Goal: Task Accomplishment & Management: Manage account settings

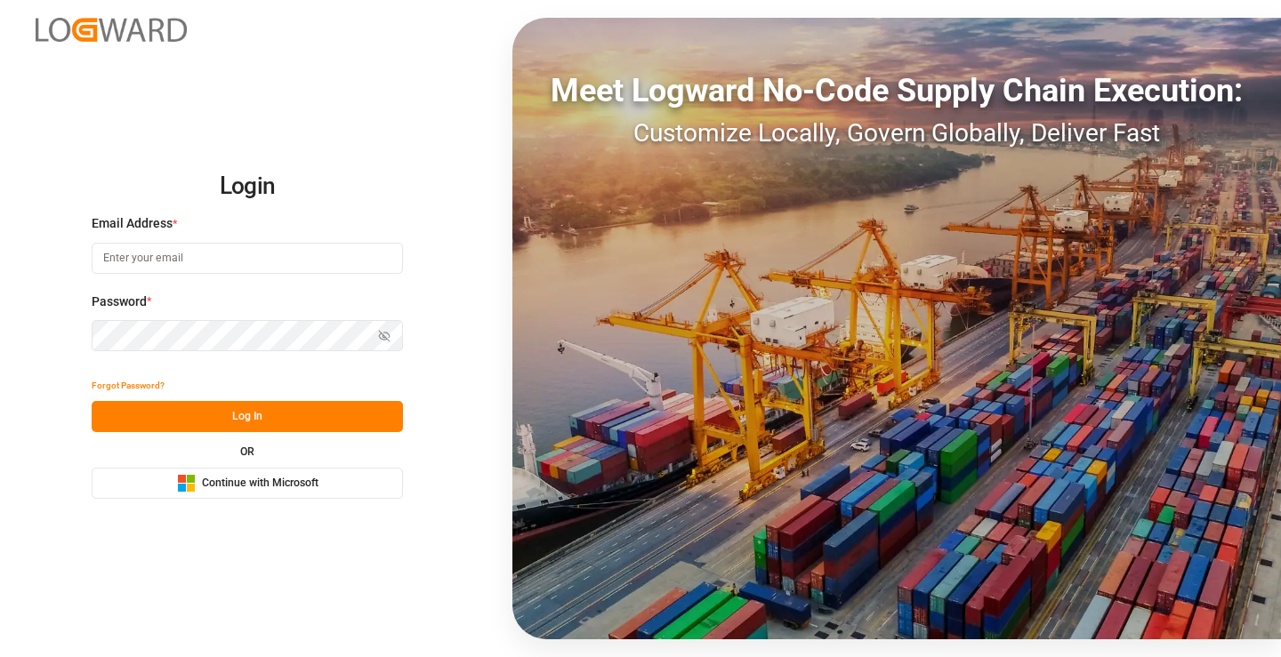
type input "[PERSON_NAME][EMAIL_ADDRESS][DOMAIN_NAME]"
click at [235, 411] on button "Log In" at bounding box center [247, 416] width 311 height 31
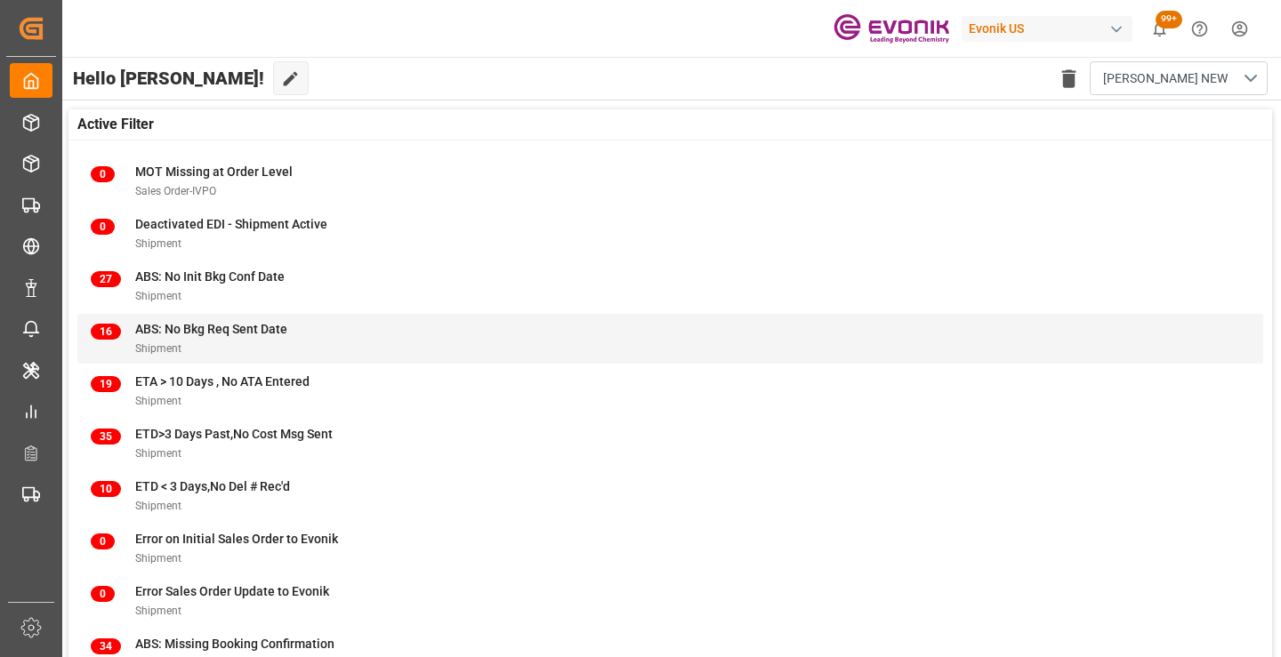
click at [196, 349] on div "Shipment" at bounding box center [211, 348] width 152 height 19
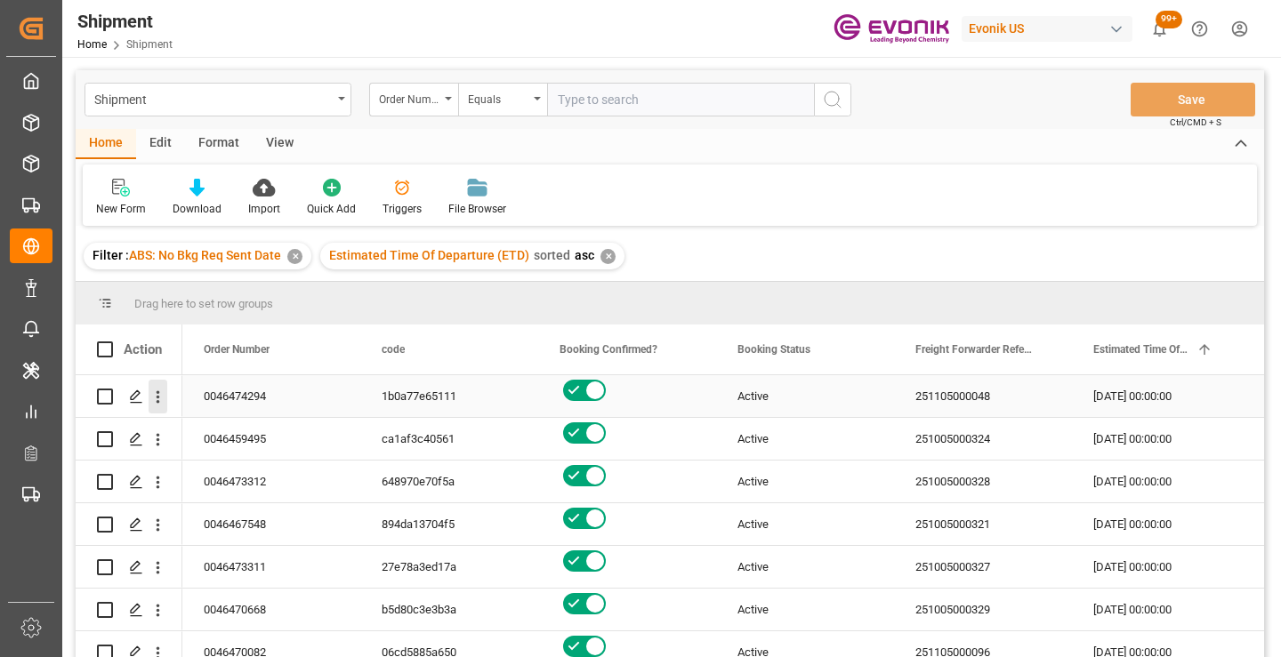
click at [160, 402] on icon "open menu" at bounding box center [158, 397] width 19 height 19
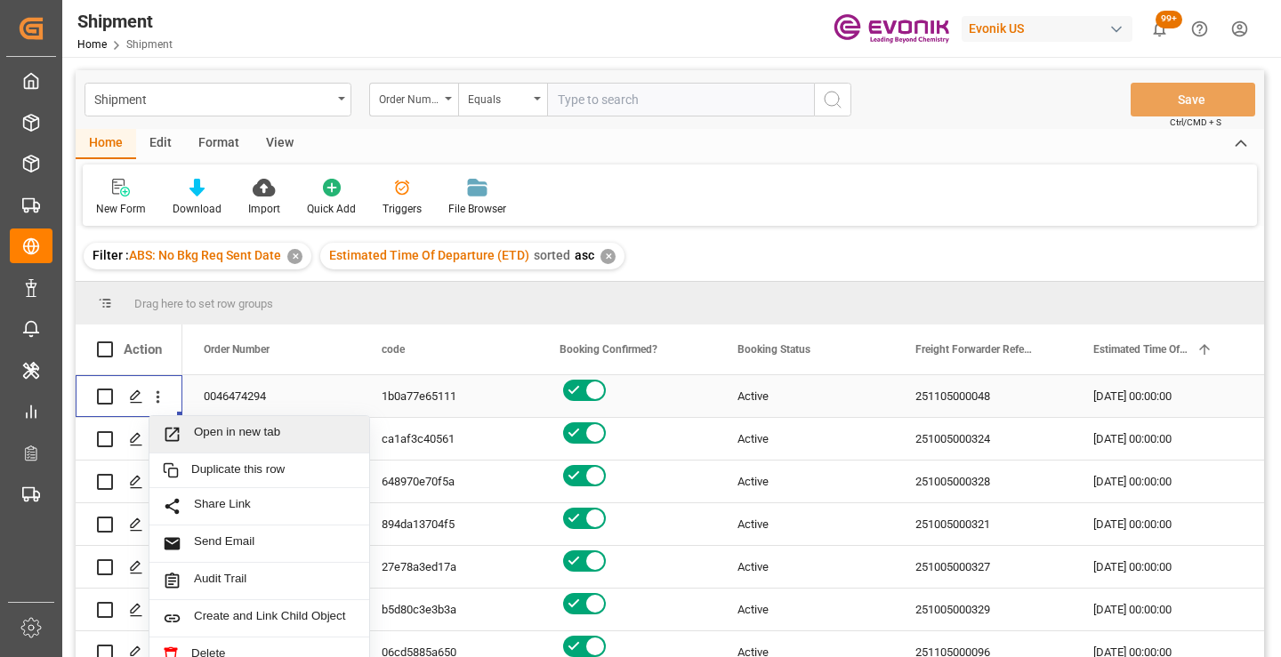
click at [270, 437] on span "Open in new tab" at bounding box center [275, 434] width 162 height 19
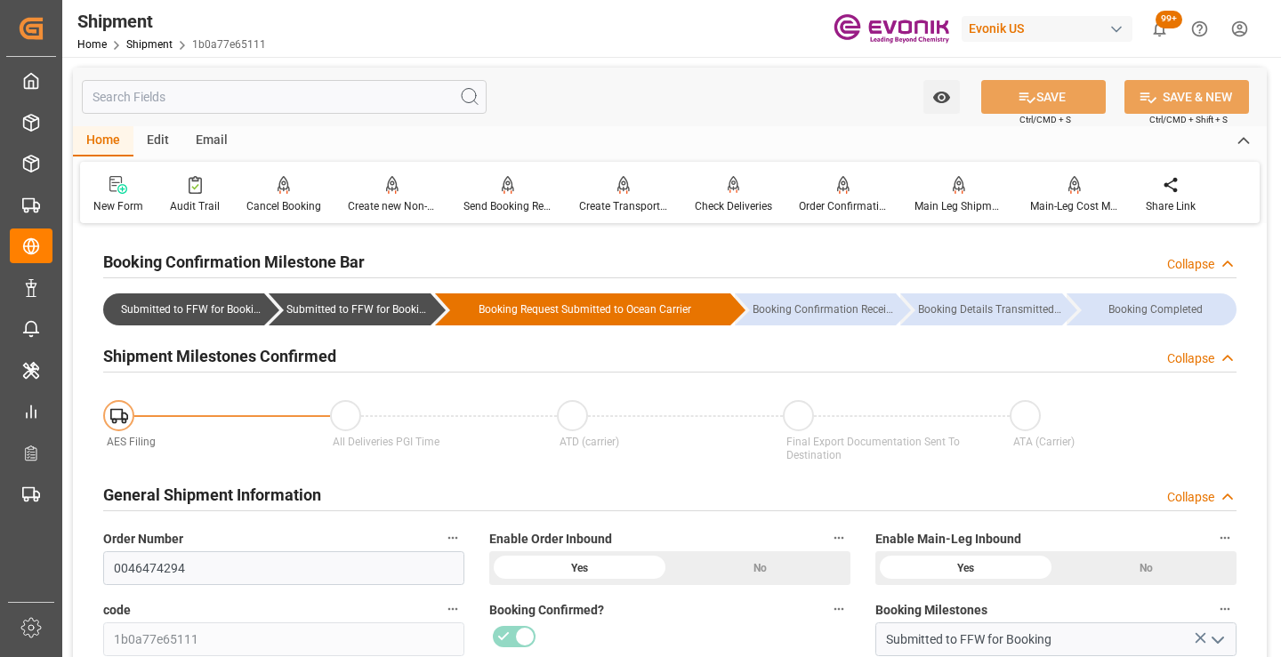
scroll to position [356, 0]
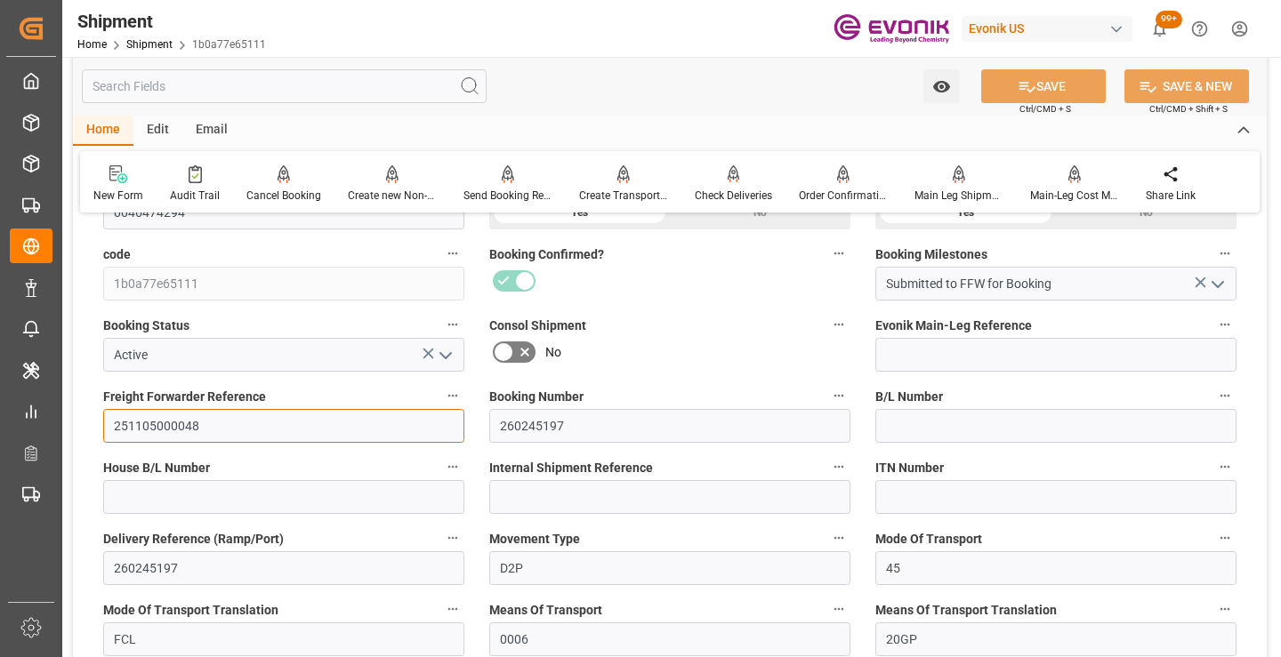
click at [171, 424] on input "251105000048" at bounding box center [283, 426] width 361 height 34
click at [165, 428] on input "251105000048" at bounding box center [283, 426] width 361 height 34
click at [313, 85] on input "text" at bounding box center [284, 86] width 405 height 34
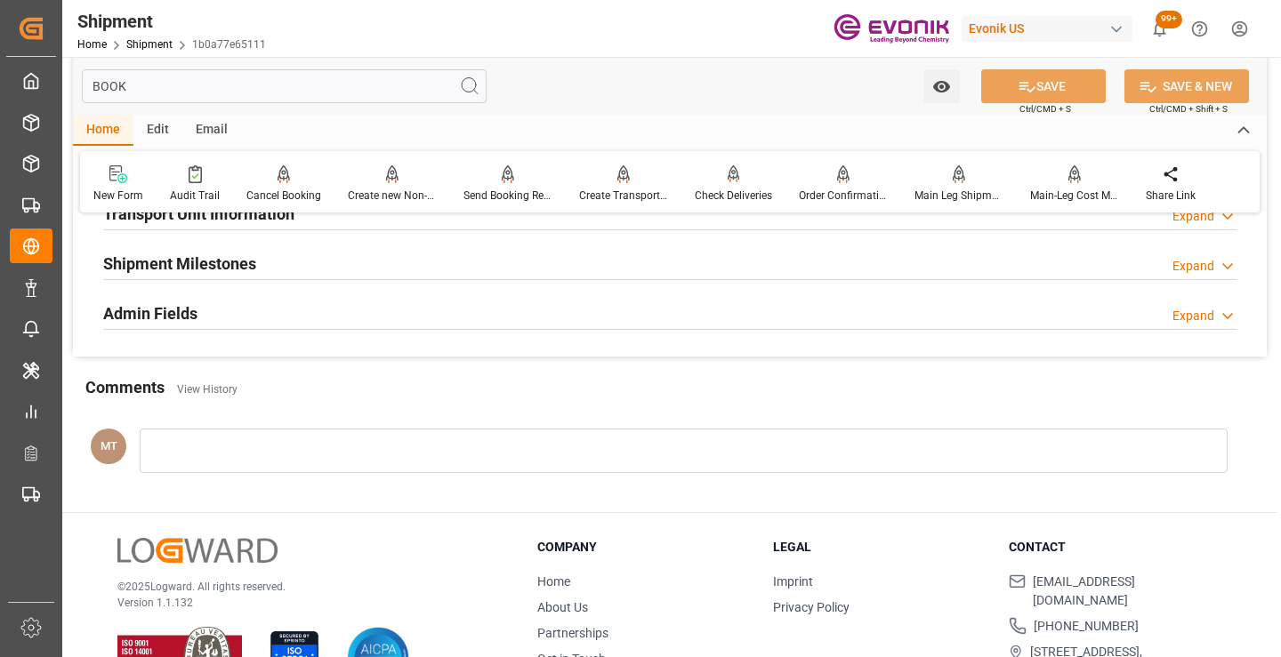
scroll to position [125, 0]
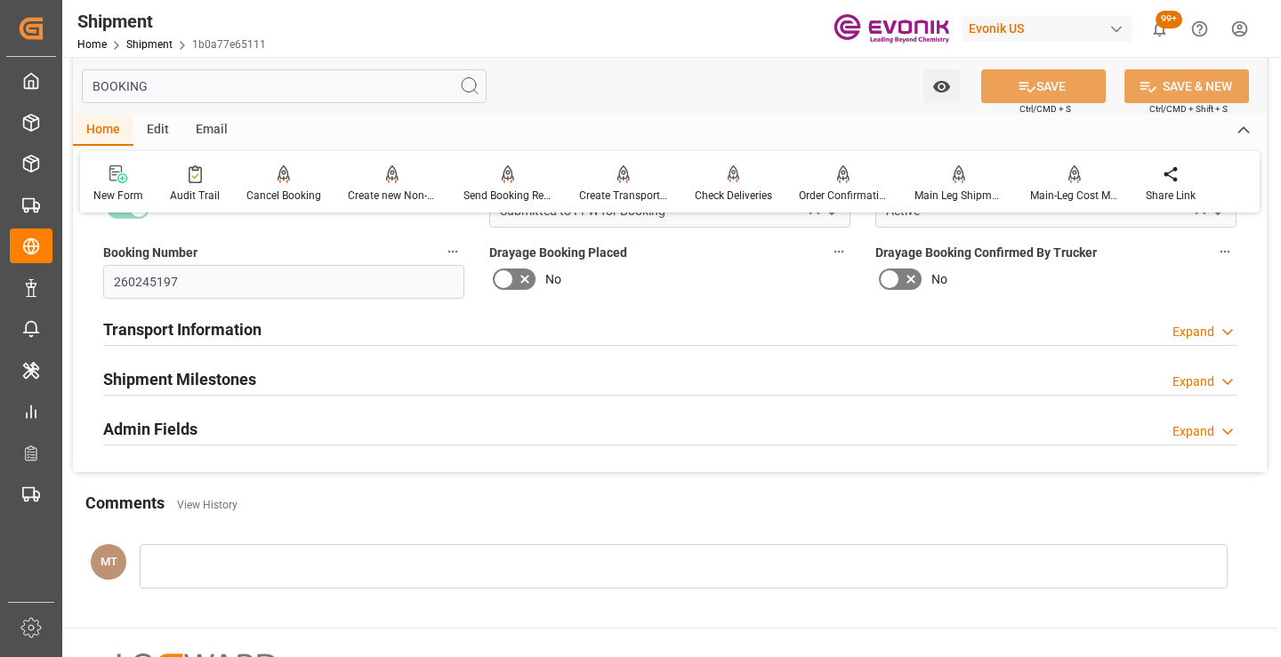
type input "BOOKING"
click at [308, 380] on div "Shipment Milestones Expand" at bounding box center [669, 378] width 1133 height 34
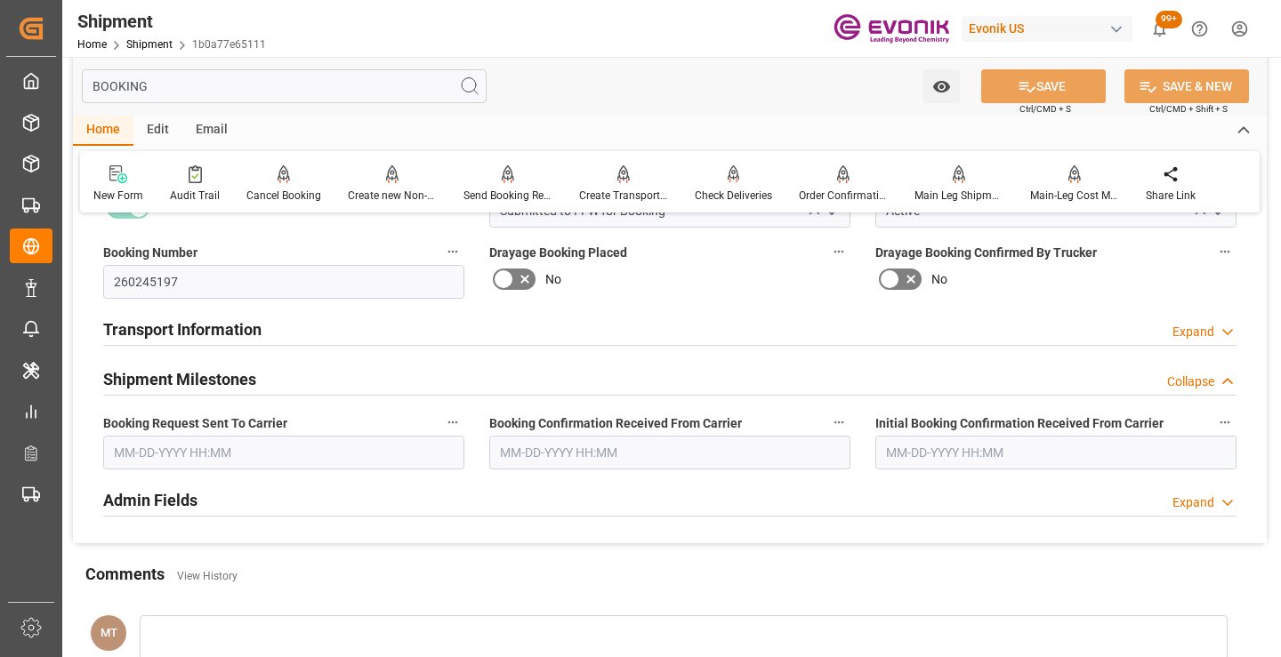
click at [308, 458] on input "text" at bounding box center [283, 453] width 361 height 34
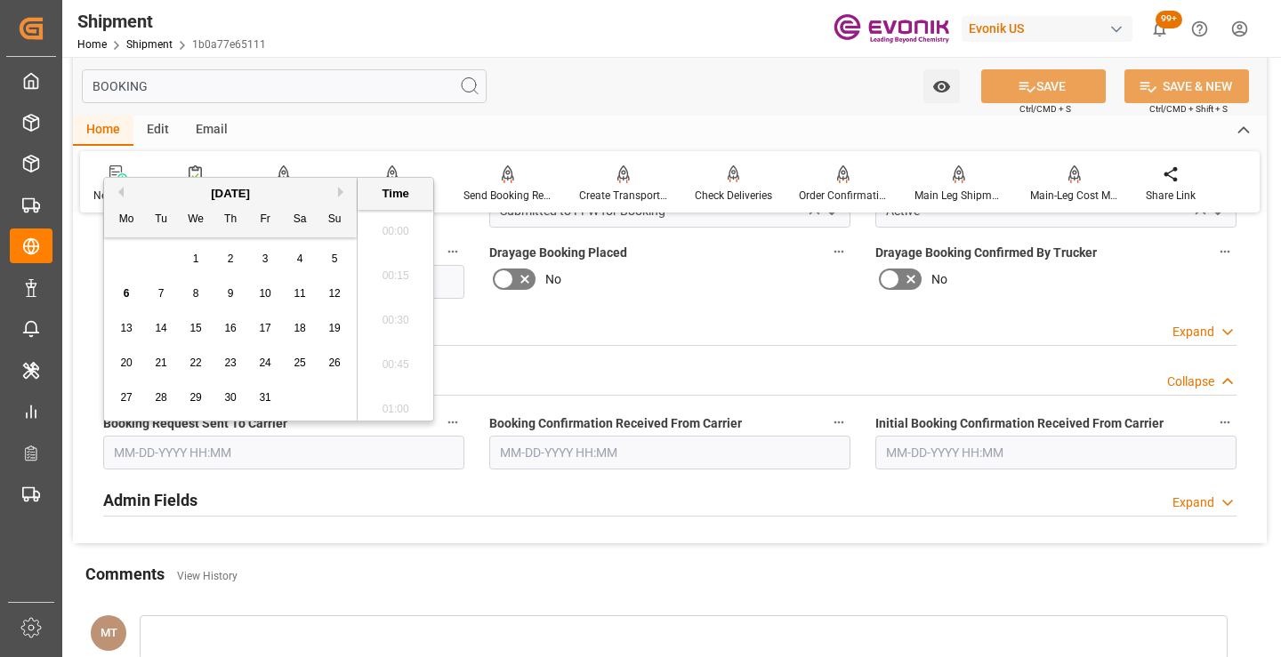
scroll to position [2809, 0]
click at [237, 254] on div "2" at bounding box center [231, 259] width 22 height 21
type input "10-02-2025 00:00"
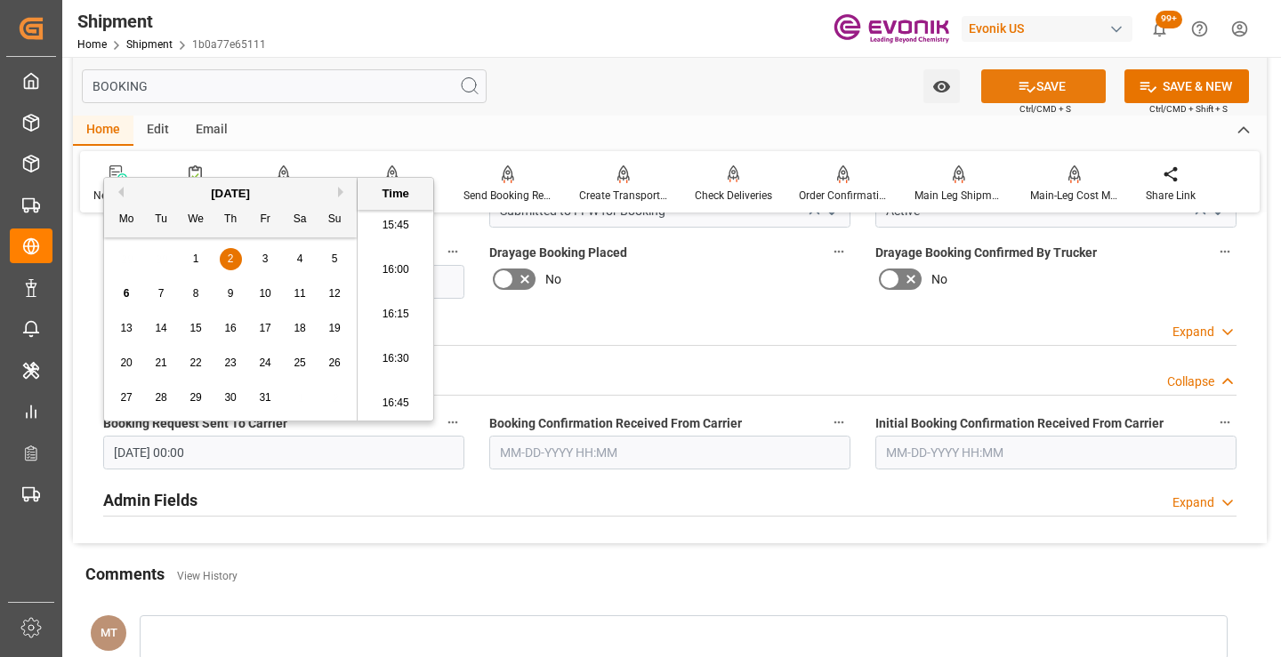
click at [1049, 86] on button "SAVE" at bounding box center [1043, 86] width 125 height 34
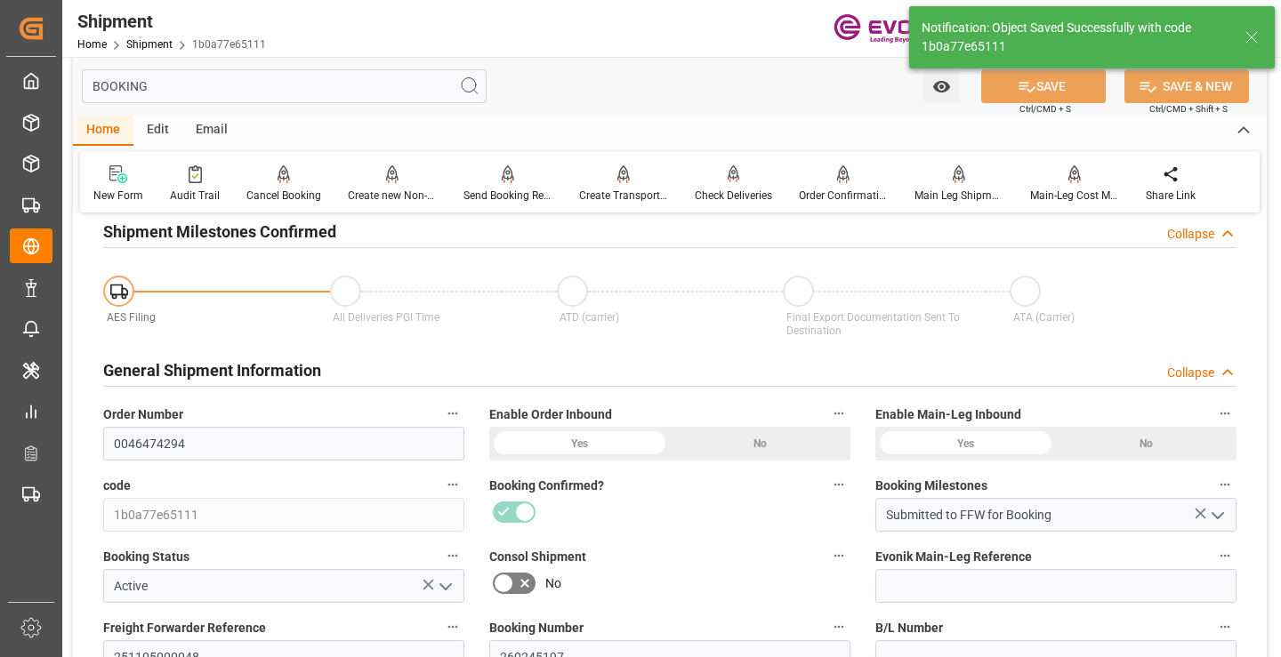
type input "Booking Request Submitted to Ocean Carrier"
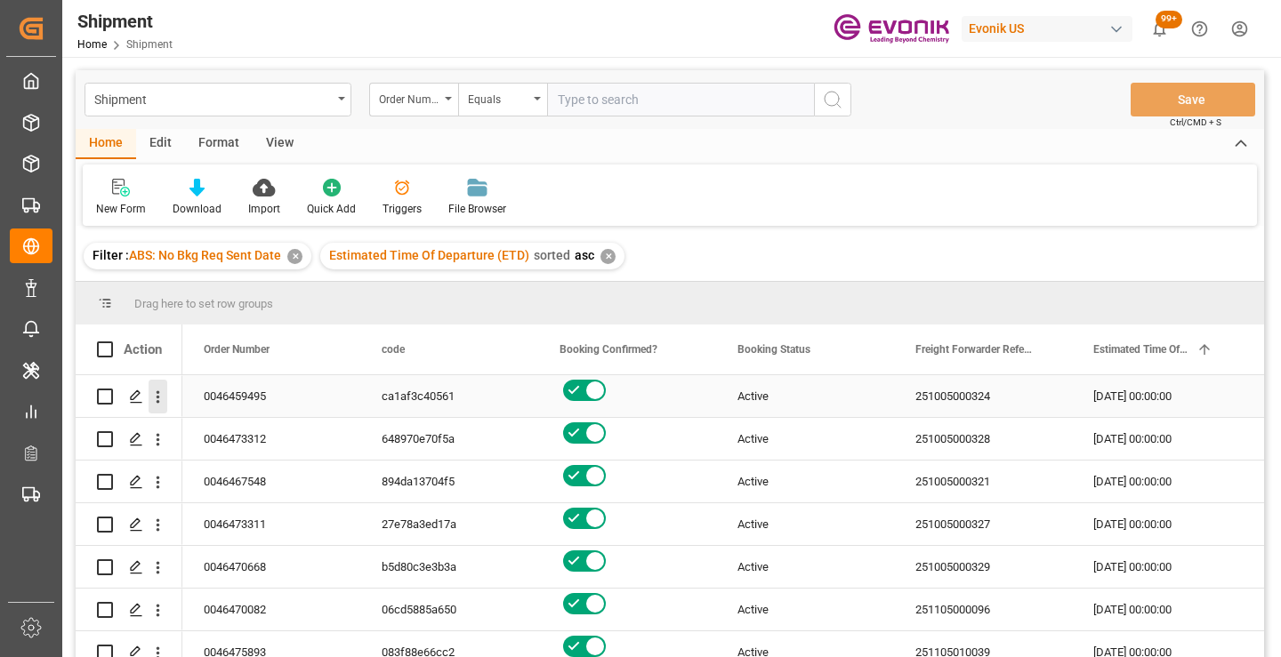
click at [158, 397] on icon "open menu" at bounding box center [159, 397] width 4 height 12
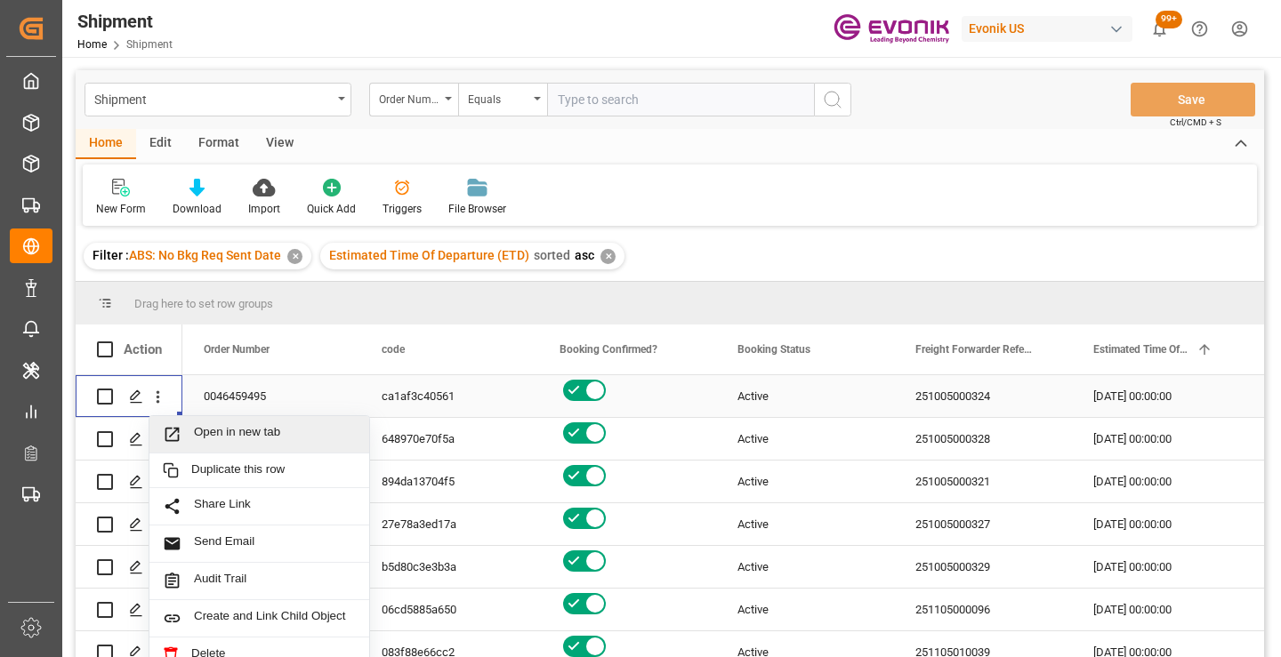
click at [245, 438] on span "Open in new tab" at bounding box center [275, 434] width 162 height 19
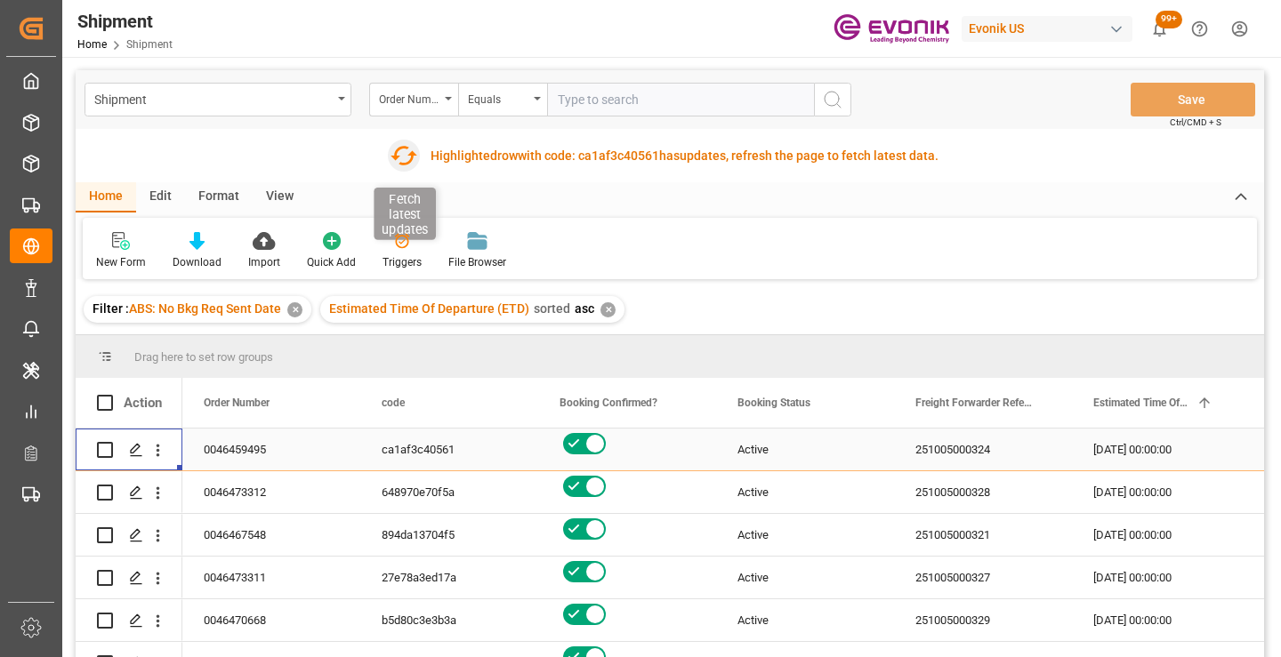
click at [396, 157] on icon "button" at bounding box center [404, 156] width 27 height 20
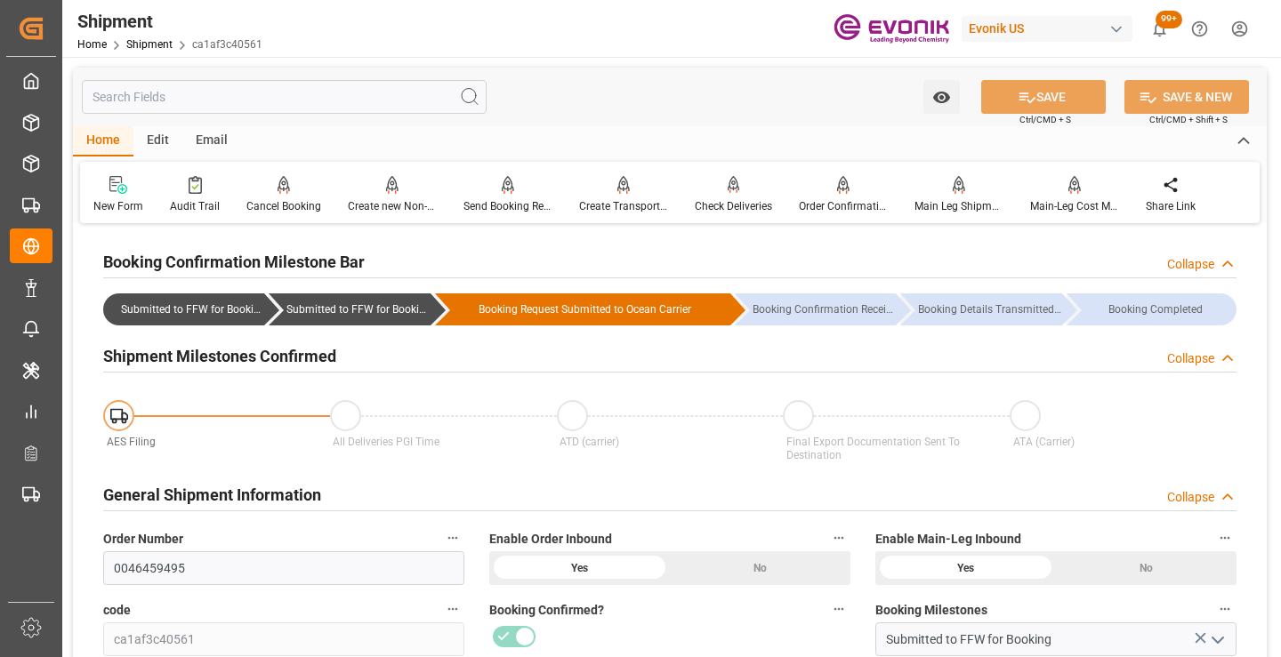
scroll to position [178, 0]
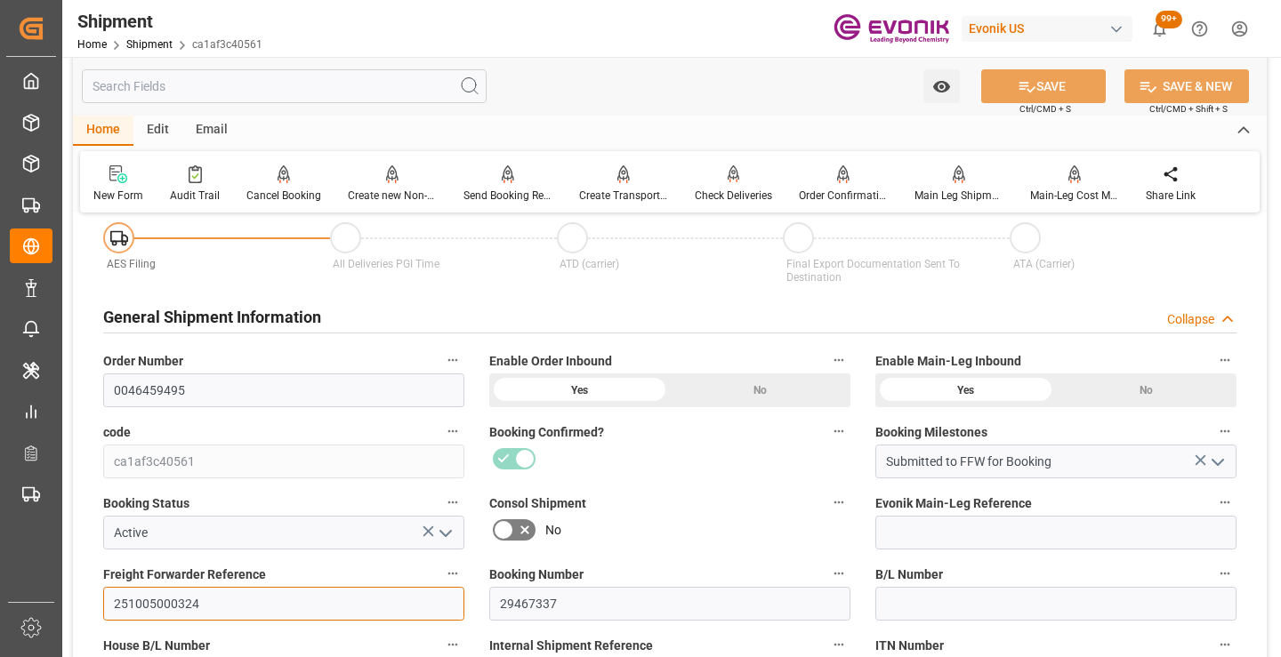
click at [159, 605] on input "251005000324" at bounding box center [283, 604] width 361 height 34
click at [316, 93] on input "text" at bounding box center [284, 86] width 405 height 34
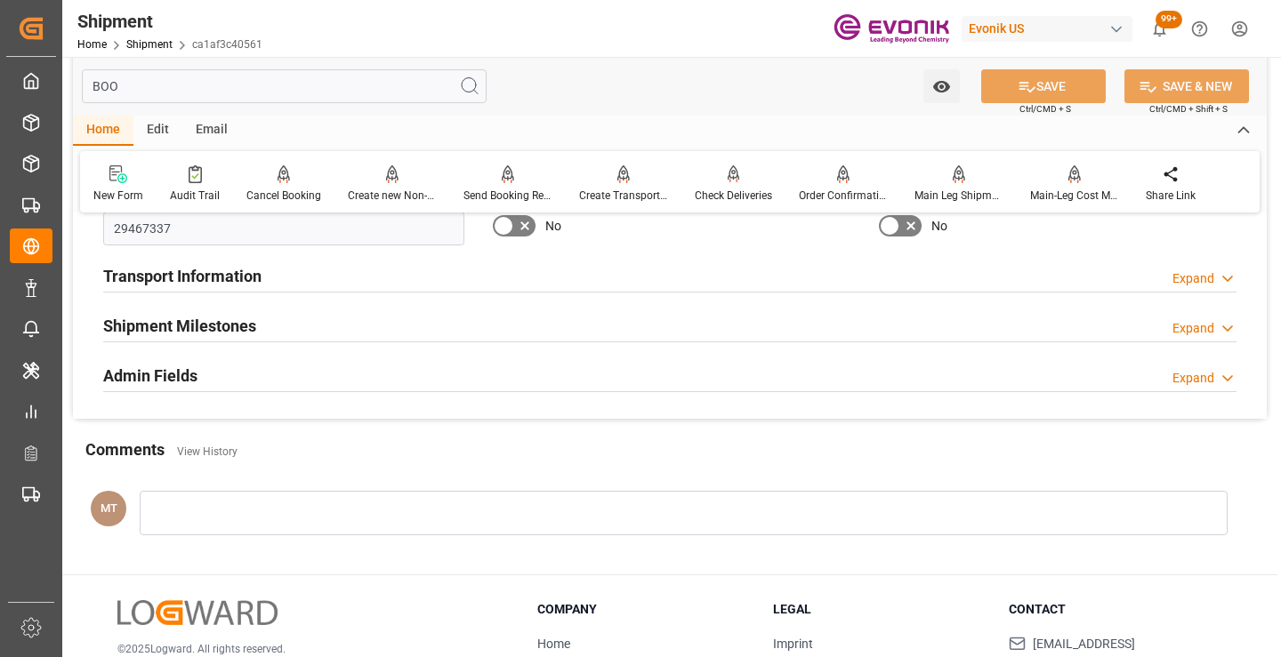
scroll to position [0, 0]
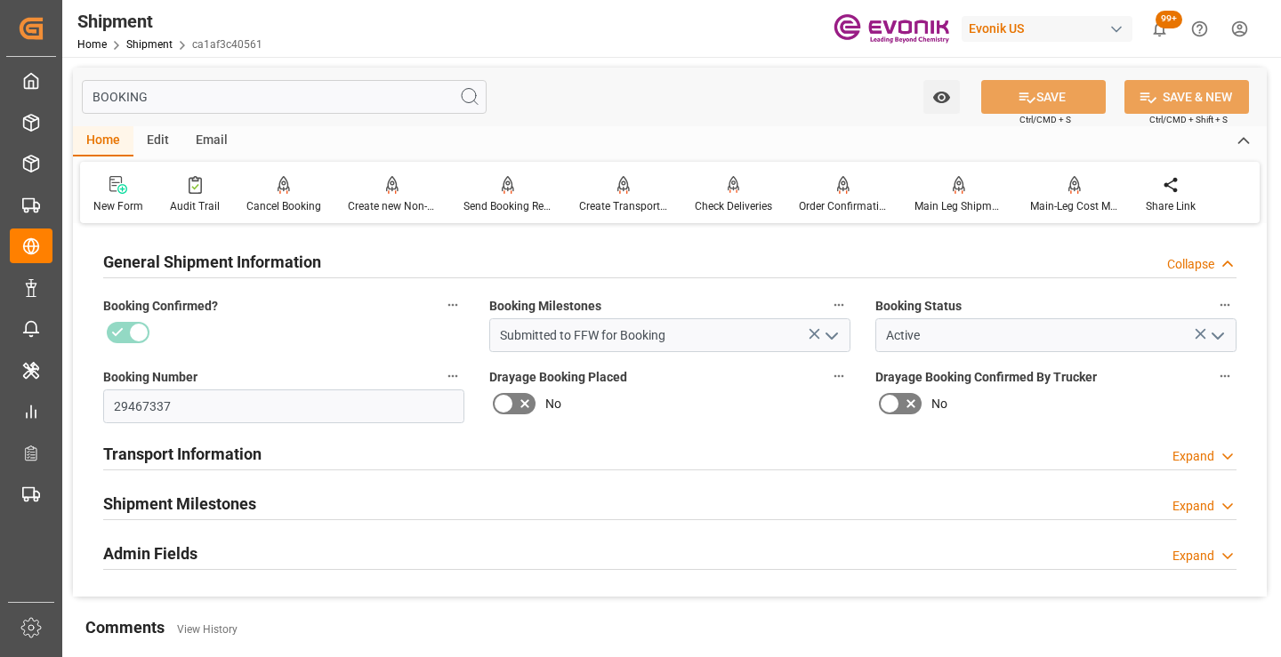
type input "BOOKING"
click at [264, 503] on div "Shipment Milestones Expand" at bounding box center [669, 503] width 1133 height 34
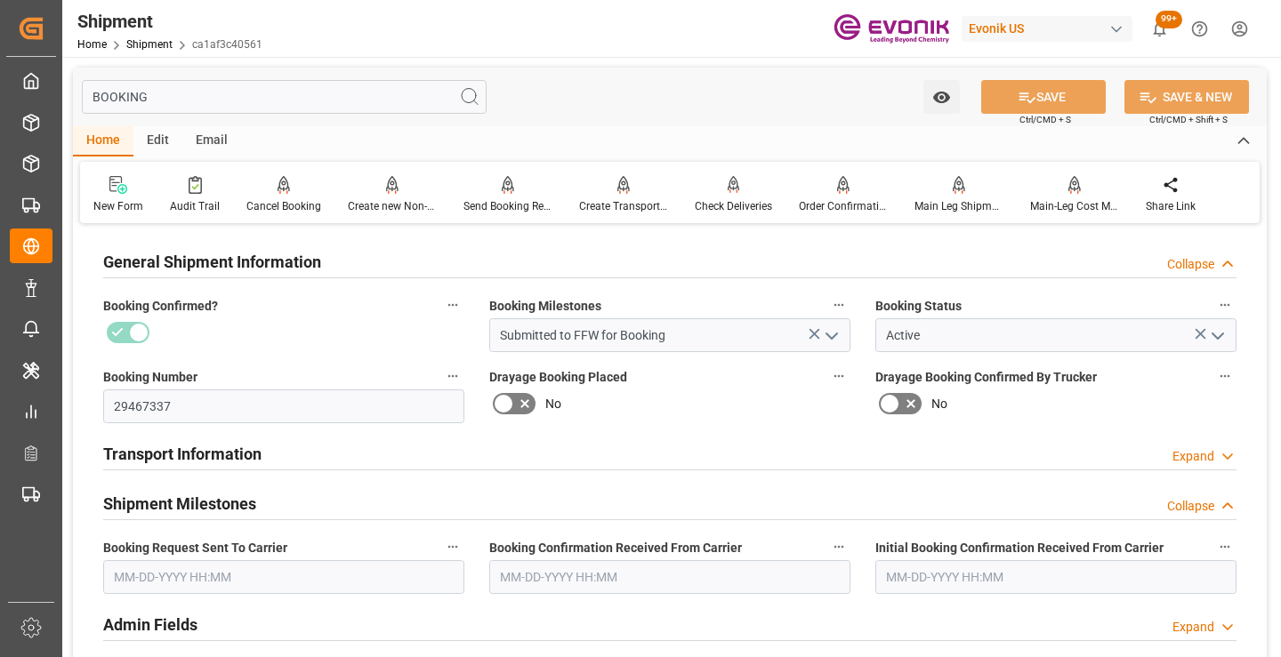
click at [295, 572] on input "text" at bounding box center [283, 578] width 361 height 34
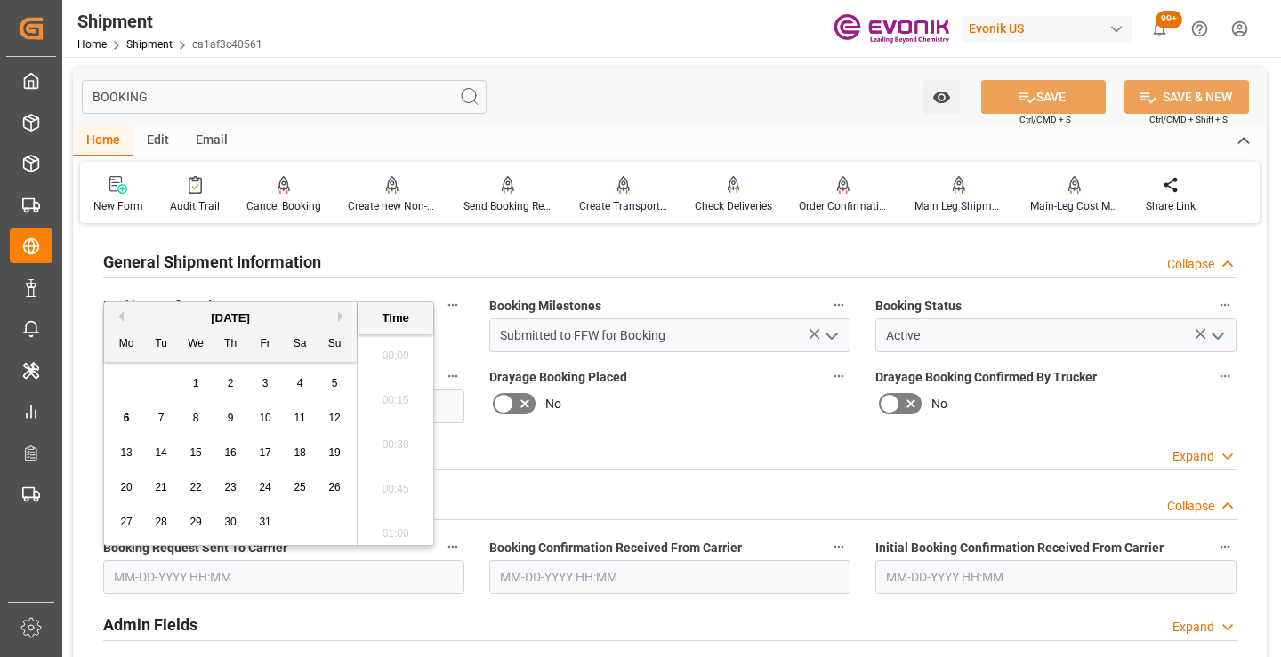
scroll to position [2809, 0]
click at [272, 383] on div "3" at bounding box center [265, 384] width 22 height 21
type input "10-03-2025 00:00"
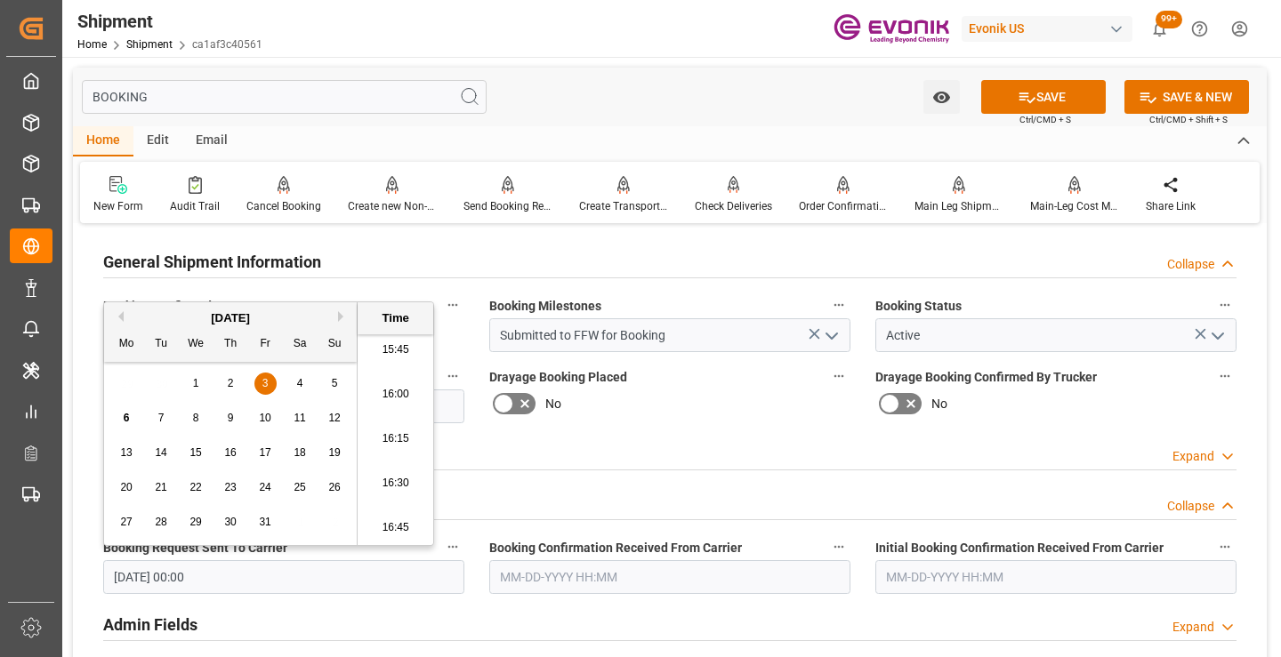
click at [596, 577] on input "text" at bounding box center [669, 578] width 361 height 34
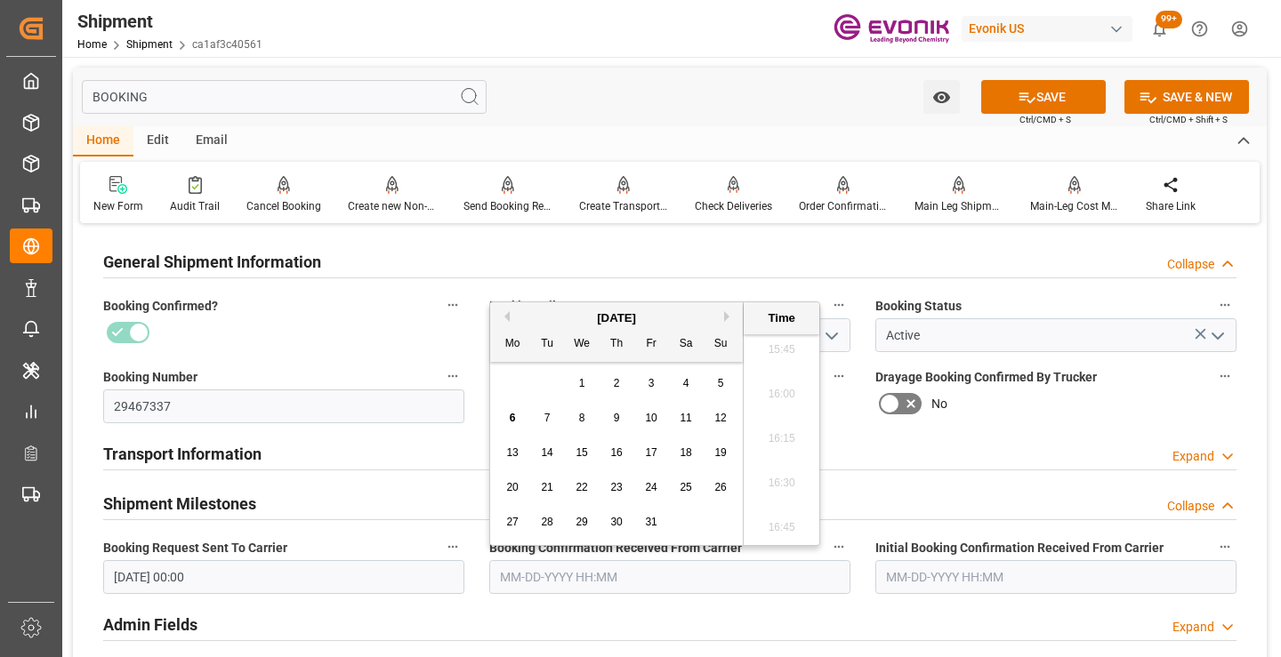
click at [647, 382] on div "3" at bounding box center [652, 384] width 22 height 21
type input "10-03-2025 00:00"
click at [1020, 104] on icon at bounding box center [1027, 97] width 19 height 19
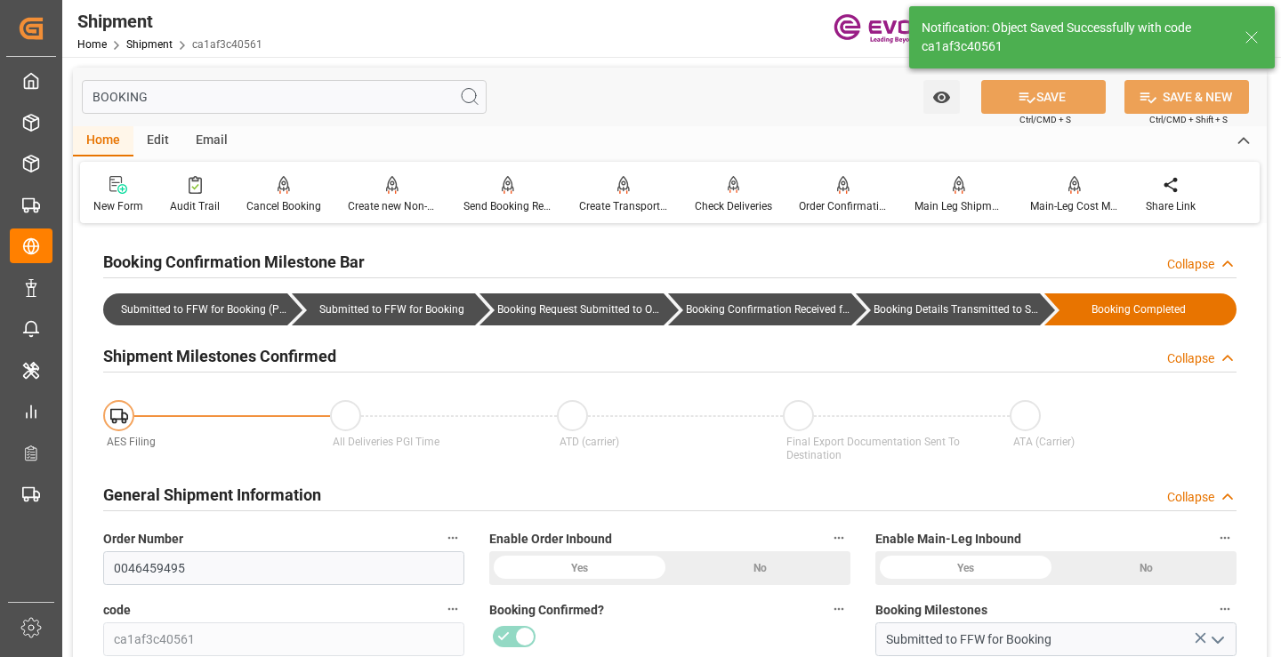
type input "Booking Details Transmitted to SAP"
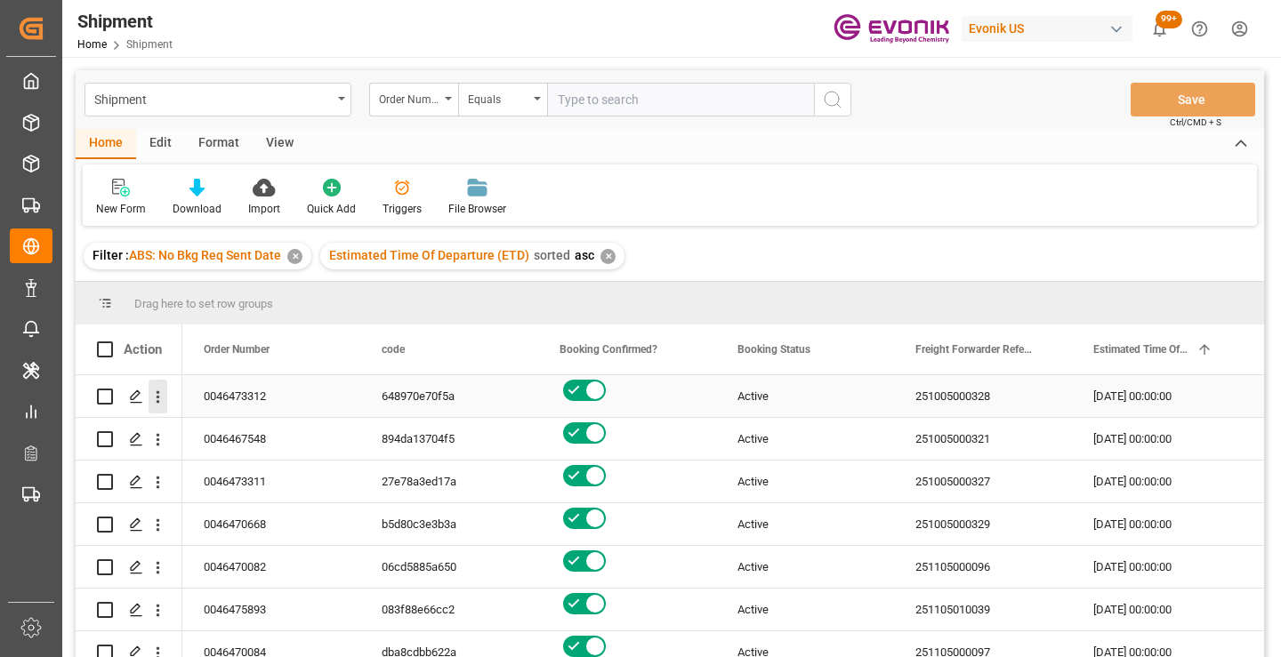
click at [159, 401] on icon "open menu" at bounding box center [158, 397] width 19 height 19
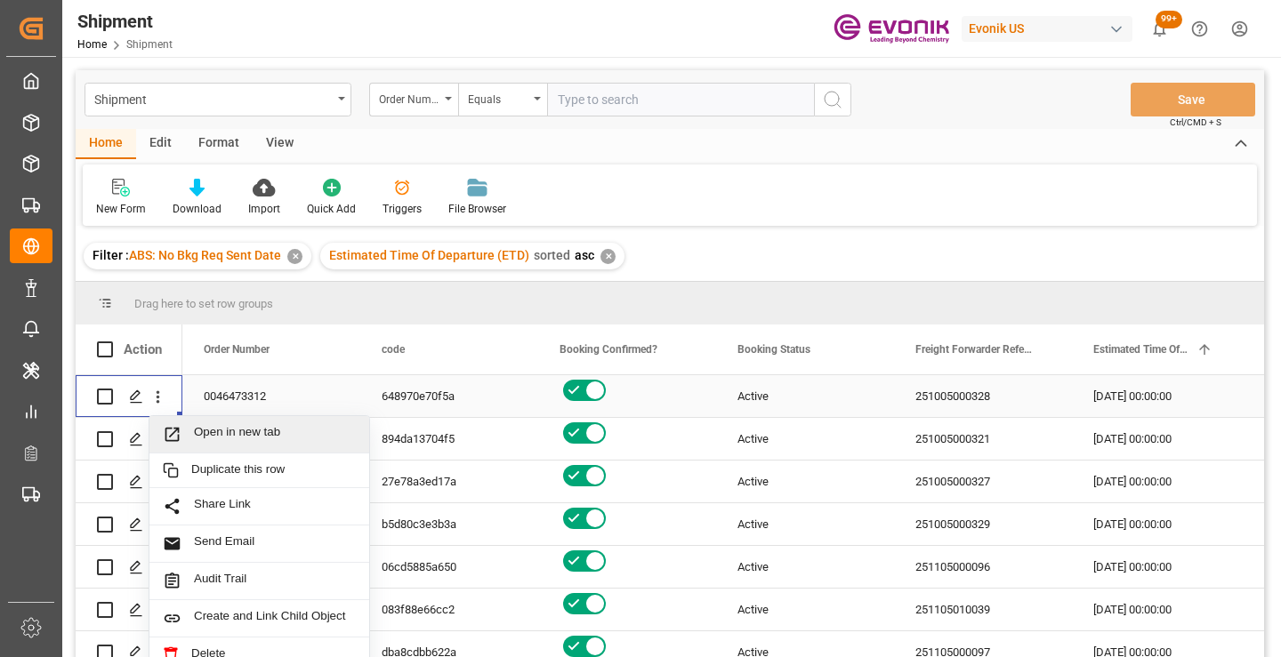
click at [222, 432] on span "Open in new tab" at bounding box center [275, 434] width 162 height 19
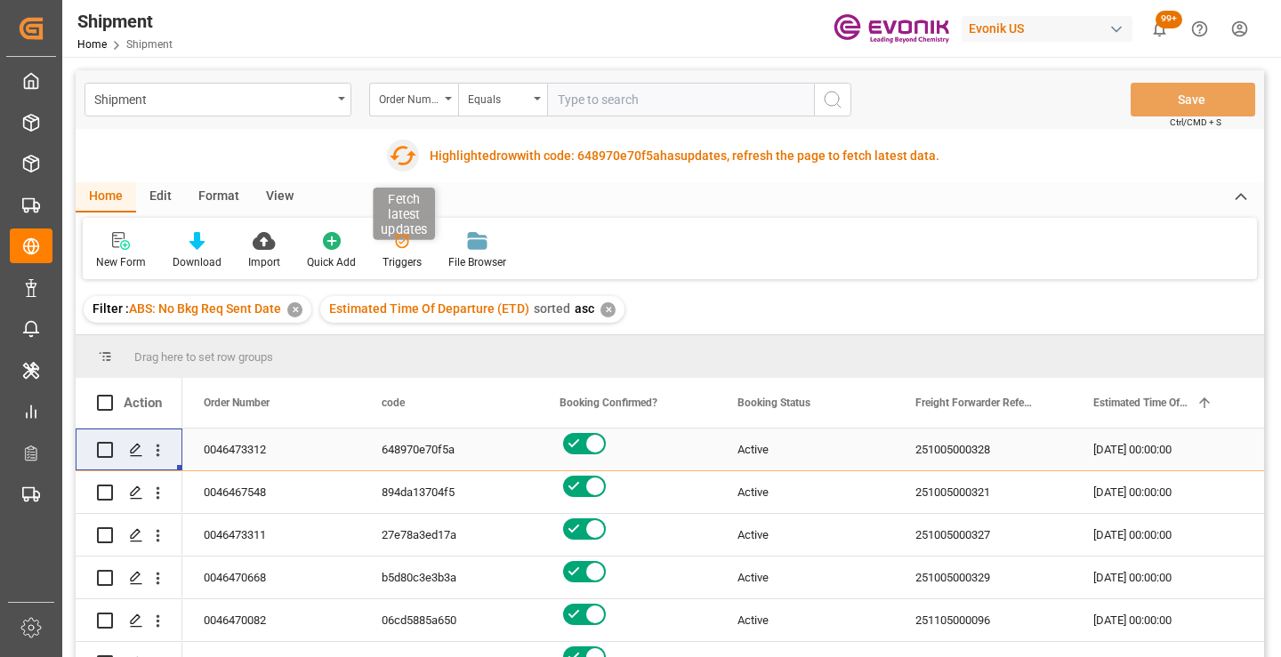
click at [405, 157] on icon "button" at bounding box center [402, 155] width 28 height 28
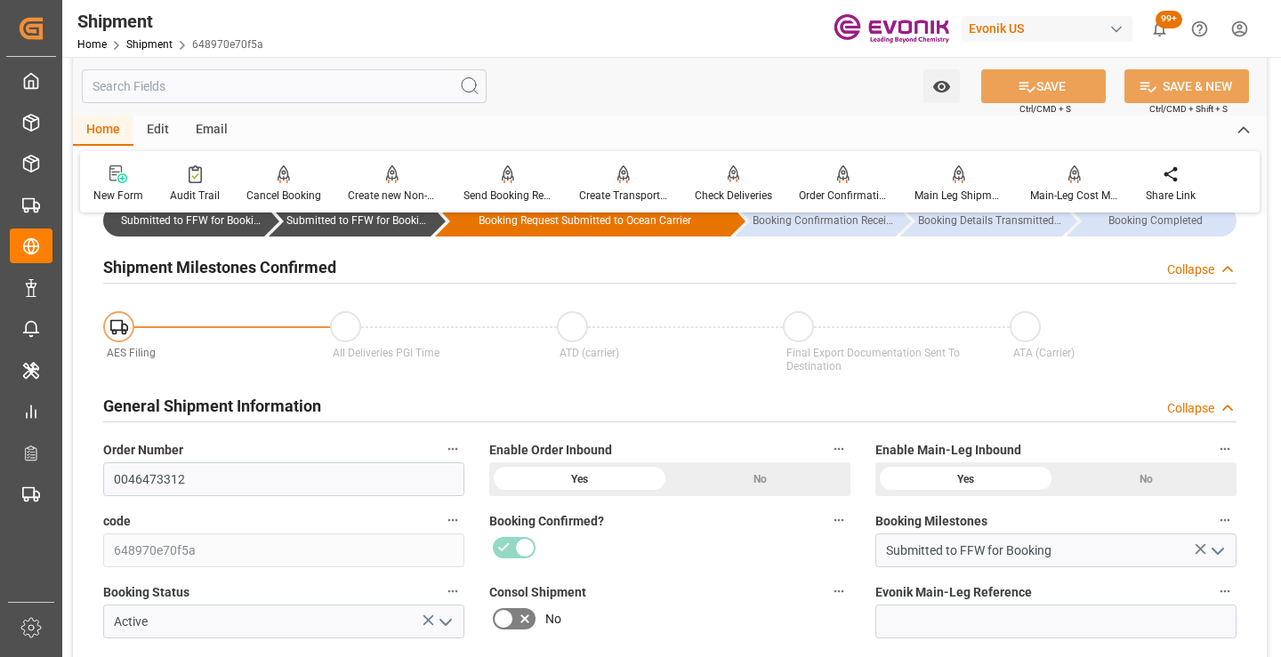
scroll to position [178, 0]
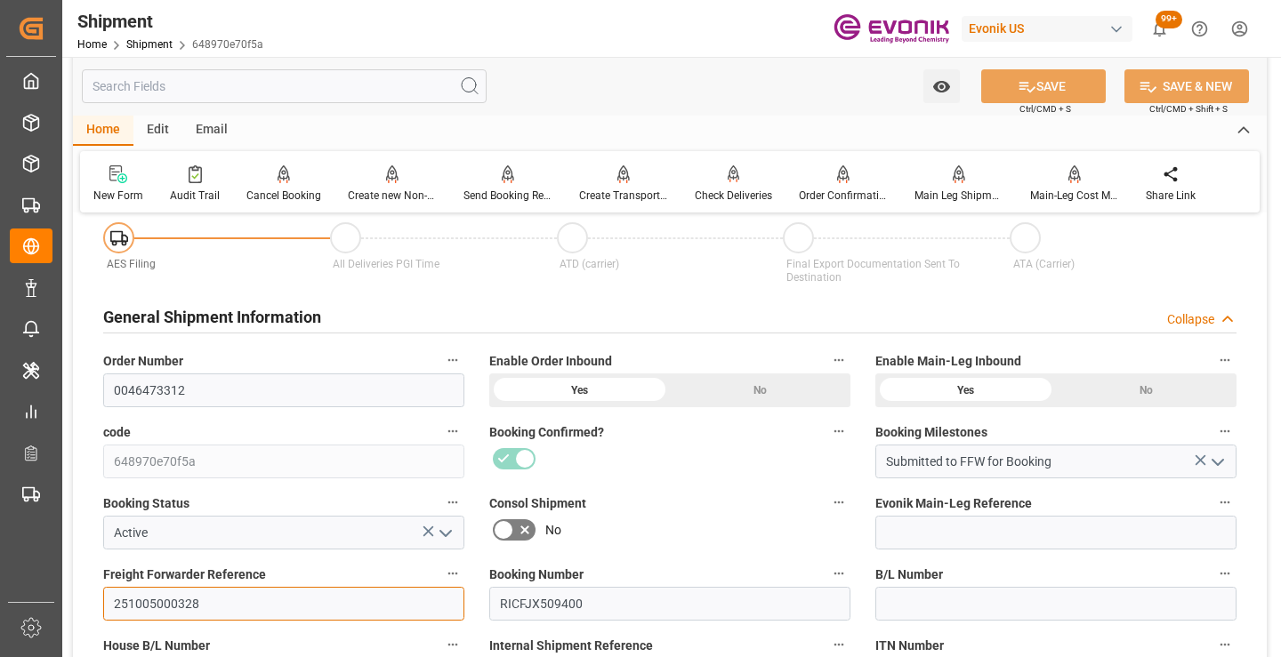
click at [159, 598] on input "251005000328" at bounding box center [283, 604] width 361 height 34
click at [361, 90] on input "text" at bounding box center [284, 86] width 405 height 34
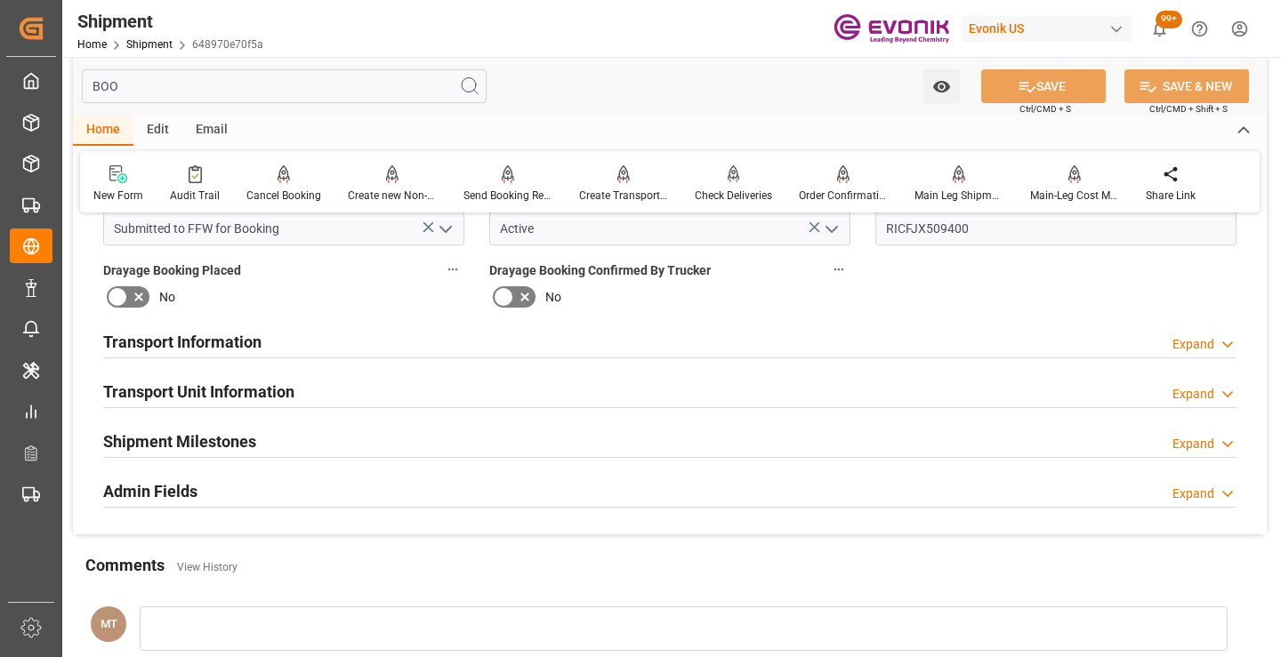
scroll to position [0, 0]
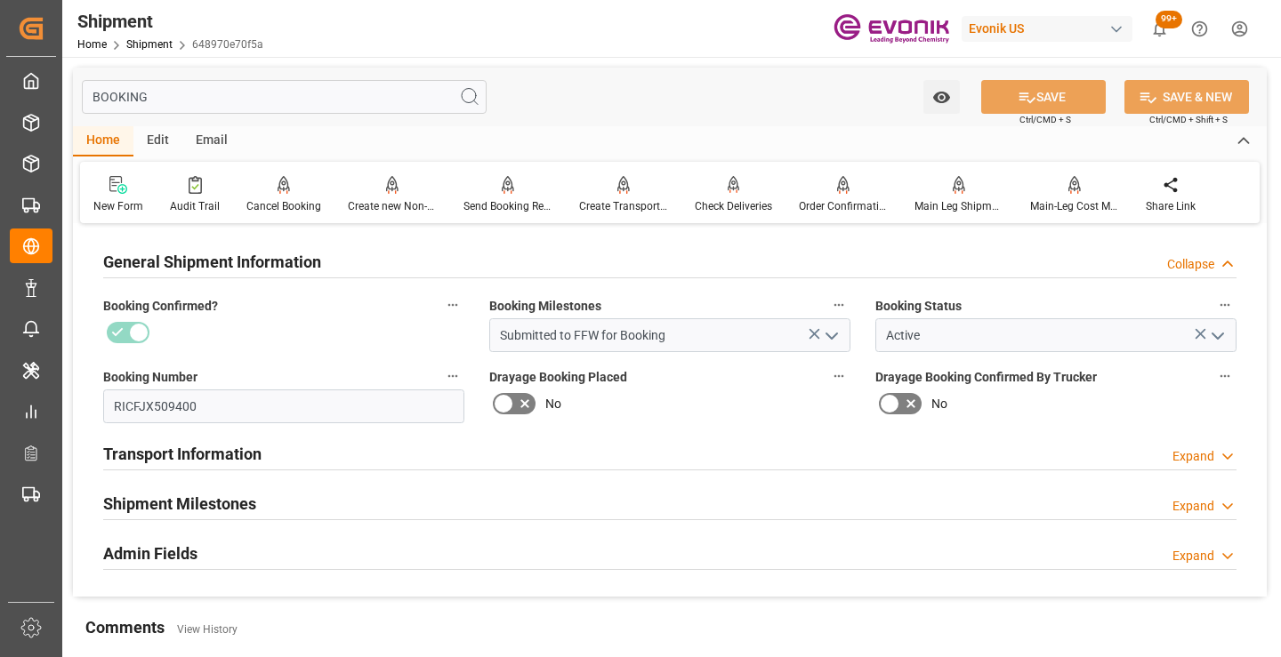
type input "BOOKING"
click at [230, 497] on h2 "Shipment Milestones" at bounding box center [179, 504] width 153 height 24
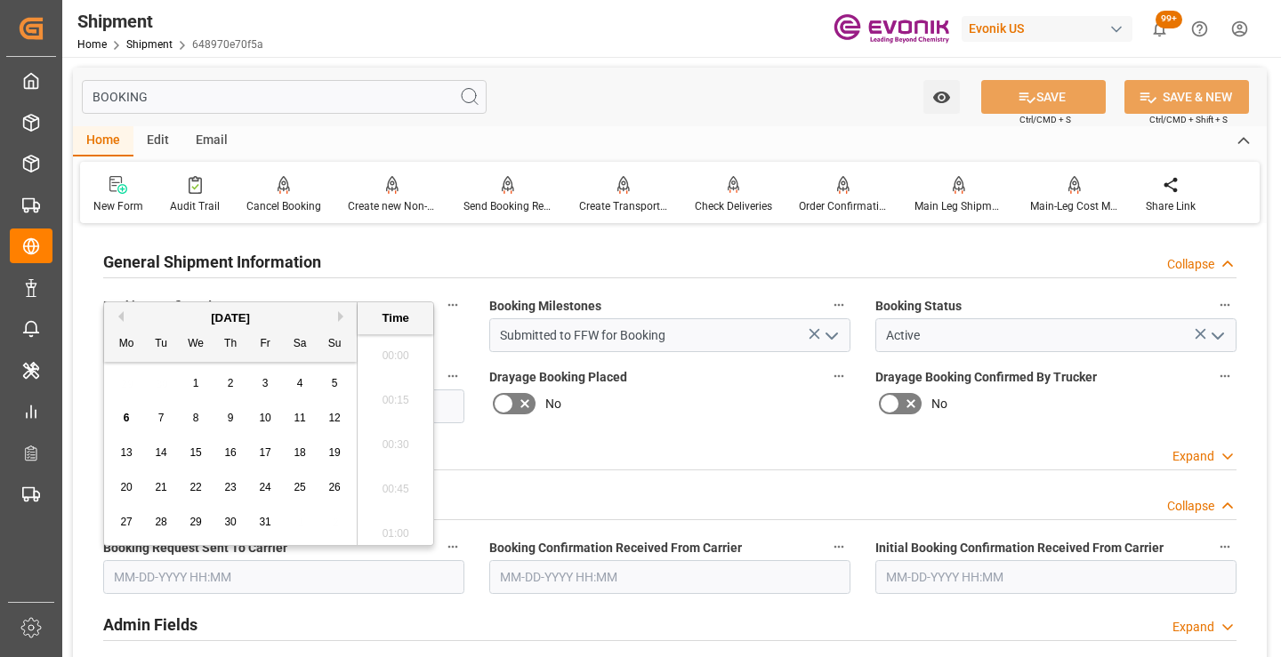
click at [250, 580] on input "text" at bounding box center [283, 578] width 361 height 34
click at [127, 417] on span "6" at bounding box center [127, 418] width 6 height 12
type input "[DATE] 00:00"
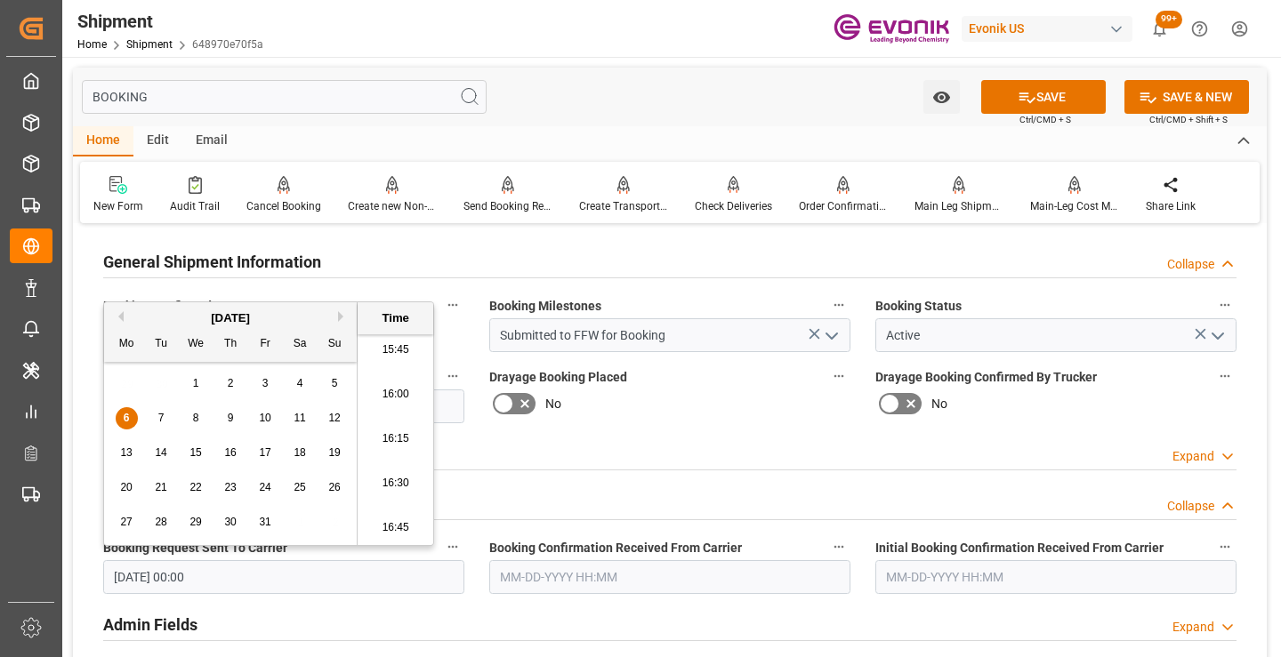
click at [535, 582] on input "text" at bounding box center [669, 578] width 361 height 34
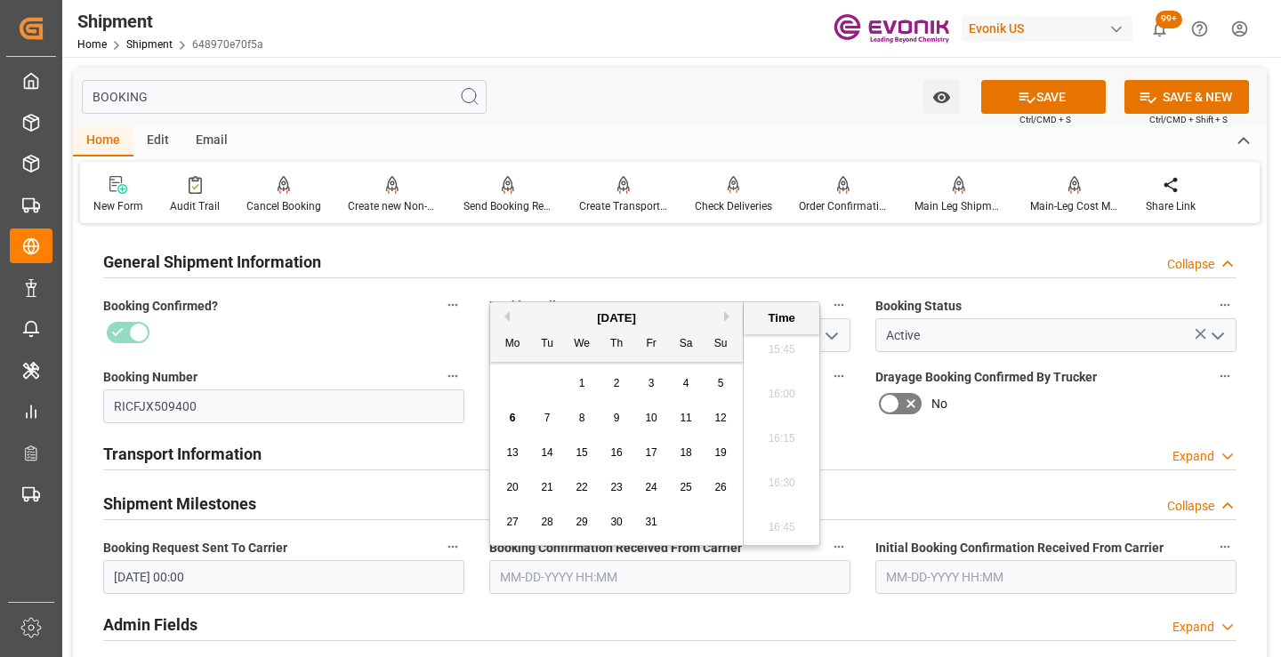
click at [512, 417] on span "6" at bounding box center [513, 418] width 6 height 12
type input "10-06-2025 00:00"
click at [1048, 92] on button "SAVE" at bounding box center [1043, 97] width 125 height 34
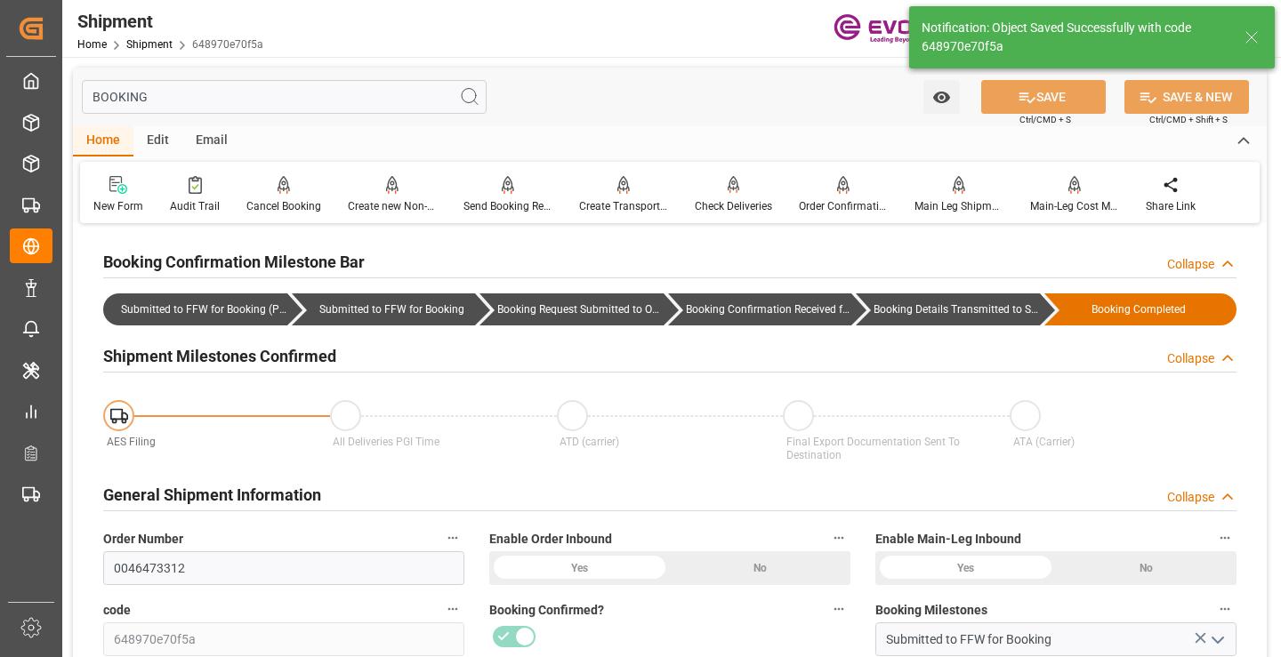
type input "Booking Details Transmitted to SAP"
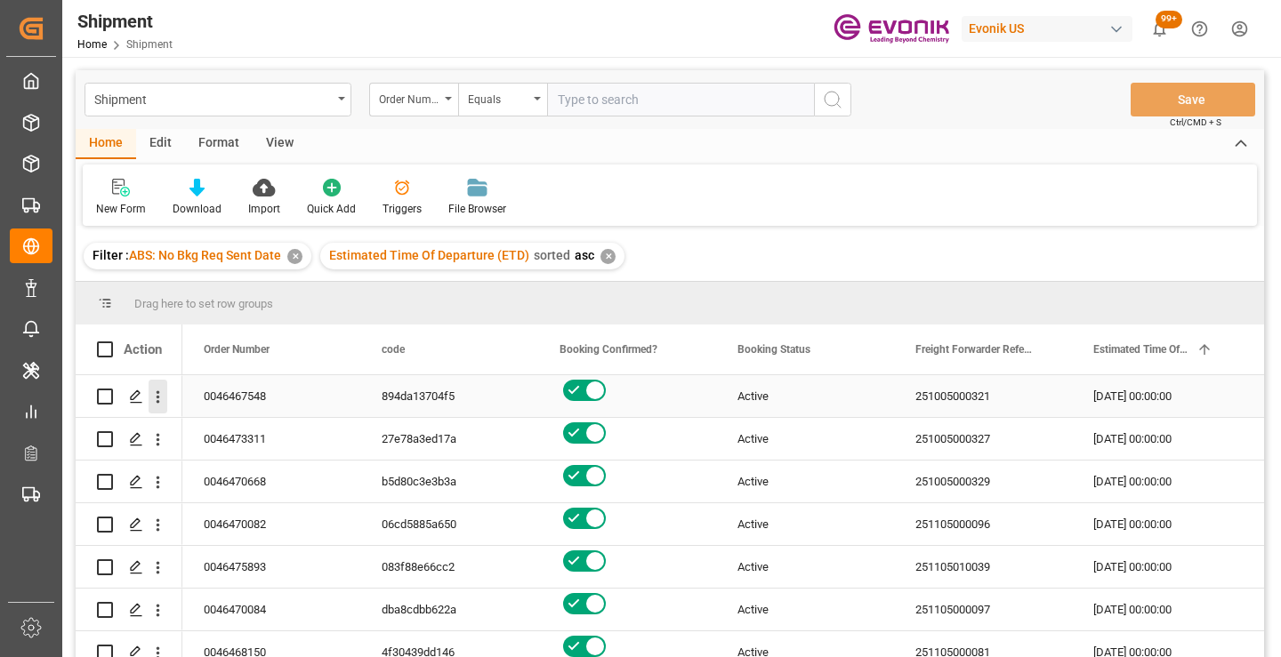
click at [156, 396] on icon "open menu" at bounding box center [158, 397] width 19 height 19
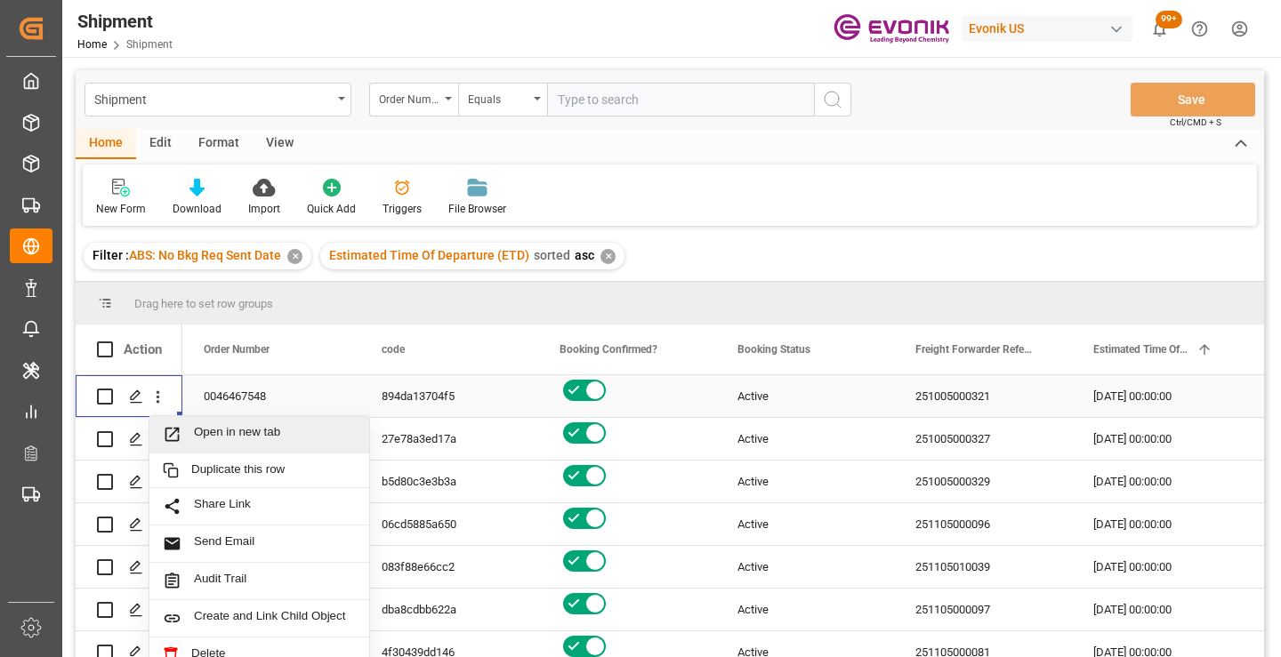
click at [245, 438] on span "Open in new tab" at bounding box center [275, 434] width 162 height 19
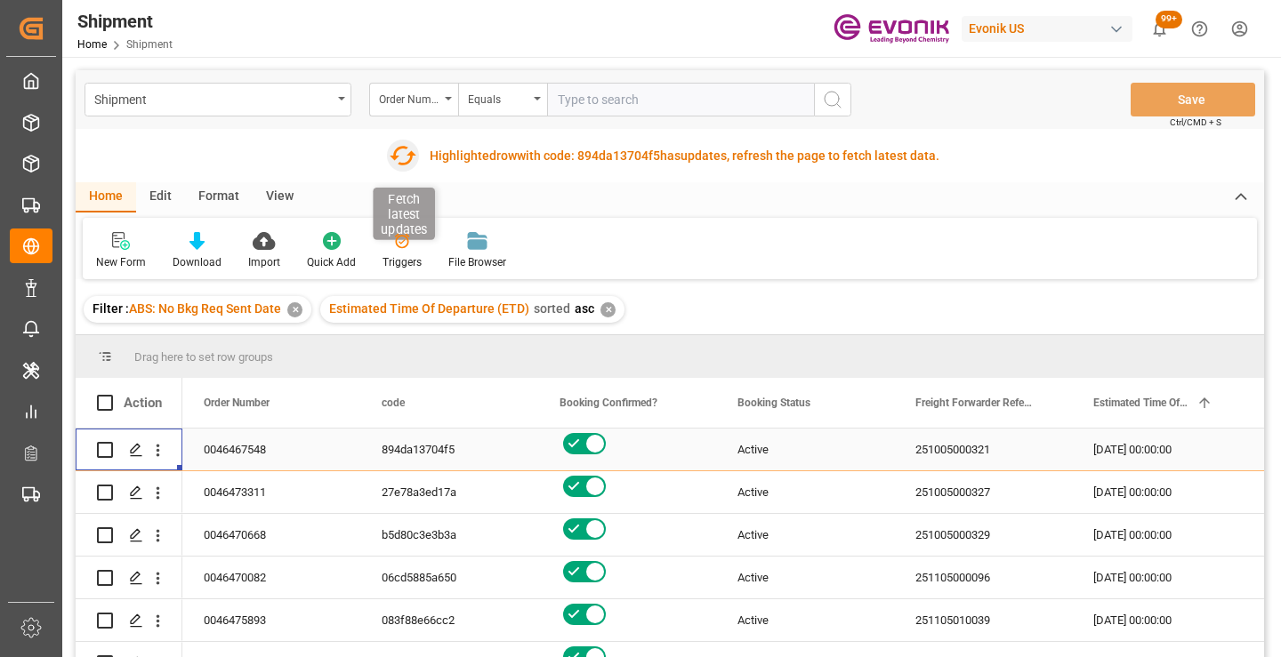
click at [404, 154] on icon "button" at bounding box center [402, 155] width 28 height 28
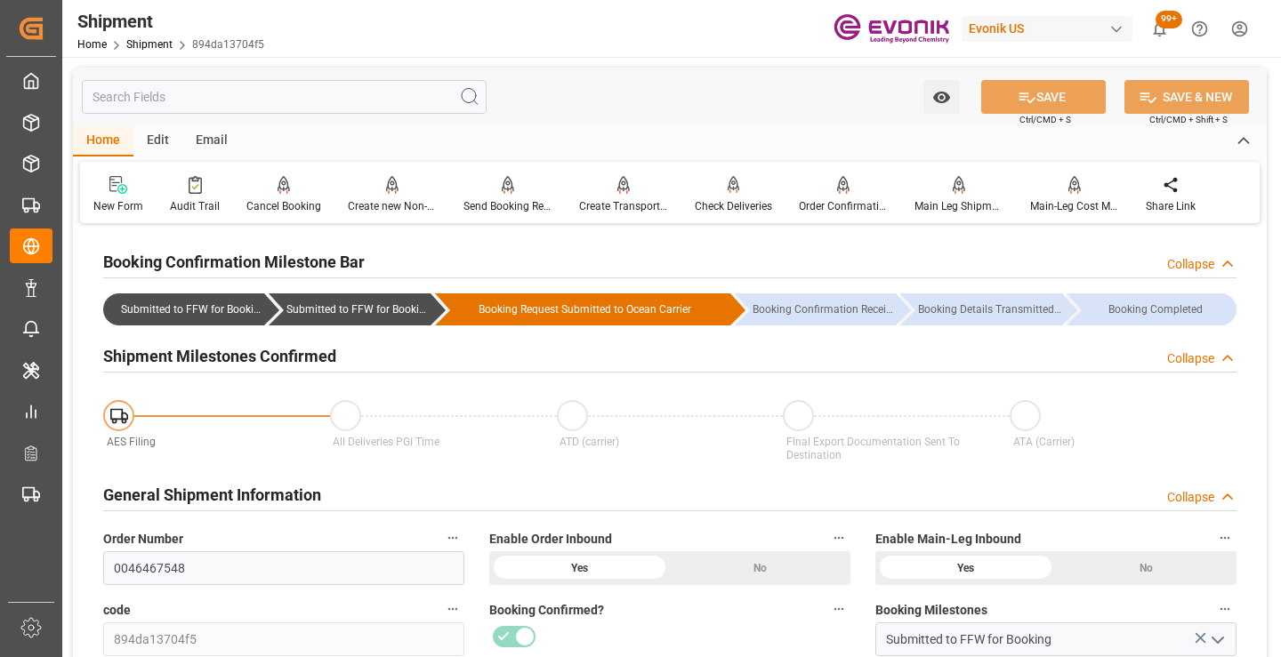
scroll to position [178, 0]
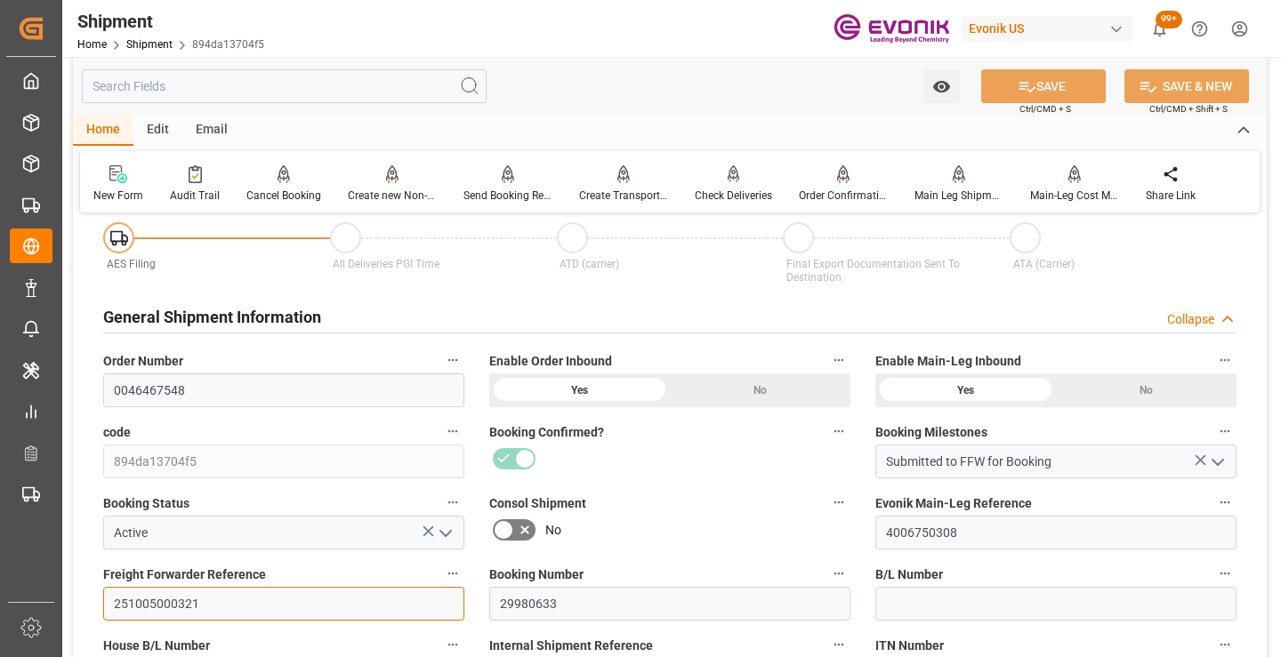
click at [165, 601] on input "251005000321" at bounding box center [283, 604] width 361 height 34
click at [311, 85] on input "text" at bounding box center [284, 86] width 405 height 34
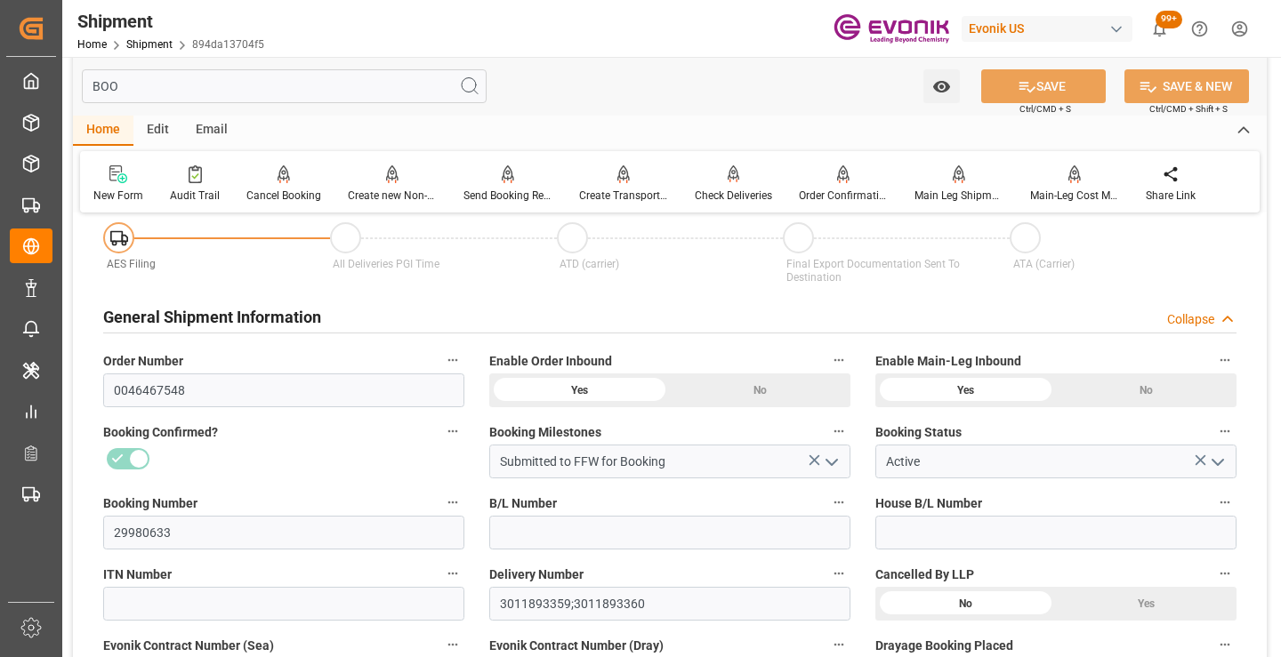
scroll to position [0, 0]
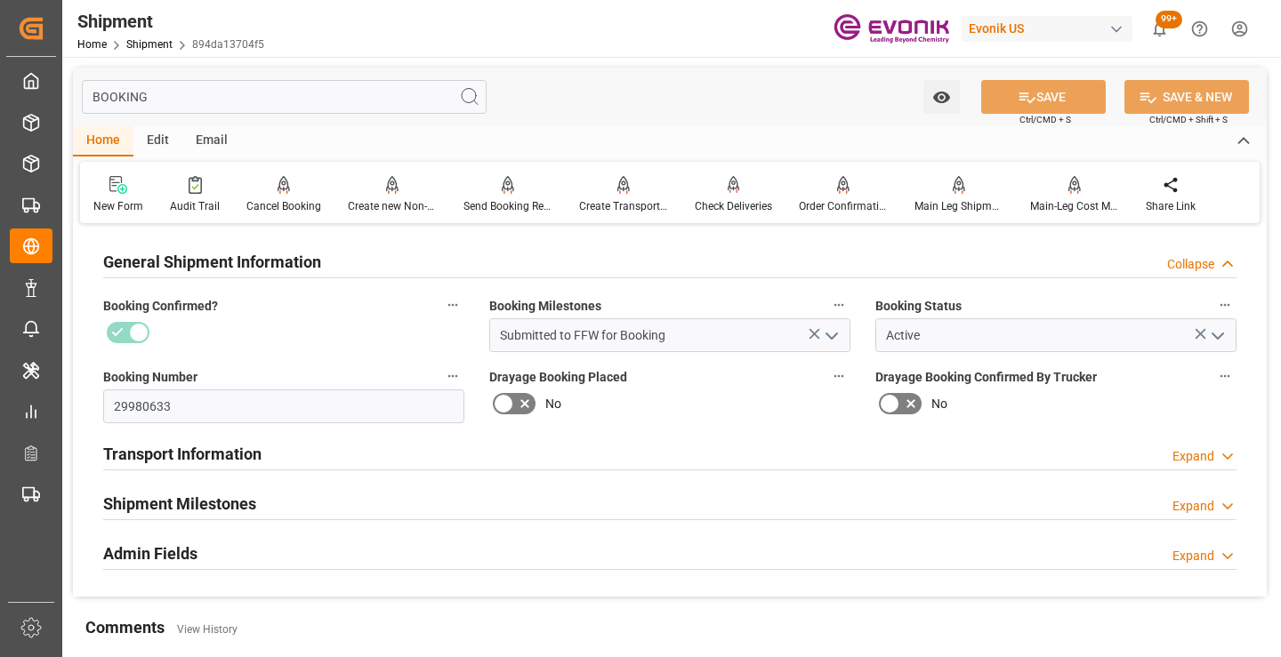
type input "BOOKING"
click at [259, 493] on div "Shipment Milestones Expand" at bounding box center [669, 503] width 1133 height 34
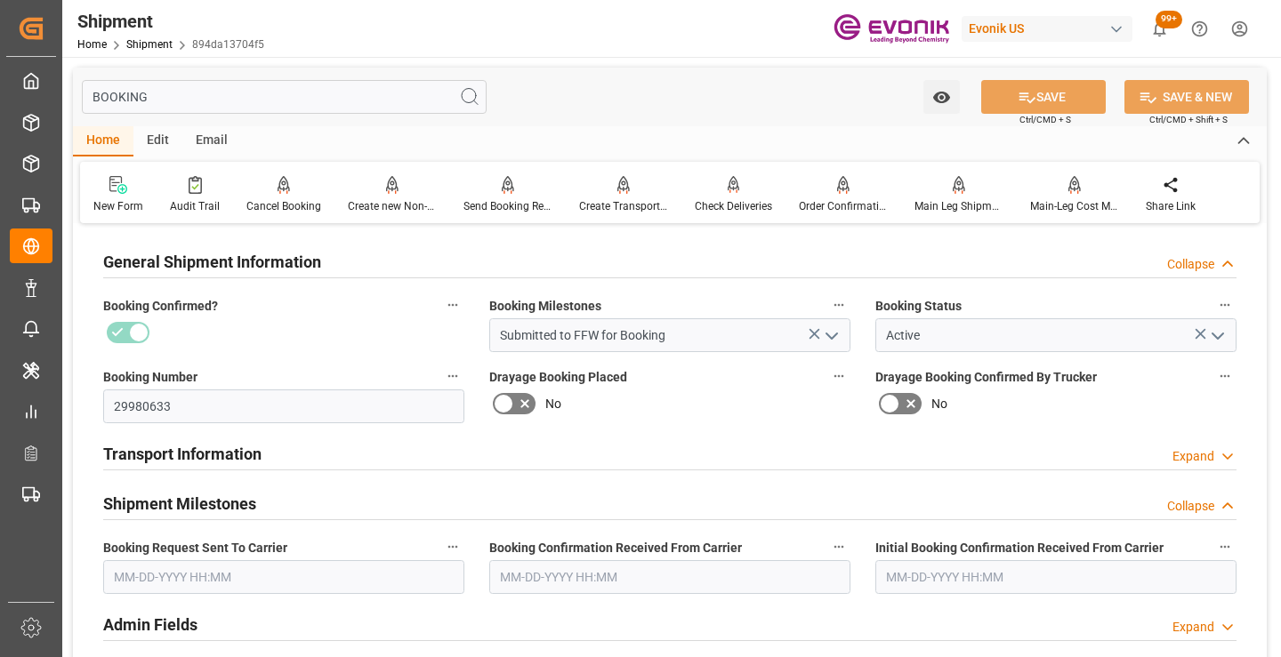
click at [214, 565] on input "text" at bounding box center [283, 578] width 361 height 34
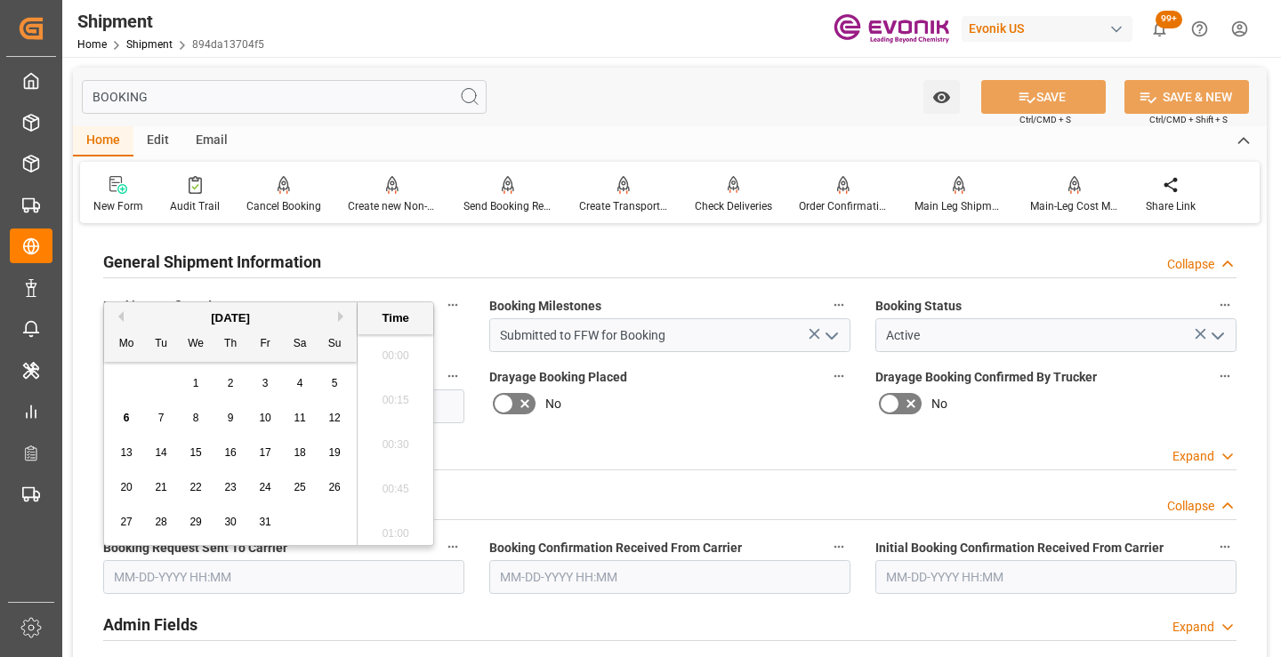
scroll to position [2809, 0]
click at [225, 380] on div "2" at bounding box center [231, 384] width 22 height 21
type input "10-02-2025 00:00"
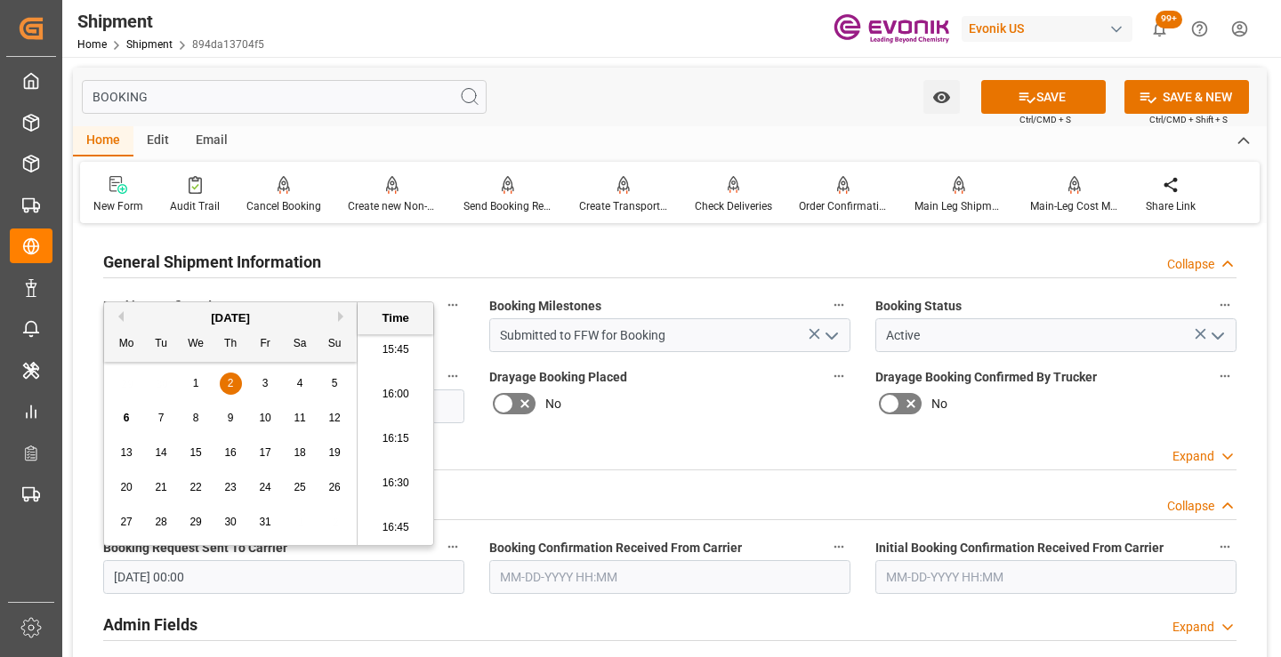
click at [585, 569] on input "text" at bounding box center [669, 578] width 361 height 34
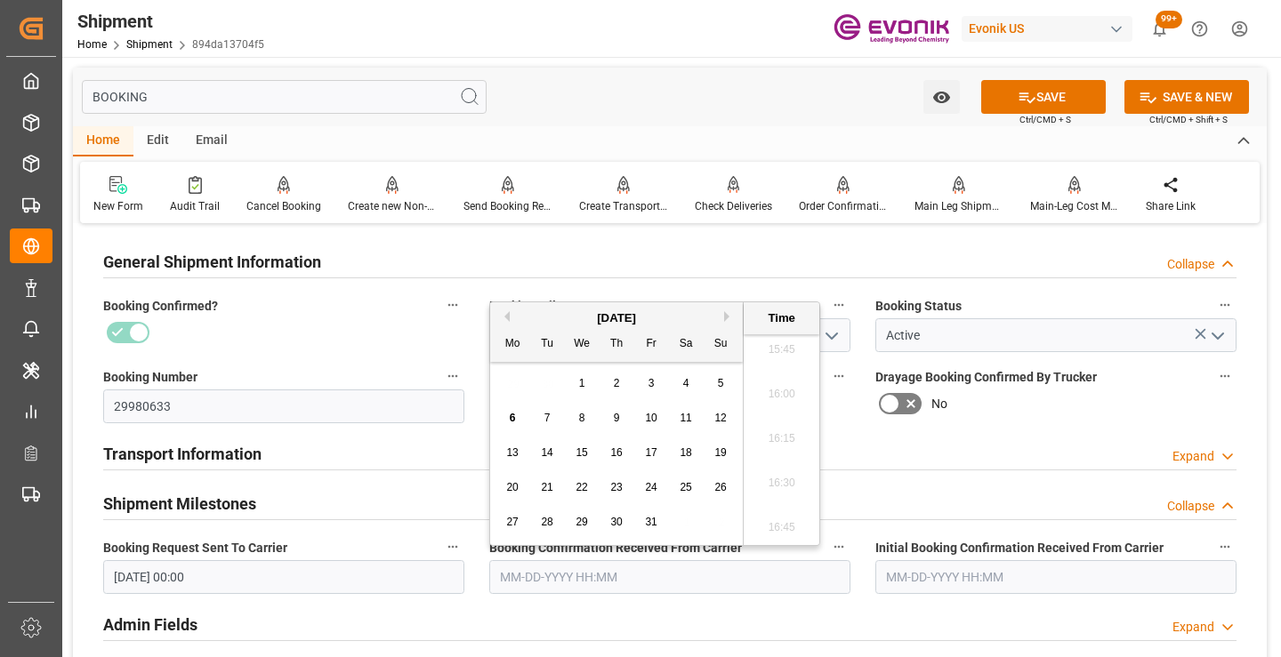
click at [646, 381] on div "3" at bounding box center [652, 384] width 22 height 21
type input "[DATE] 00:00"
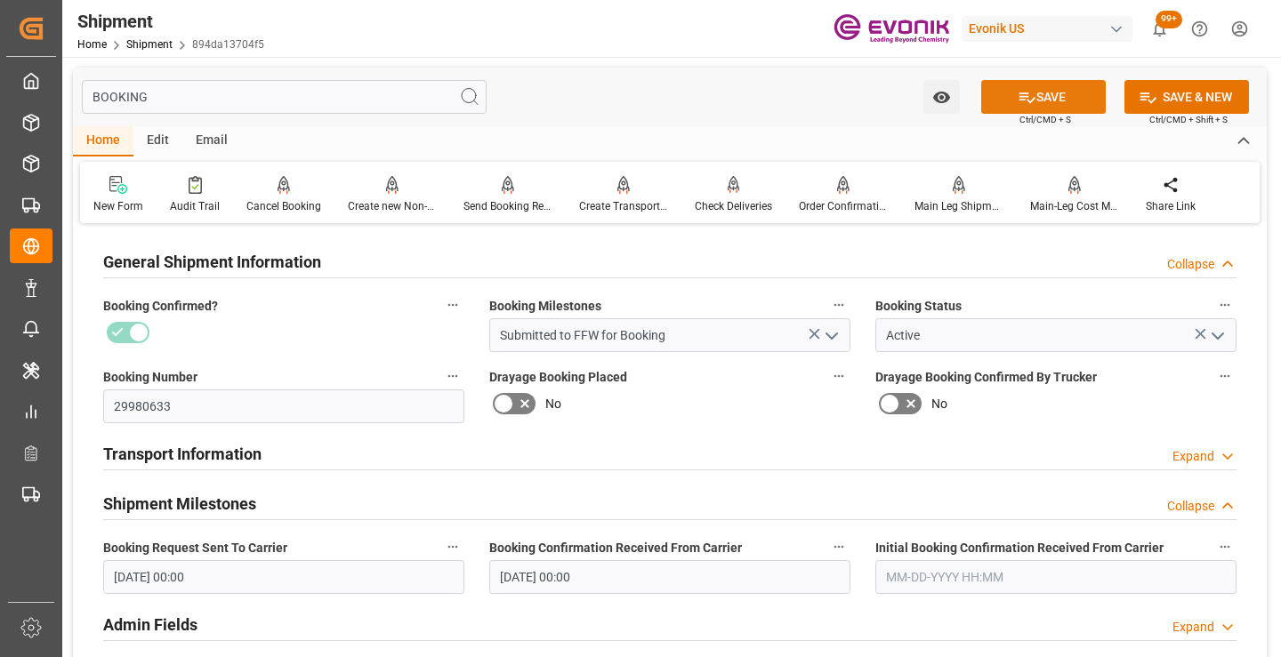
click at [1036, 91] on button "SAVE" at bounding box center [1043, 97] width 125 height 34
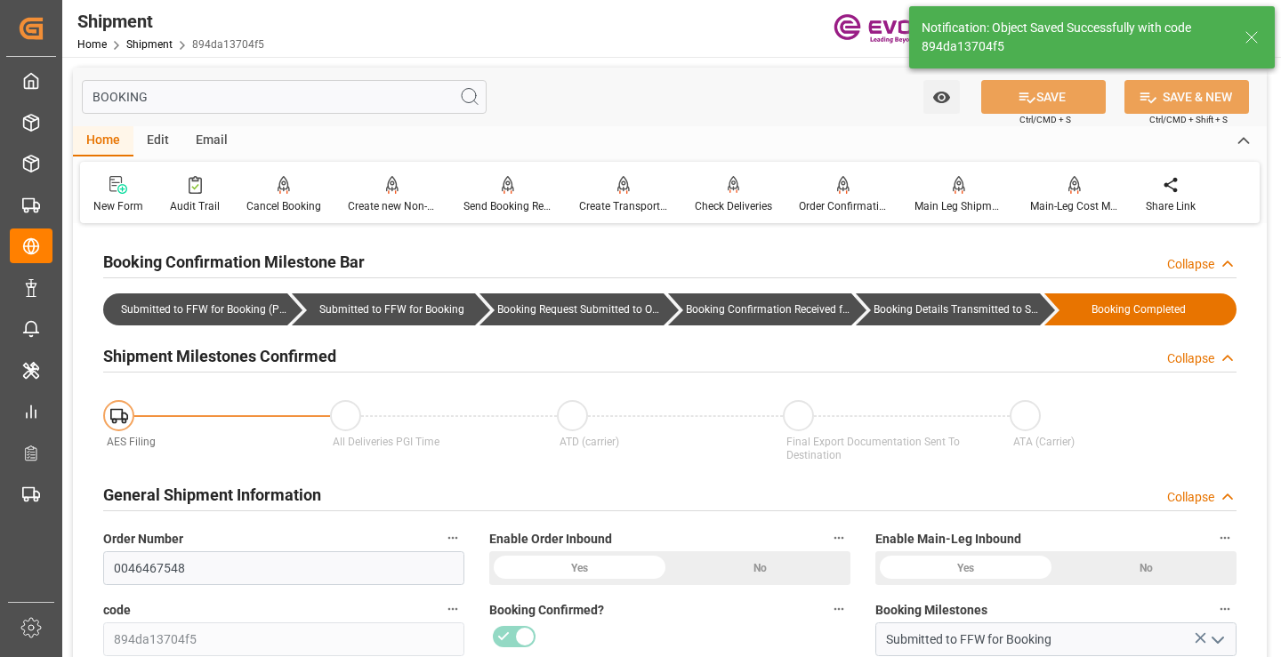
type input "Booking Details Transmitted to SAP"
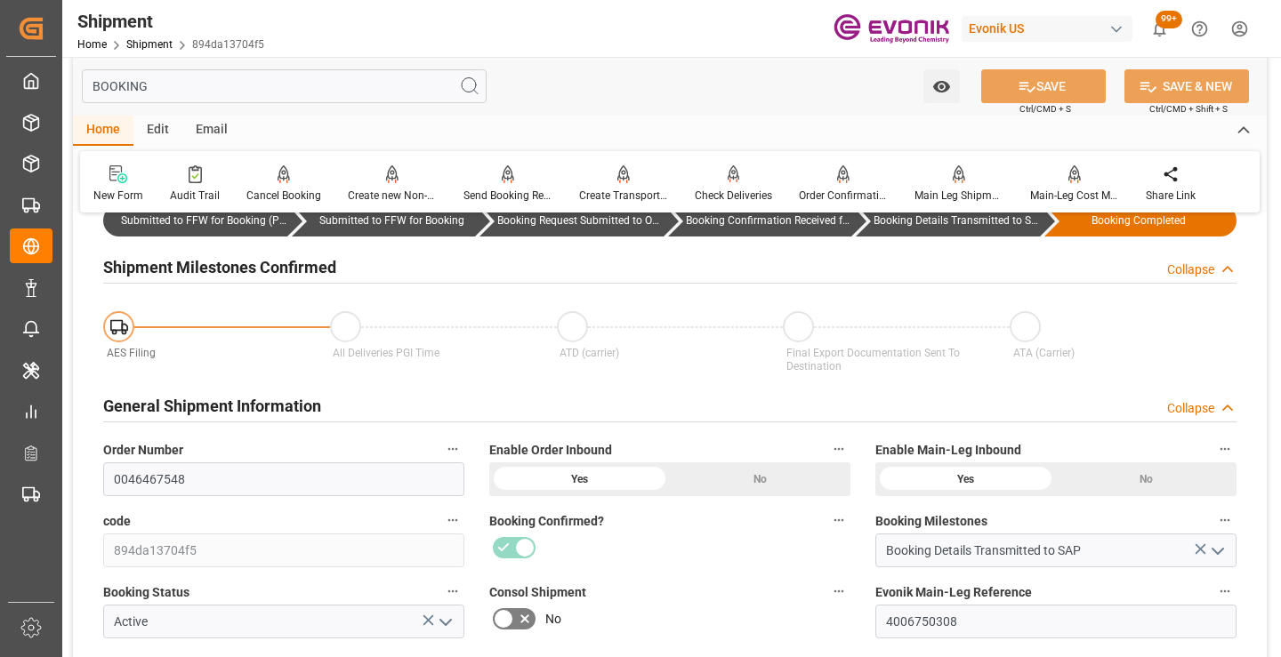
scroll to position [0, 0]
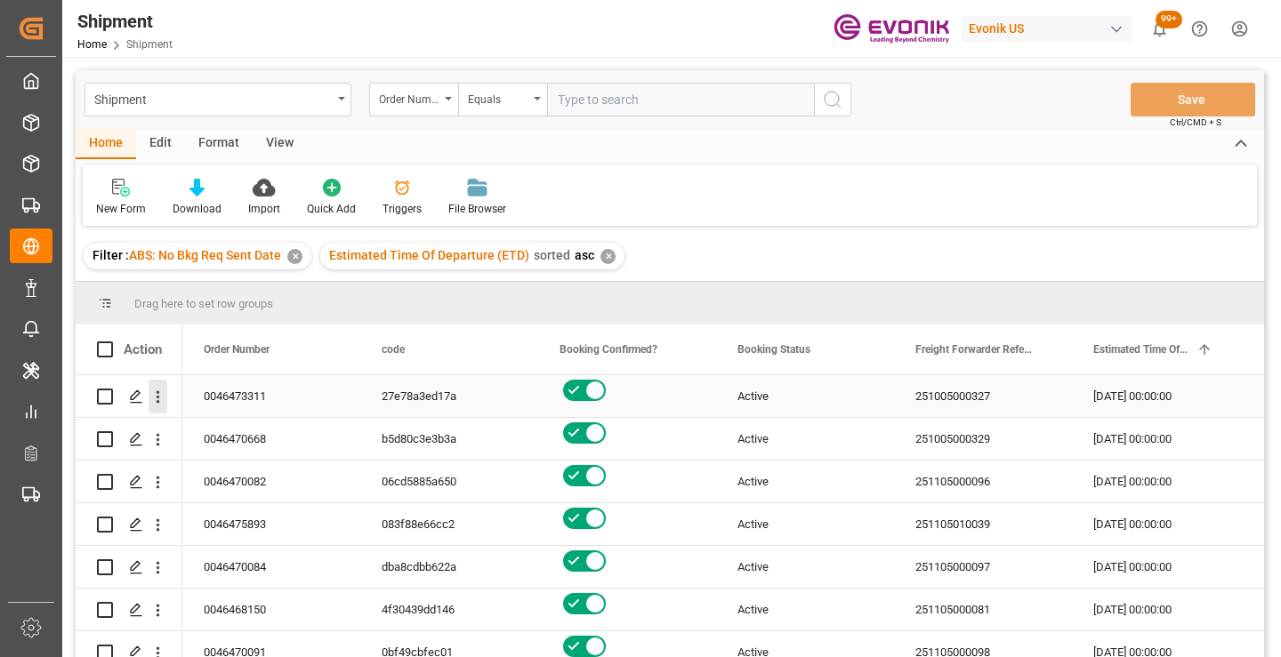
click at [155, 395] on icon "open menu" at bounding box center [158, 397] width 19 height 19
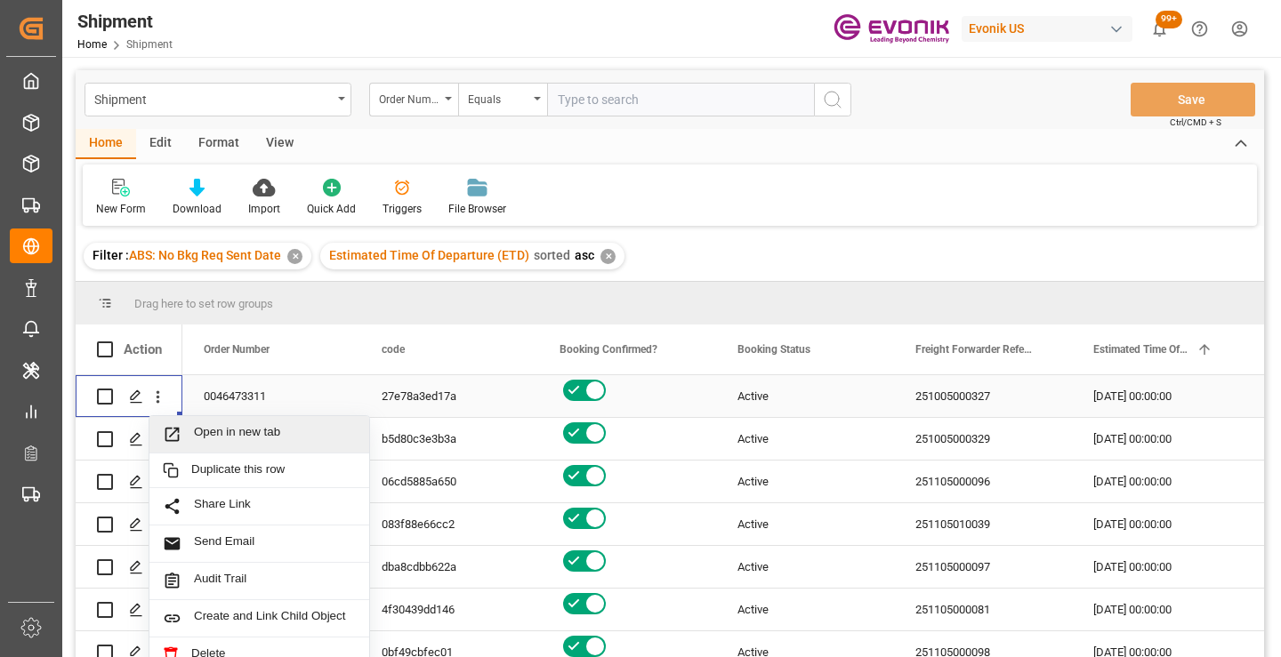
click at [256, 430] on span "Open in new tab" at bounding box center [275, 434] width 162 height 19
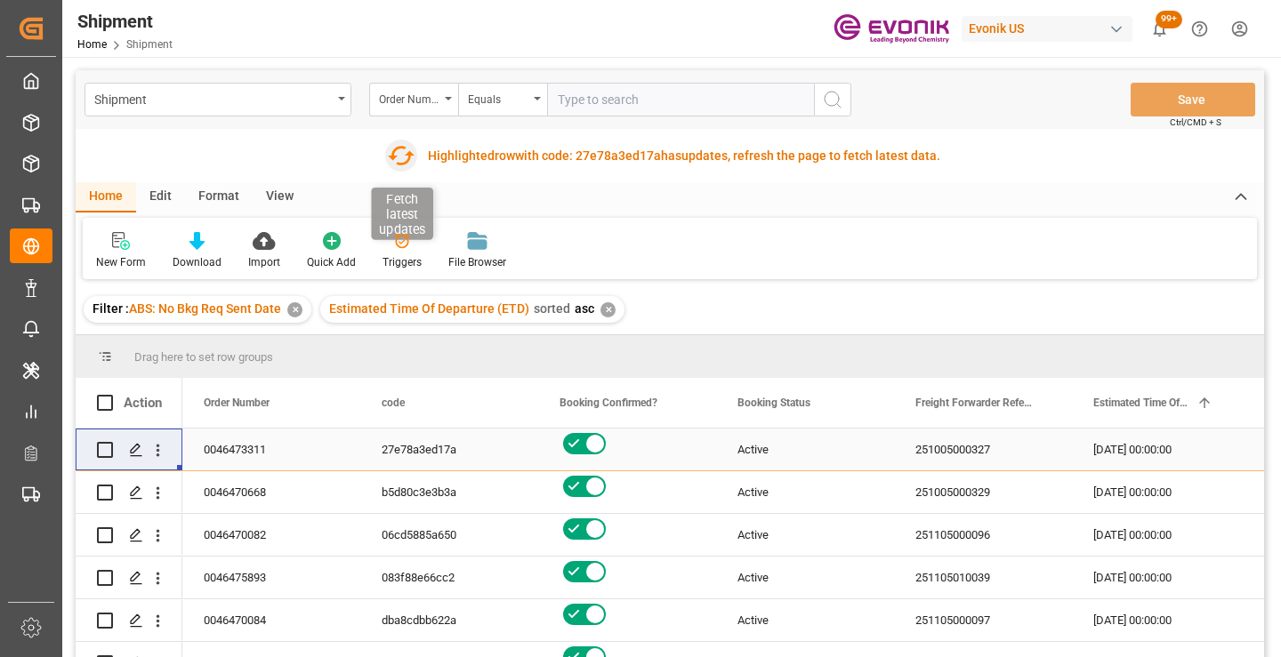
click at [399, 154] on icon "button" at bounding box center [401, 155] width 28 height 28
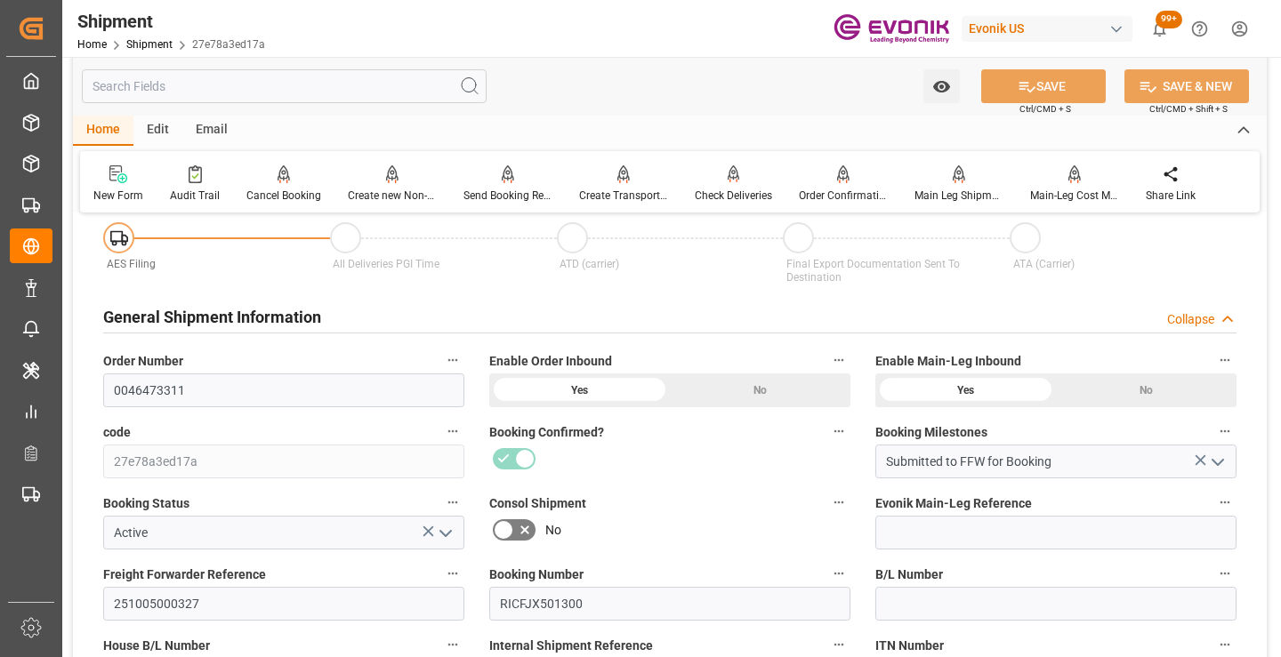
scroll to position [356, 0]
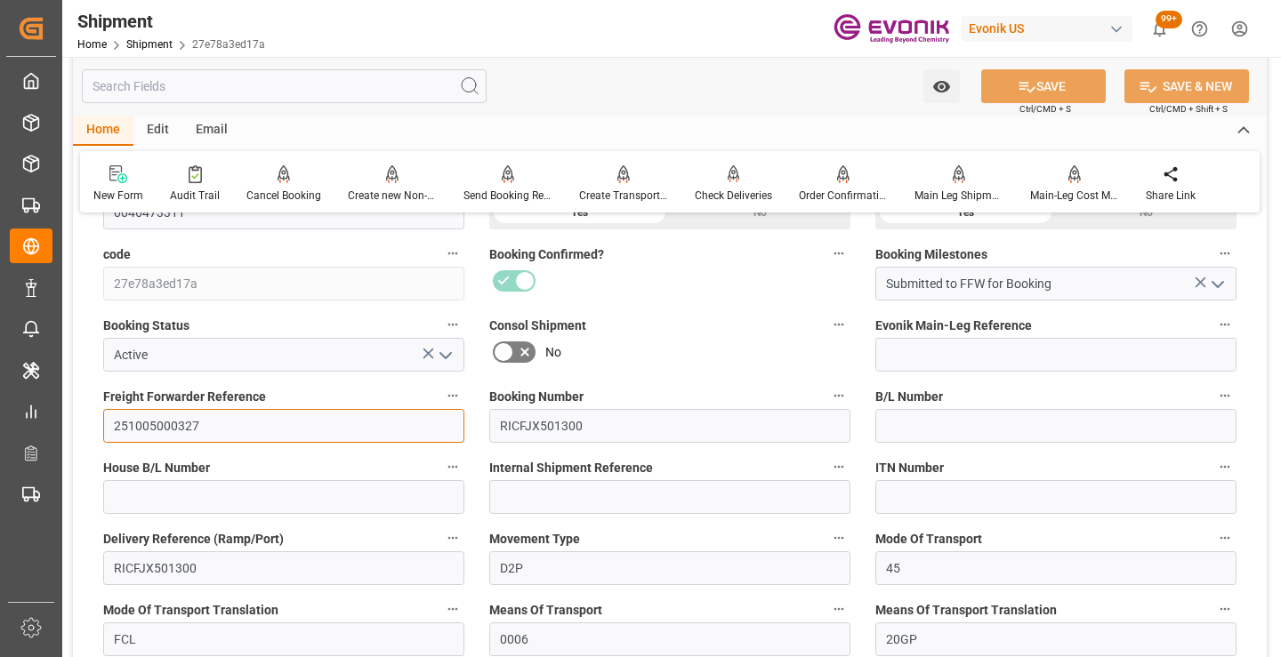
click at [173, 422] on input "251005000327" at bounding box center [283, 426] width 361 height 34
click at [302, 80] on input "text" at bounding box center [284, 86] width 405 height 34
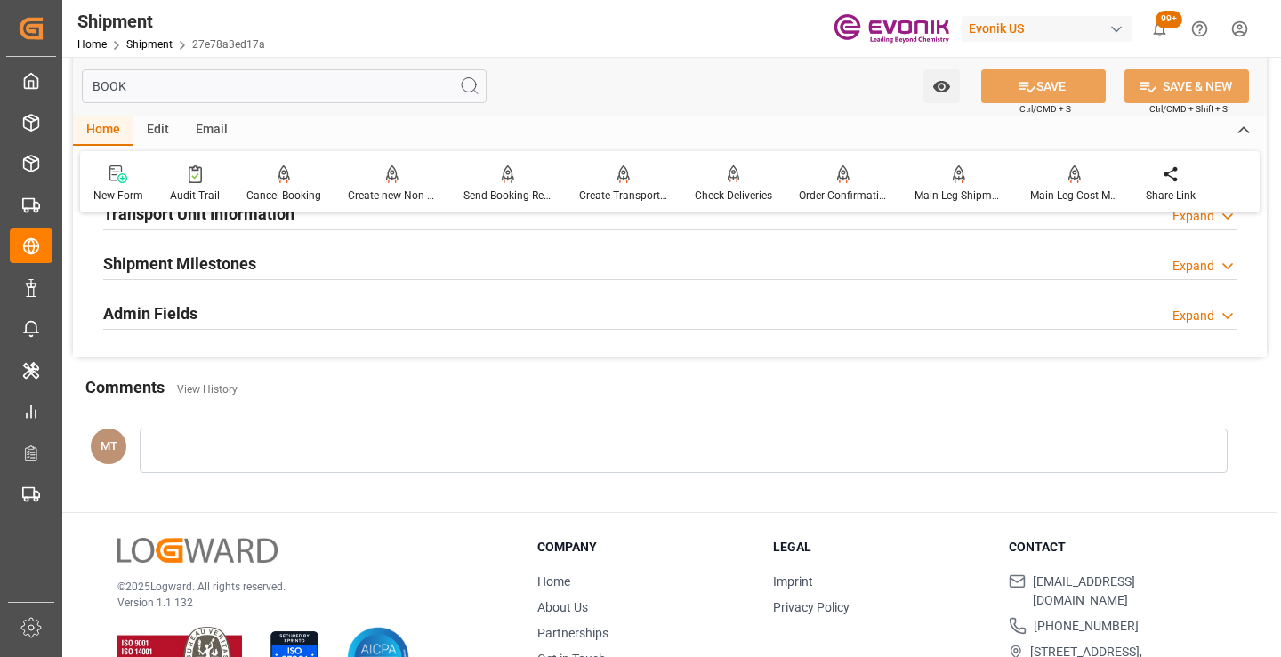
scroll to position [125, 0]
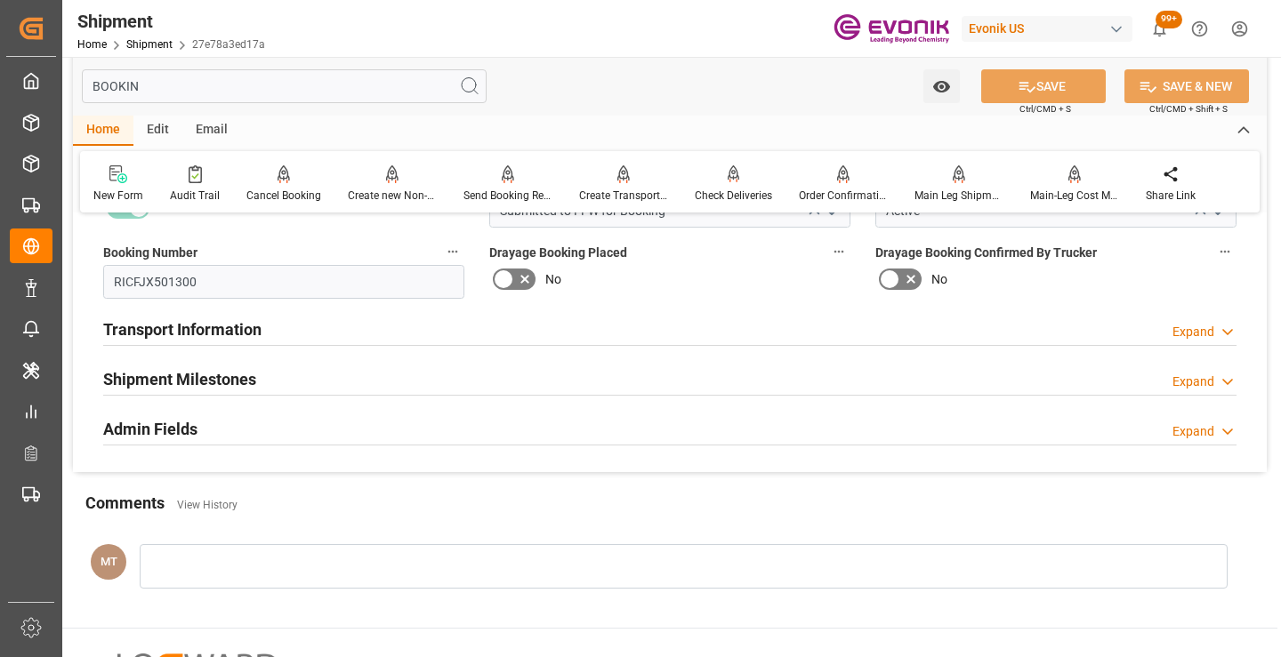
type input "BOOKIN"
click at [244, 385] on h2 "Shipment Milestones" at bounding box center [179, 379] width 153 height 24
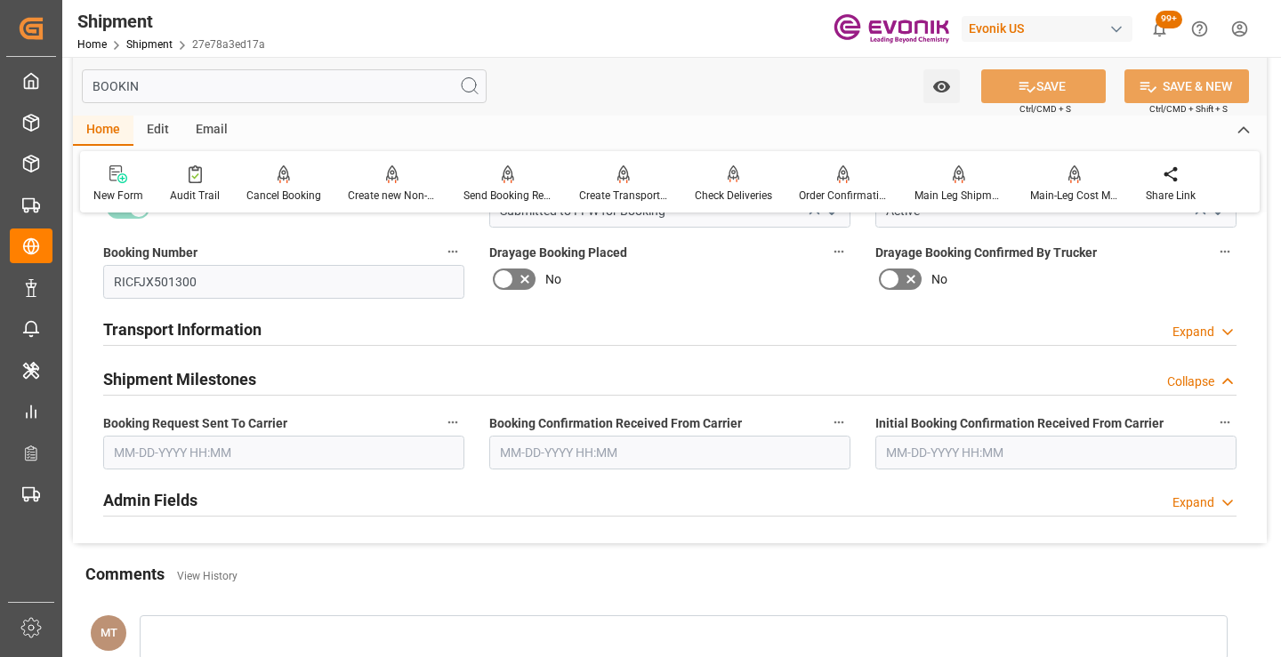
click at [262, 466] on input "text" at bounding box center [283, 453] width 361 height 34
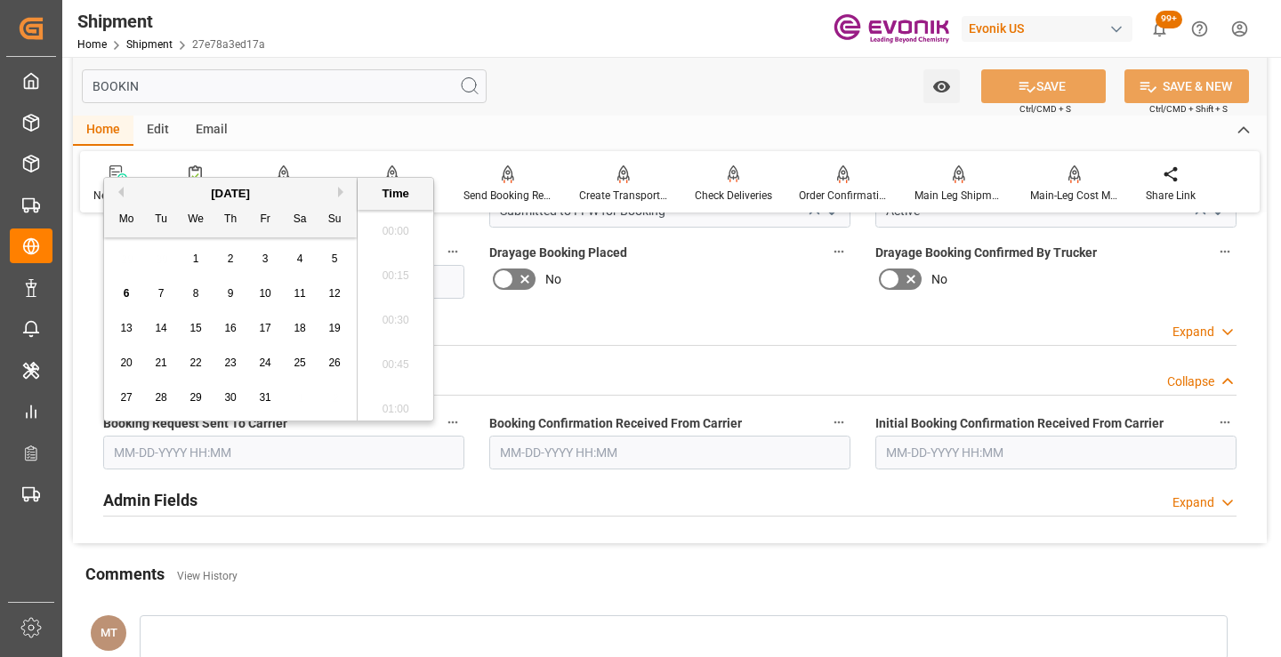
scroll to position [2853, 0]
click at [126, 294] on span "6" at bounding box center [127, 293] width 6 height 12
type input "[DATE] 00:00"
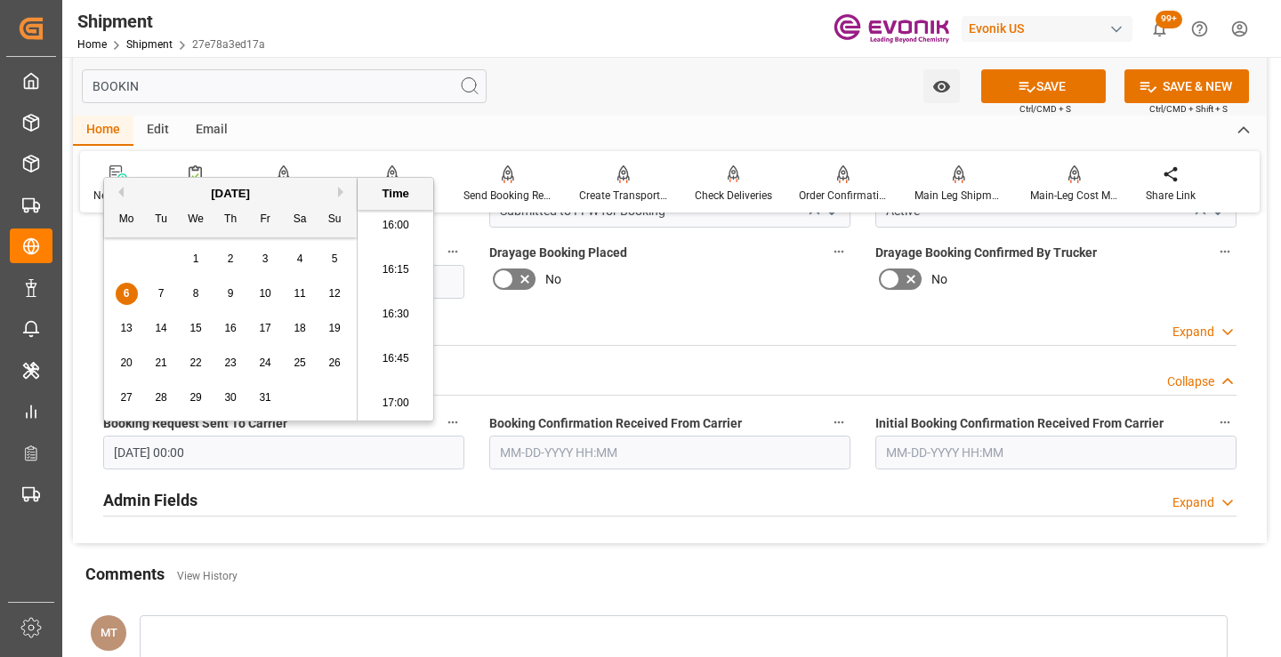
click at [586, 448] on input "text" at bounding box center [669, 453] width 361 height 34
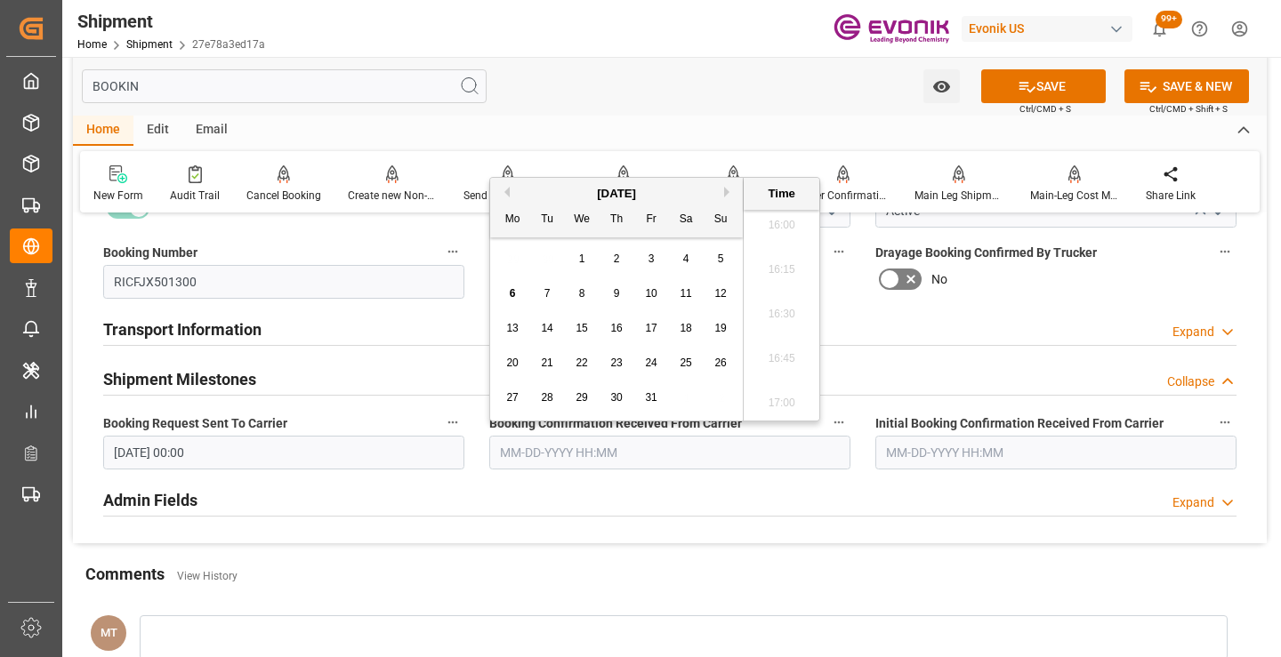
click at [511, 292] on span "6" at bounding box center [513, 293] width 6 height 12
type input "[DATE] 00:00"
click at [1039, 72] on button "SAVE" at bounding box center [1043, 86] width 125 height 34
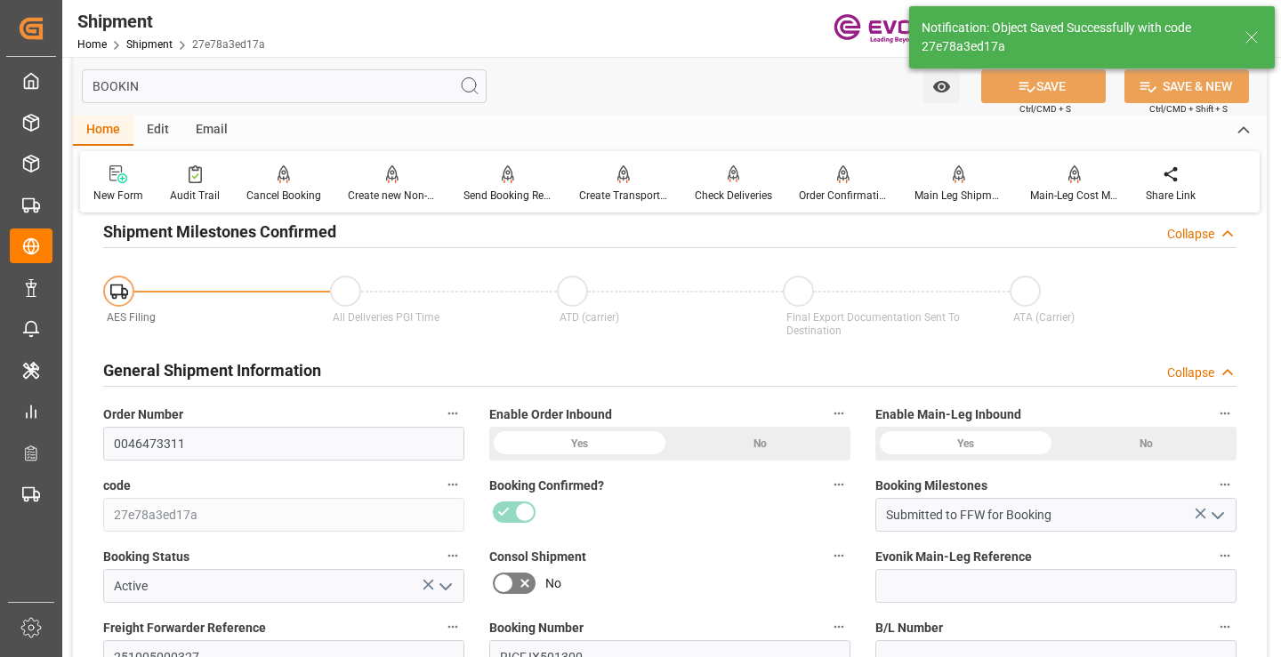
type input "Booking Details Transmitted to SAP"
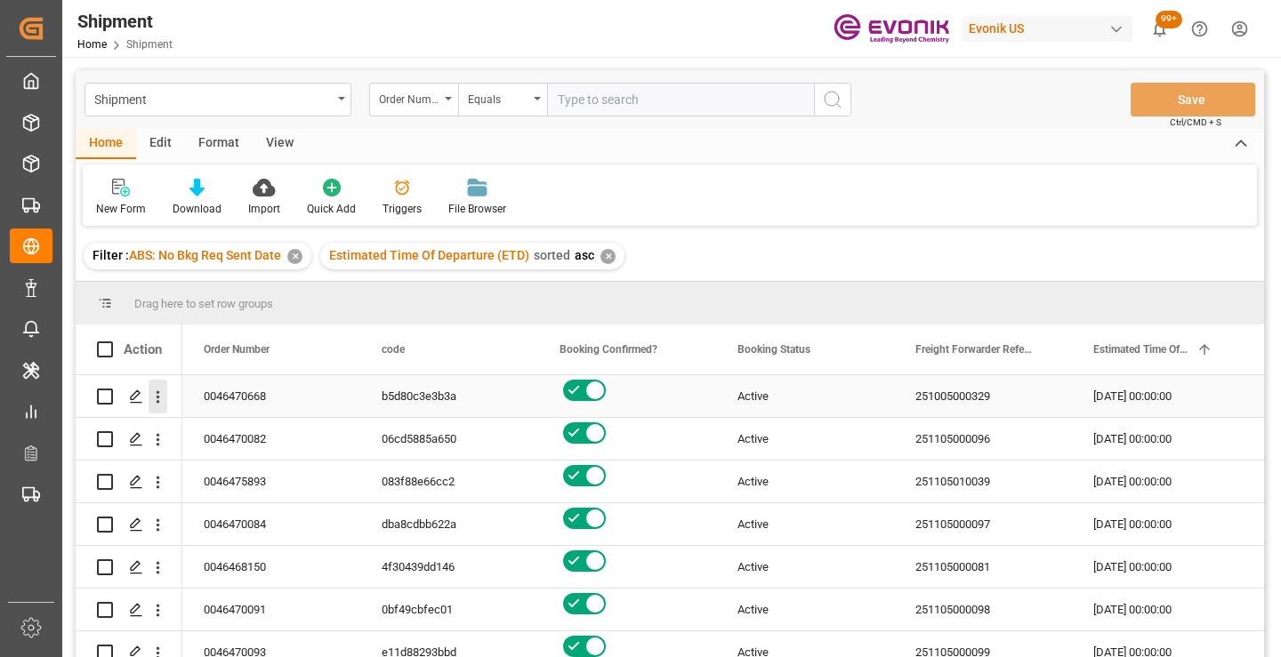
click at [162, 400] on icon "open menu" at bounding box center [158, 397] width 19 height 19
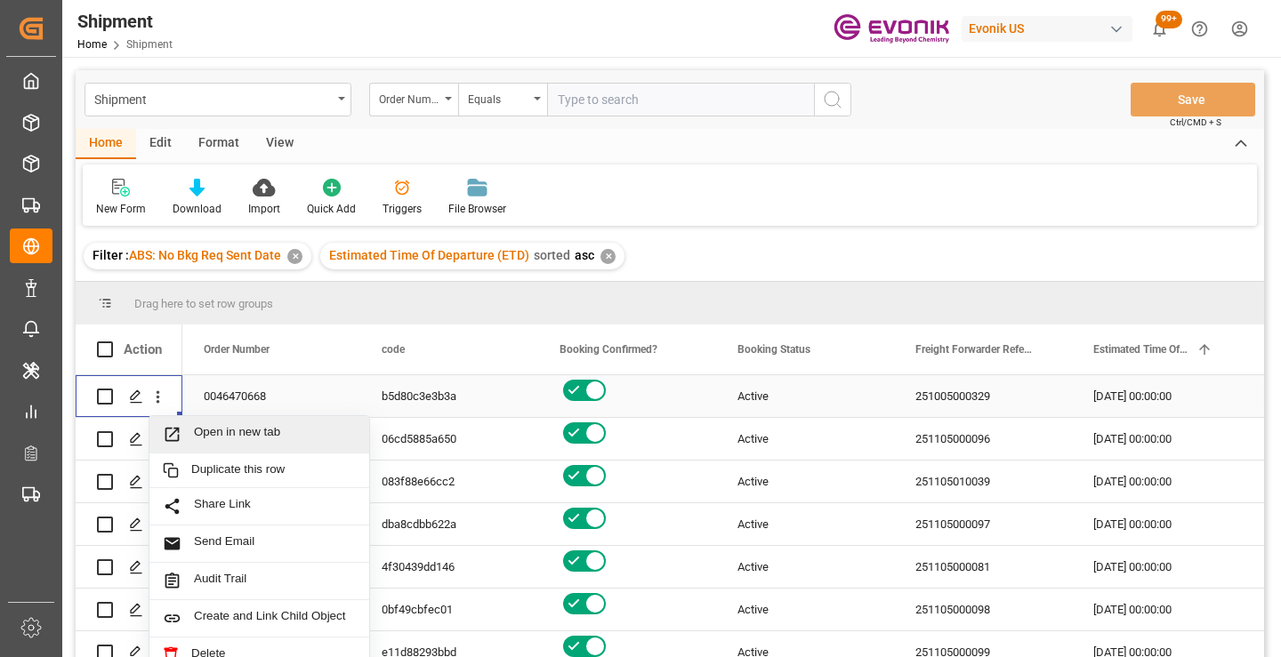
click at [252, 432] on span "Open in new tab" at bounding box center [275, 434] width 162 height 19
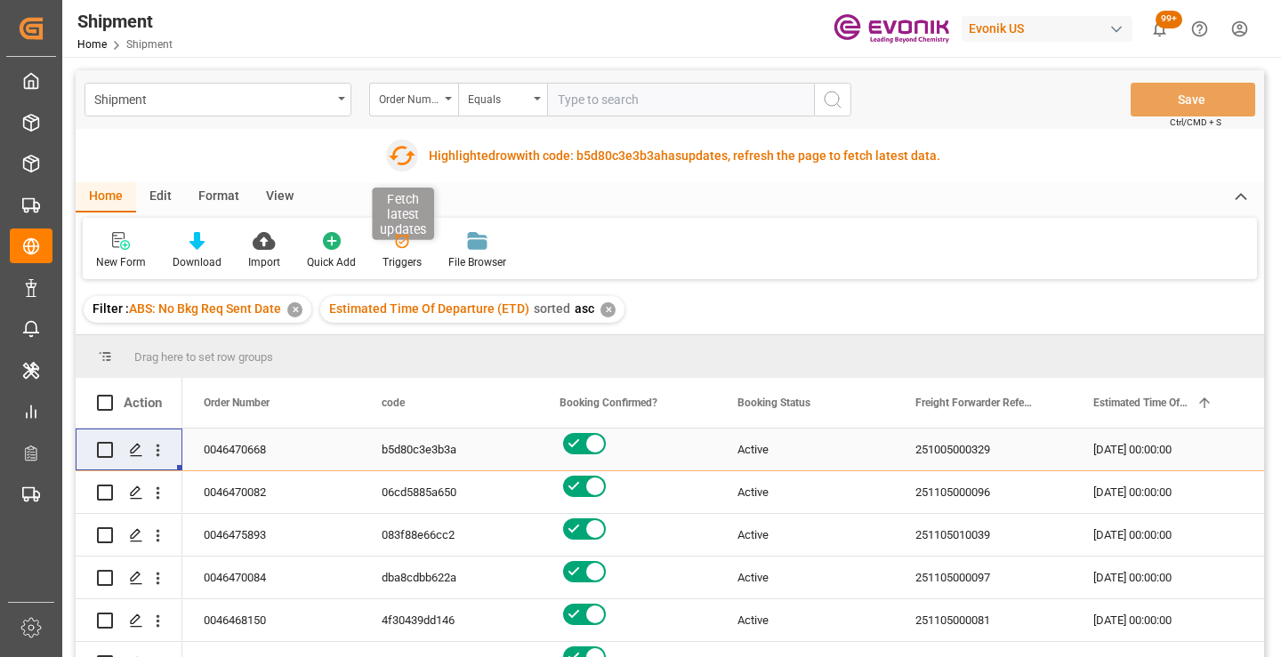
click at [394, 164] on icon "button" at bounding box center [401, 155] width 28 height 28
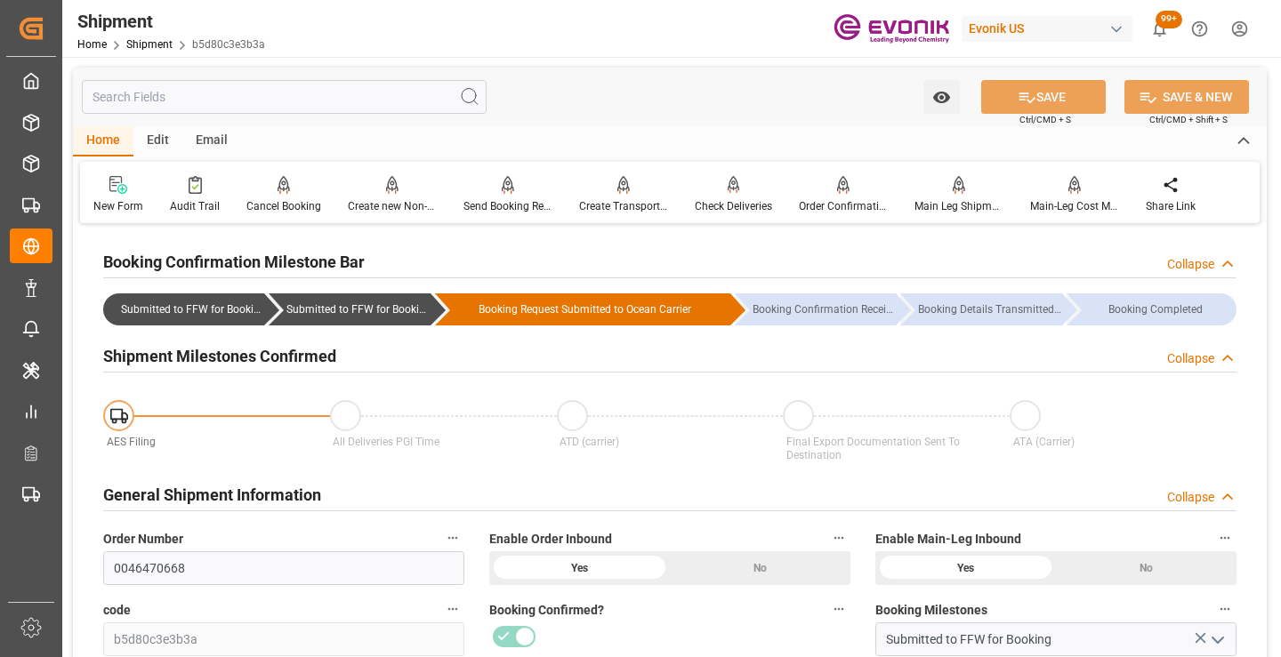
scroll to position [267, 0]
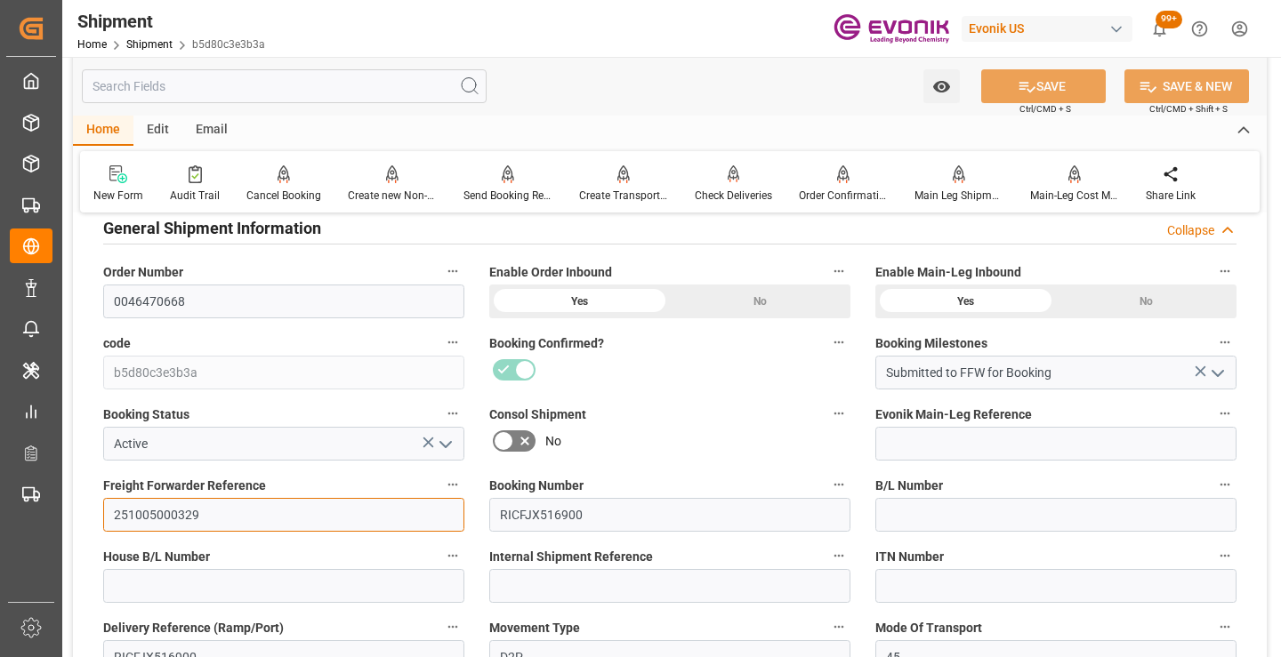
click at [161, 516] on input "251005000329" at bounding box center [283, 515] width 361 height 34
click at [274, 85] on input "text" at bounding box center [284, 86] width 405 height 34
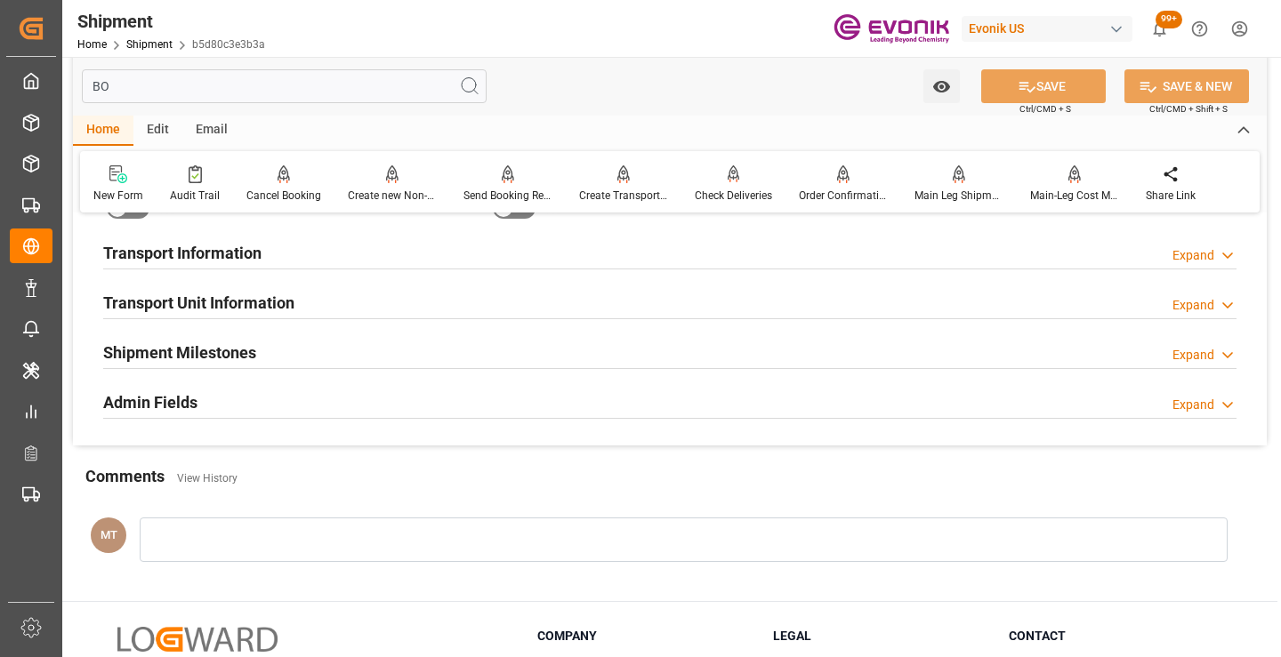
scroll to position [36, 0]
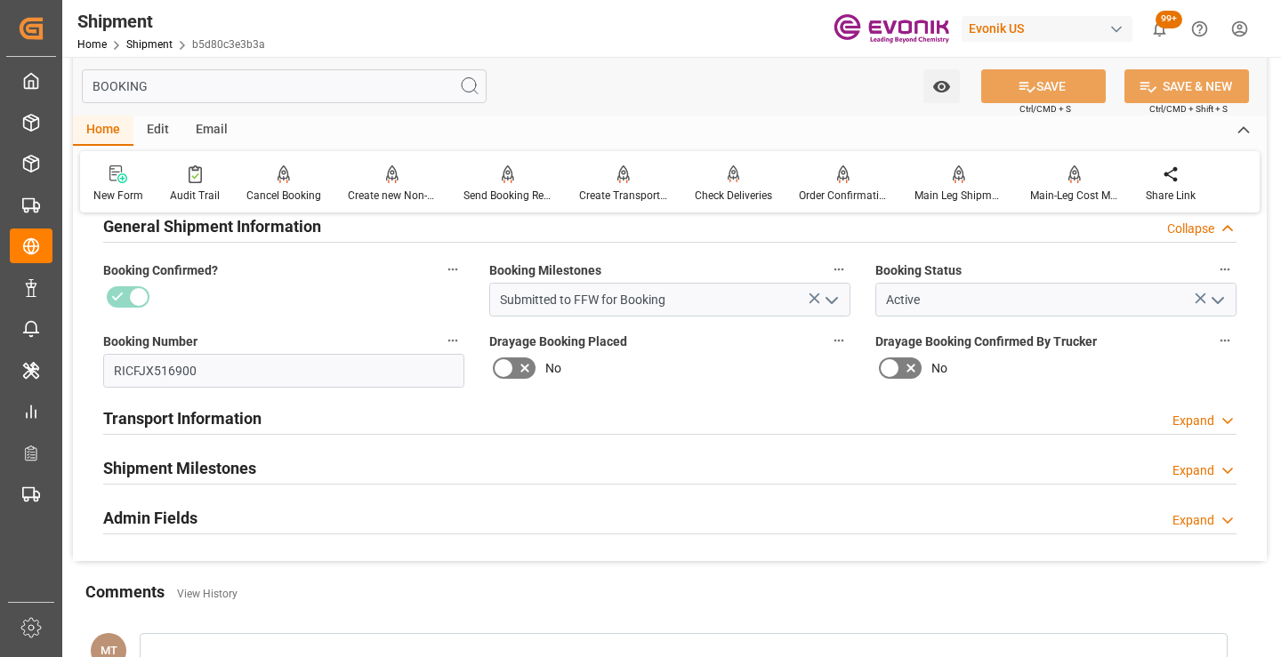
type input "BOOKING"
click at [227, 470] on h2 "Shipment Milestones" at bounding box center [179, 468] width 153 height 24
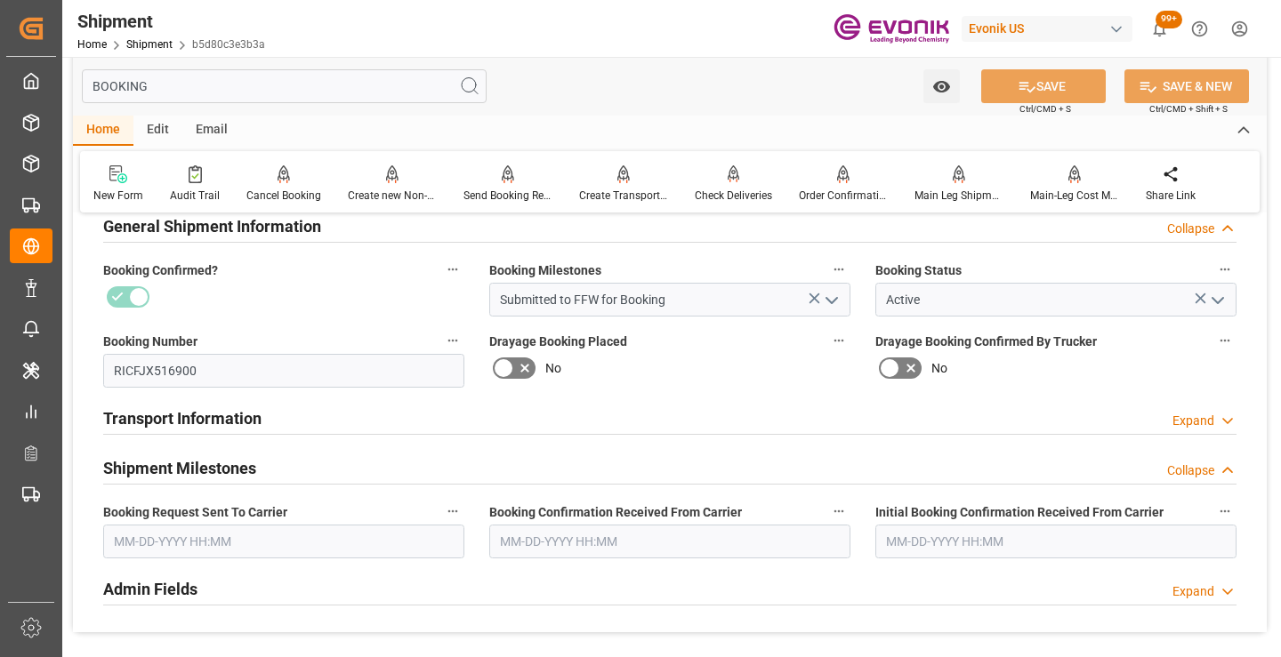
click at [252, 532] on input "text" at bounding box center [283, 542] width 361 height 34
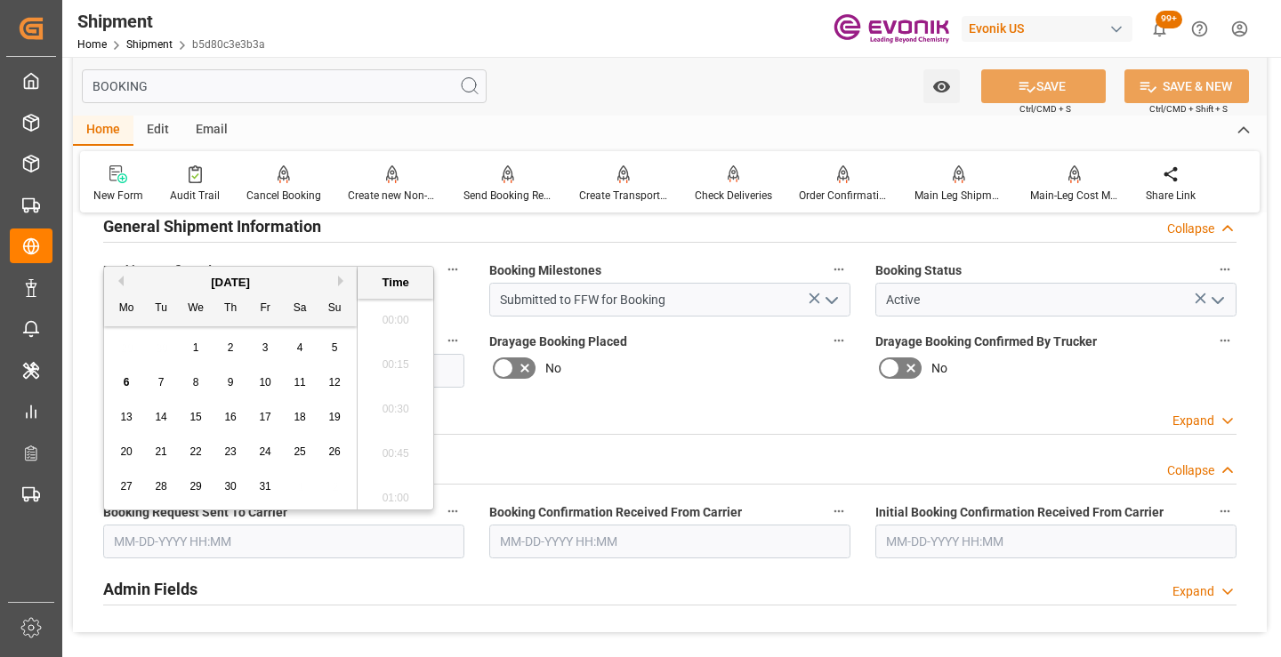
scroll to position [2853, 0]
click at [125, 378] on span "6" at bounding box center [127, 382] width 6 height 12
type input "[DATE] 00:00"
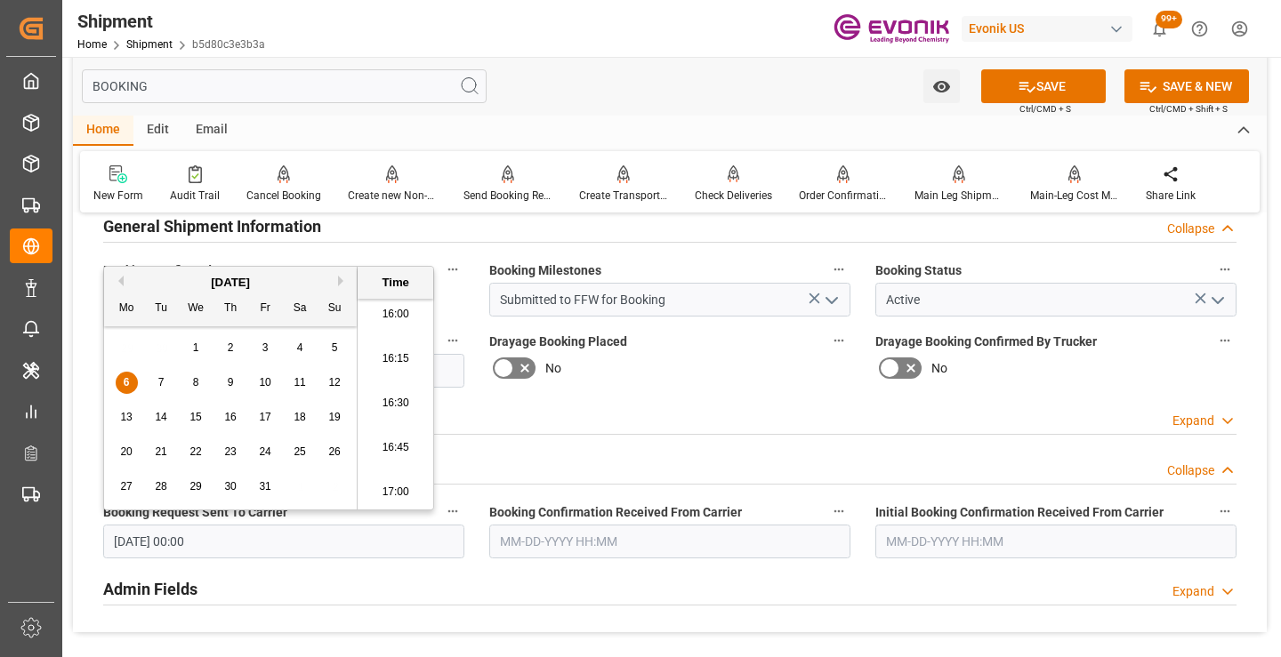
click at [626, 551] on input "text" at bounding box center [669, 542] width 361 height 34
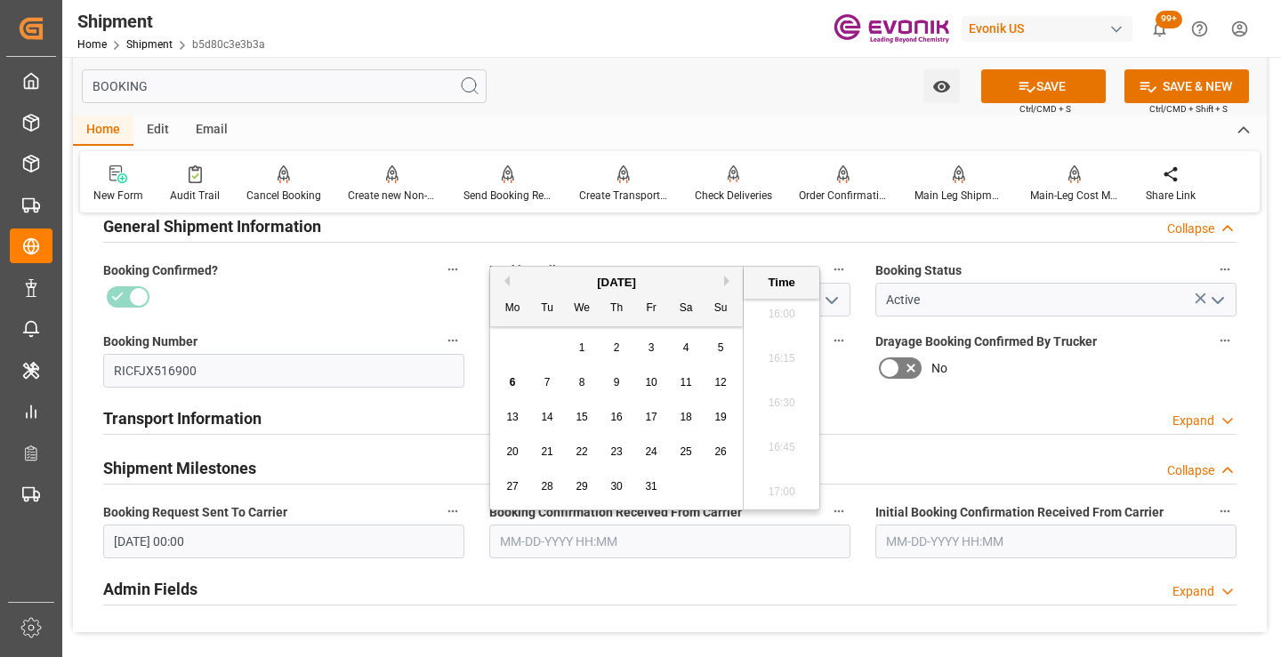
click at [508, 382] on div "6" at bounding box center [513, 383] width 22 height 21
type input "10-06-2025 00:00"
click at [1004, 95] on button "SAVE" at bounding box center [1043, 86] width 125 height 34
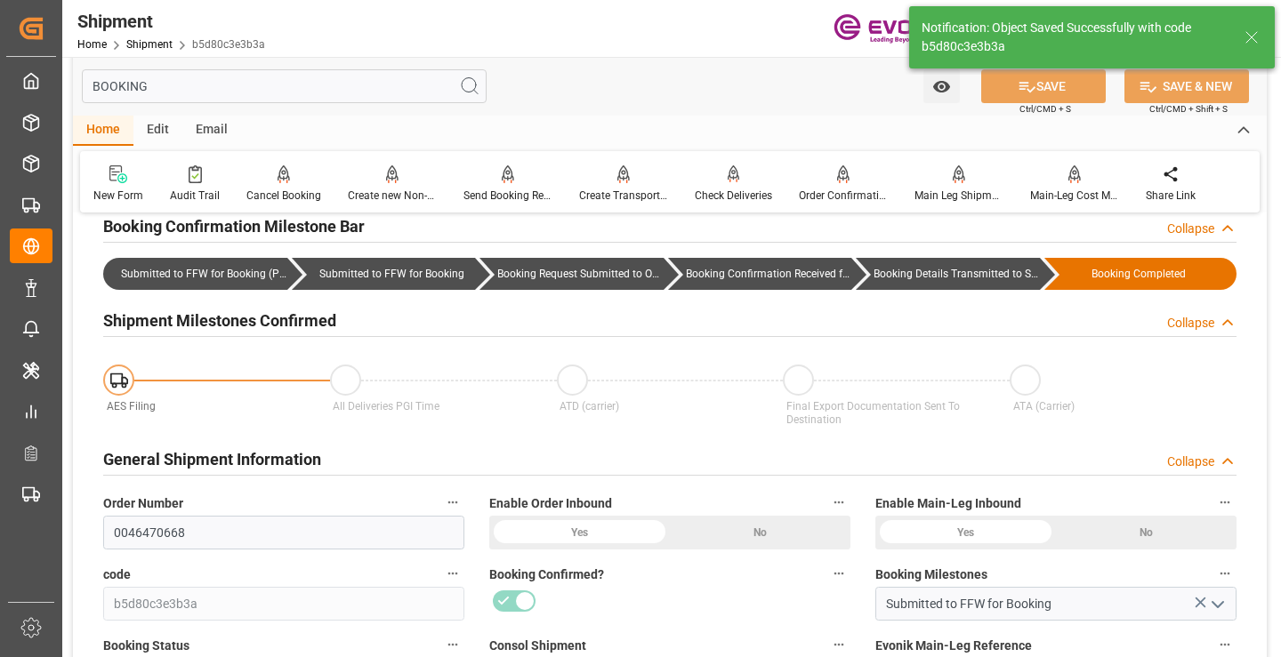
type input "Booking Details Transmitted to SAP"
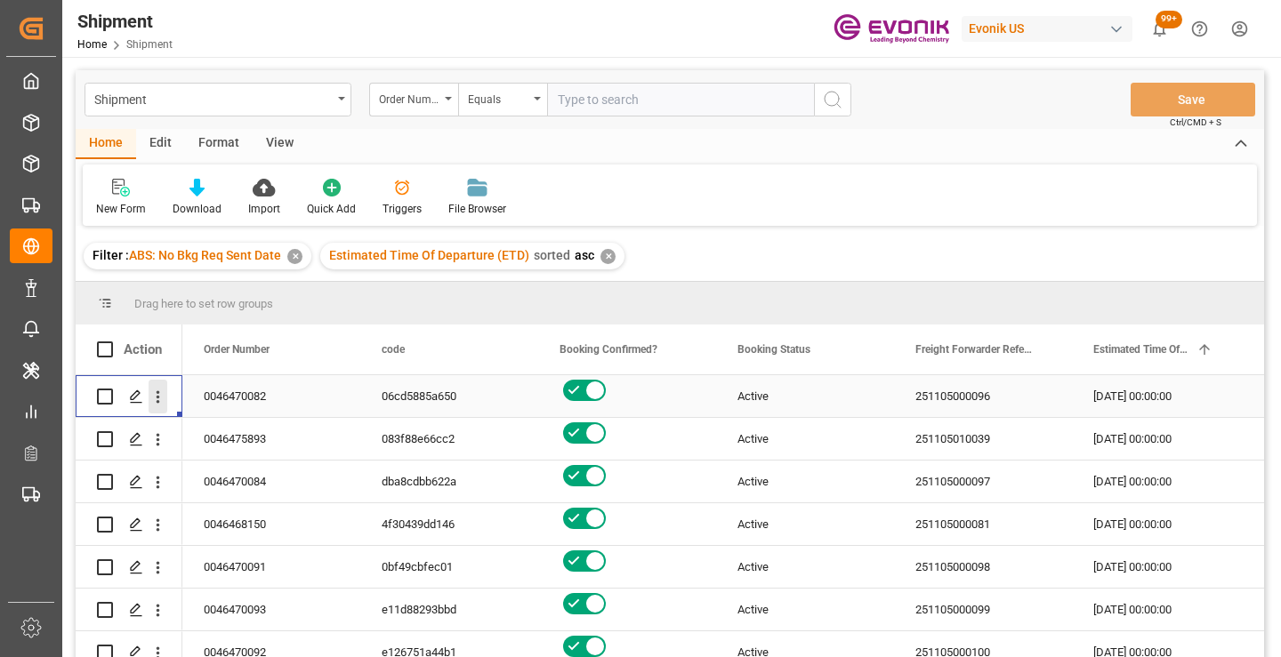
click at [158, 392] on icon "open menu" at bounding box center [159, 397] width 4 height 12
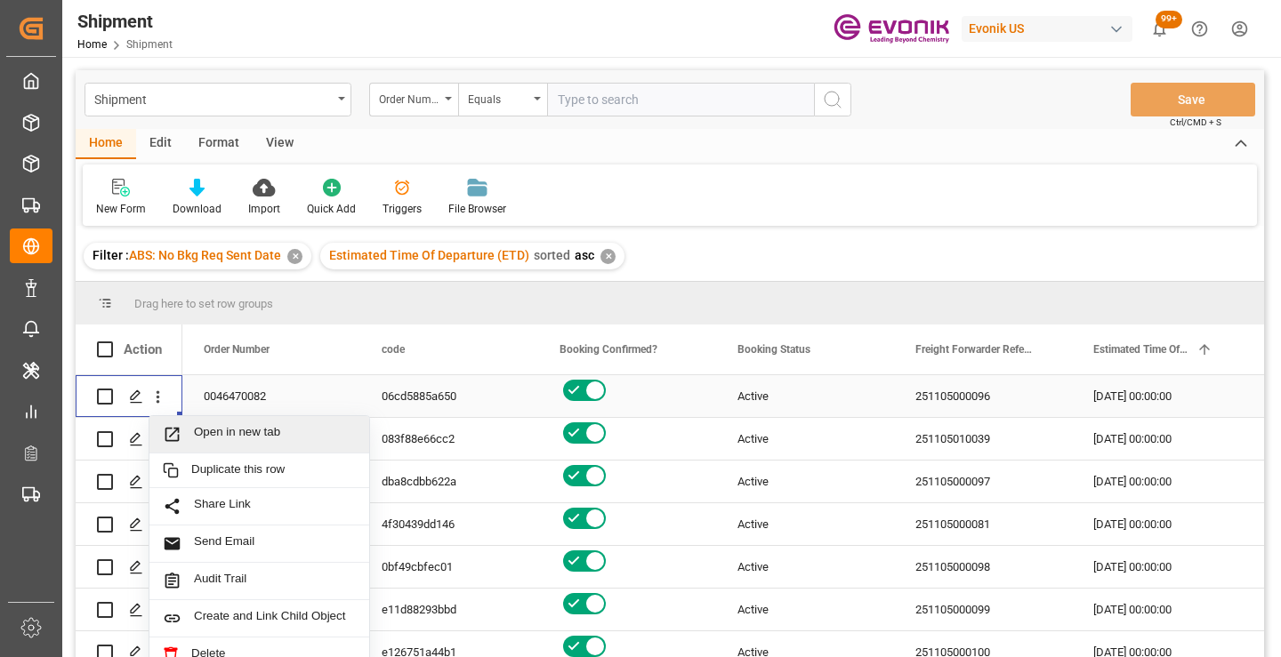
click at [210, 427] on span "Open in new tab" at bounding box center [275, 434] width 162 height 19
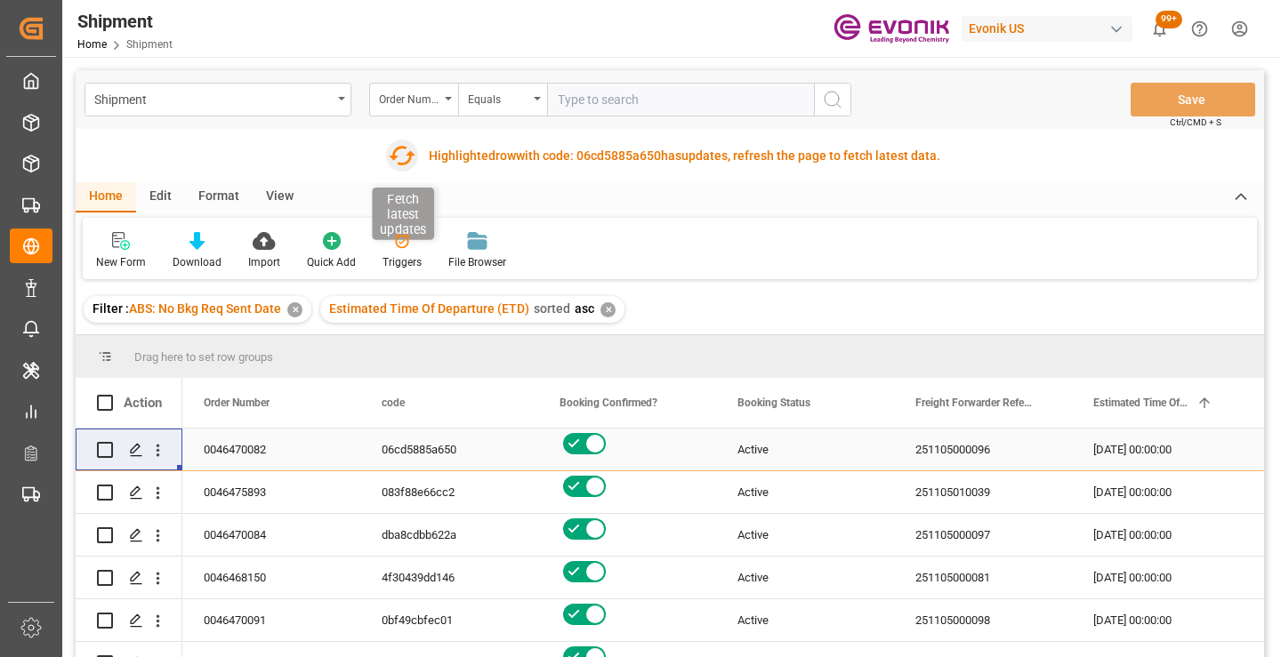
click at [395, 157] on icon "button" at bounding box center [402, 156] width 27 height 20
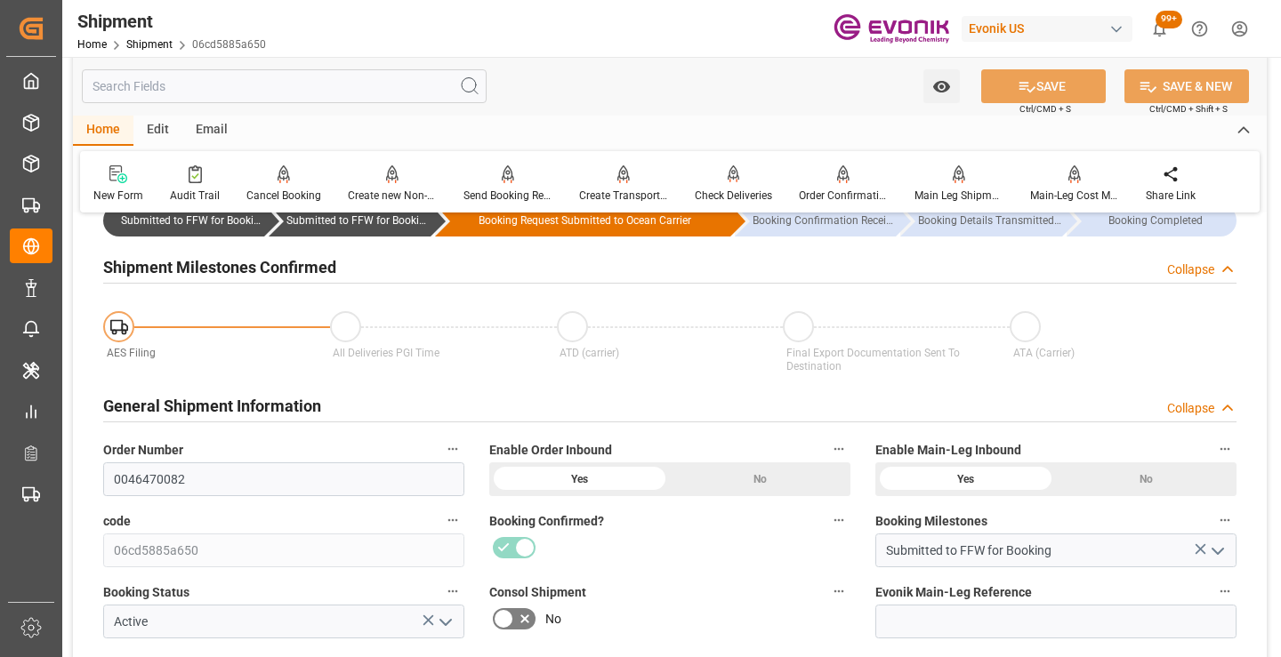
scroll to position [267, 0]
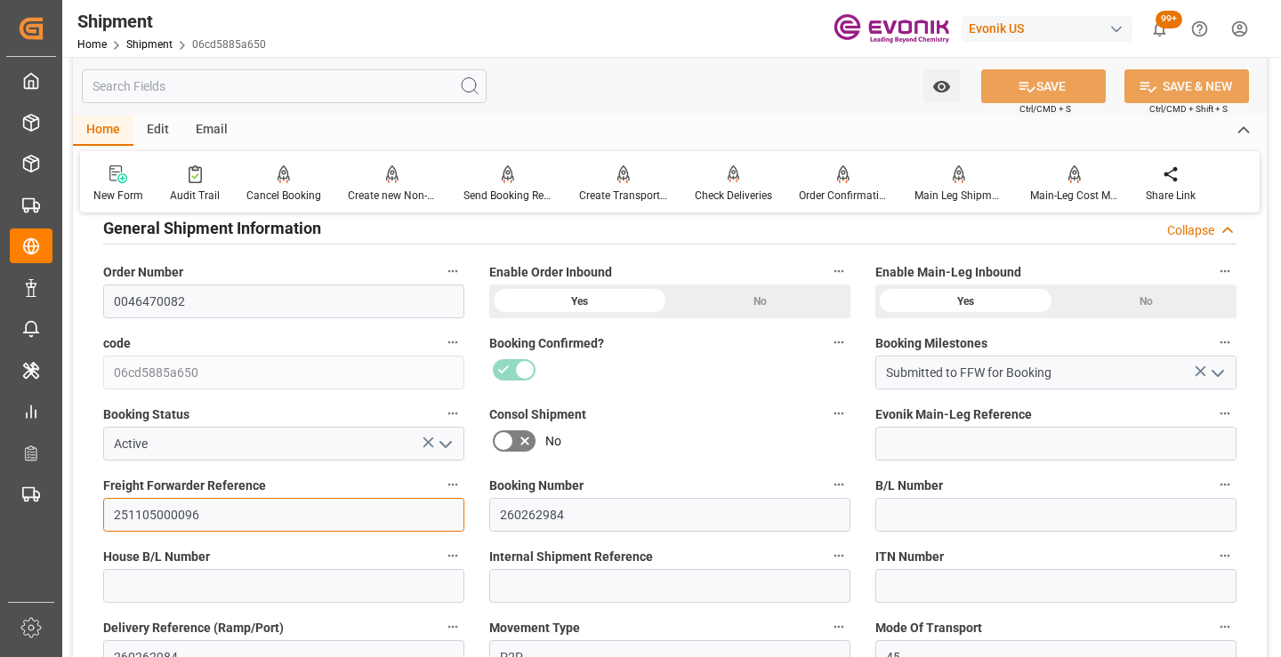
click at [167, 509] on input "251105000096" at bounding box center [283, 515] width 361 height 34
click at [338, 90] on input "text" at bounding box center [284, 86] width 405 height 34
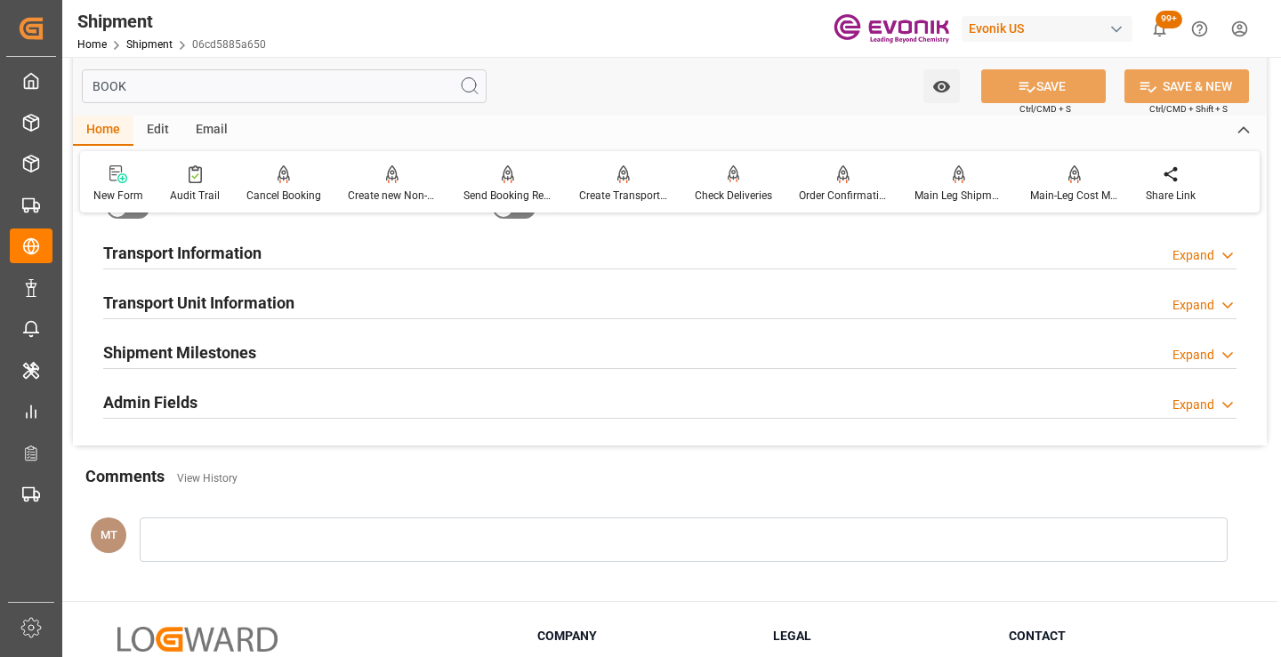
scroll to position [36, 0]
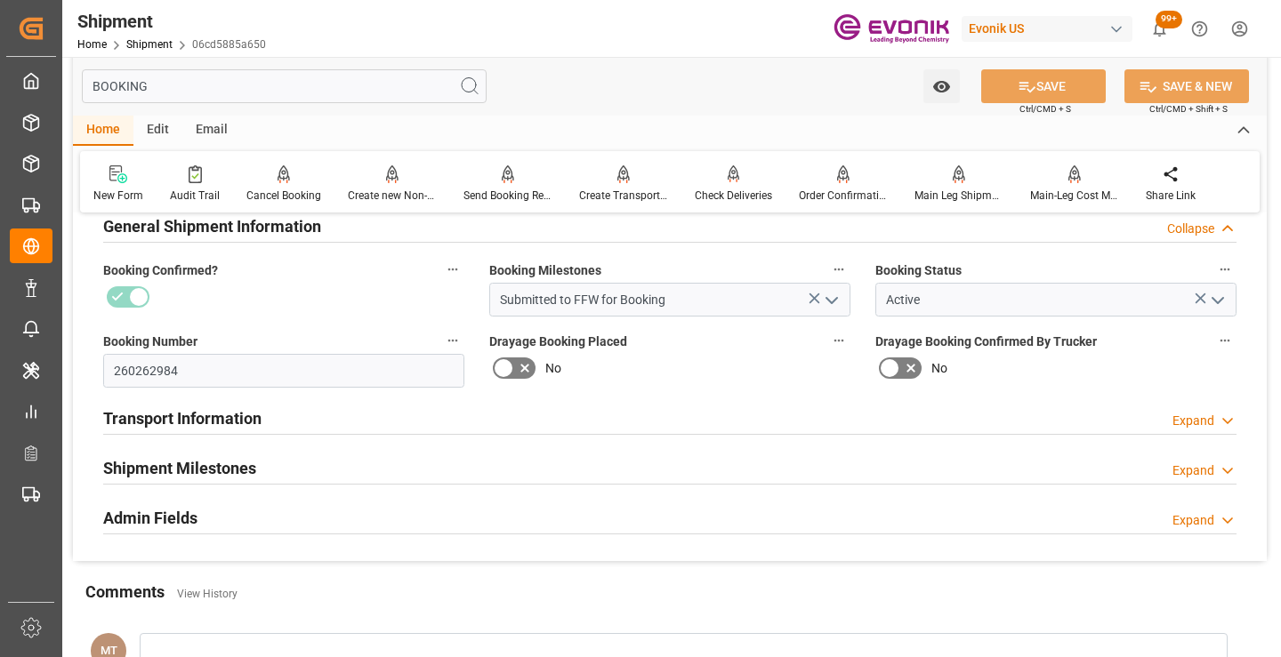
type input "BOOKING"
click at [252, 468] on h2 "Shipment Milestones" at bounding box center [179, 468] width 153 height 24
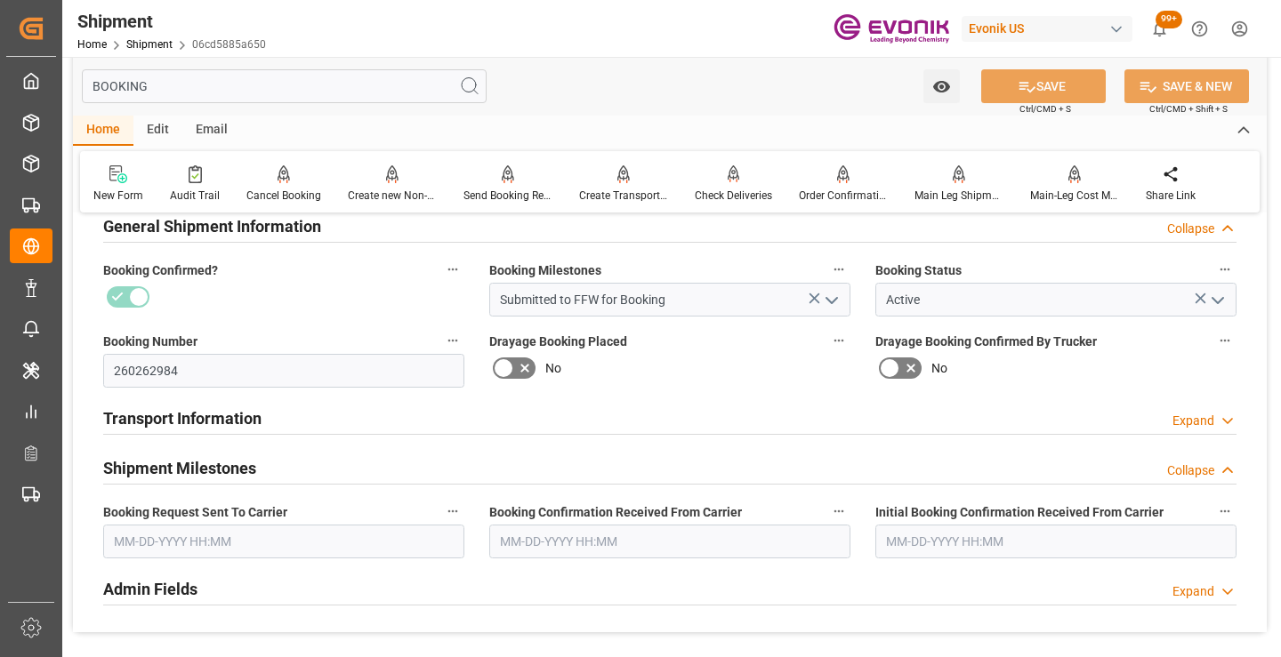
click at [259, 541] on input "text" at bounding box center [283, 542] width 361 height 34
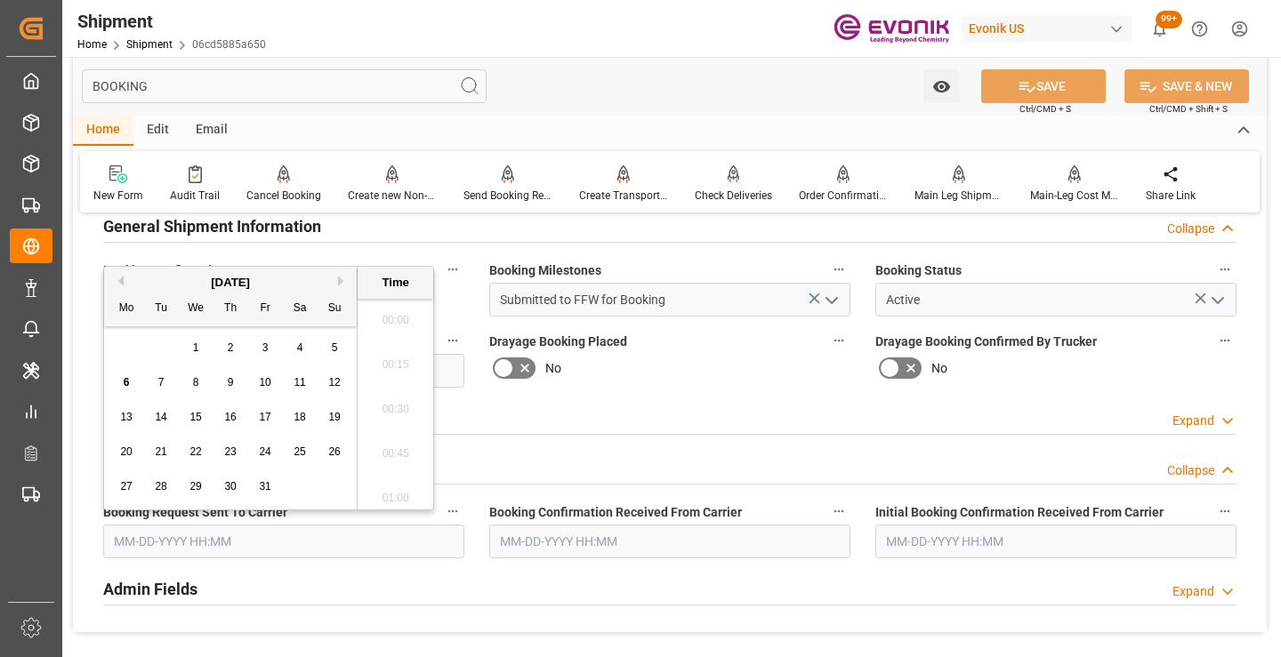
scroll to position [2853, 0]
click at [266, 346] on span "3" at bounding box center [265, 348] width 6 height 12
type input "10-03-2025 00:00"
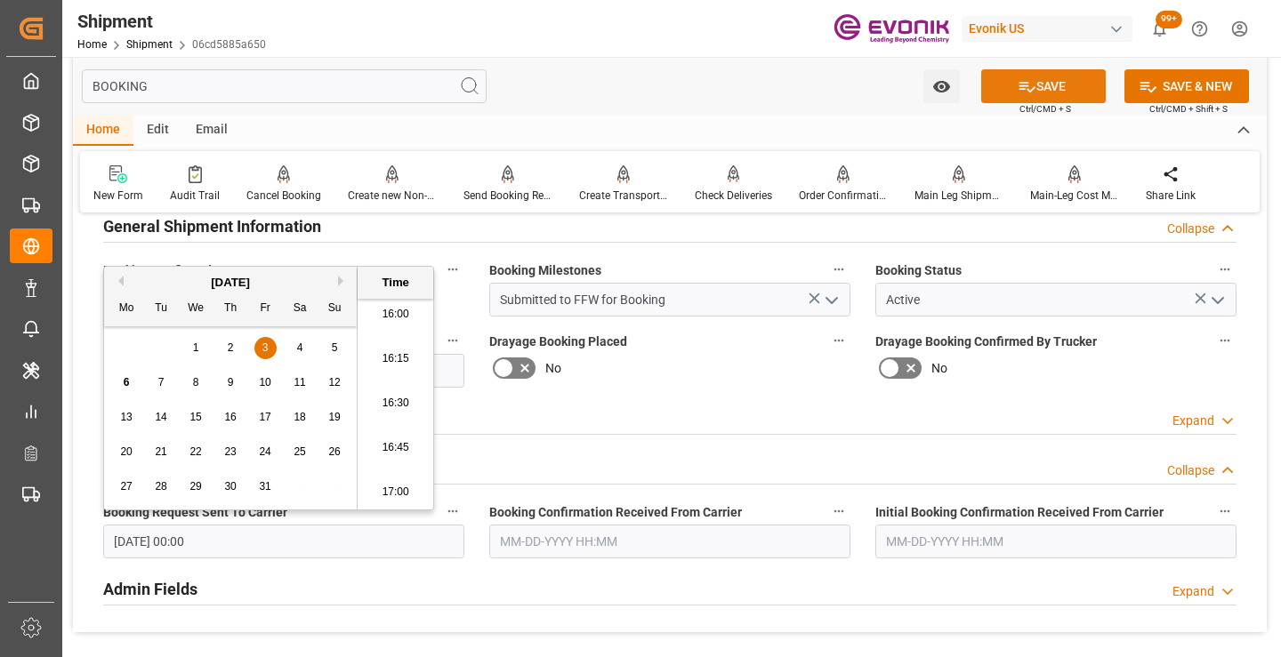
click at [1063, 90] on button "SAVE" at bounding box center [1043, 86] width 125 height 34
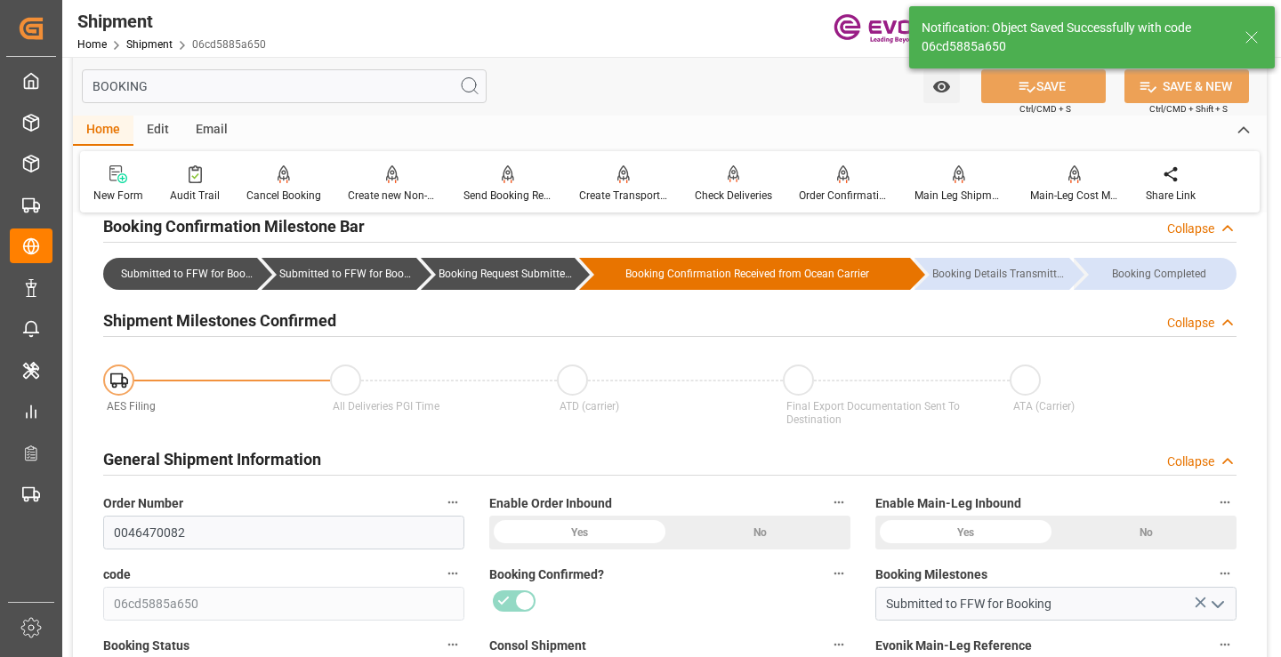
type input "Booking Request Submitted to Ocean Carrier"
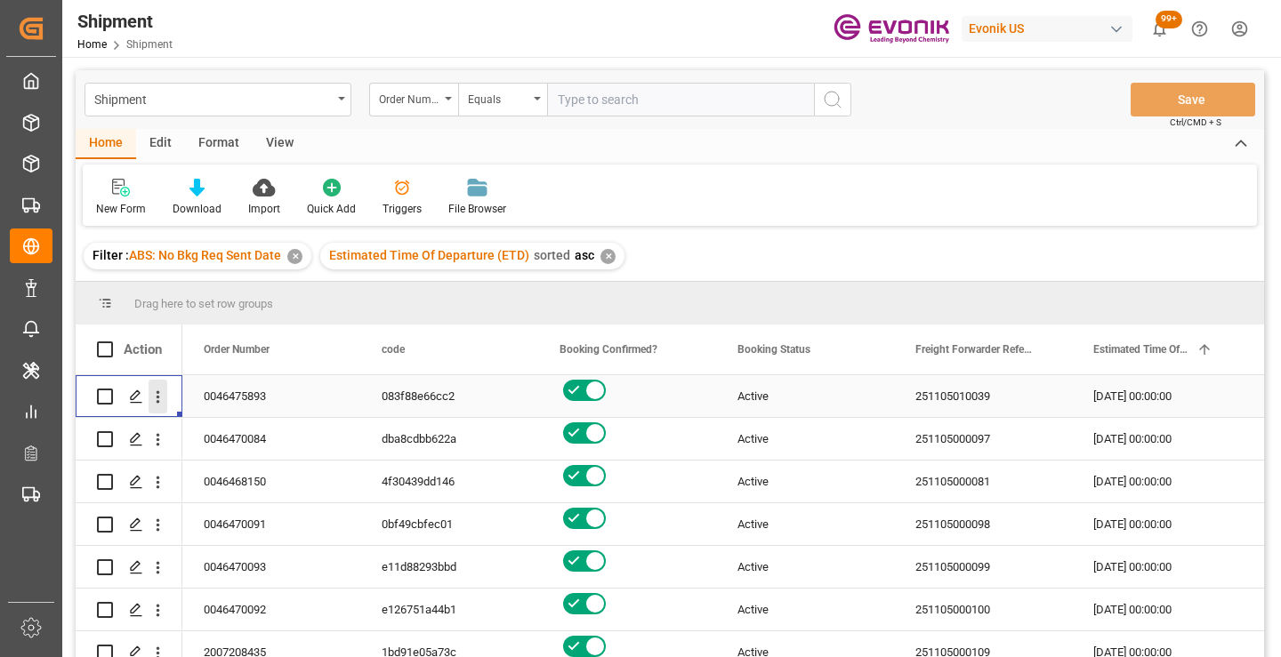
click at [154, 399] on icon "open menu" at bounding box center [158, 397] width 19 height 19
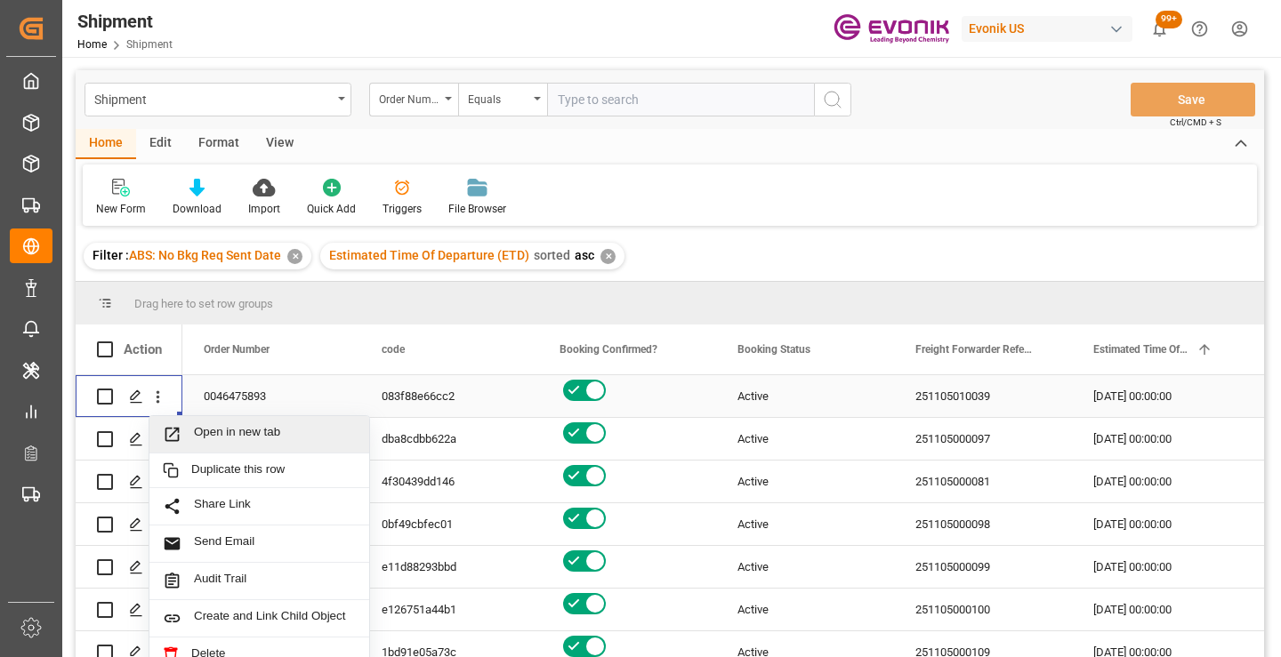
click at [247, 432] on span "Open in new tab" at bounding box center [275, 434] width 162 height 19
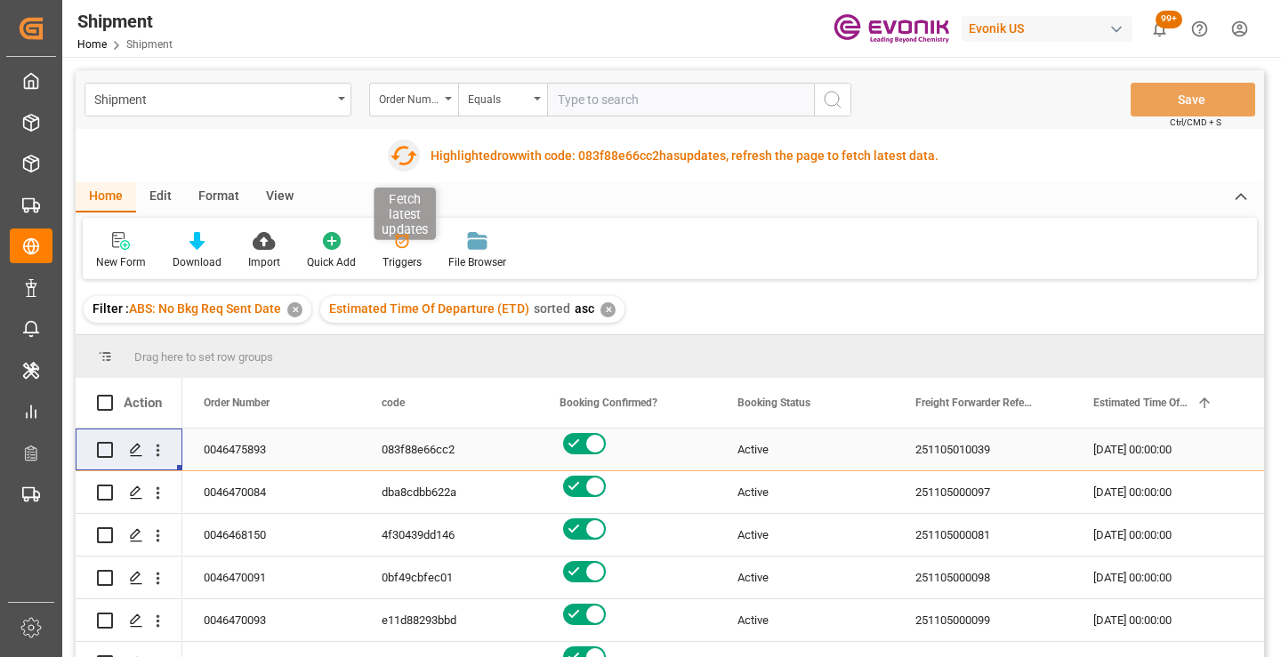
click at [402, 157] on icon "button" at bounding box center [403, 155] width 28 height 28
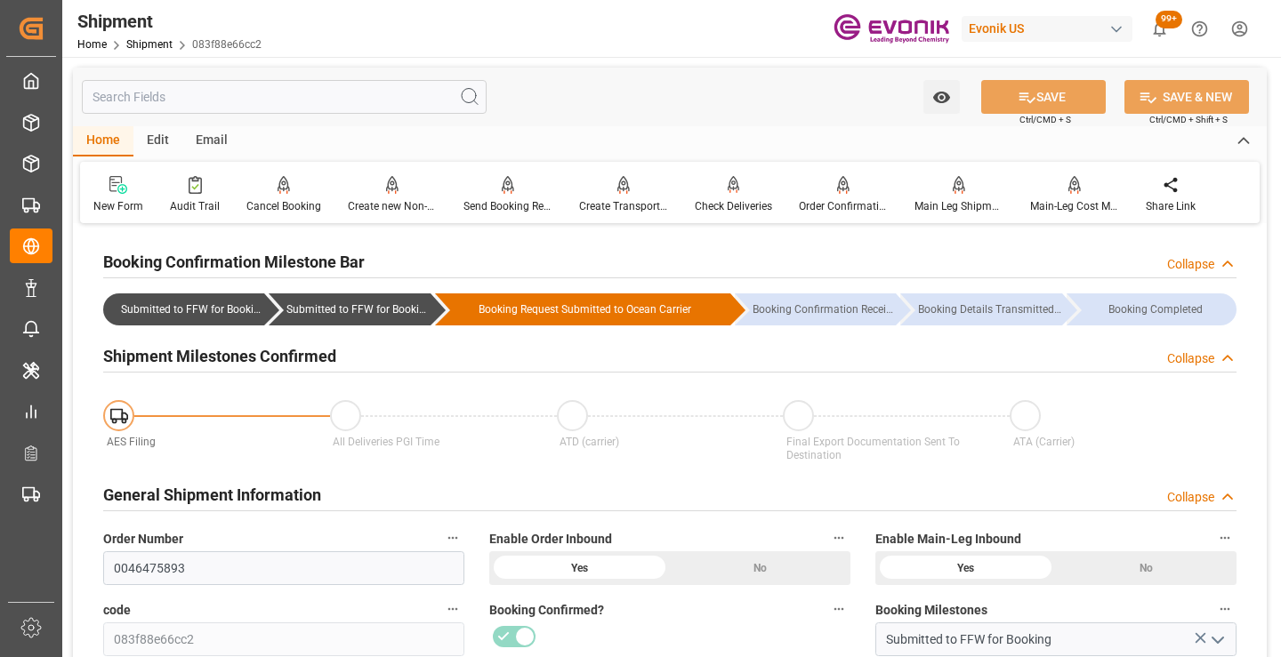
scroll to position [178, 0]
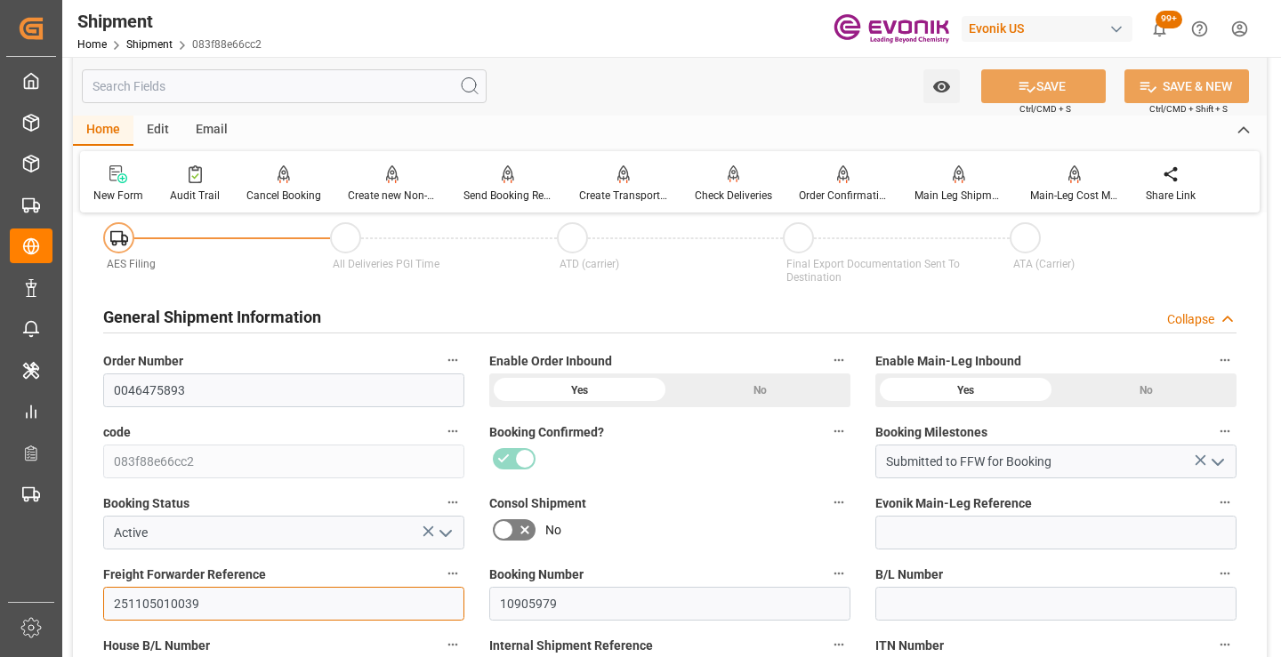
click at [164, 608] on input "251105010039" at bounding box center [283, 604] width 361 height 34
click at [303, 85] on input "text" at bounding box center [284, 86] width 405 height 34
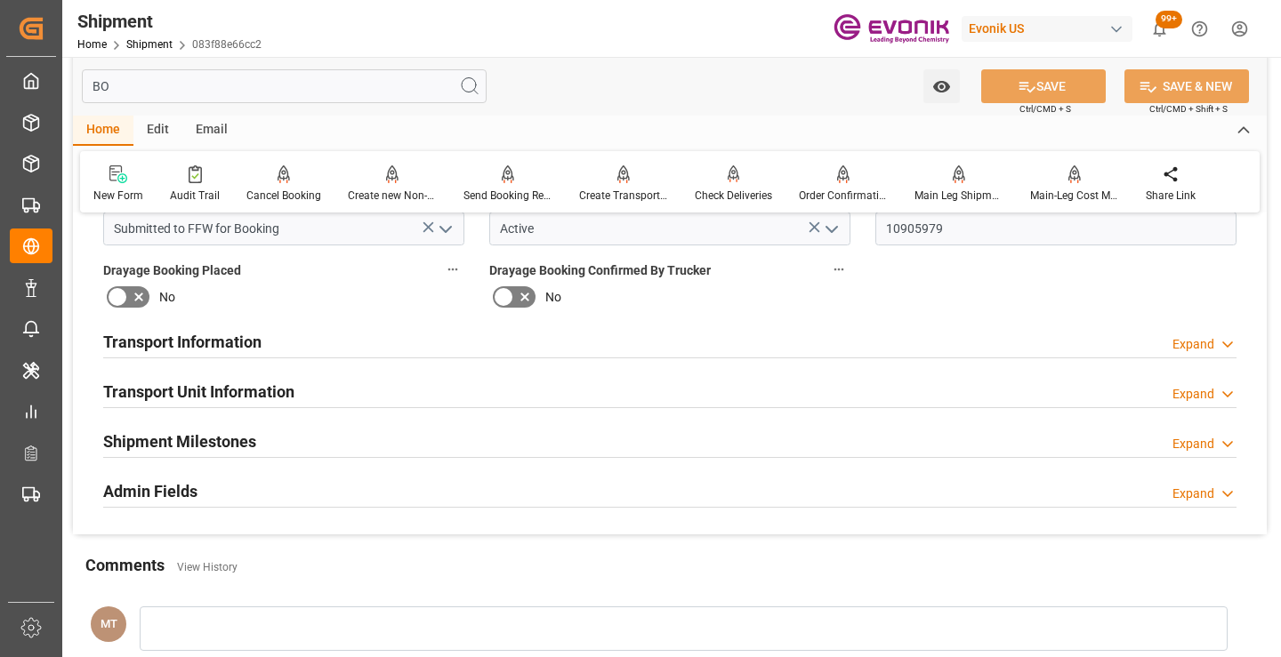
scroll to position [0, 0]
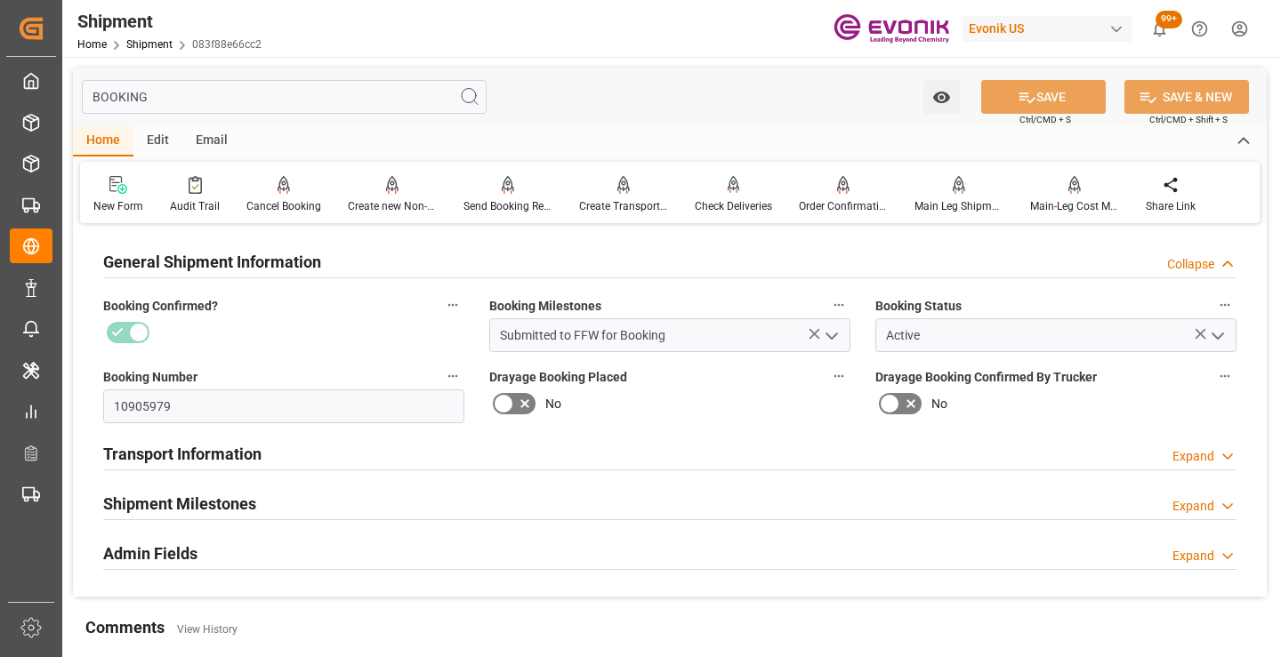
type input "BOOKING"
click at [265, 507] on div "Shipment Milestones Expand" at bounding box center [669, 503] width 1133 height 34
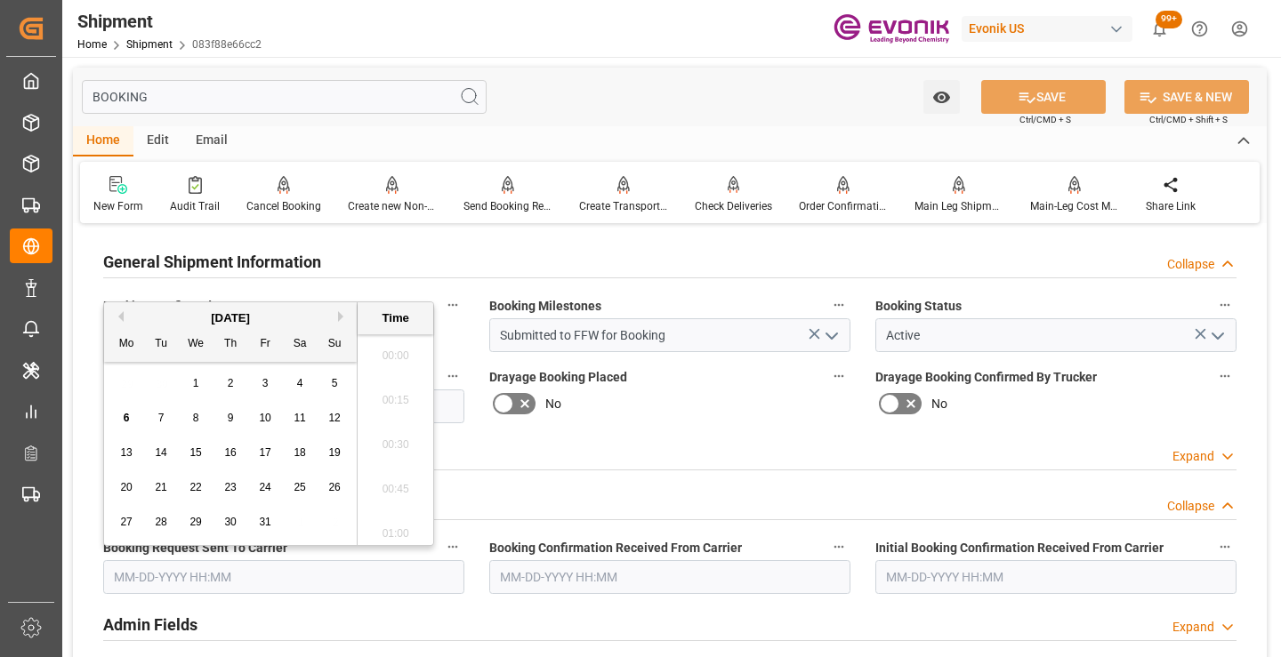
click at [302, 571] on input "text" at bounding box center [283, 578] width 361 height 34
click at [131, 417] on div "6" at bounding box center [127, 418] width 22 height 21
type input "10-06-2025 00:00"
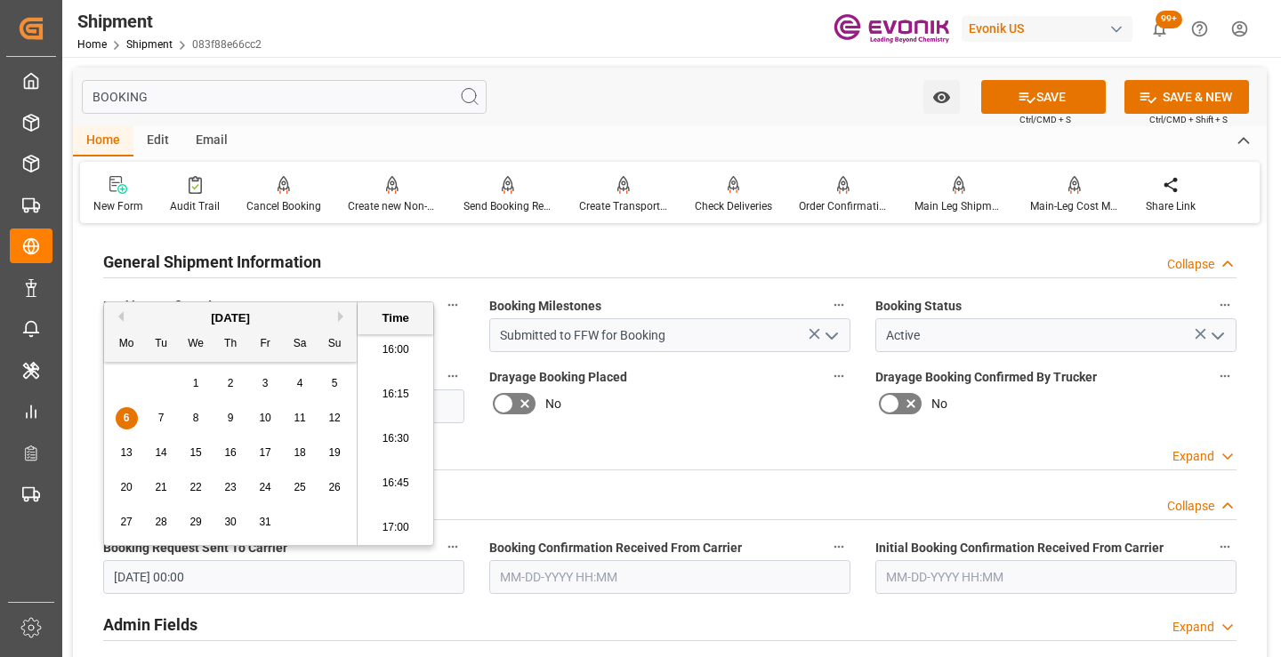
click at [528, 575] on input "text" at bounding box center [669, 578] width 361 height 34
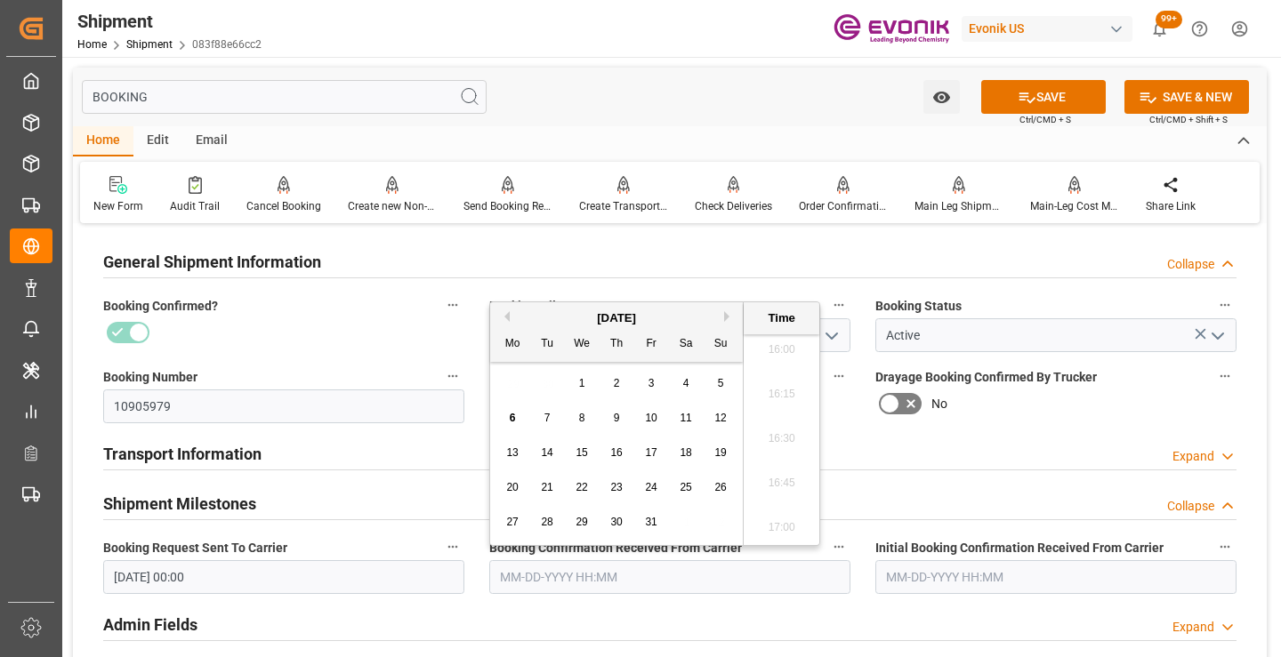
click at [499, 419] on div "6 7 8 9 10 11 12" at bounding box center [617, 418] width 243 height 35
click at [506, 421] on div "6" at bounding box center [513, 418] width 22 height 21
type input "[DATE] 00:00"
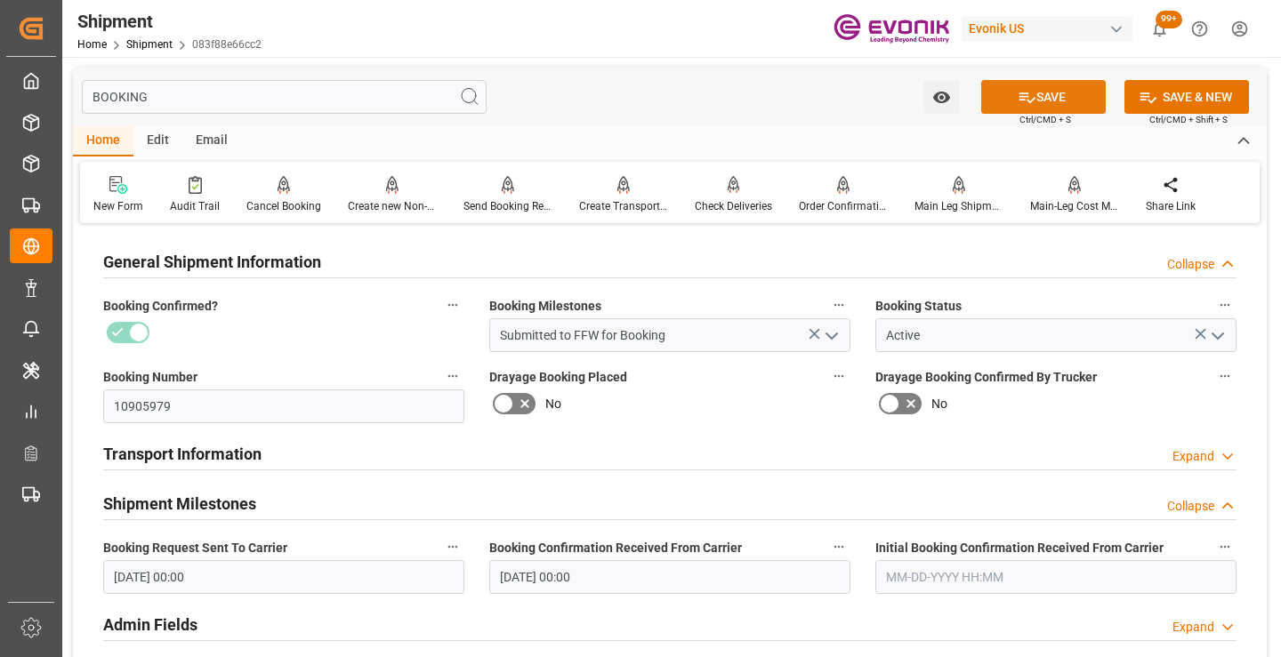
click at [1018, 106] on icon at bounding box center [1027, 97] width 19 height 19
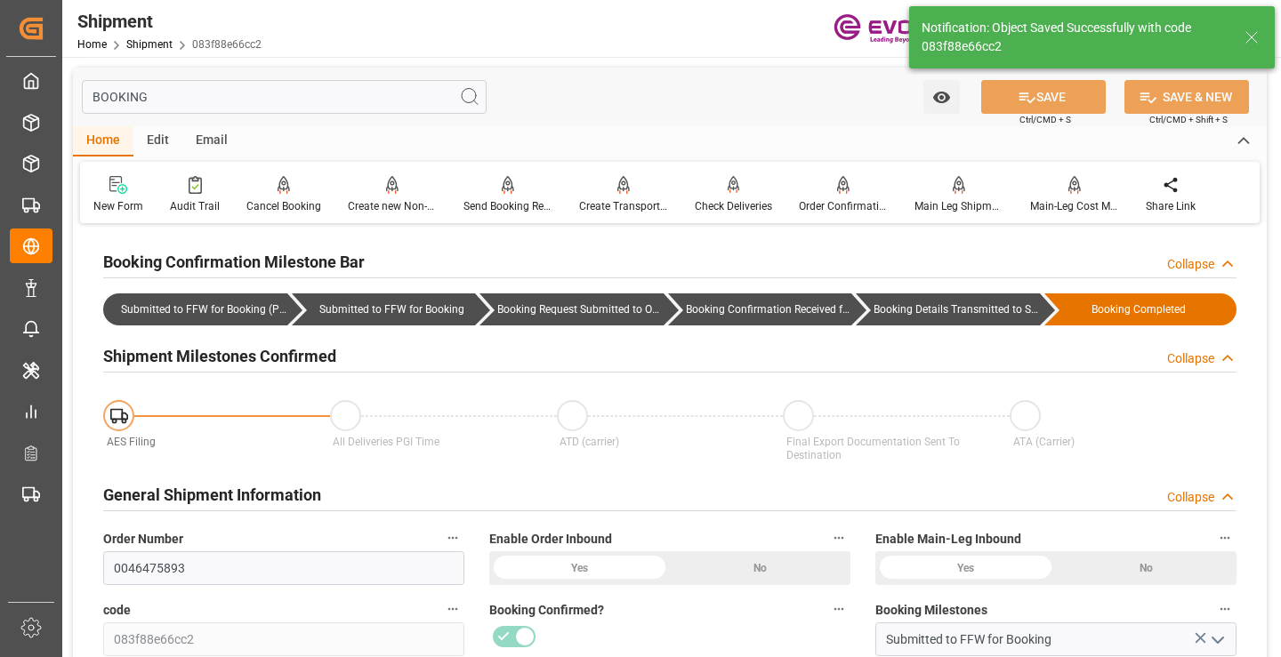
type input "Booking Details Transmitted to SAP"
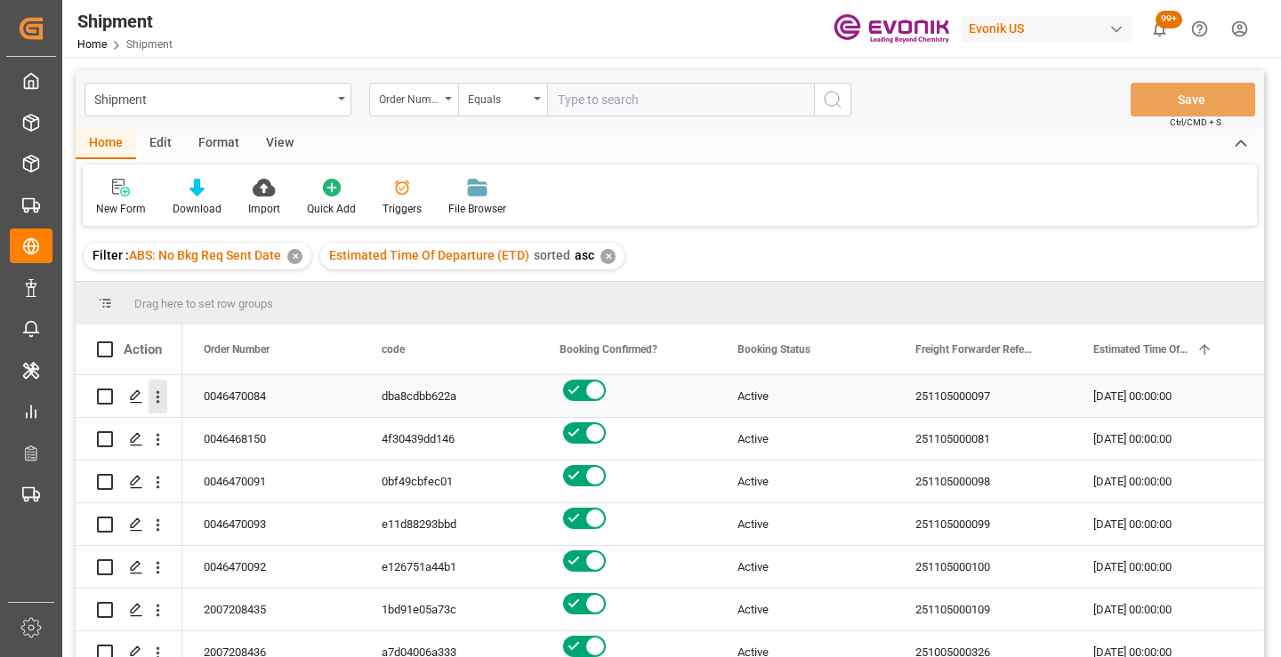
click at [159, 399] on icon "open menu" at bounding box center [158, 397] width 19 height 19
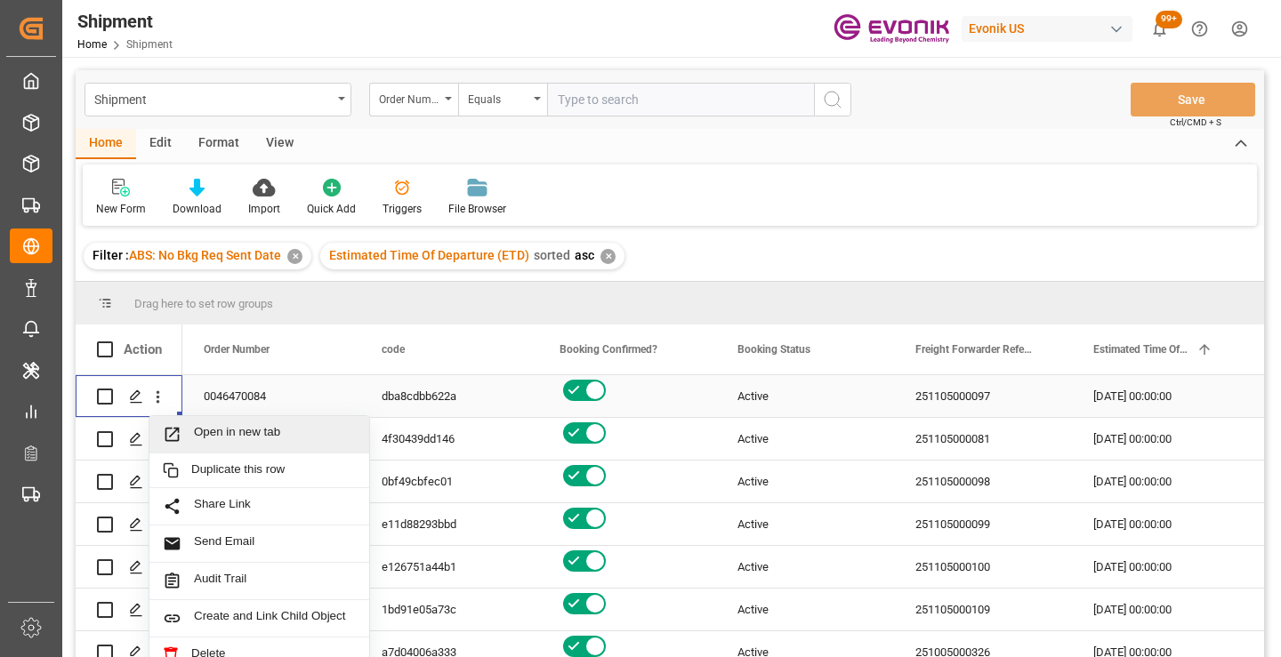
click at [274, 428] on span "Open in new tab" at bounding box center [275, 434] width 162 height 19
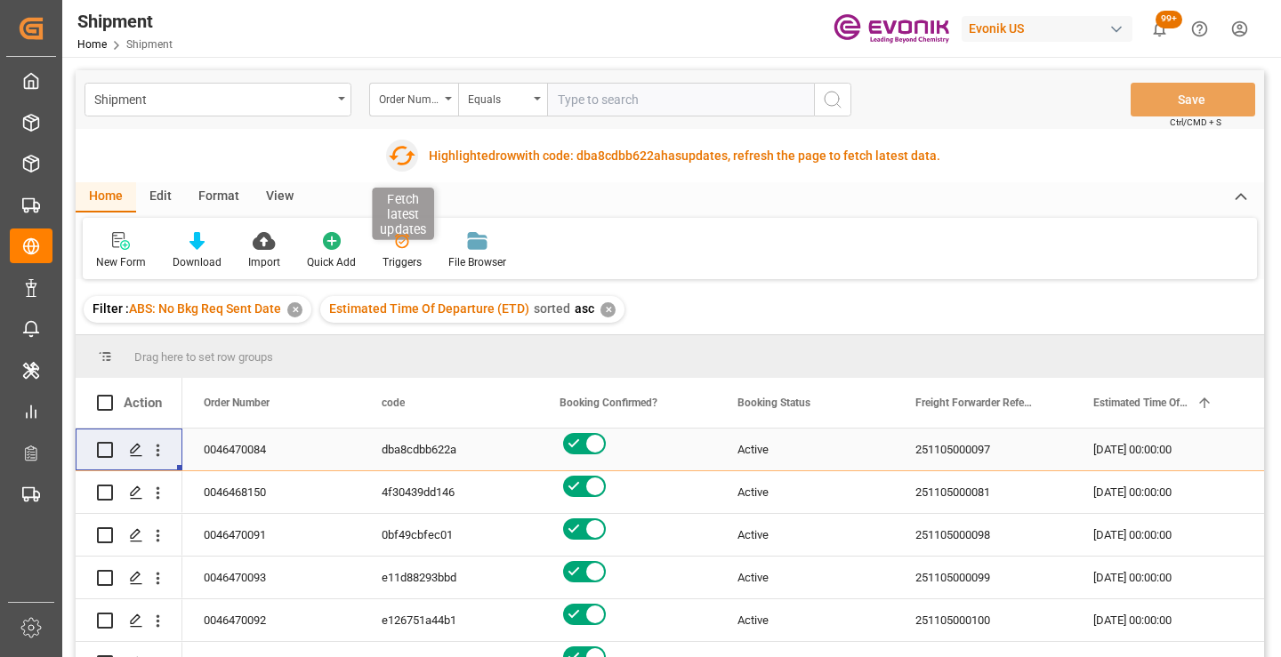
click at [400, 157] on icon "button" at bounding box center [401, 155] width 28 height 28
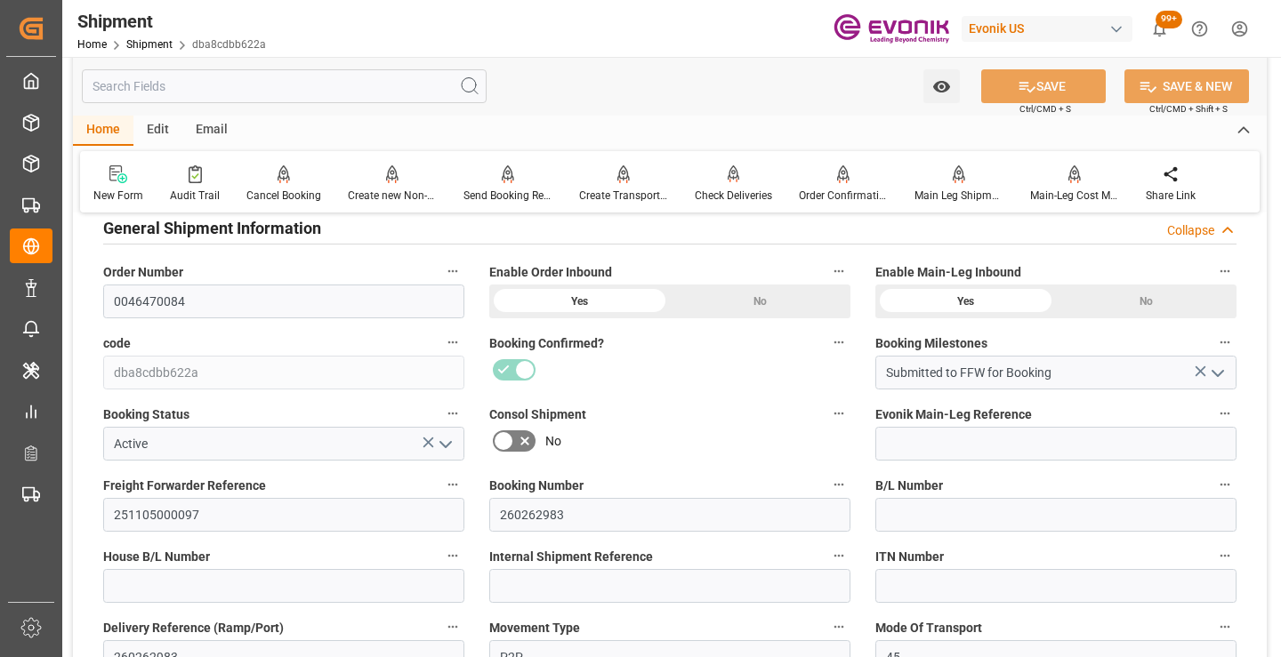
scroll to position [356, 0]
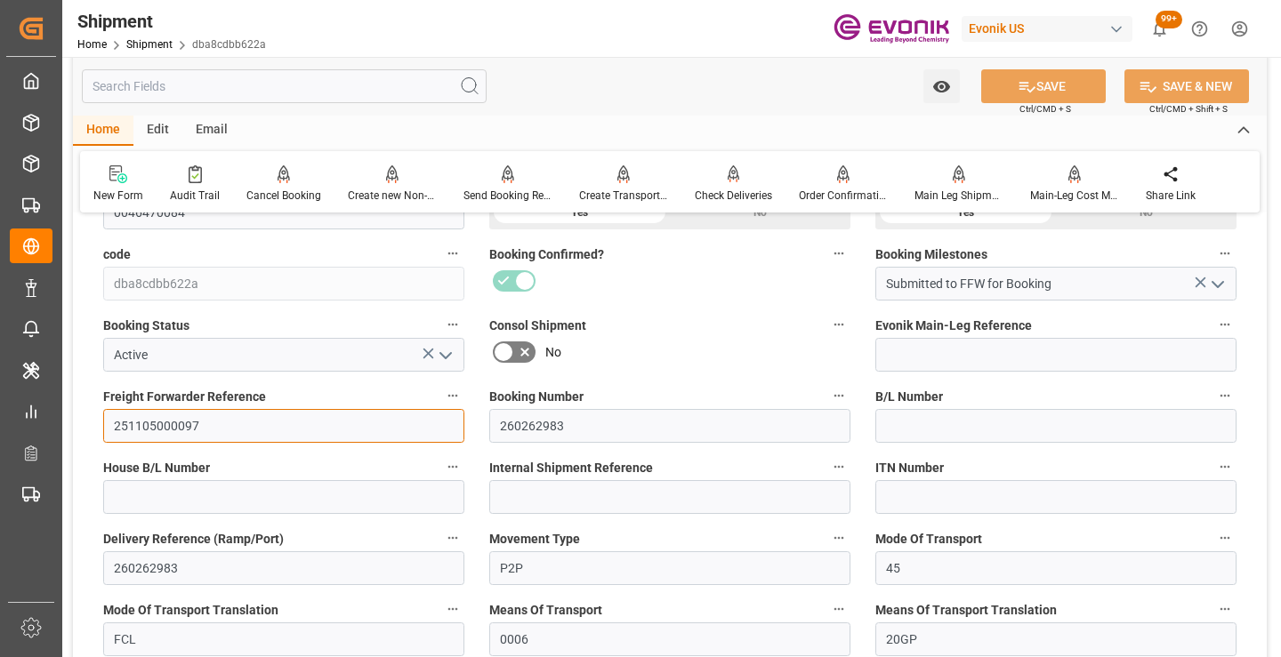
click at [173, 423] on input "251105000097" at bounding box center [283, 426] width 361 height 34
click at [247, 87] on input "text" at bounding box center [284, 86] width 405 height 34
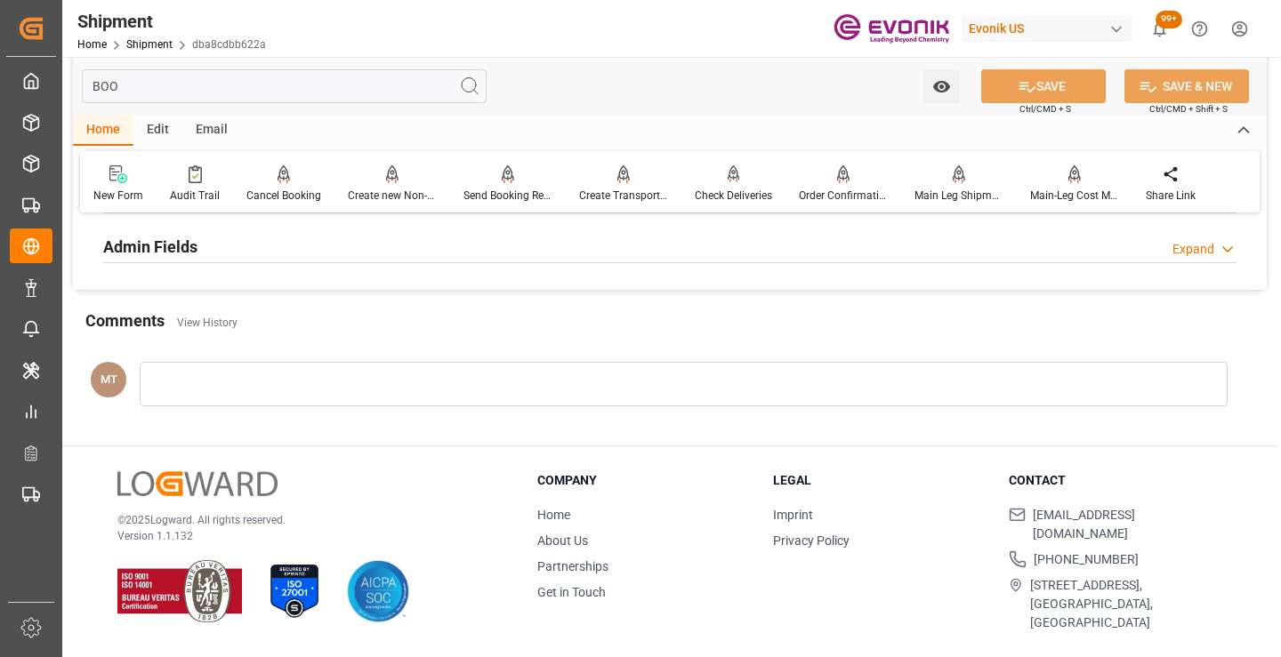
scroll to position [125, 0]
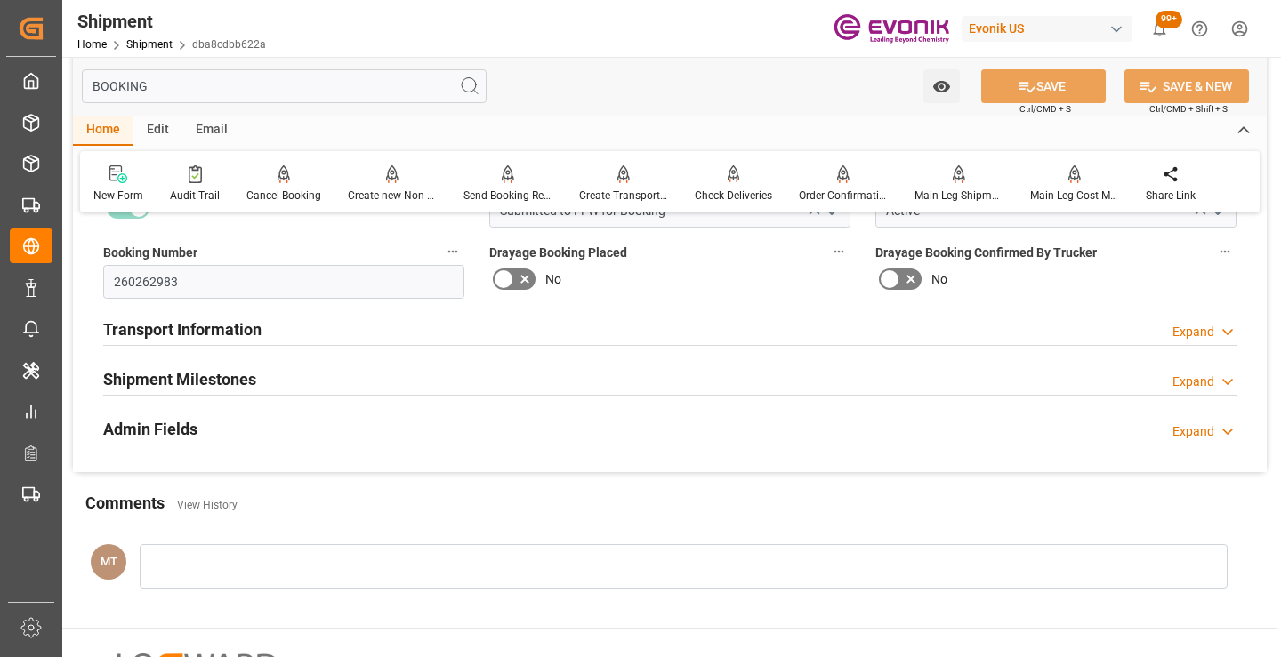
type input "BOOKING"
click at [201, 376] on h2 "Shipment Milestones" at bounding box center [179, 379] width 153 height 24
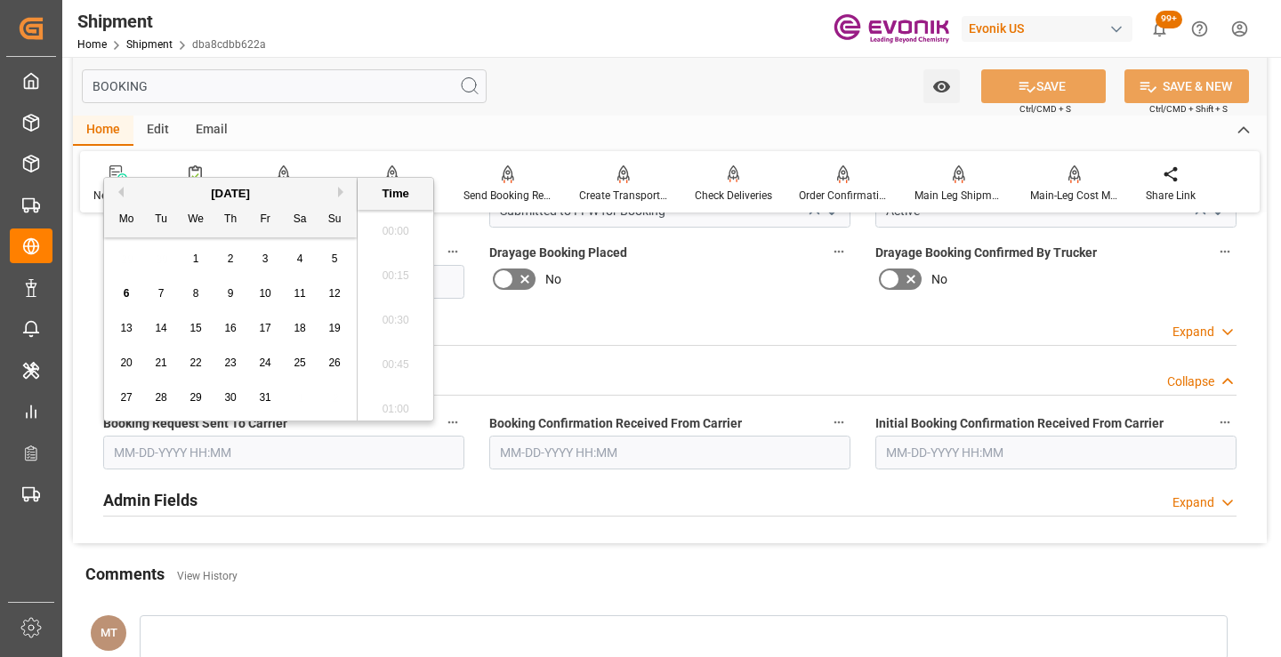
drag, startPoint x: 210, startPoint y: 458, endPoint x: 234, endPoint y: 458, distance: 24.0
click at [210, 458] on input "text" at bounding box center [283, 453] width 361 height 34
click at [260, 260] on div "3" at bounding box center [265, 259] width 22 height 21
type input "[DATE] 00:00"
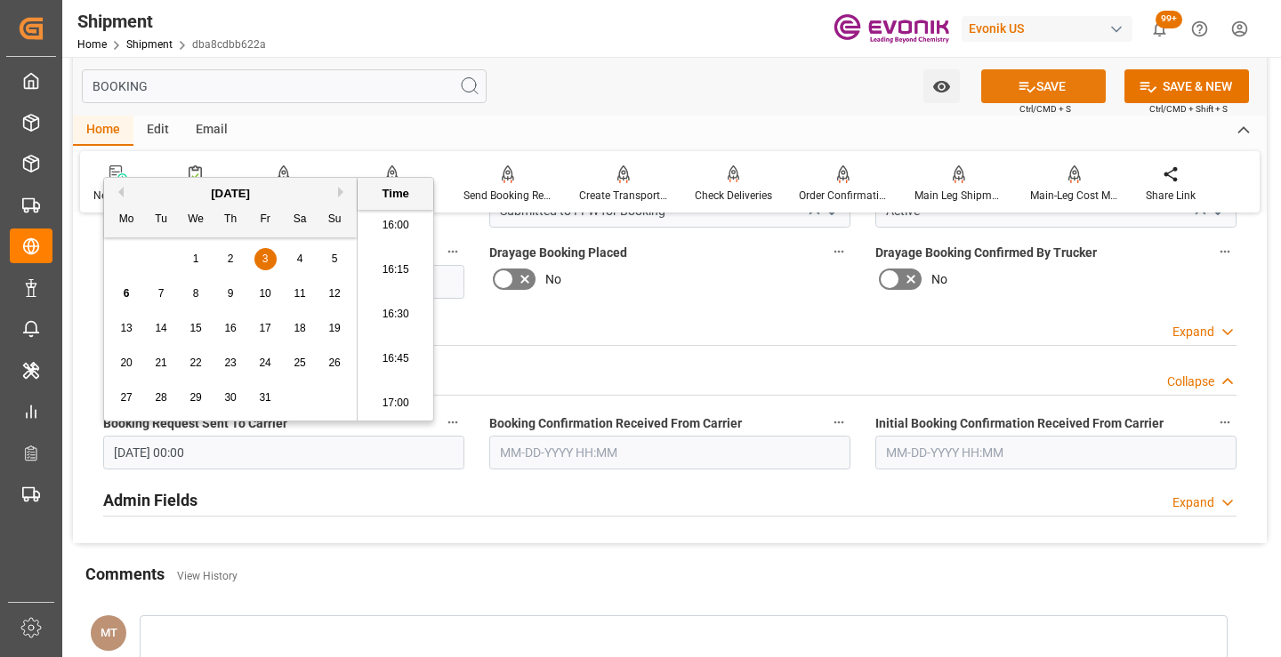
click at [1035, 85] on button "SAVE" at bounding box center [1043, 86] width 125 height 34
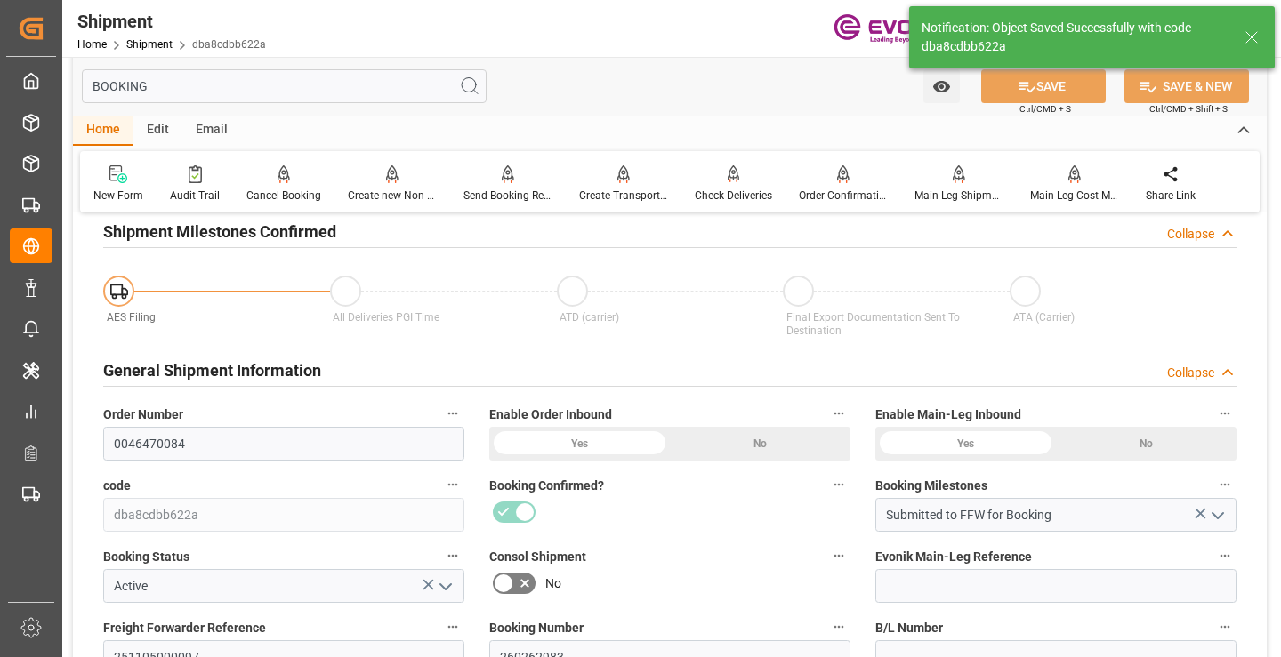
type input "Booking Request Submitted to Ocean Carrier"
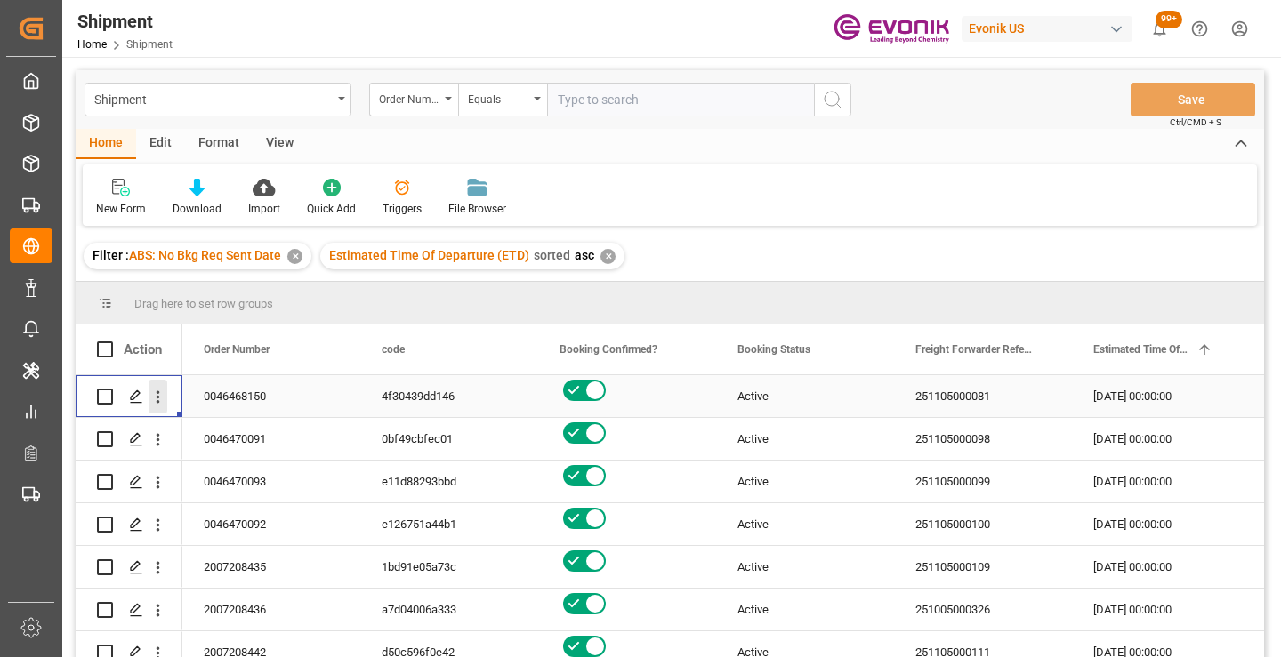
click at [156, 403] on icon "open menu" at bounding box center [158, 397] width 19 height 19
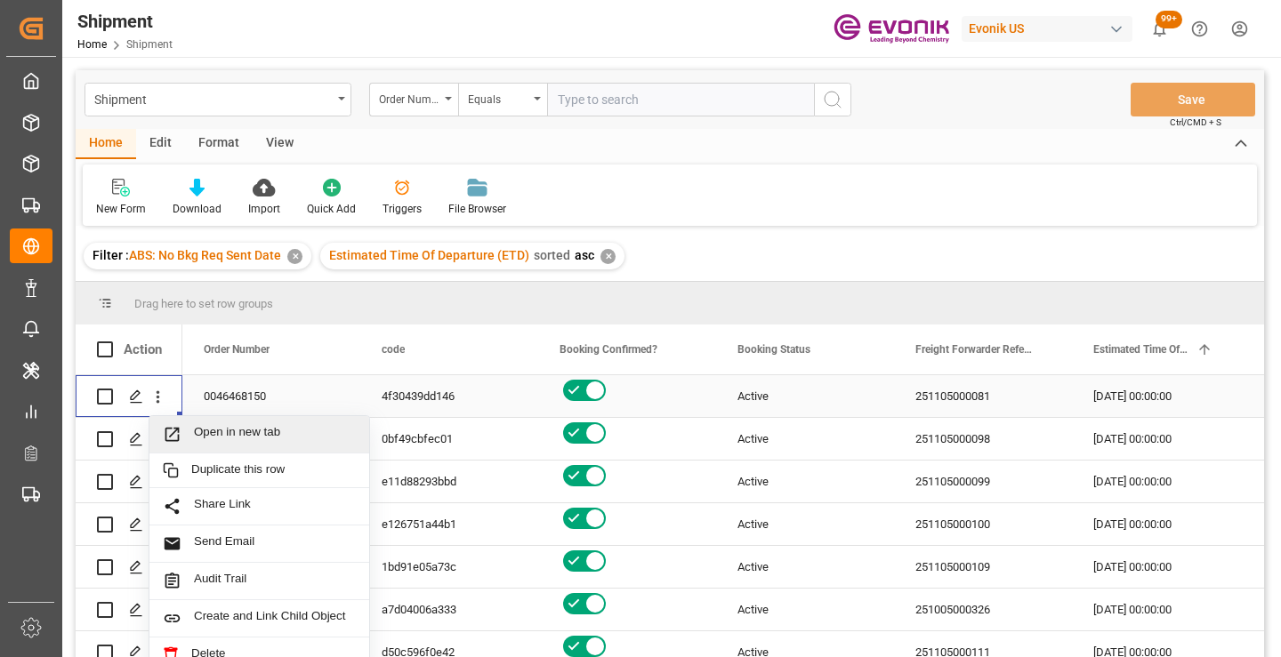
click at [239, 426] on span "Open in new tab" at bounding box center [275, 434] width 162 height 19
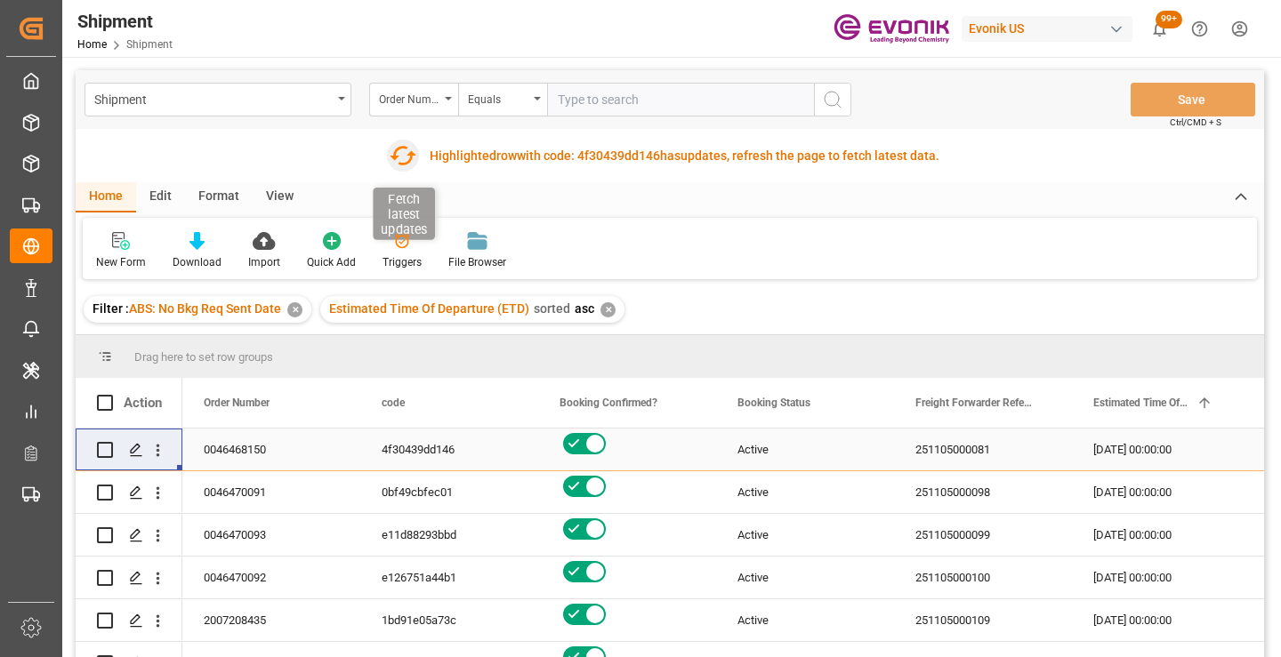
click at [399, 158] on icon "button" at bounding box center [402, 155] width 28 height 28
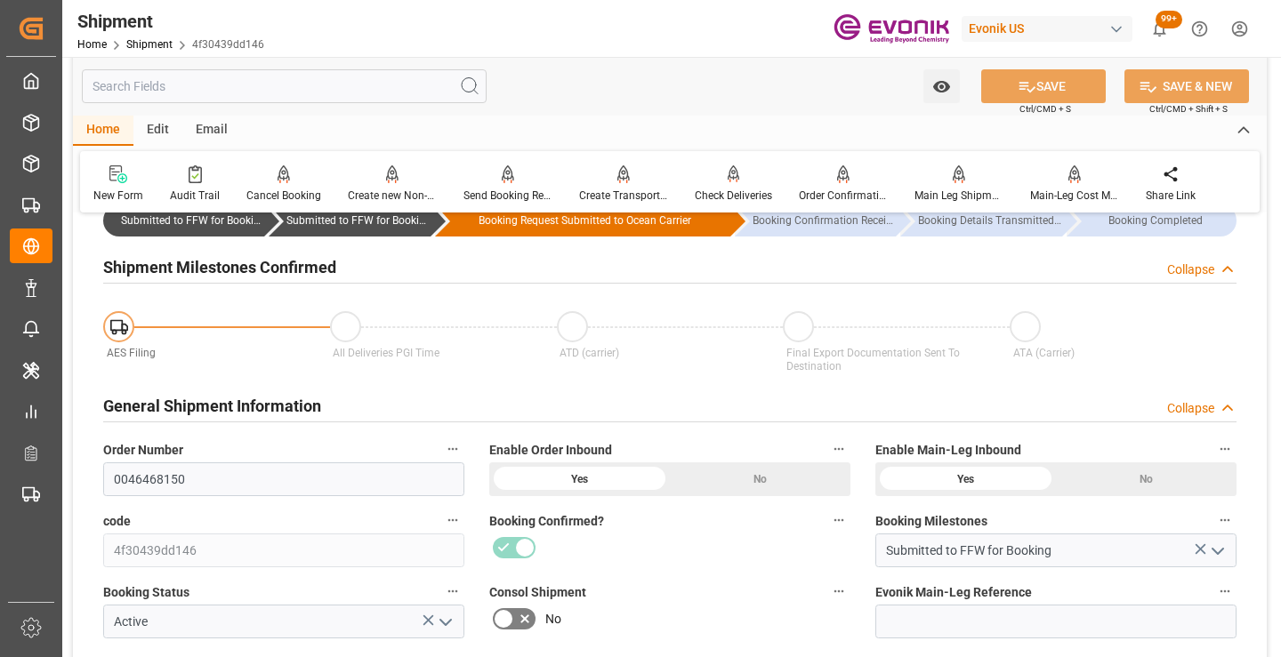
scroll to position [267, 0]
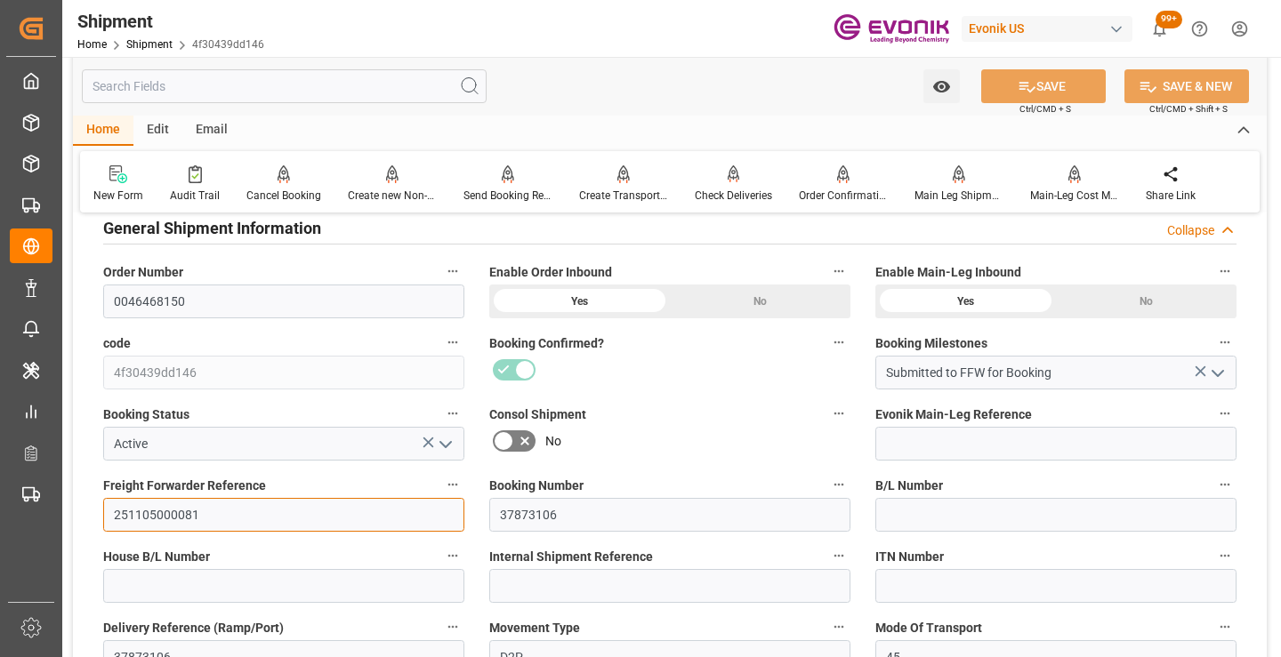
click at [149, 512] on input "251105000081" at bounding box center [283, 515] width 361 height 34
click at [327, 92] on input "text" at bounding box center [284, 86] width 405 height 34
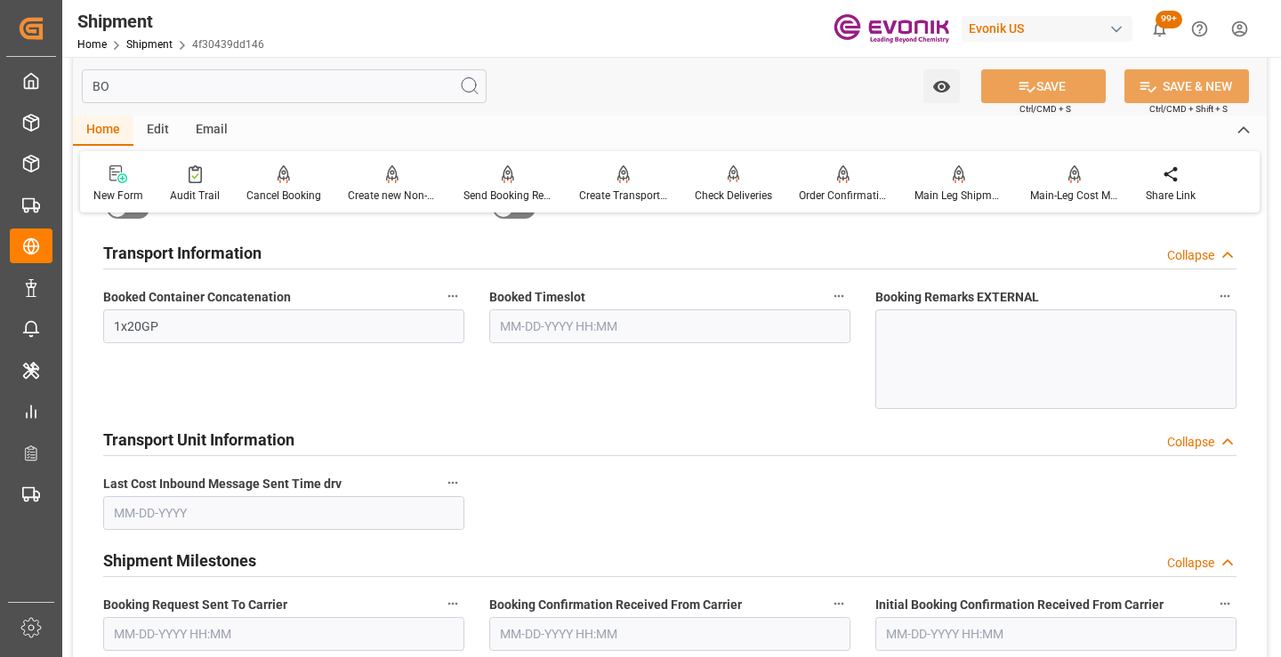
scroll to position [36, 0]
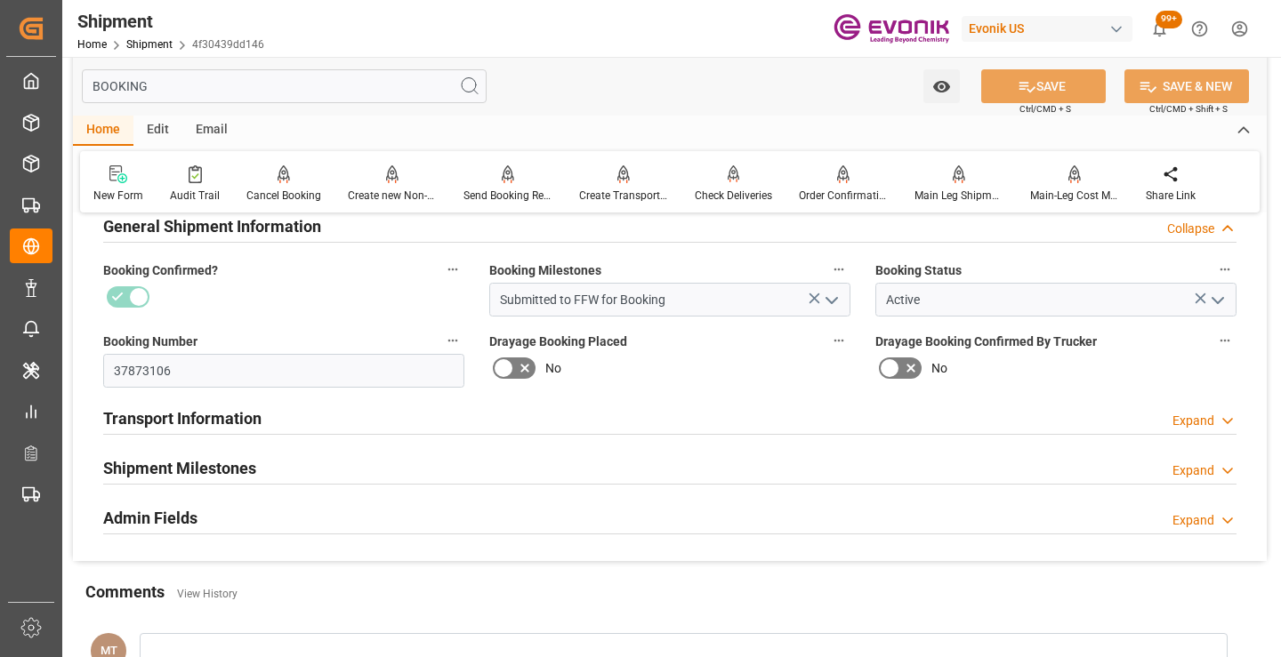
type input "BOOKING"
click at [329, 466] on div "Shipment Milestones Expand" at bounding box center [669, 467] width 1133 height 34
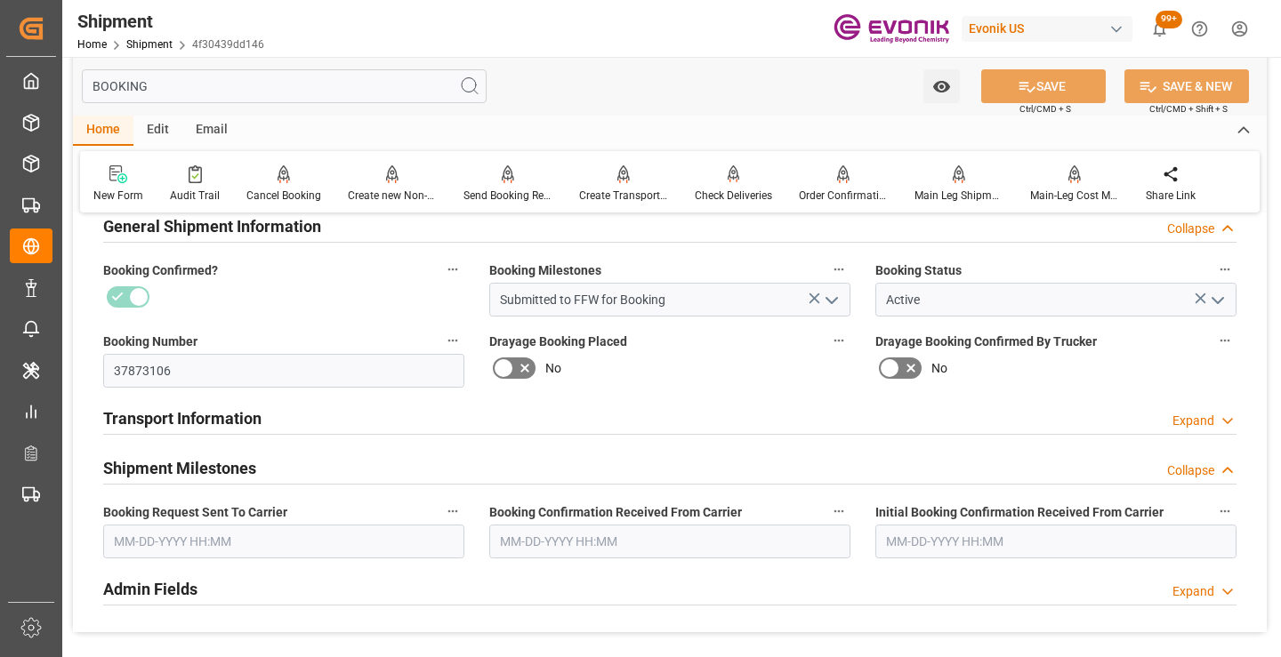
click at [238, 533] on input "text" at bounding box center [283, 542] width 361 height 34
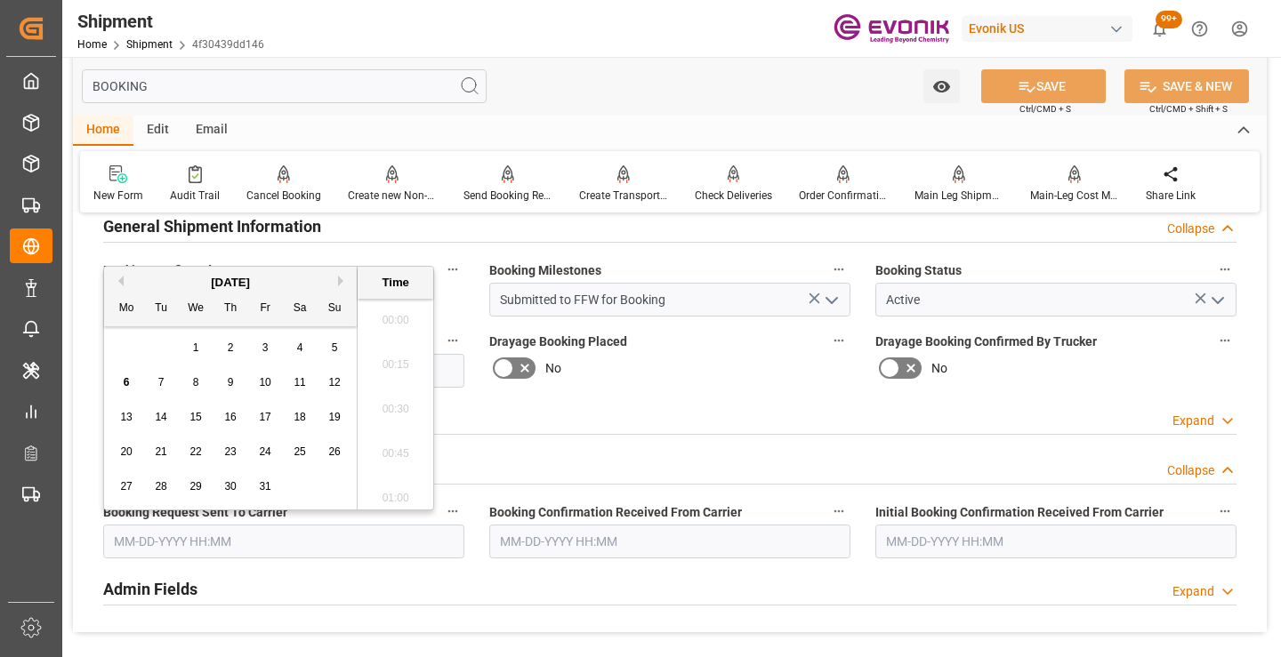
scroll to position [2853, 0]
click at [233, 347] on span "2" at bounding box center [231, 348] width 6 height 12
type input "10-02-2025 00:00"
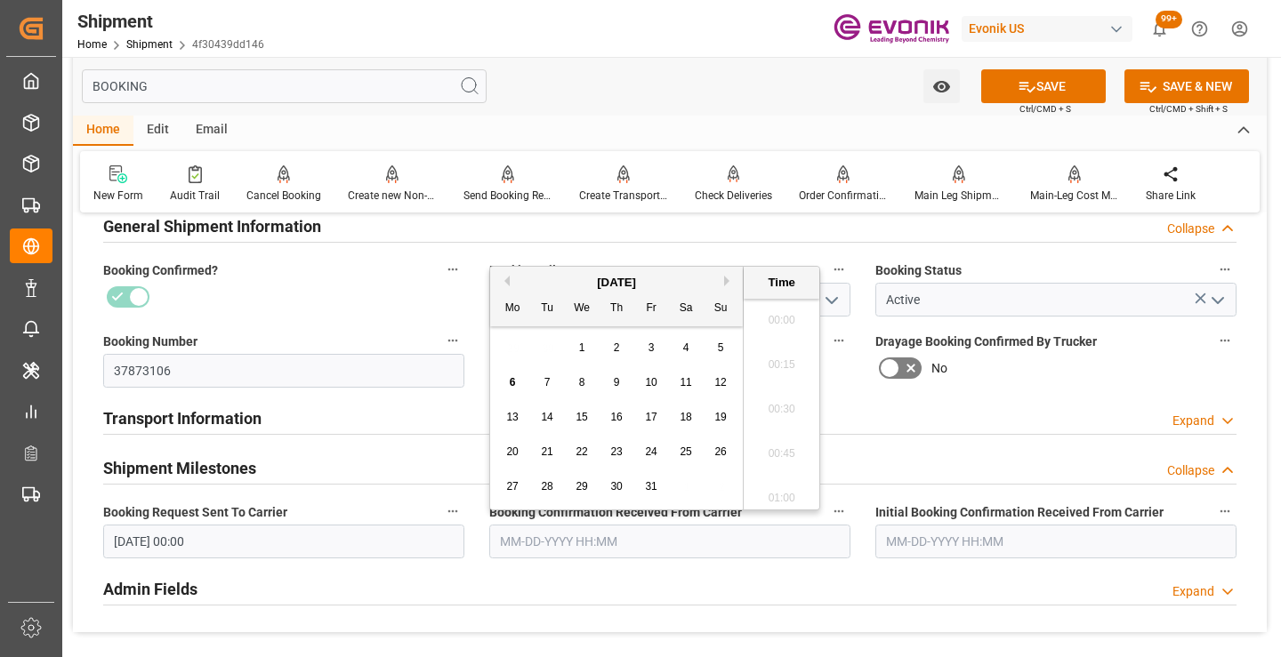
click at [546, 547] on input "text" at bounding box center [669, 542] width 361 height 34
click at [507, 387] on div "6" at bounding box center [513, 383] width 22 height 21
type input "10-06-2025 00:00"
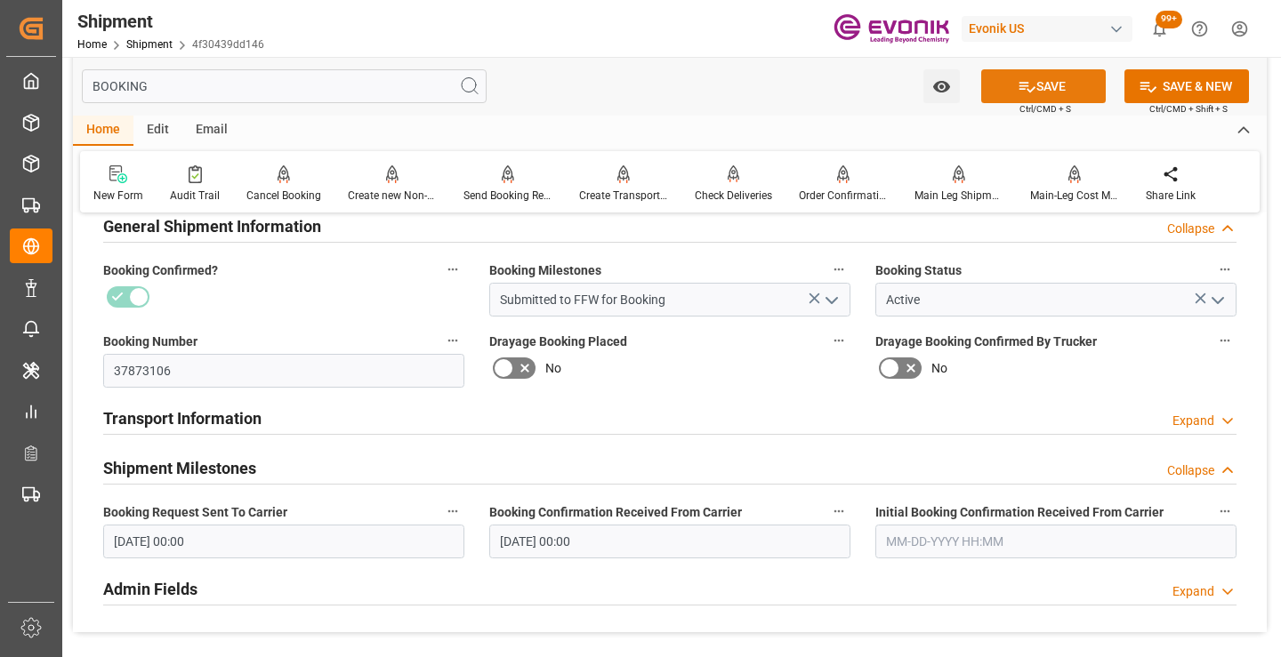
click at [1036, 93] on button "SAVE" at bounding box center [1043, 86] width 125 height 34
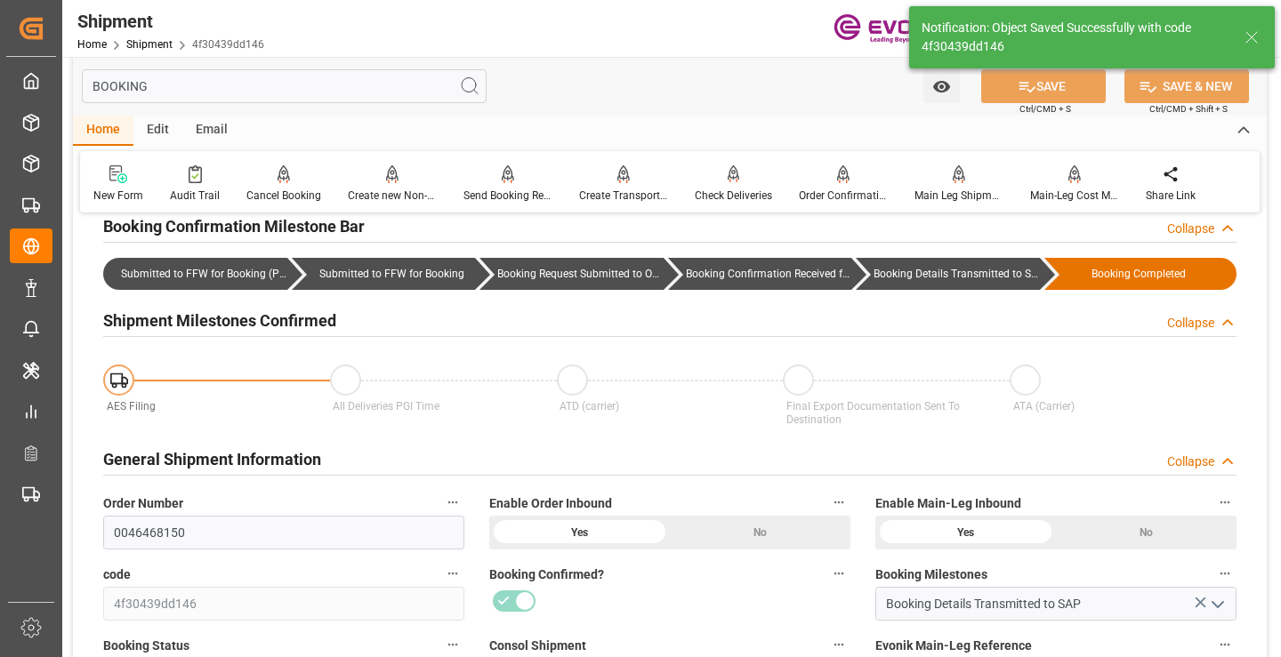
type input "Booking Details Transmitted to SAP"
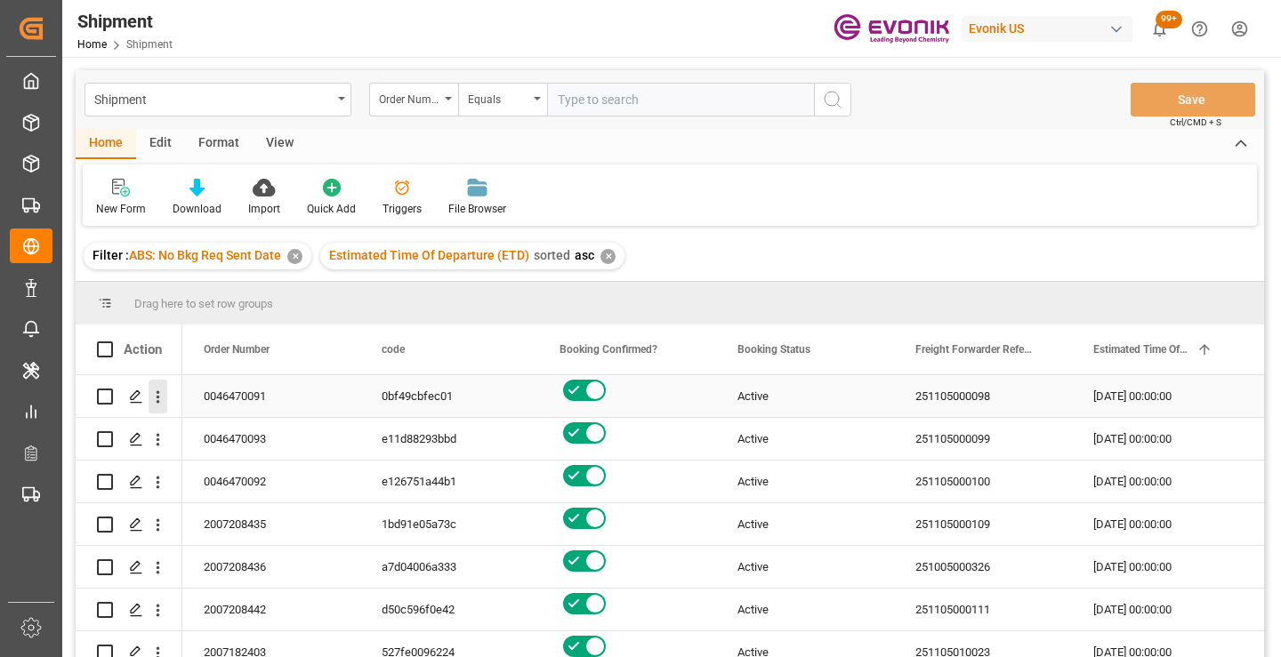
click at [158, 401] on icon "open menu" at bounding box center [159, 397] width 4 height 12
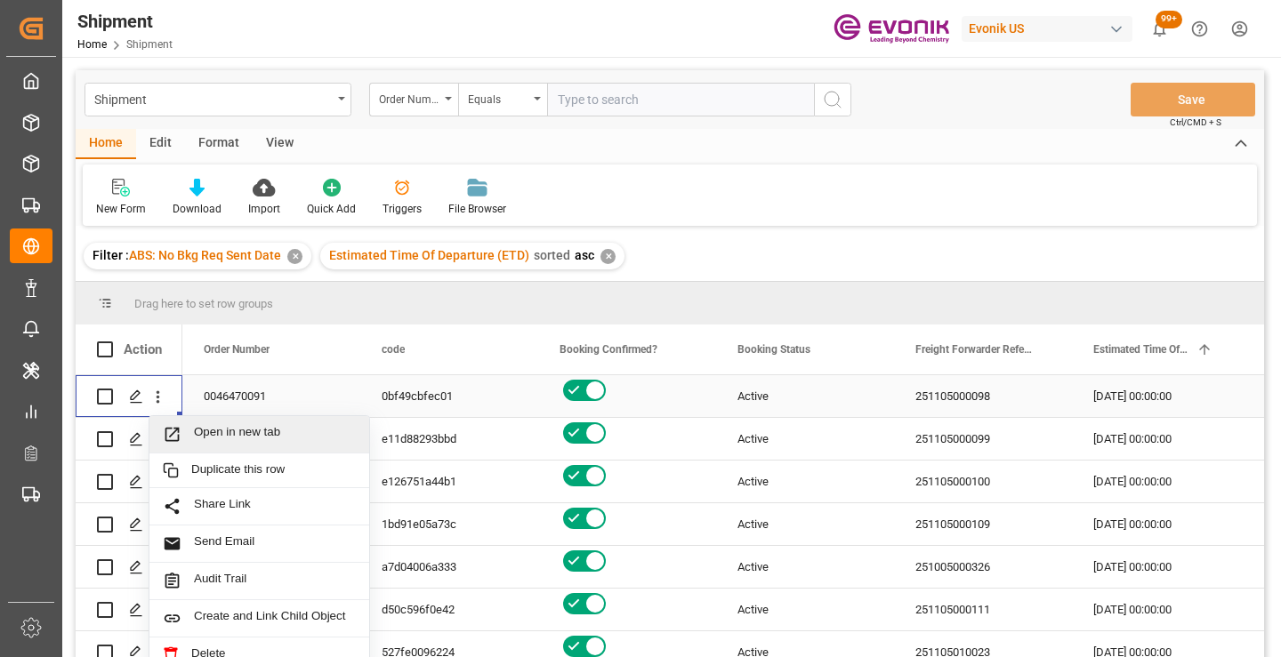
click at [251, 434] on span "Open in new tab" at bounding box center [275, 434] width 162 height 19
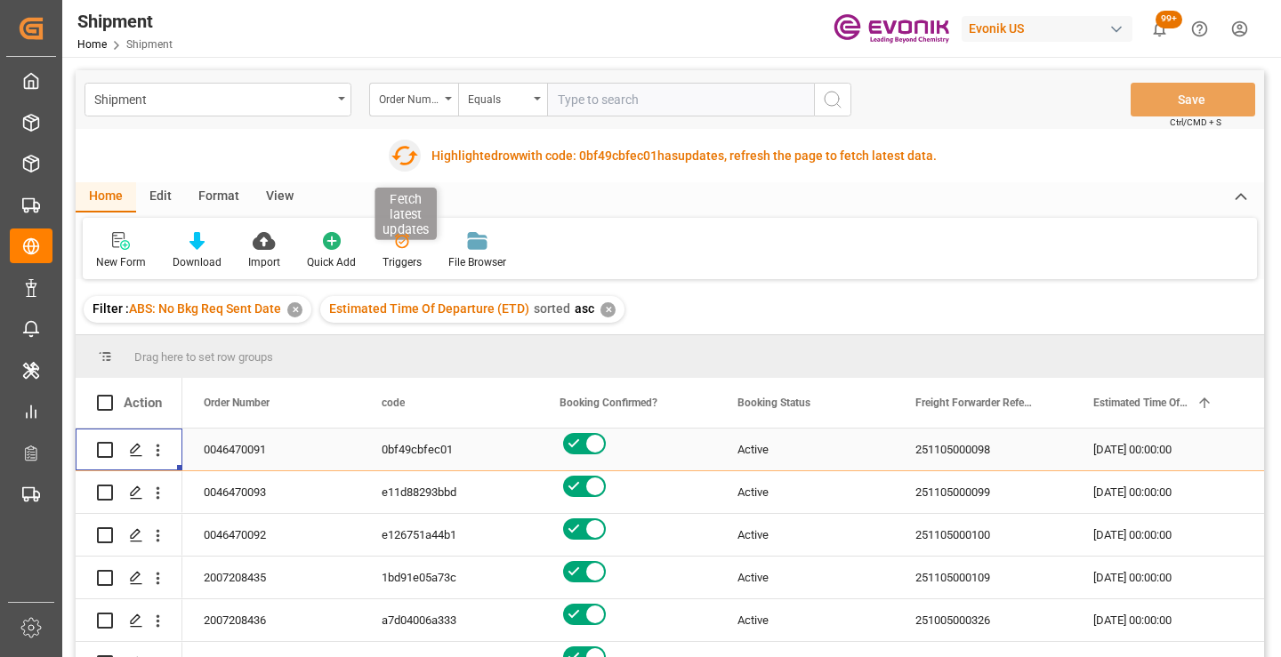
click at [404, 155] on icon "button" at bounding box center [405, 155] width 28 height 28
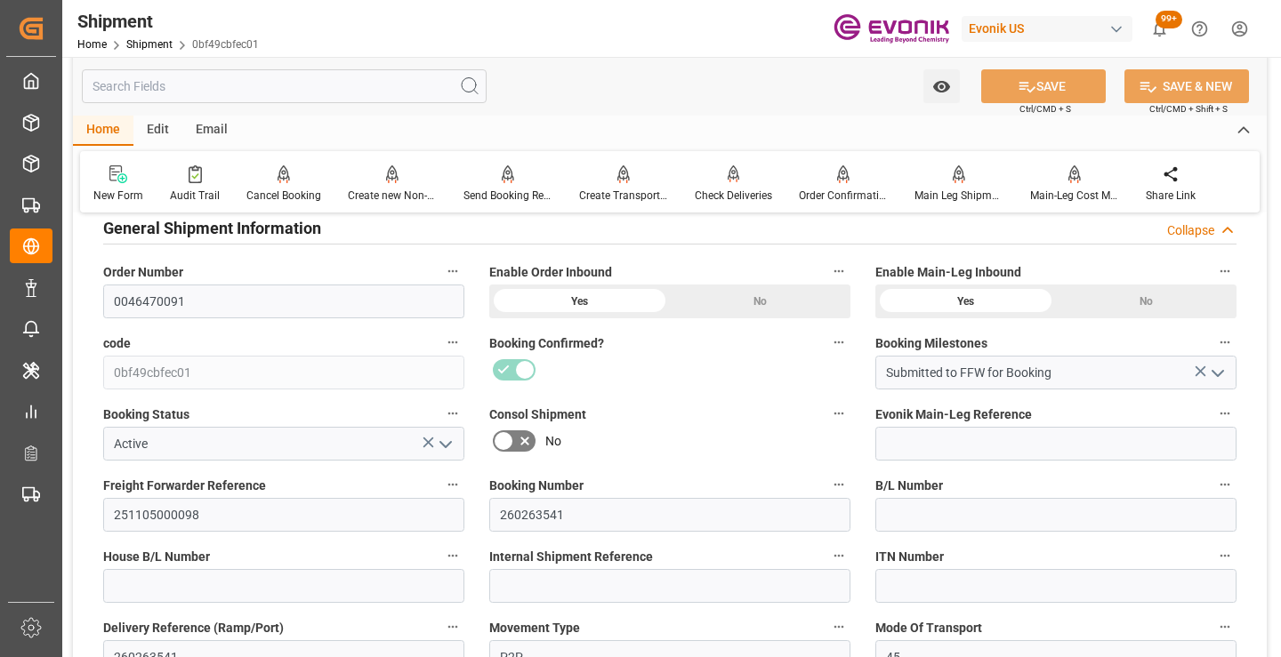
scroll to position [356, 0]
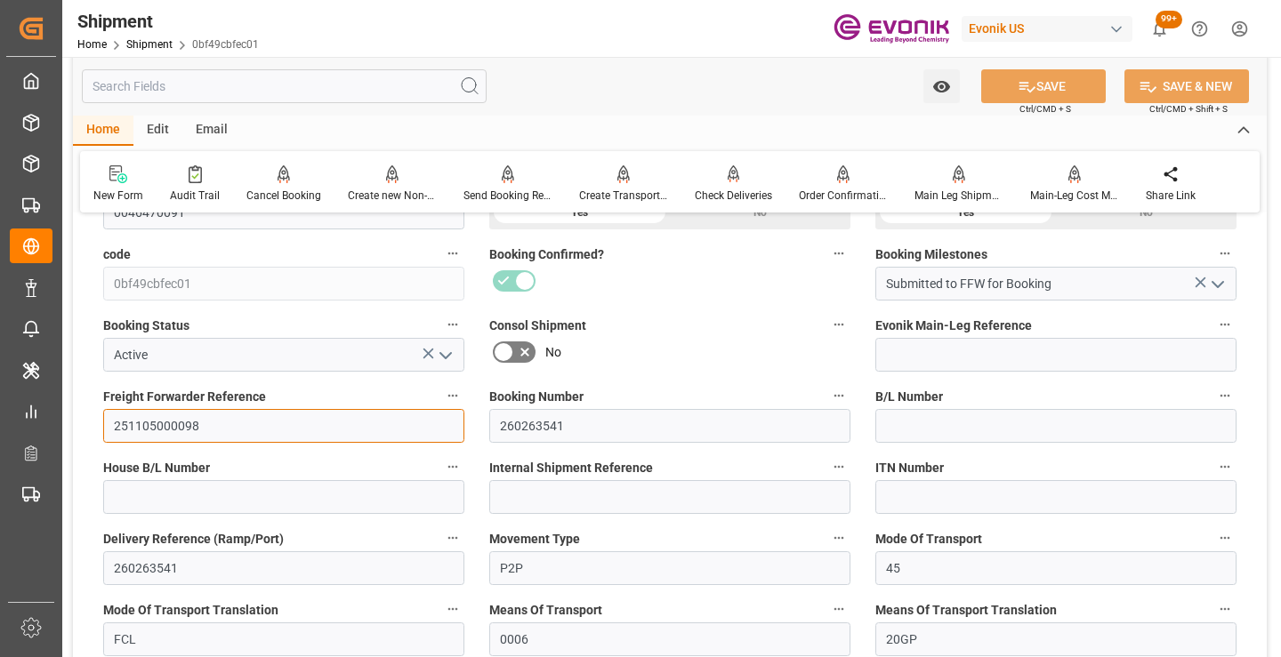
click at [174, 423] on input "251105000098" at bounding box center [283, 426] width 361 height 34
click at [263, 95] on input "text" at bounding box center [284, 86] width 405 height 34
click at [262, 85] on input "text" at bounding box center [284, 86] width 405 height 34
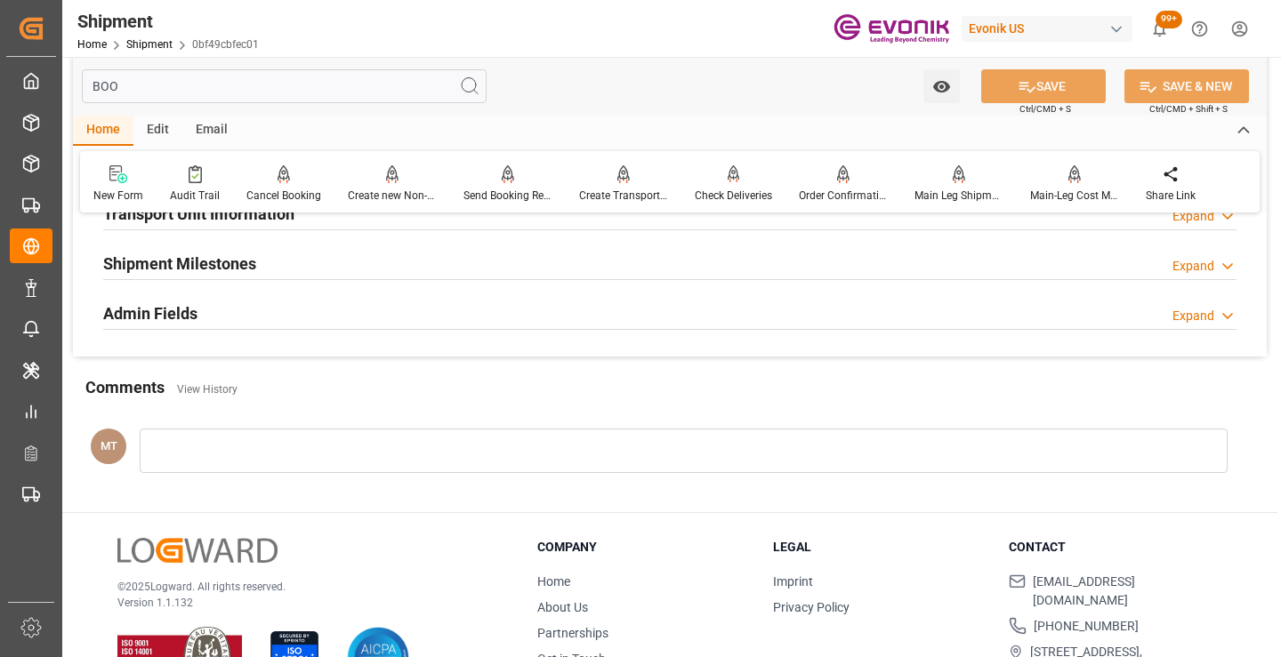
scroll to position [125, 0]
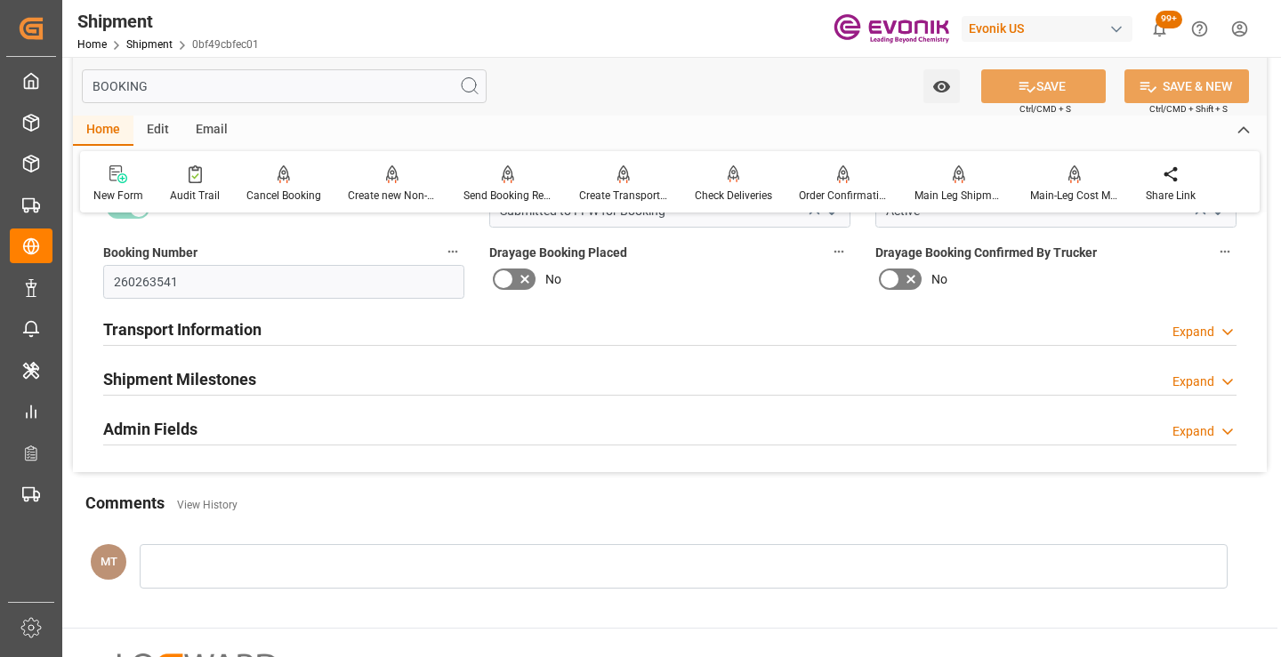
type input "BOOKING"
click at [220, 382] on h2 "Shipment Milestones" at bounding box center [179, 379] width 153 height 24
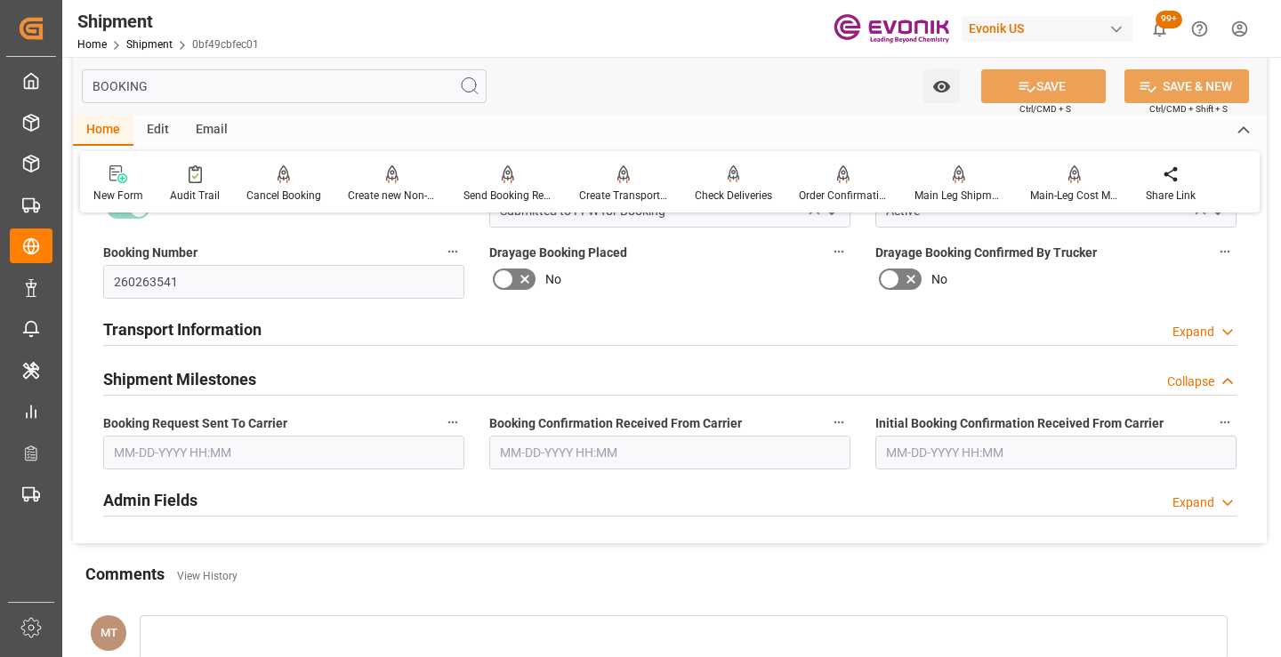
click at [241, 459] on input "text" at bounding box center [283, 453] width 361 height 34
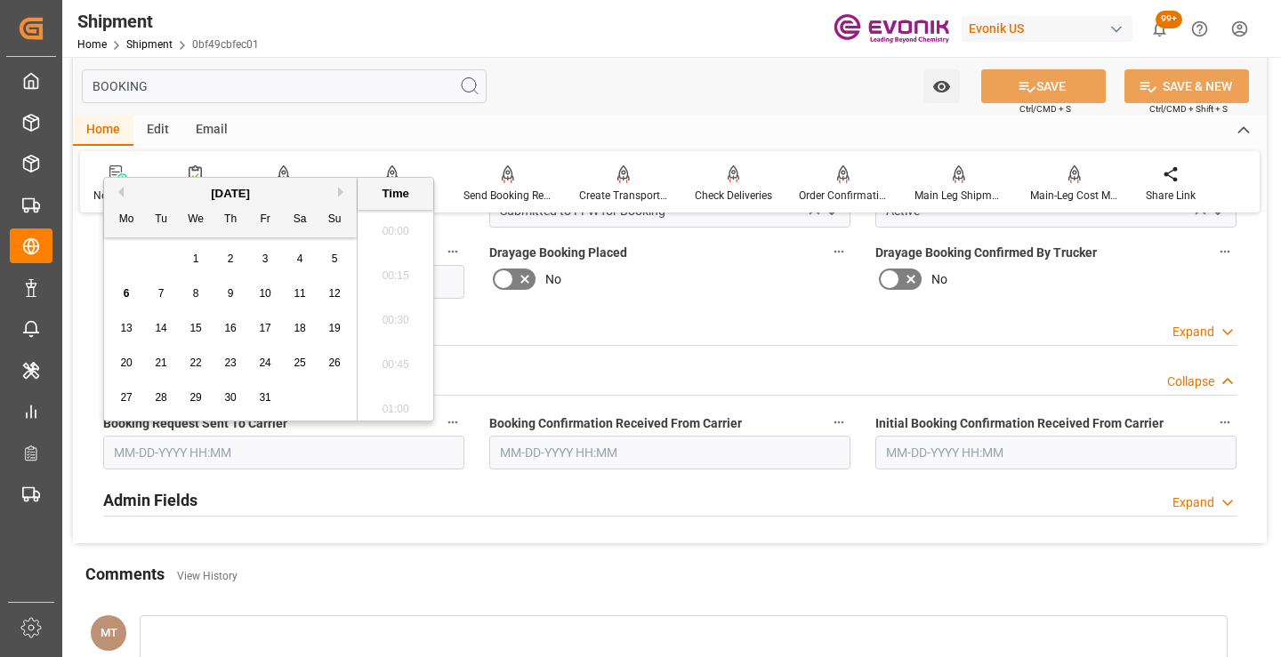
scroll to position [2853, 0]
click at [260, 256] on div "3" at bounding box center [265, 259] width 22 height 21
type input "[DATE] 00:00"
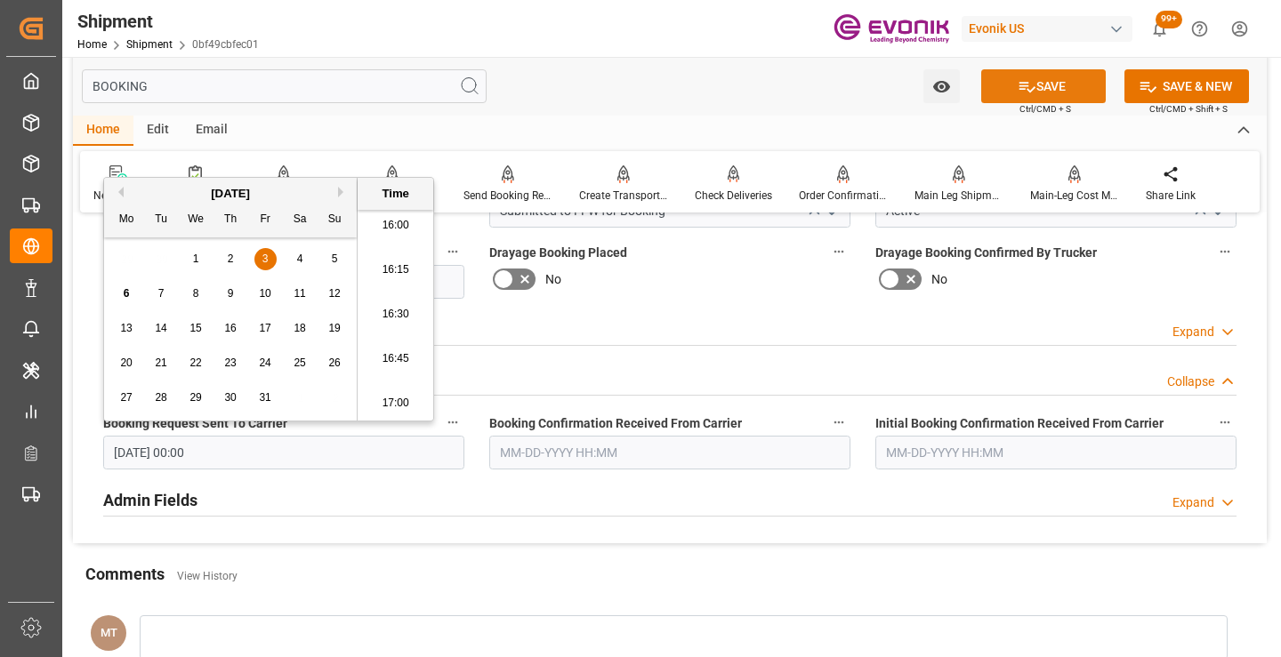
click at [1042, 84] on button "SAVE" at bounding box center [1043, 86] width 125 height 34
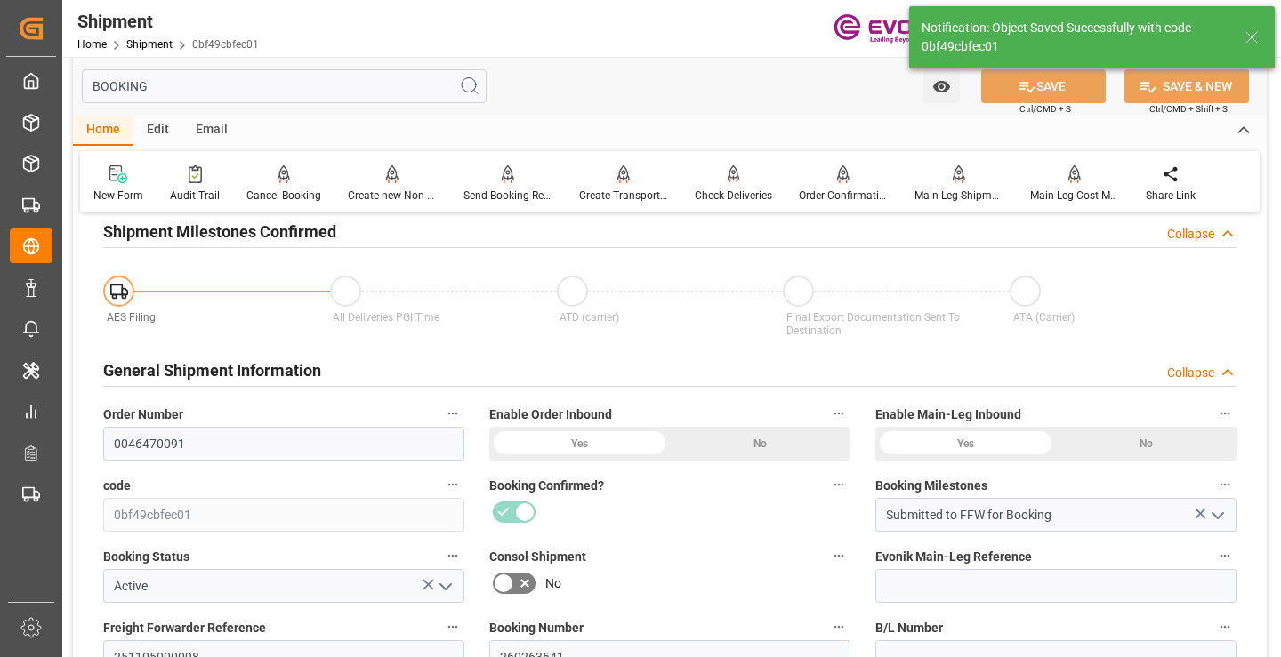
type input "Booking Request Submitted to Ocean Carrier"
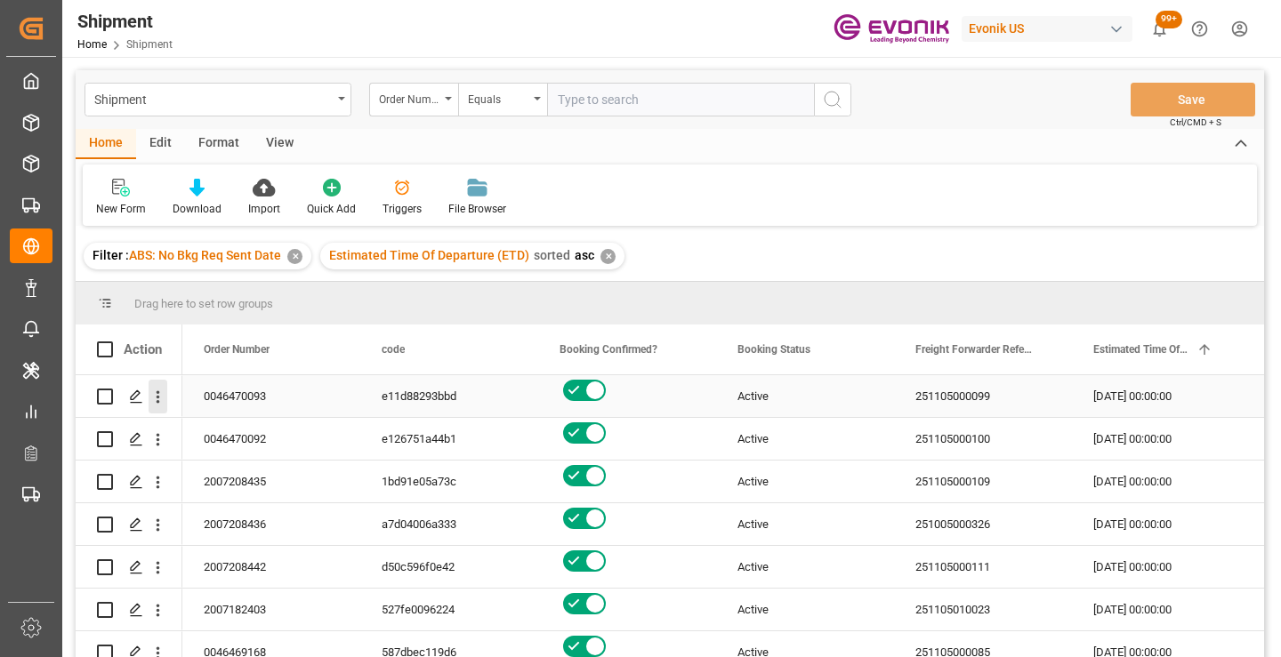
click at [157, 394] on icon "open menu" at bounding box center [158, 397] width 19 height 19
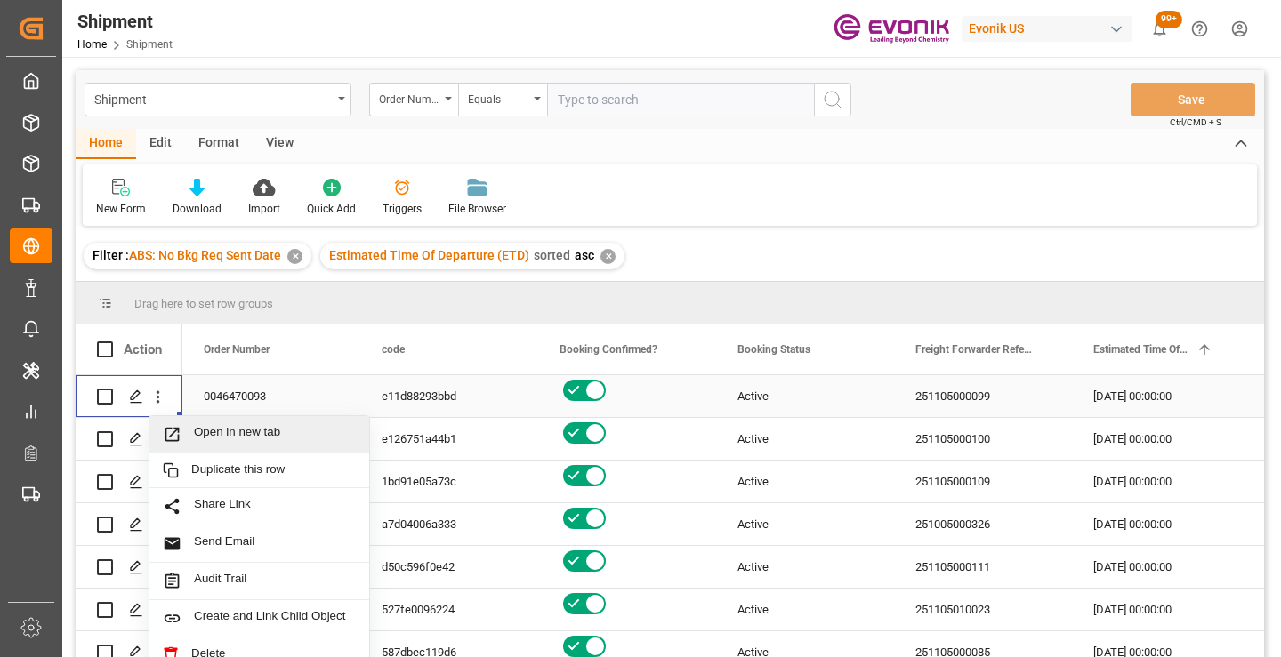
click at [226, 432] on span "Open in new tab" at bounding box center [275, 434] width 162 height 19
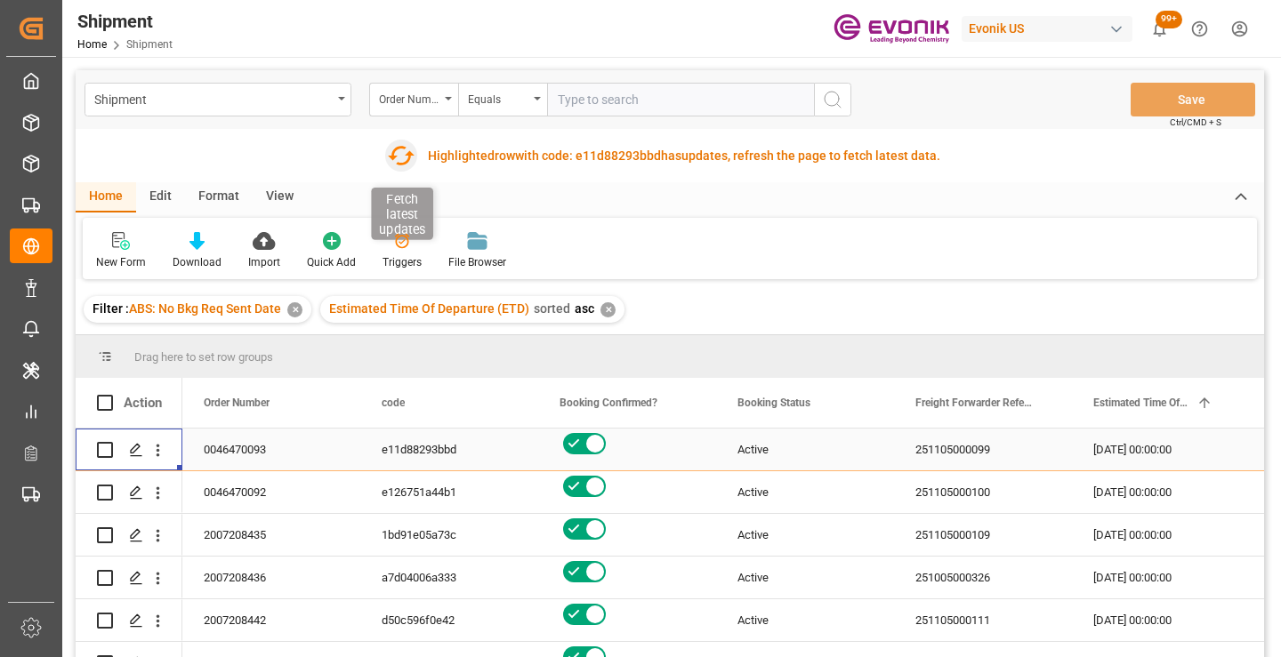
click at [408, 149] on icon "button" at bounding box center [401, 155] width 28 height 28
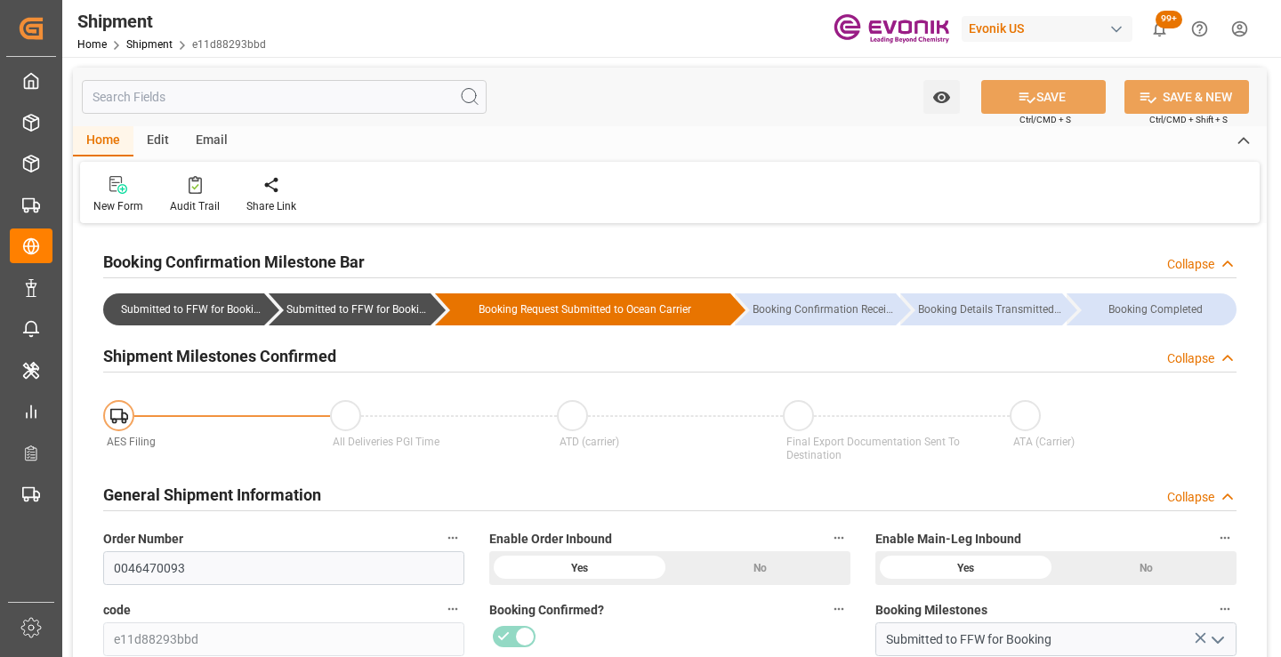
scroll to position [178, 0]
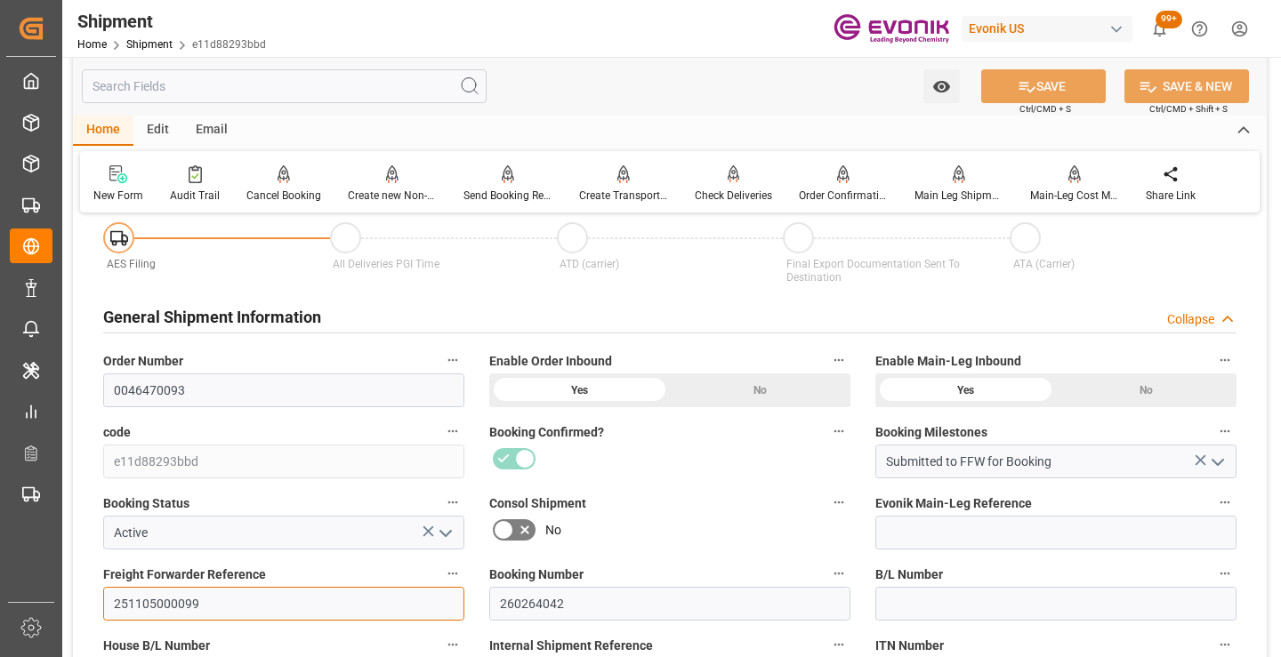
click at [170, 597] on input "251105000099" at bounding box center [283, 604] width 361 height 34
click at [297, 79] on input "text" at bounding box center [284, 86] width 405 height 34
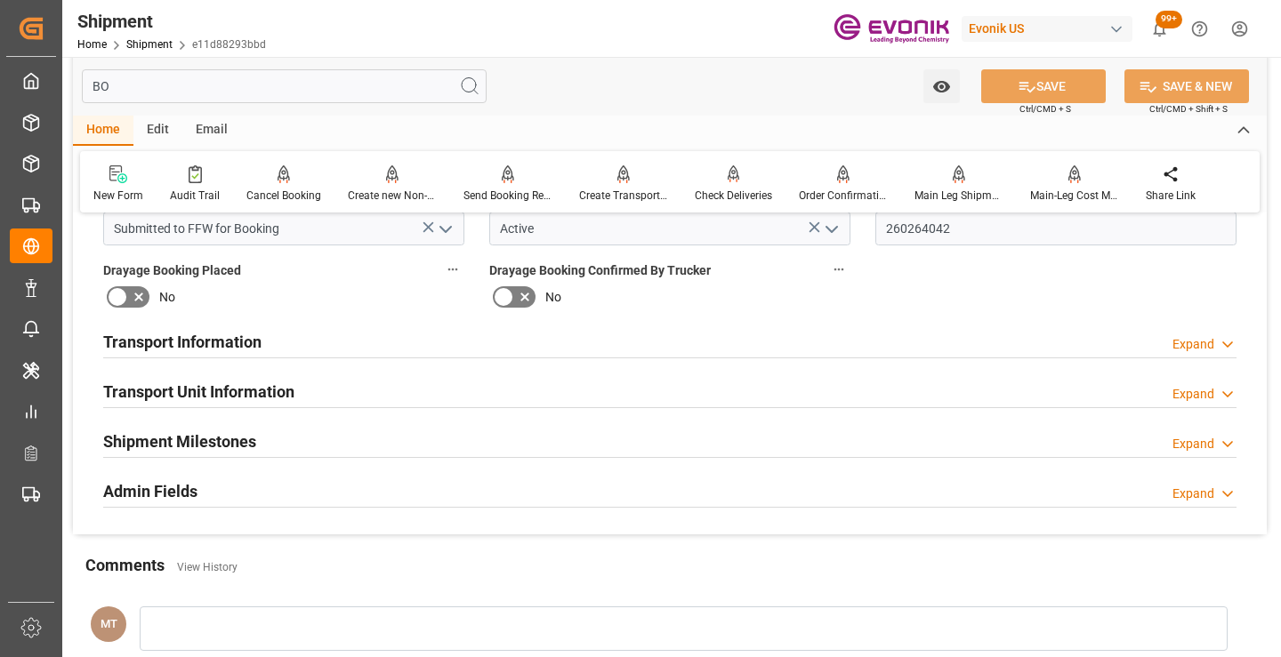
scroll to position [0, 0]
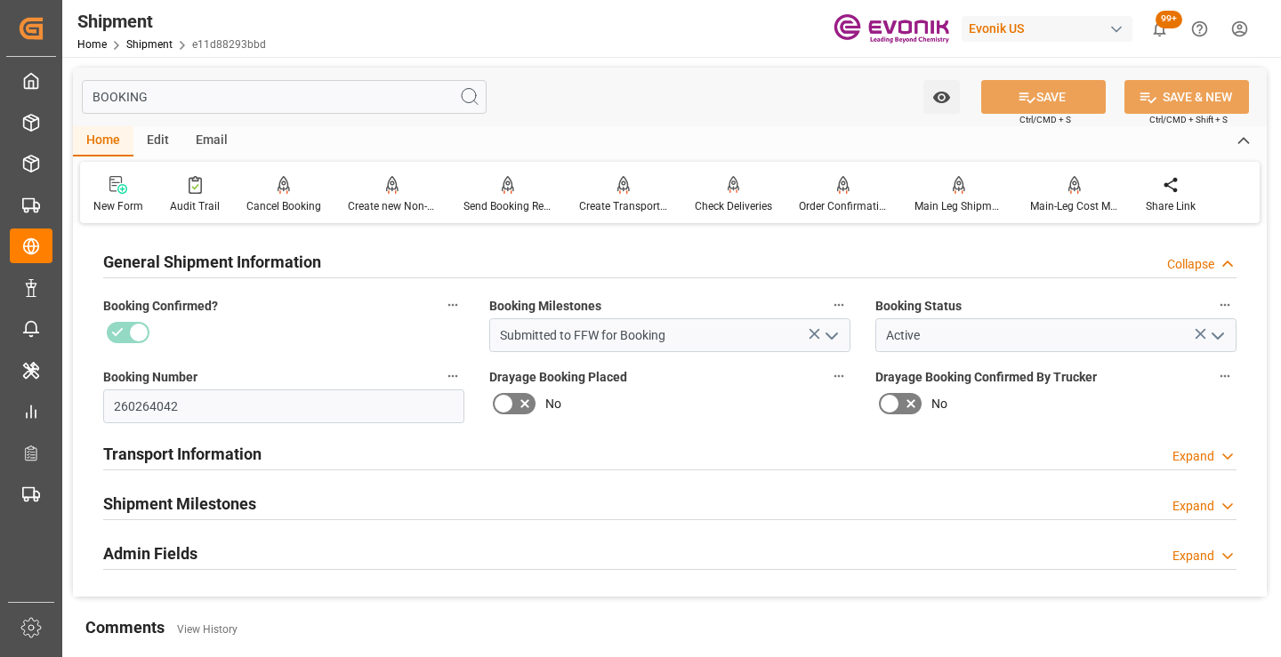
type input "BOOKING"
click at [251, 507] on h2 "Shipment Milestones" at bounding box center [179, 504] width 153 height 24
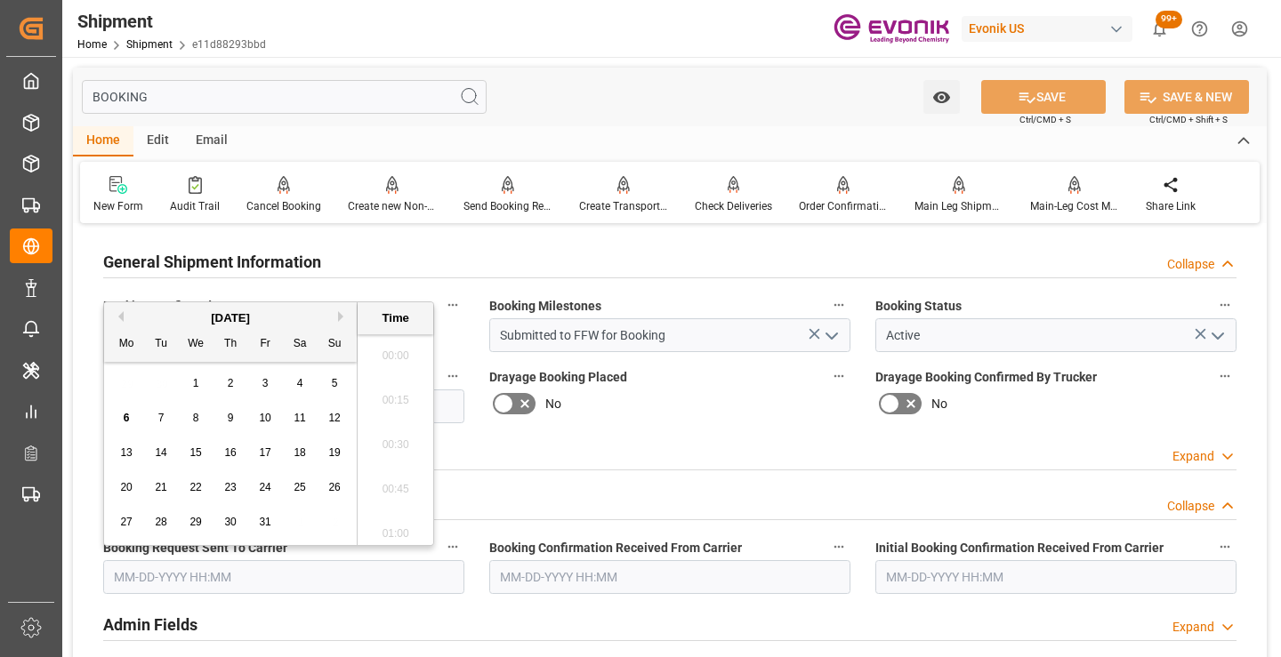
click at [247, 574] on input "text" at bounding box center [283, 578] width 361 height 34
click at [263, 385] on span "3" at bounding box center [265, 383] width 6 height 12
type input "[DATE] 00:00"
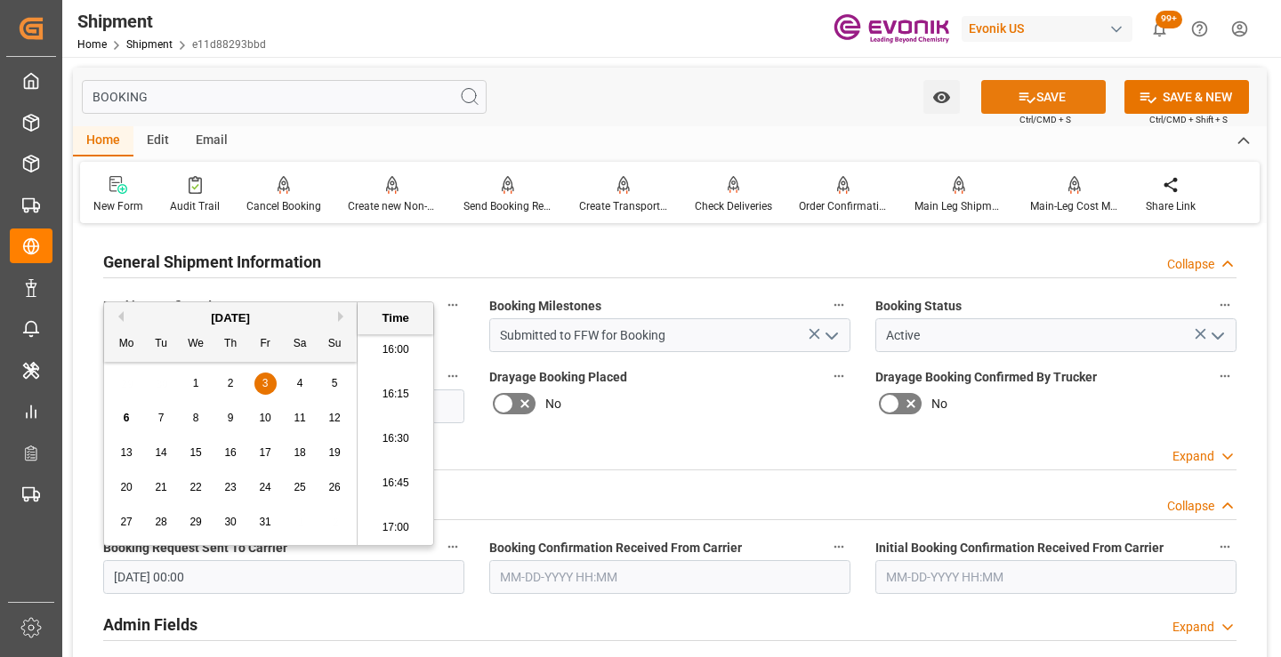
click at [1047, 103] on button "SAVE" at bounding box center [1043, 97] width 125 height 34
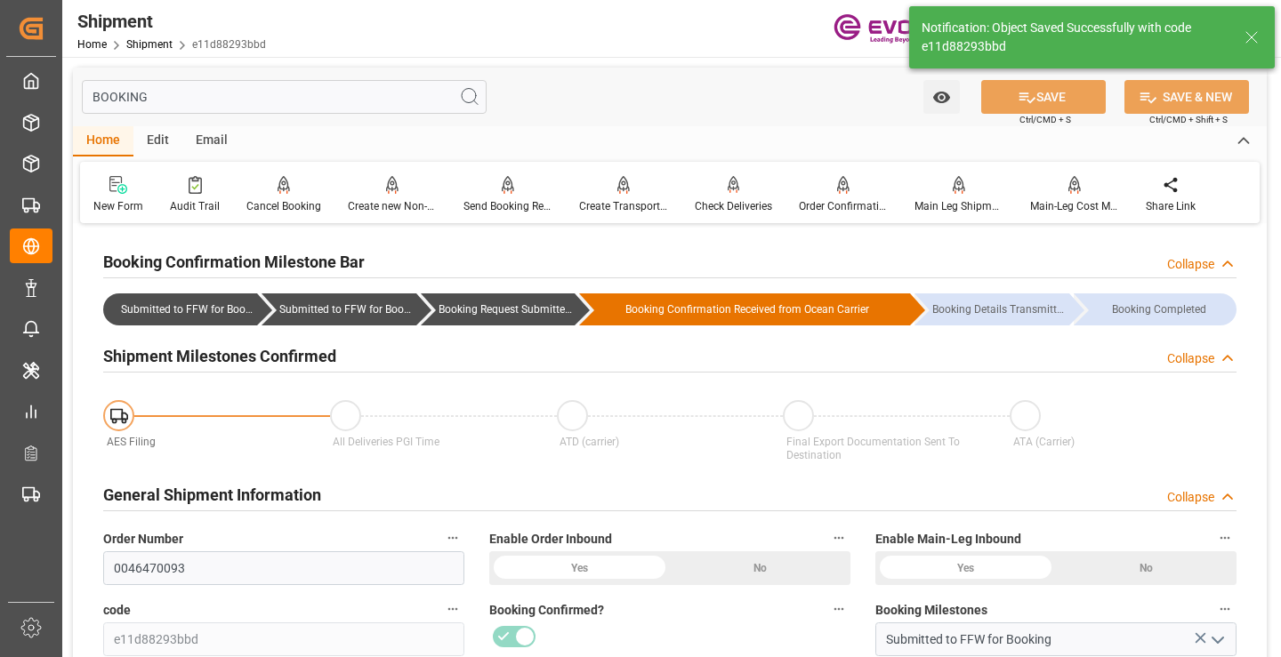
type input "Booking Request Submitted to Ocean Carrier"
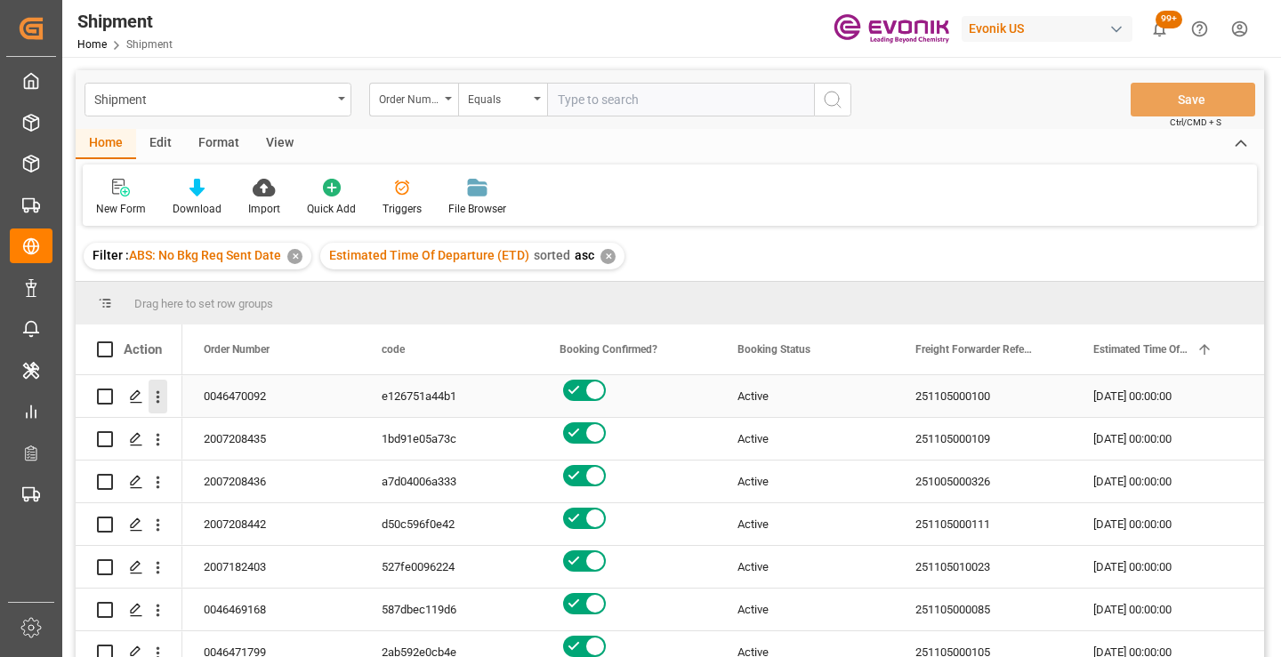
click at [157, 398] on icon "open menu" at bounding box center [159, 397] width 4 height 12
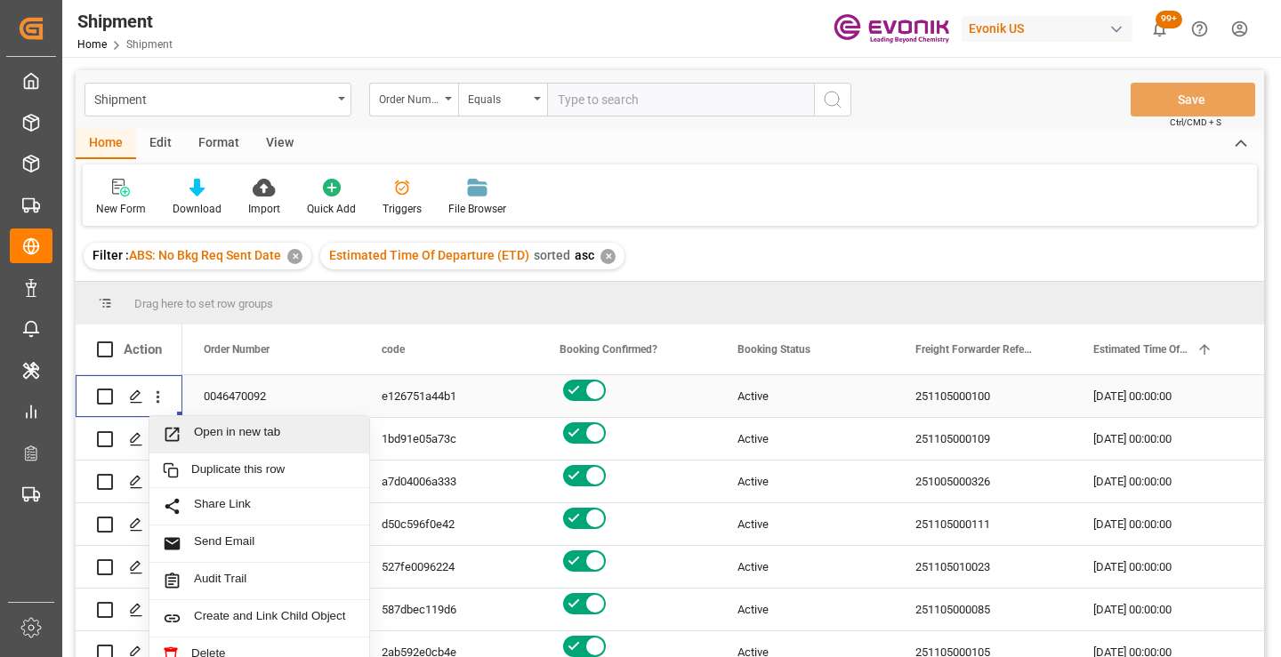
click at [246, 428] on span "Open in new tab" at bounding box center [275, 434] width 162 height 19
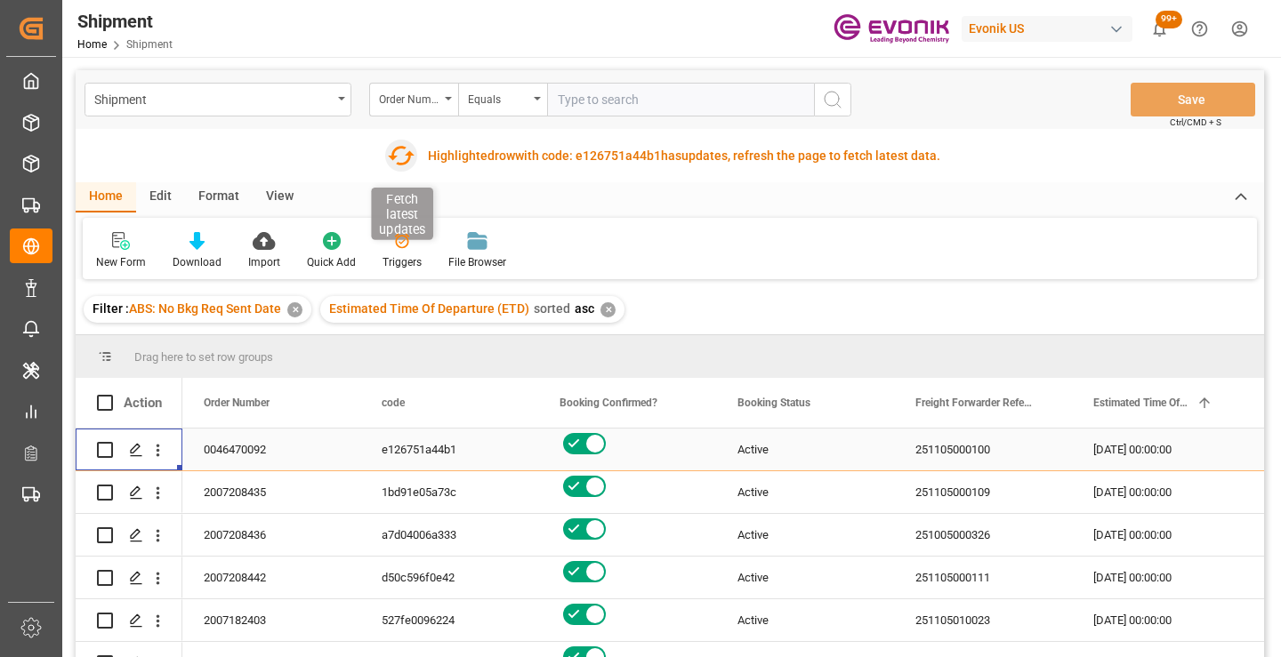
click at [406, 155] on icon "button" at bounding box center [401, 156] width 27 height 20
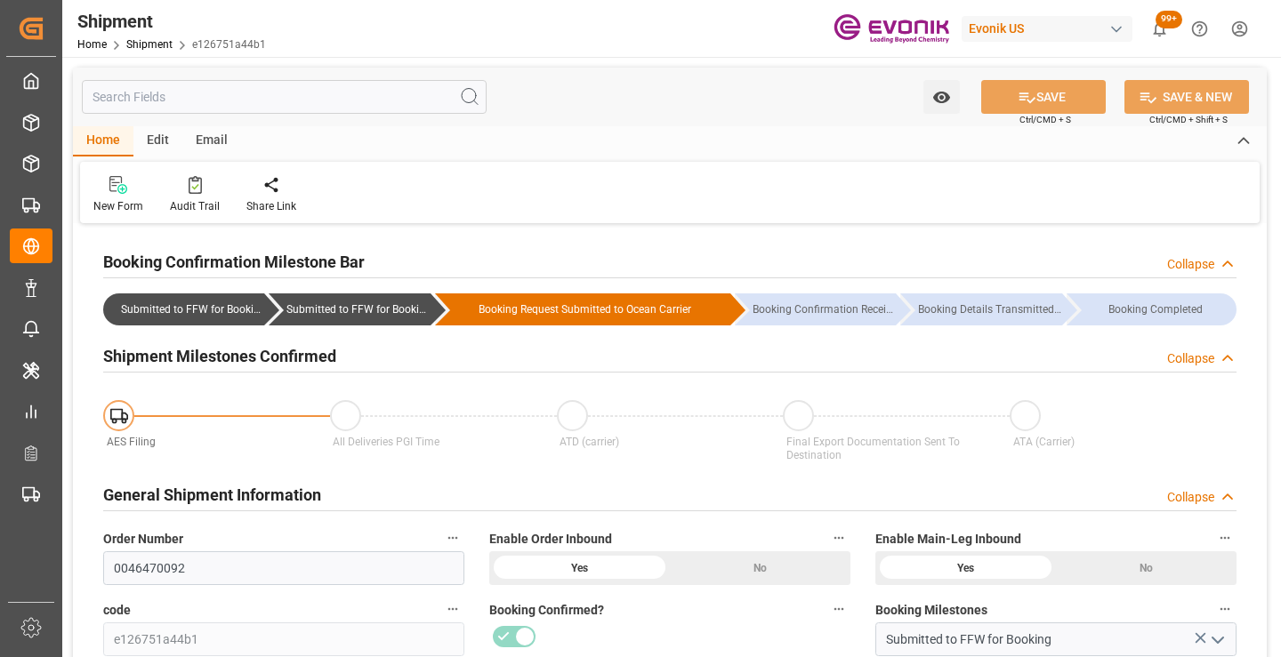
scroll to position [178, 0]
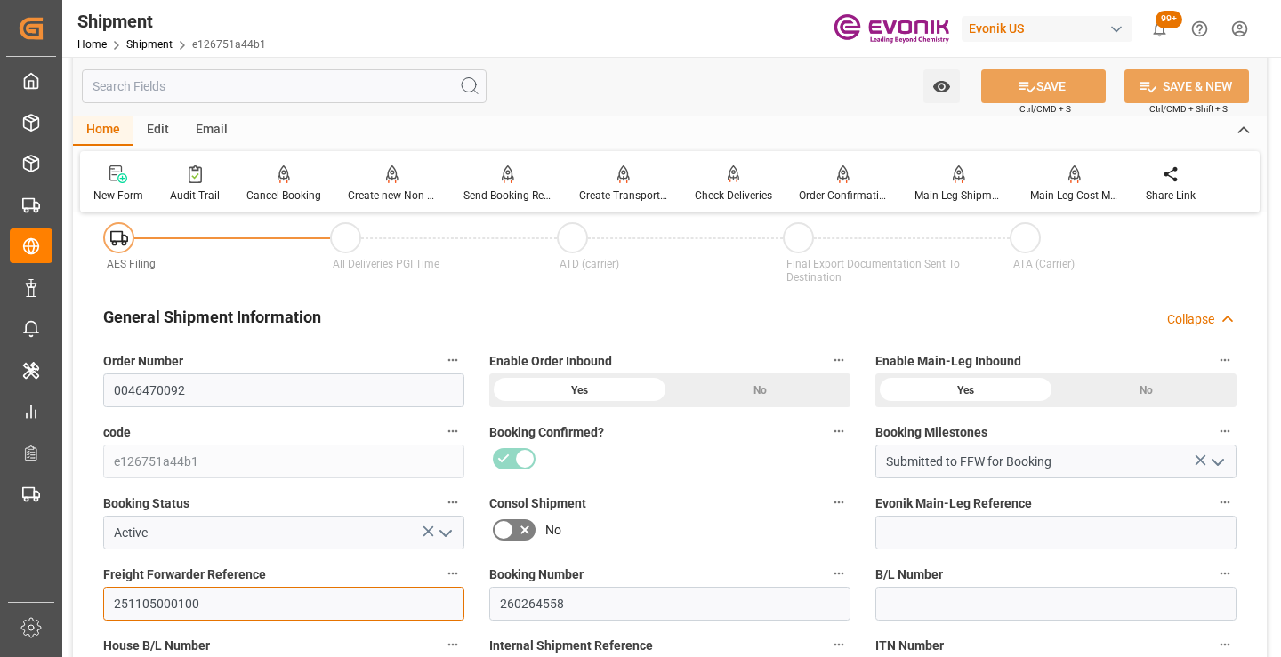
click at [154, 604] on input "251105000100" at bounding box center [283, 604] width 361 height 34
click at [327, 91] on input "text" at bounding box center [284, 86] width 405 height 34
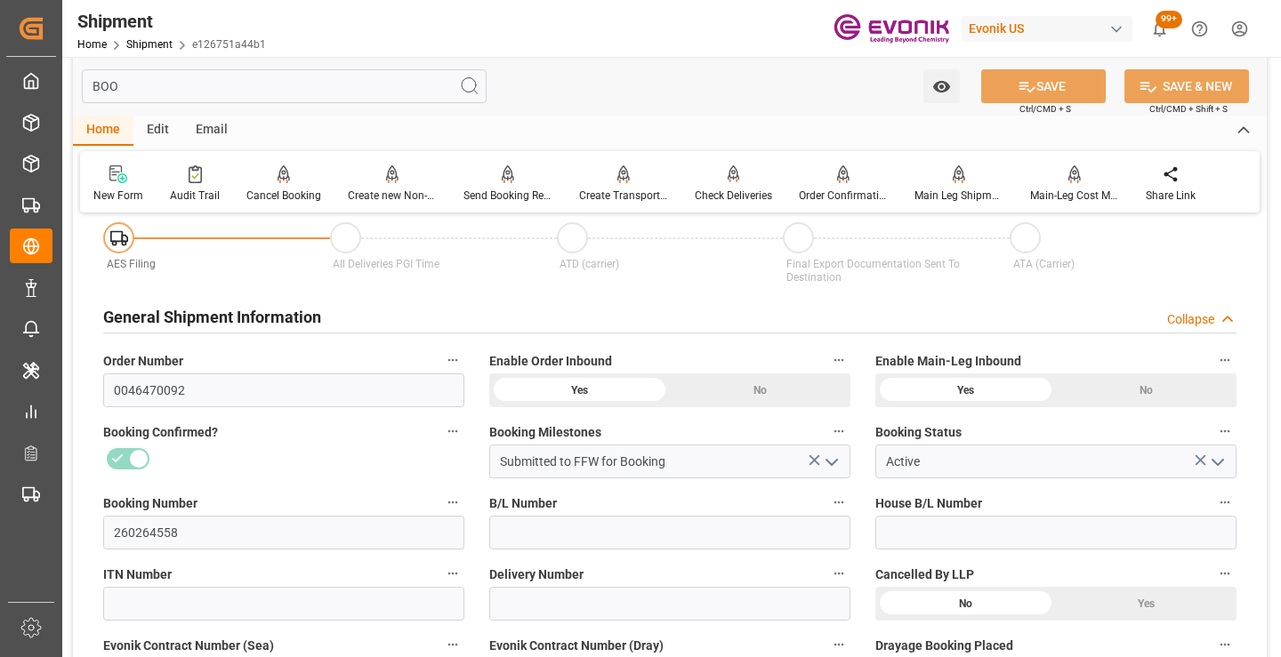
scroll to position [0, 0]
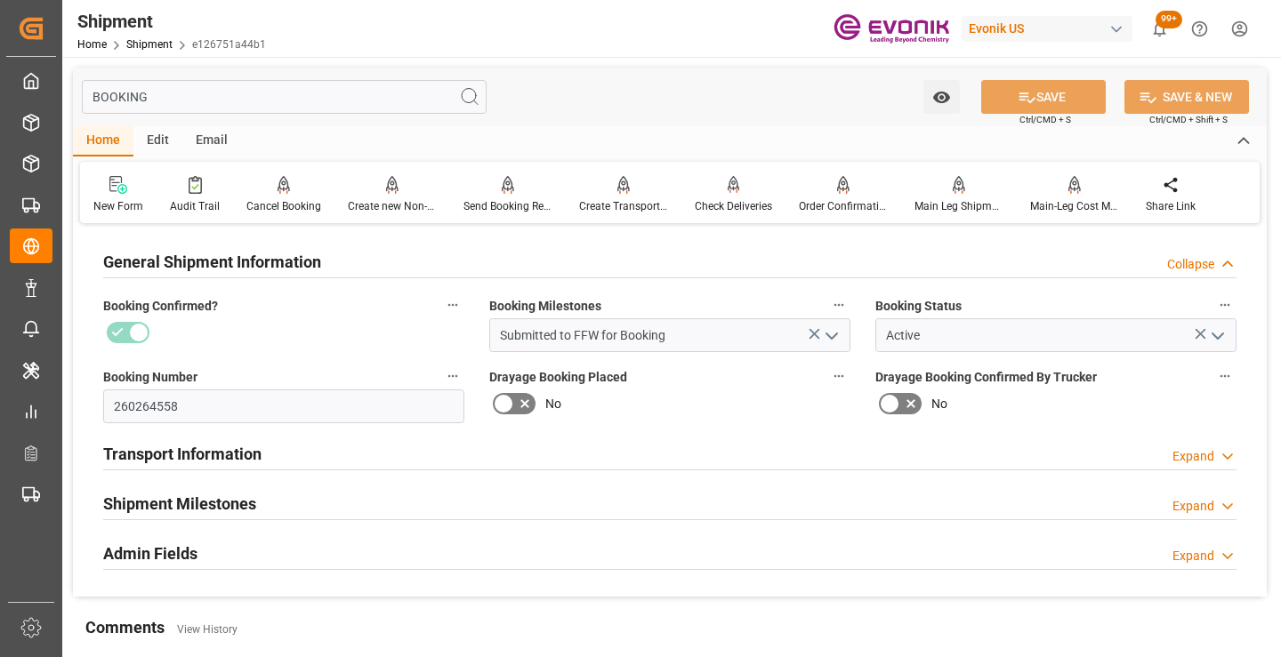
type input "BOOKING"
click at [264, 496] on div "Shipment Milestones Expand" at bounding box center [669, 503] width 1133 height 34
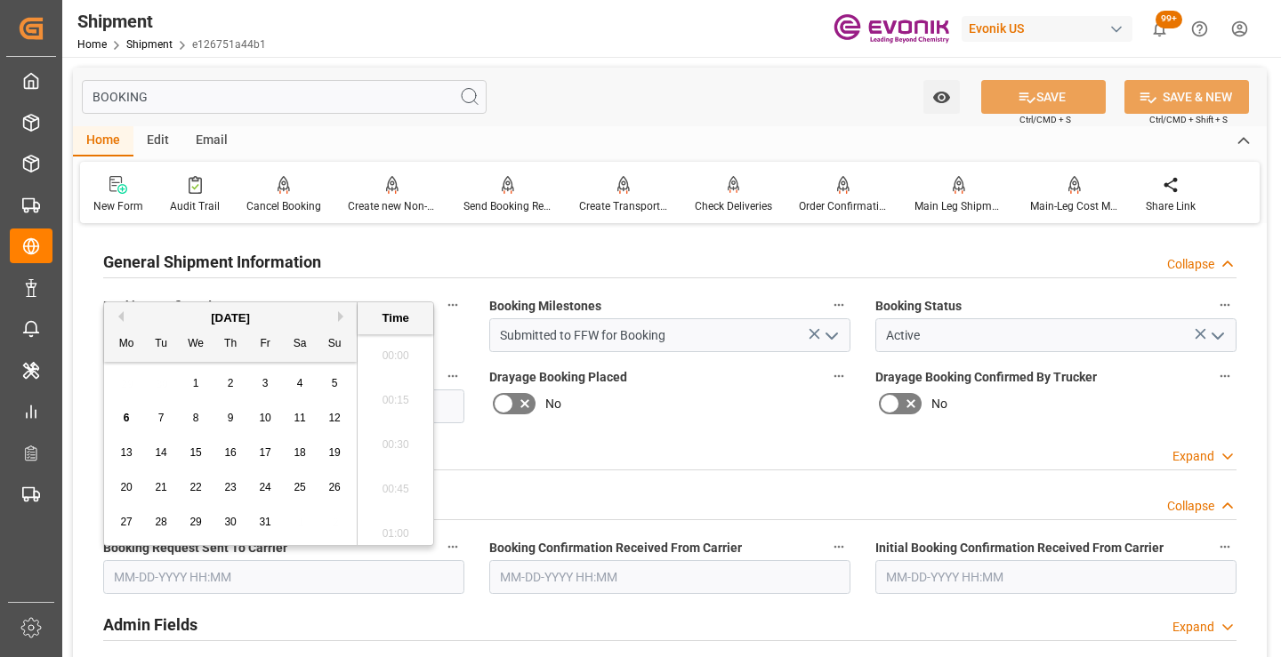
click at [196, 583] on input "text" at bounding box center [283, 578] width 361 height 34
click at [264, 387] on span "3" at bounding box center [265, 383] width 6 height 12
type input "10-03-2025 00:00"
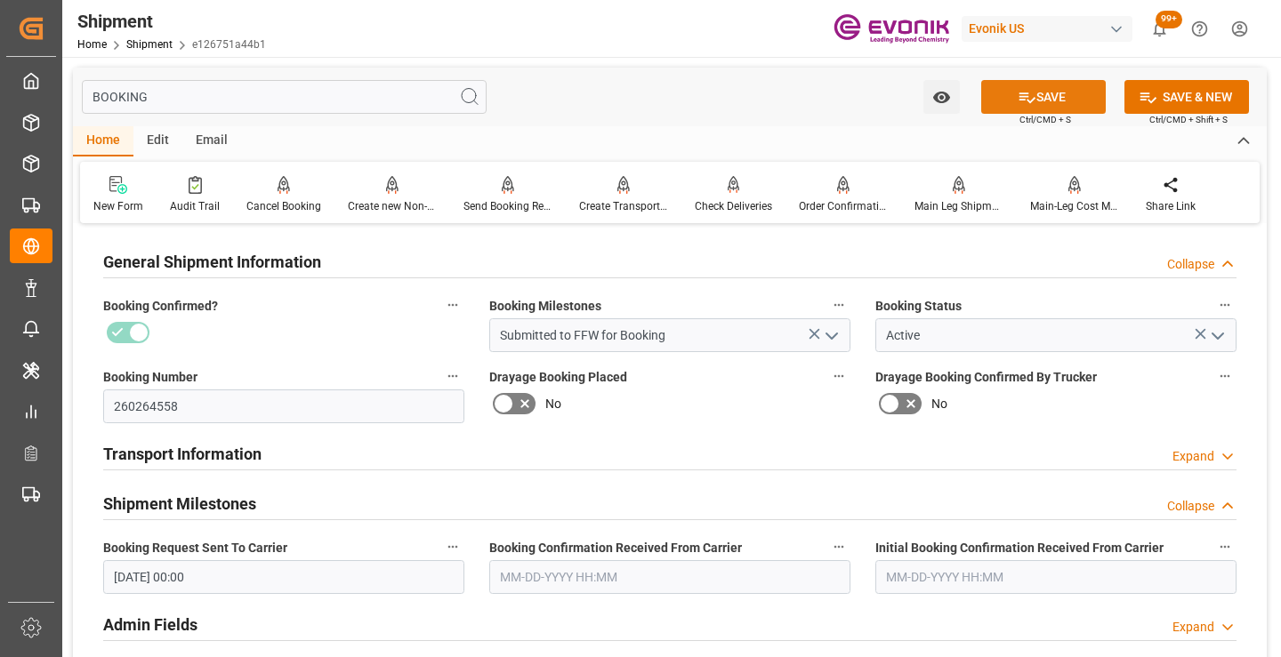
click at [1028, 101] on icon at bounding box center [1028, 98] width 16 height 11
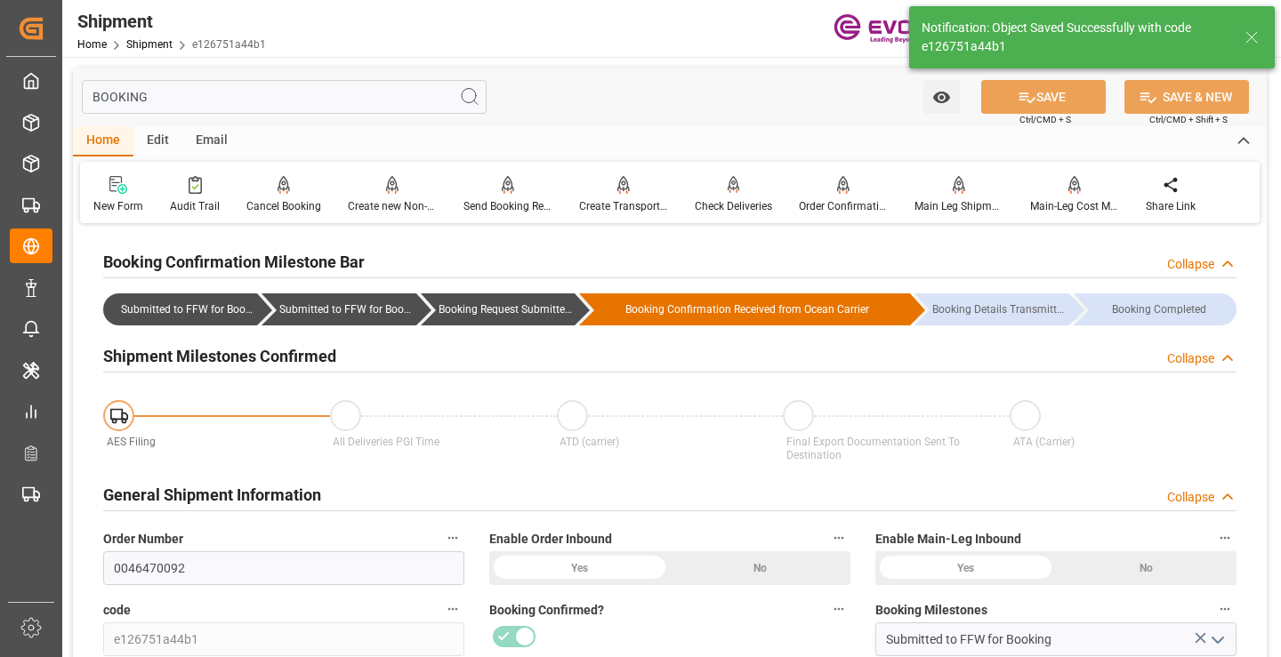
type input "Booking Request Submitted to Ocean Carrier"
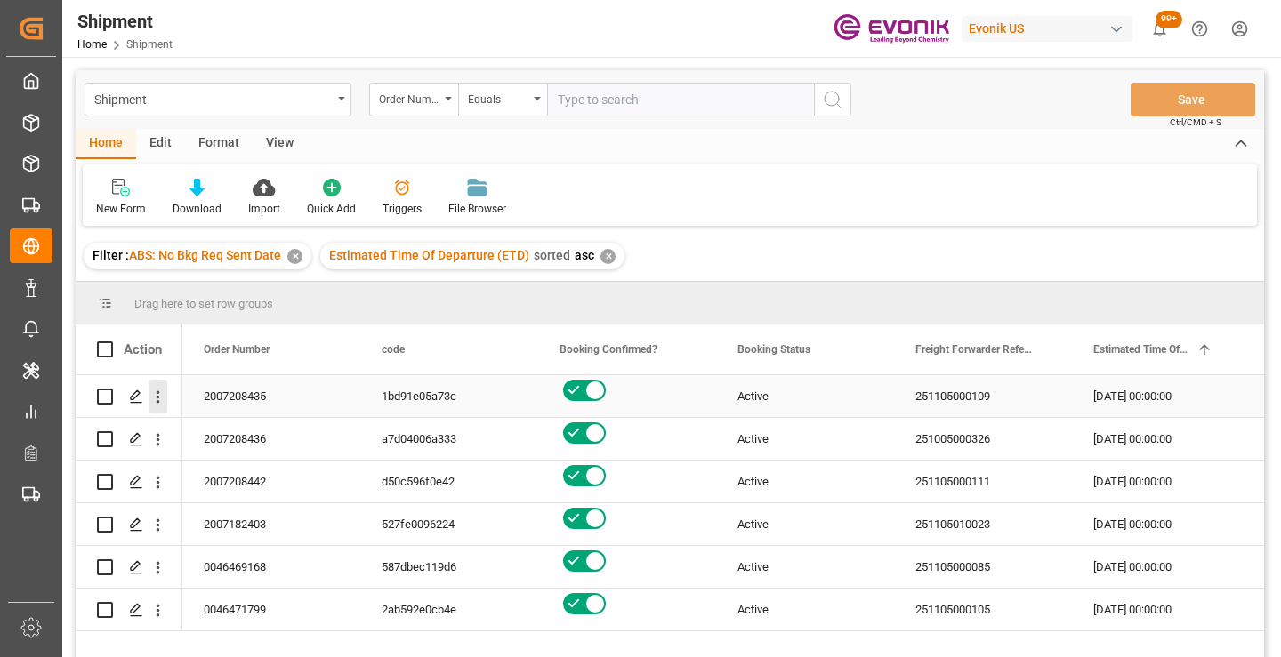
click at [157, 398] on icon "open menu" at bounding box center [159, 397] width 4 height 12
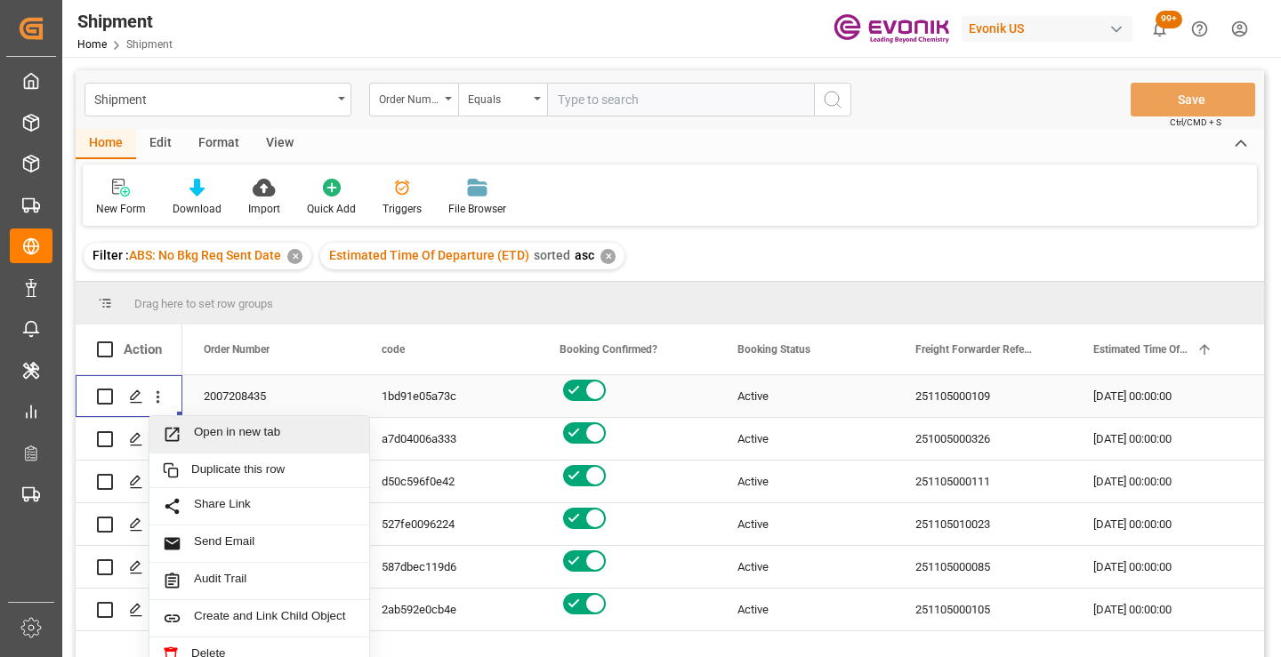
click at [210, 431] on span "Open in new tab" at bounding box center [275, 434] width 162 height 19
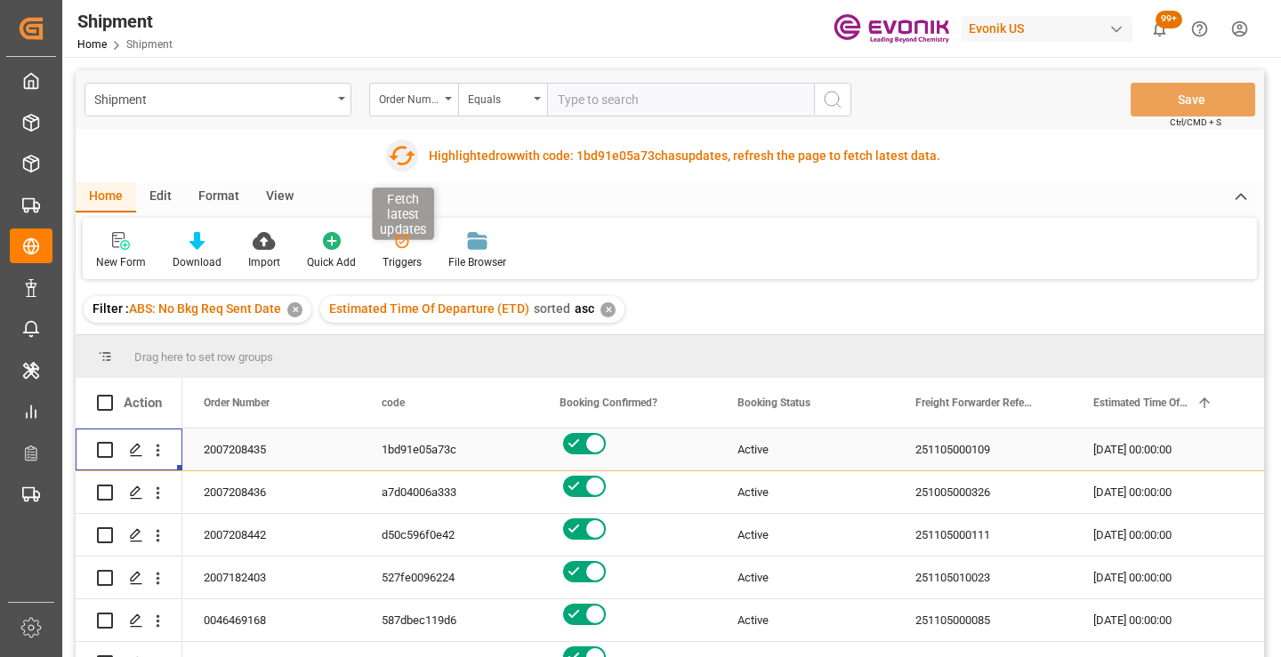
click at [399, 153] on icon "button" at bounding box center [401, 155] width 28 height 28
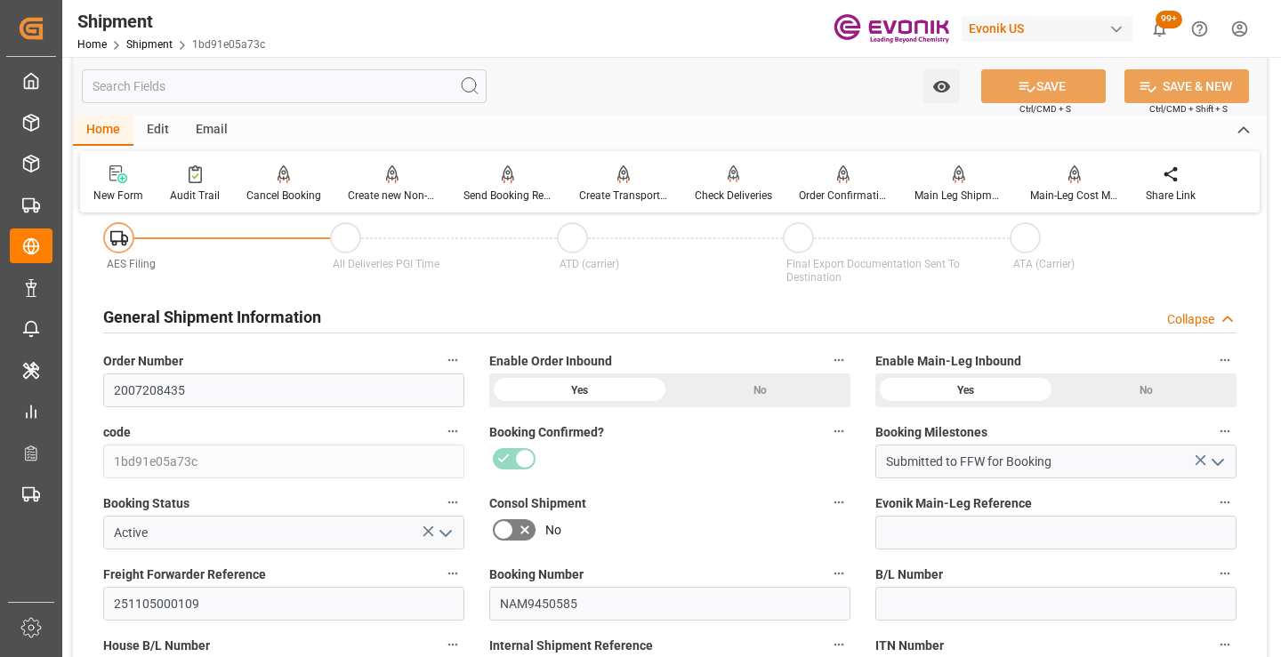
scroll to position [267, 0]
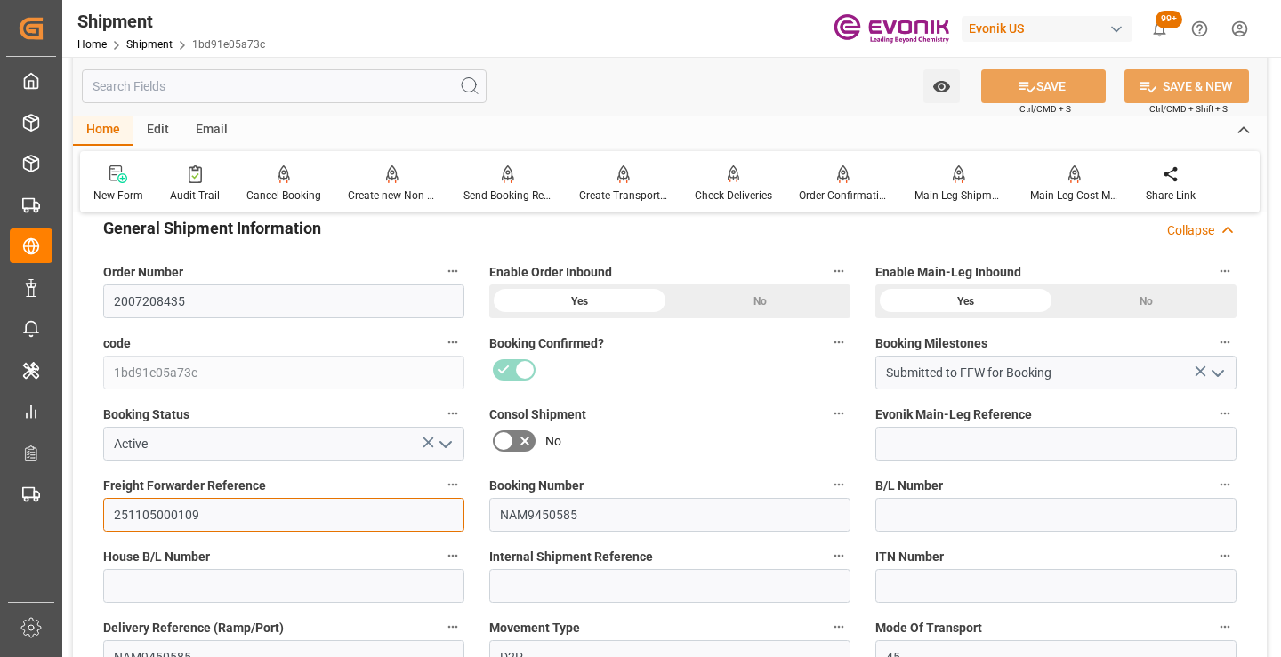
click at [156, 512] on input "251105000109" at bounding box center [283, 515] width 361 height 34
click at [315, 84] on input "text" at bounding box center [284, 86] width 405 height 34
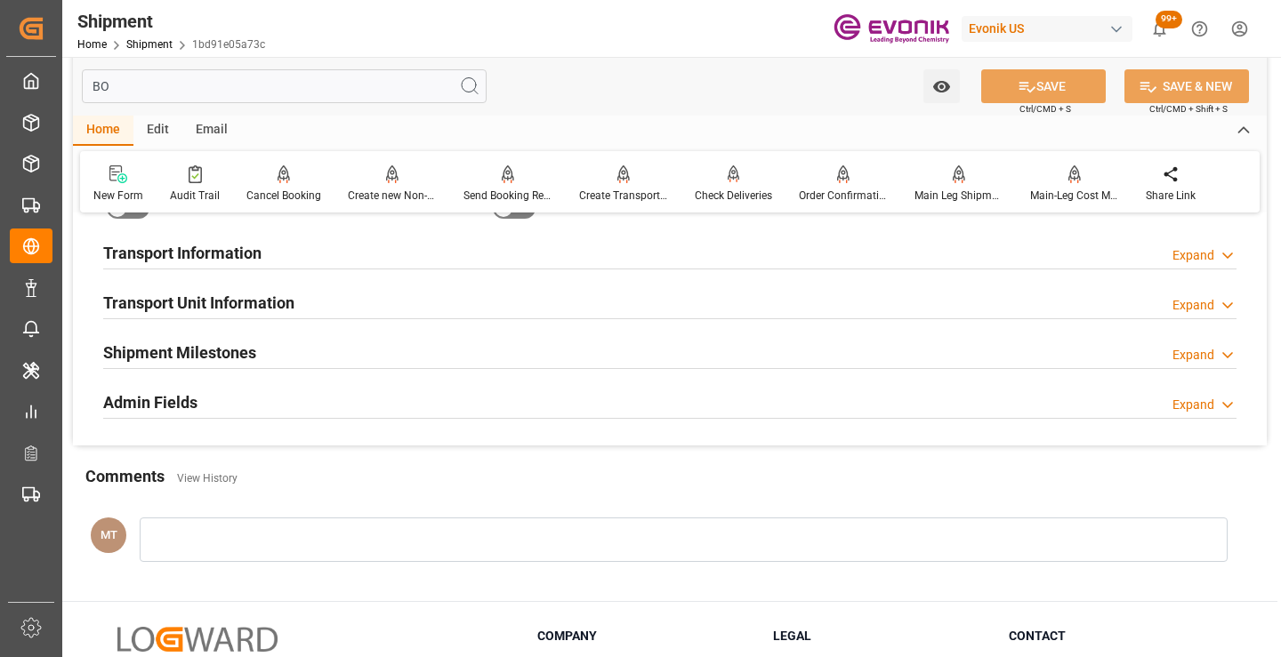
scroll to position [36, 0]
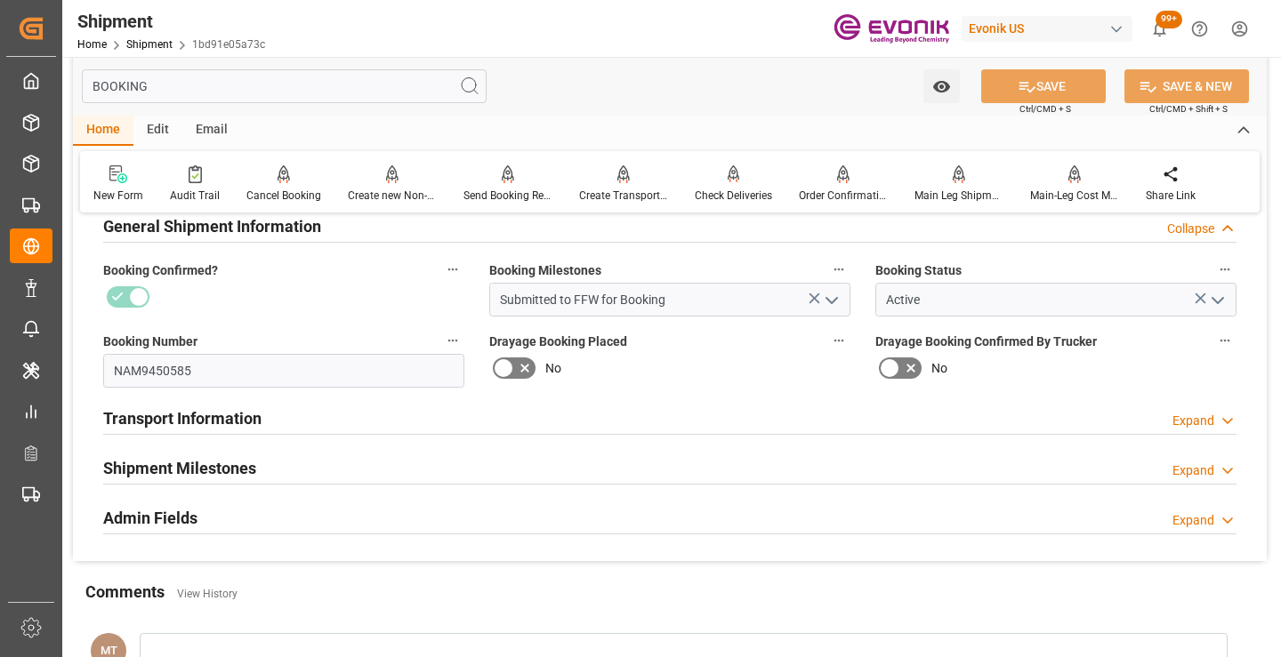
type input "BOOKING"
click at [206, 476] on h2 "Shipment Milestones" at bounding box center [179, 468] width 153 height 24
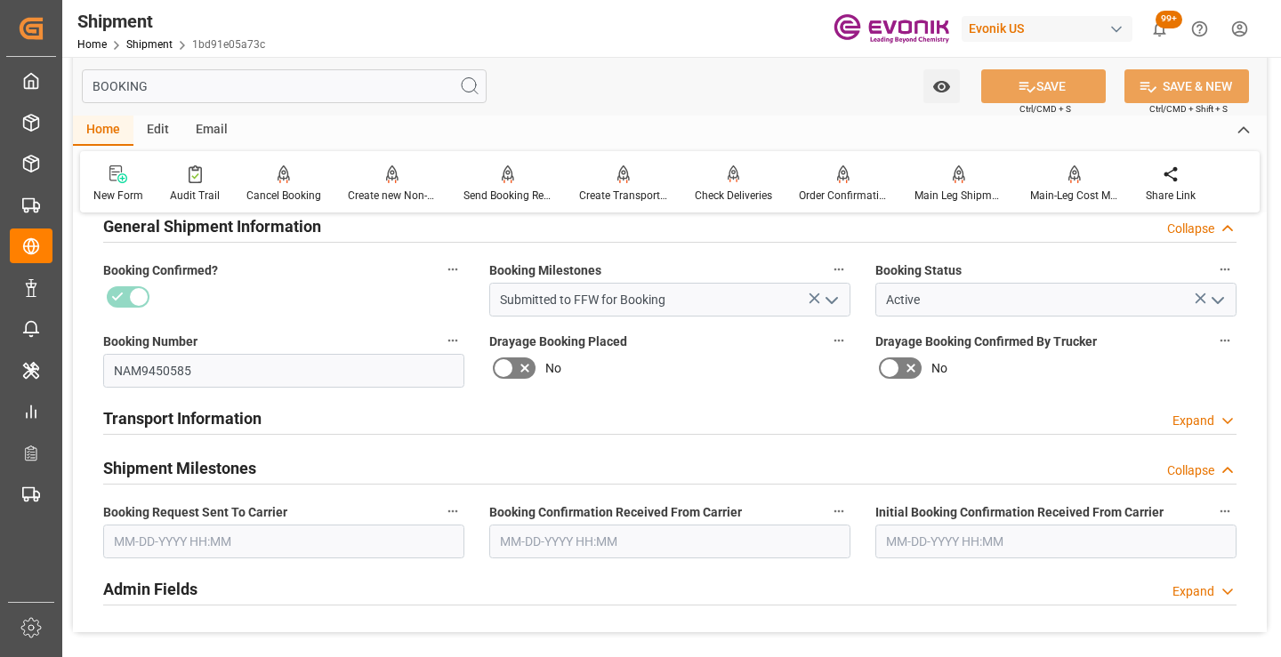
click at [222, 550] on input "text" at bounding box center [283, 542] width 361 height 34
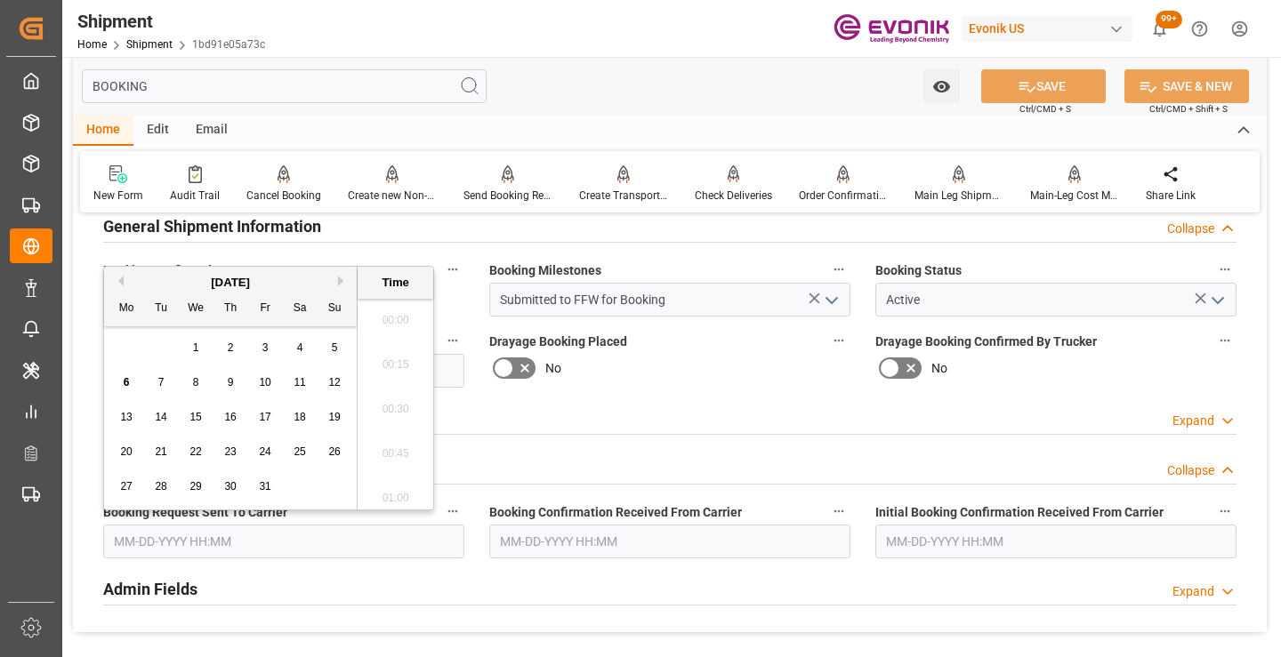
scroll to position [2853, 0]
click at [128, 383] on span "6" at bounding box center [127, 382] width 6 height 12
type input "[DATE] 00:00"
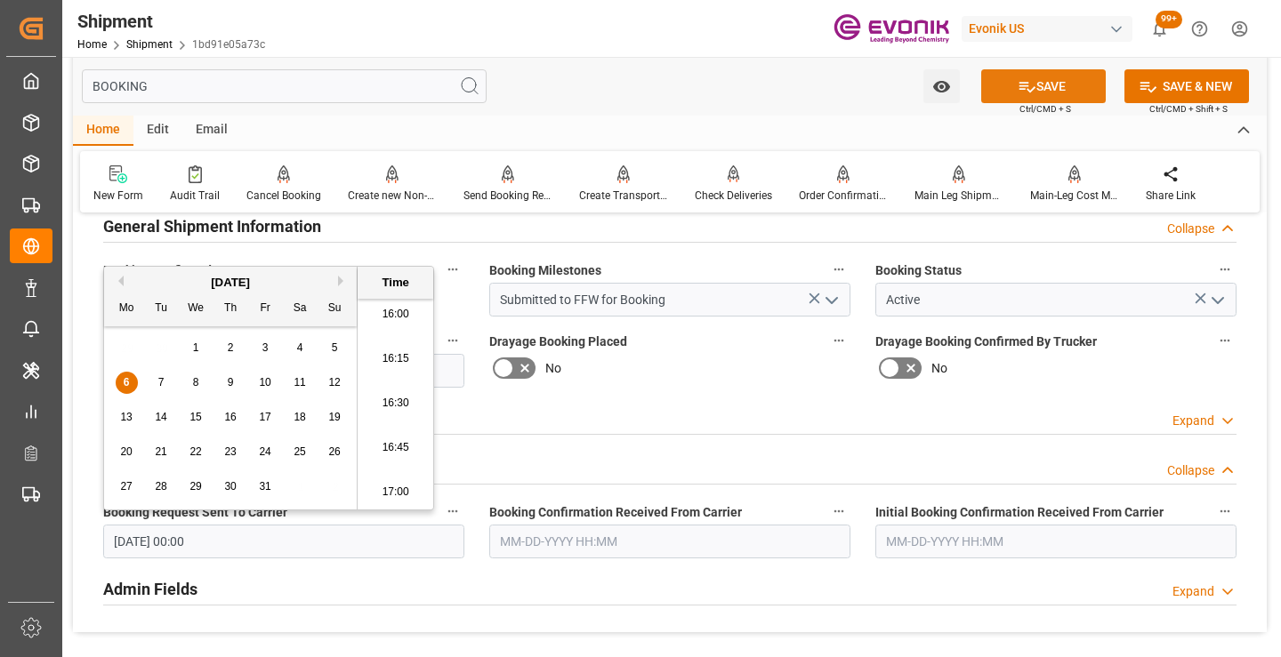
click at [1004, 92] on button "SAVE" at bounding box center [1043, 86] width 125 height 34
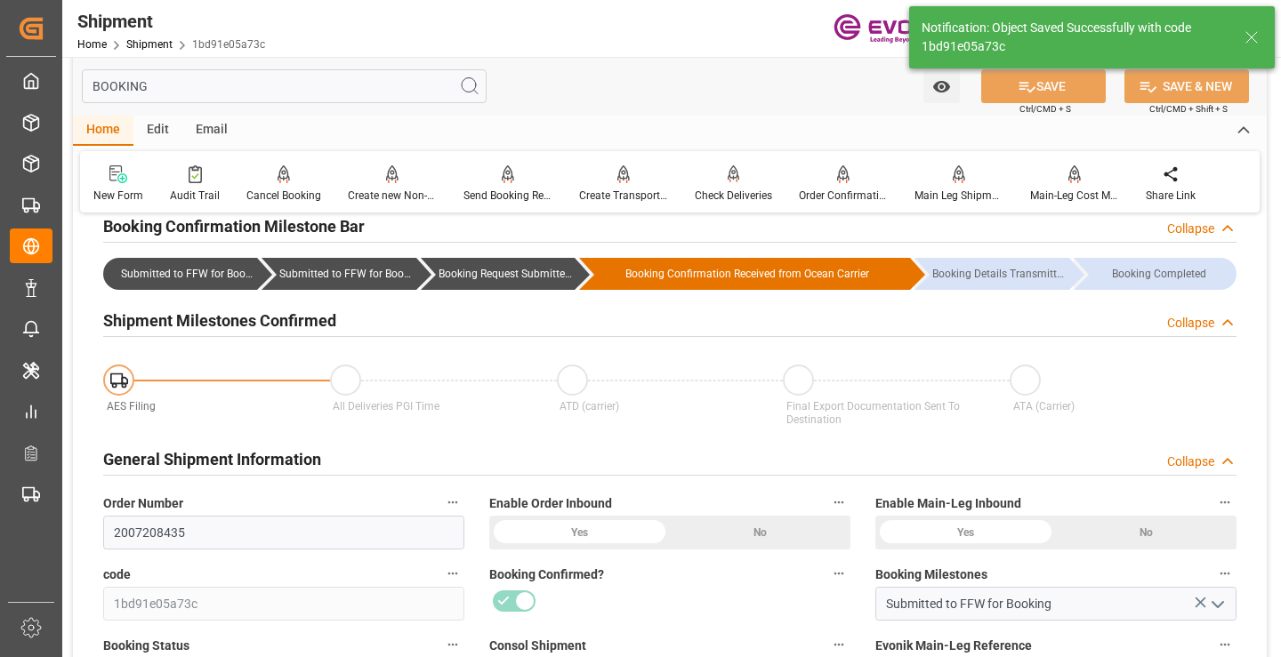
type input "Booking Request Submitted to Ocean Carrier"
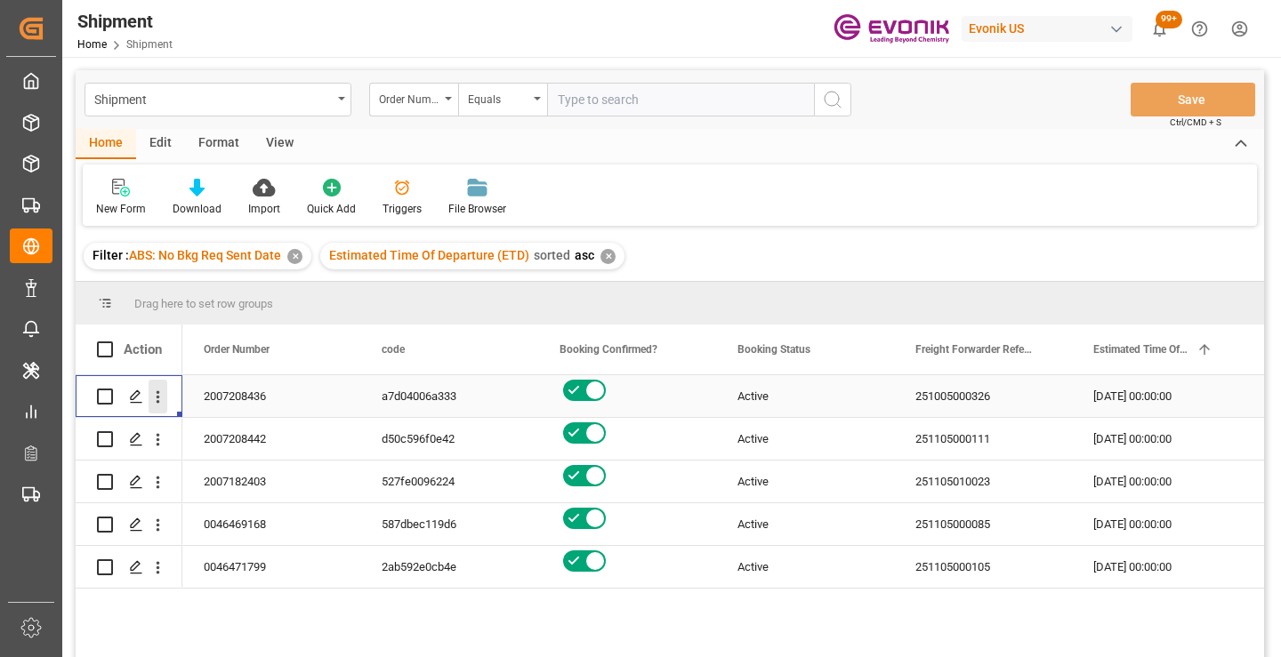
click at [157, 393] on icon "open menu" at bounding box center [159, 397] width 4 height 12
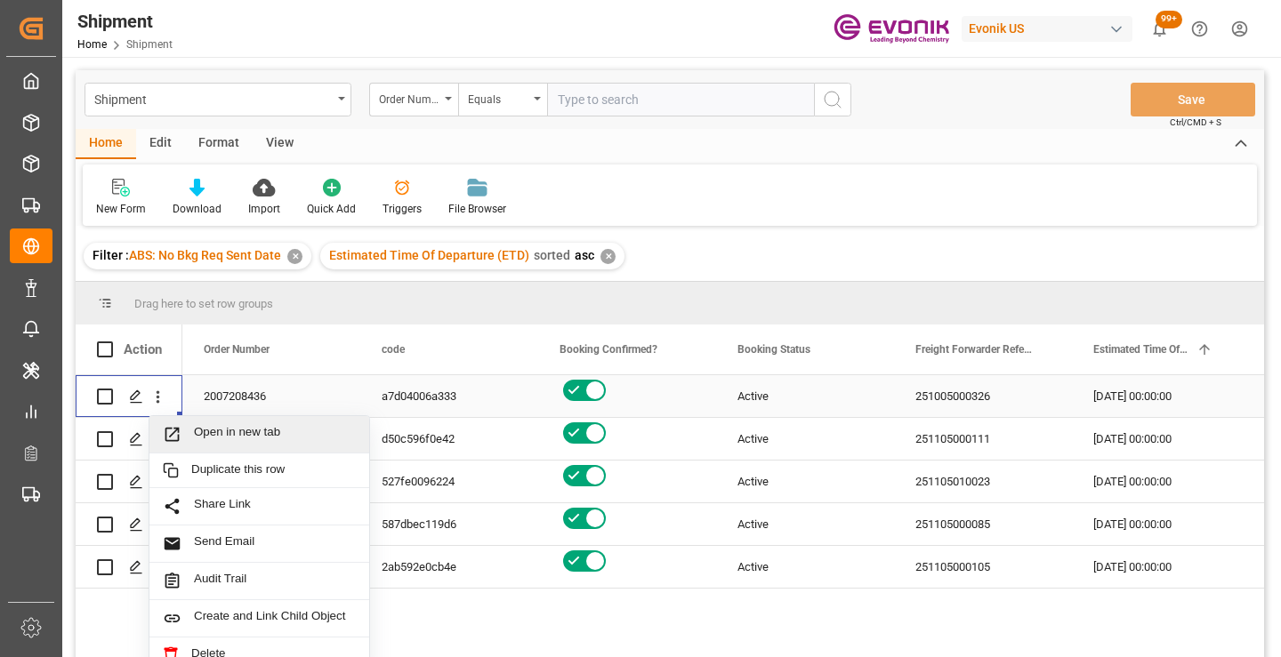
click at [222, 436] on span "Open in new tab" at bounding box center [275, 434] width 162 height 19
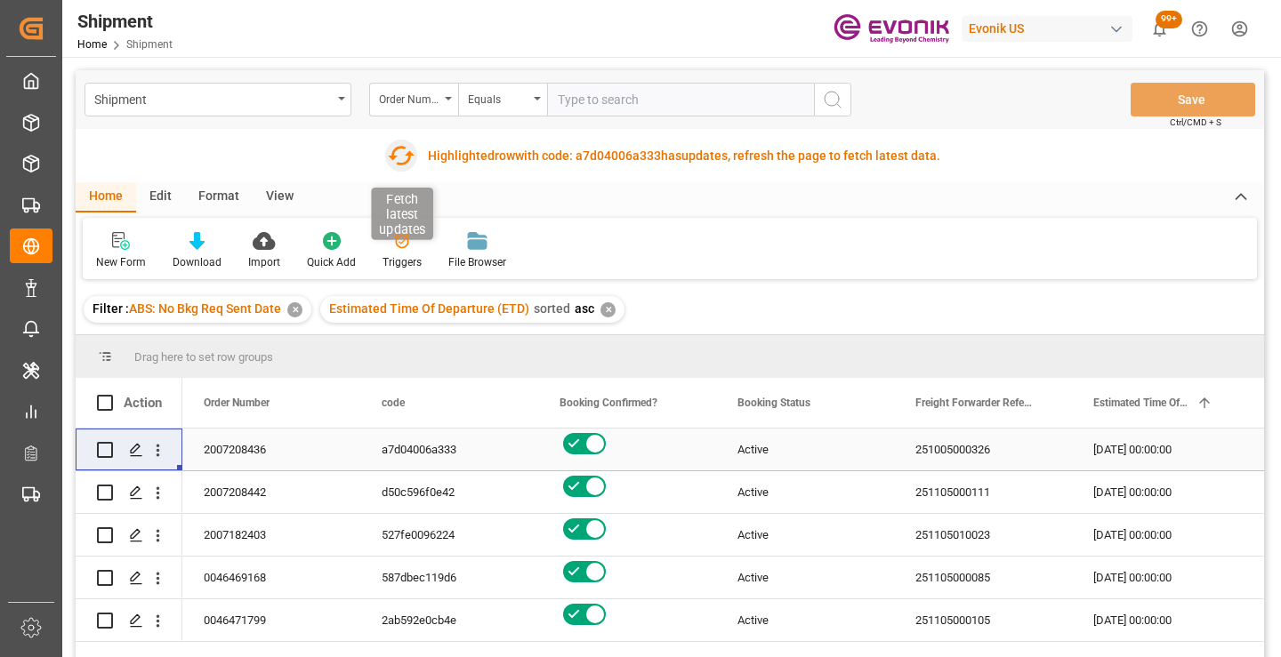
click at [400, 152] on icon "button" at bounding box center [401, 155] width 28 height 28
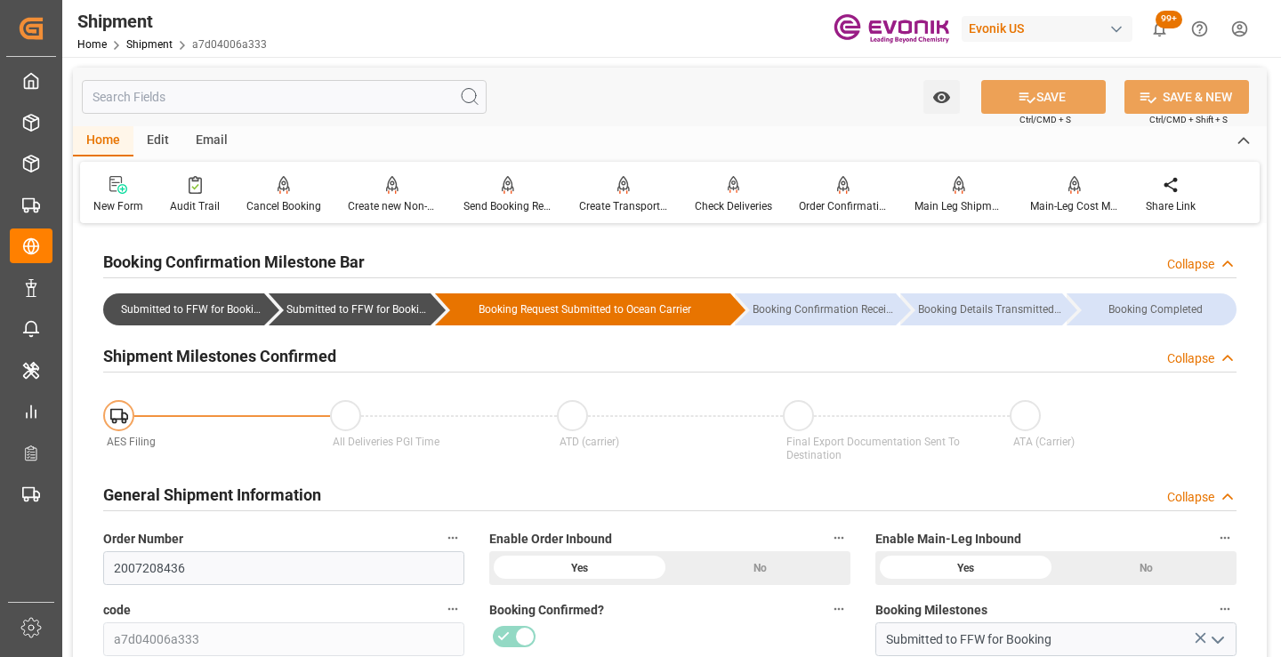
scroll to position [178, 0]
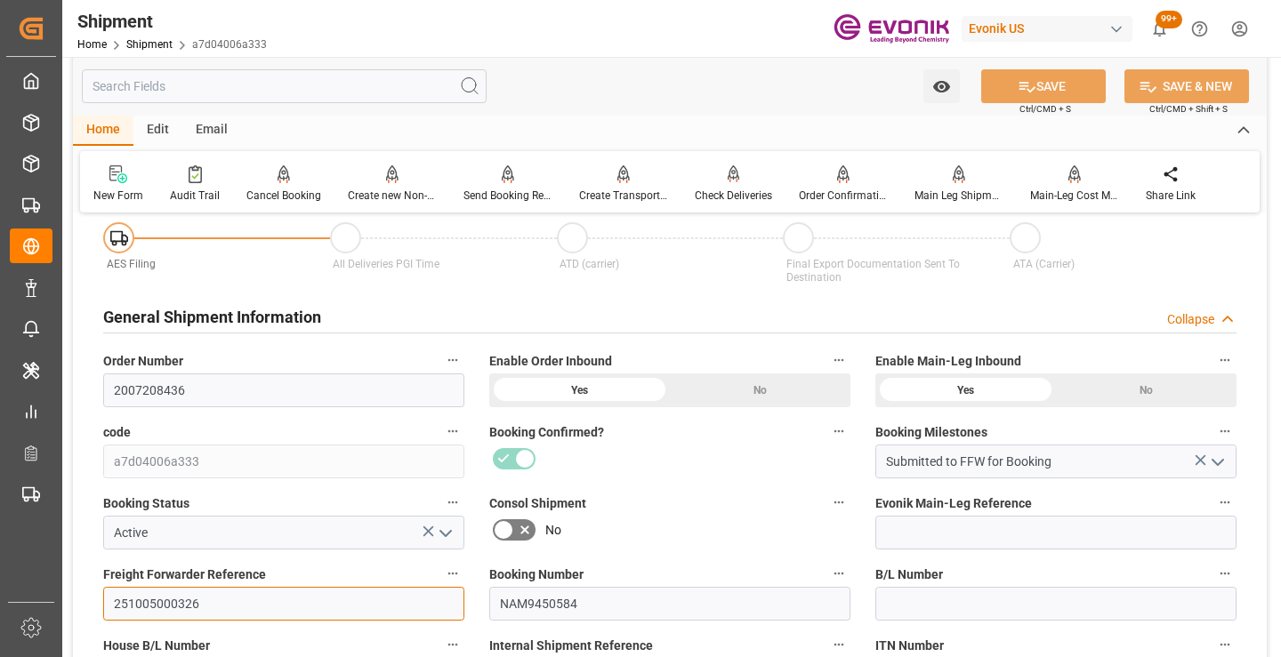
click at [163, 597] on input "251005000326" at bounding box center [283, 604] width 361 height 34
click at [365, 86] on input "text" at bounding box center [284, 86] width 405 height 34
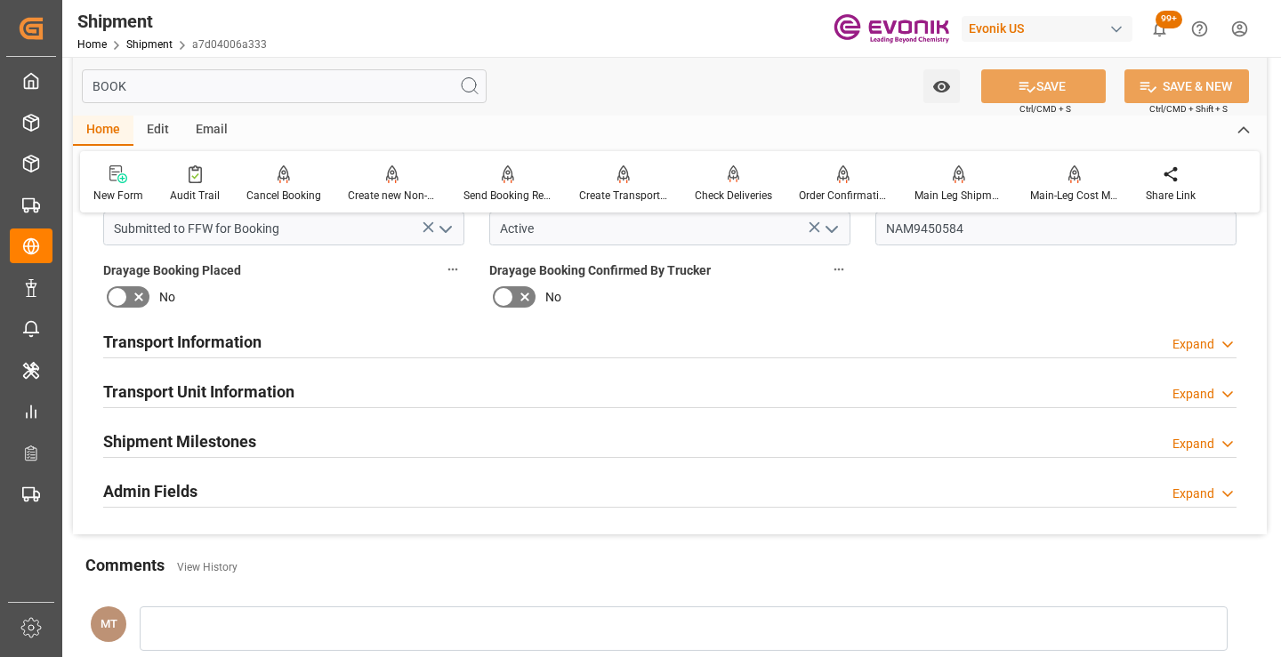
scroll to position [0, 0]
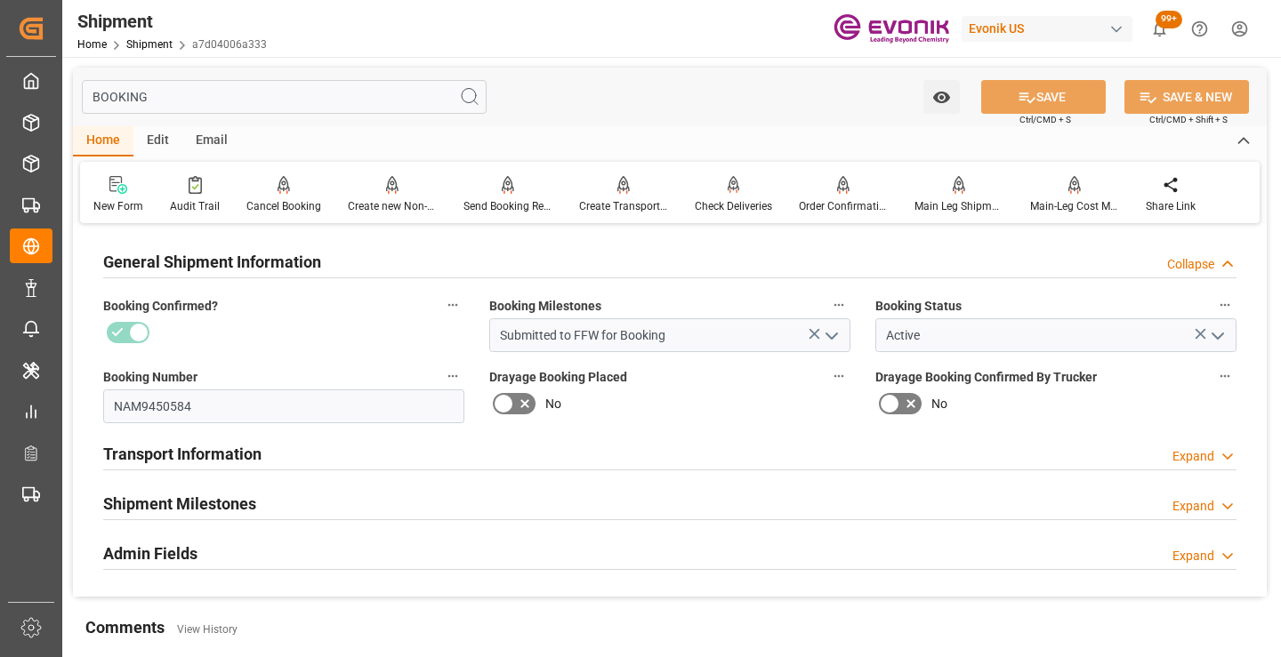
type input "BOOKING"
click at [200, 493] on h2 "Shipment Milestones" at bounding box center [179, 504] width 153 height 24
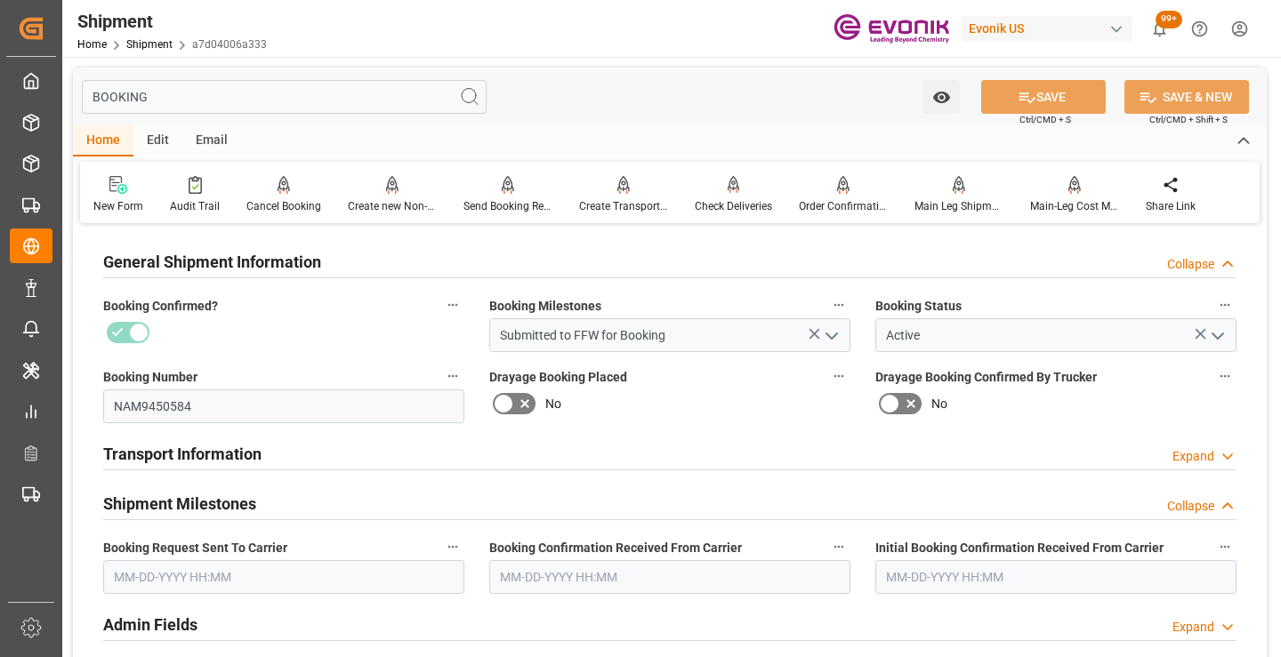
click at [285, 582] on input "text" at bounding box center [283, 578] width 361 height 34
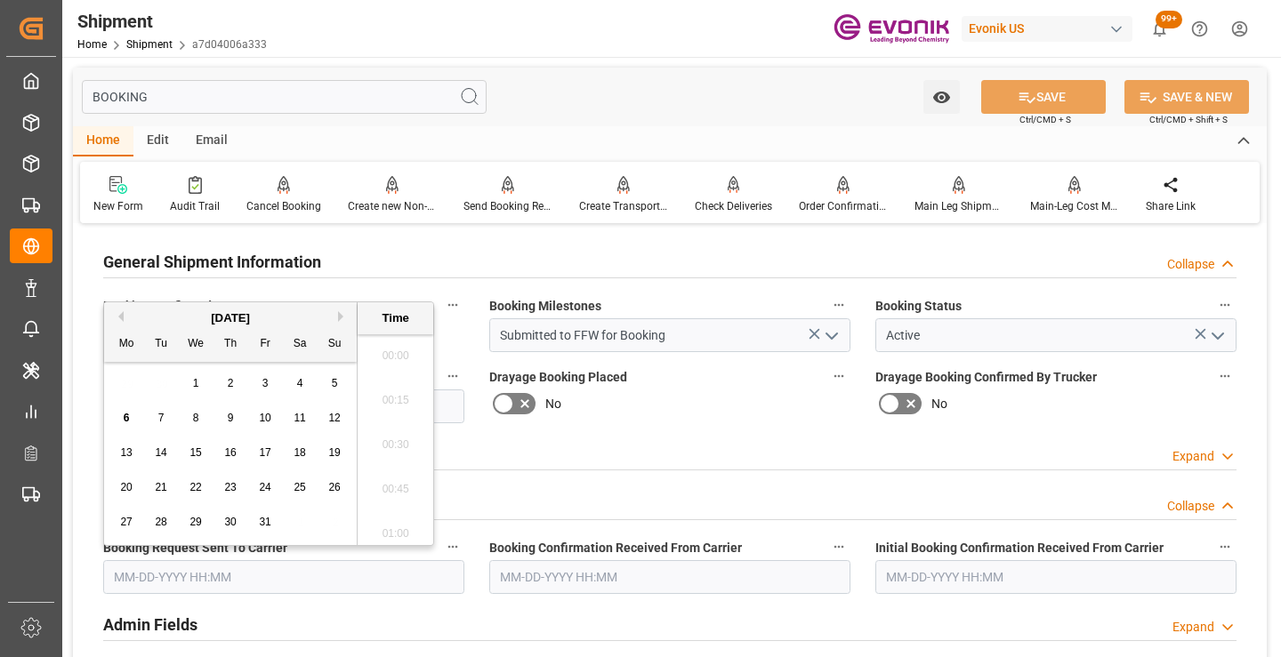
scroll to position [2853, 0]
click at [122, 413] on div "6" at bounding box center [127, 418] width 22 height 21
type input "[DATE] 00:00"
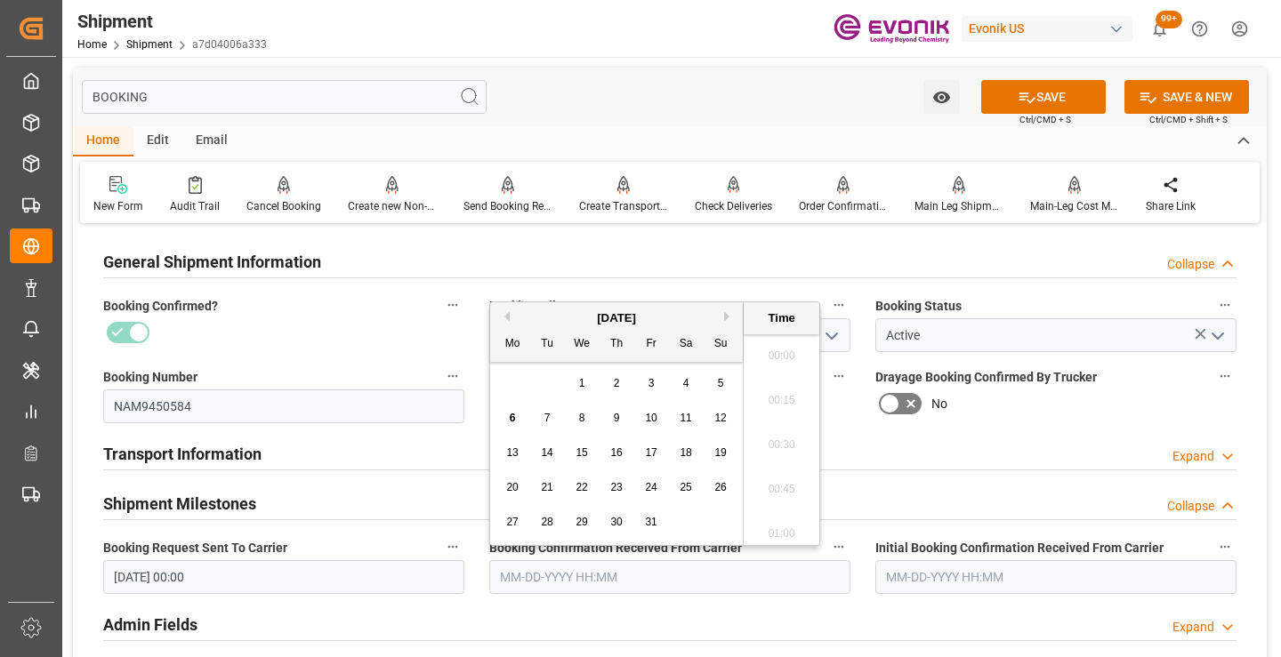
click at [588, 585] on input "text" at bounding box center [669, 578] width 361 height 34
click at [510, 415] on span "6" at bounding box center [513, 418] width 6 height 12
type input "10-06-2025 00:00"
click at [1053, 100] on button "SAVE" at bounding box center [1043, 97] width 125 height 34
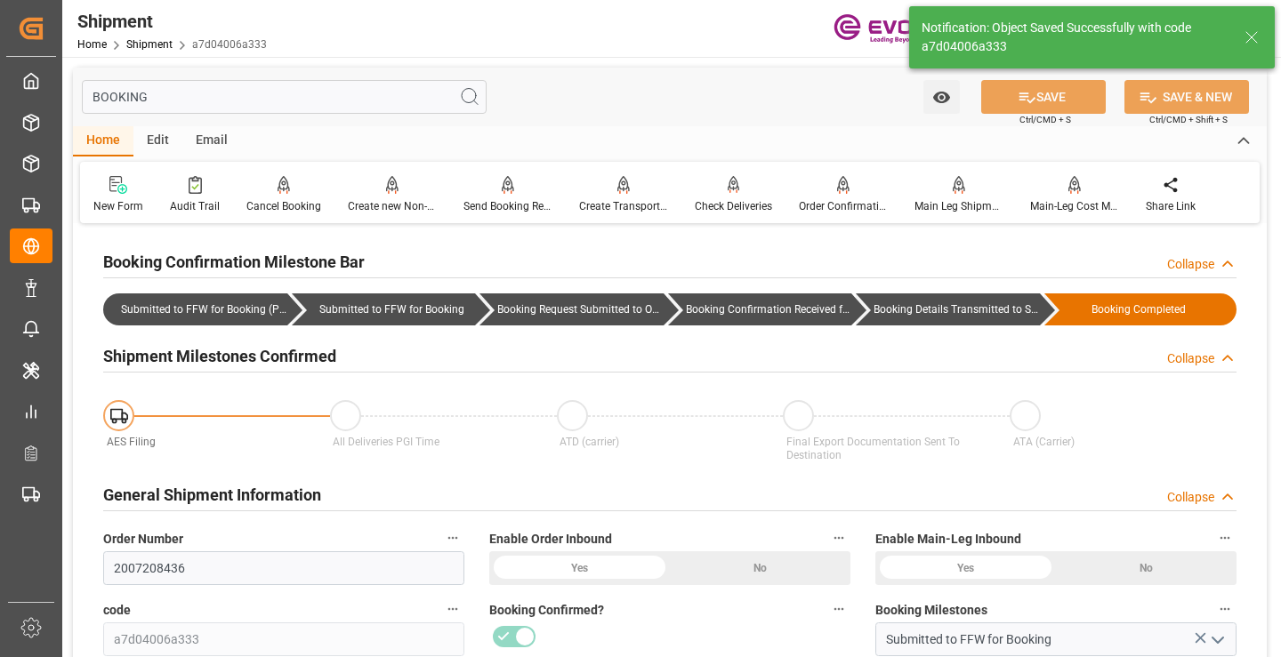
type input "Booking Details Transmitted to SAP"
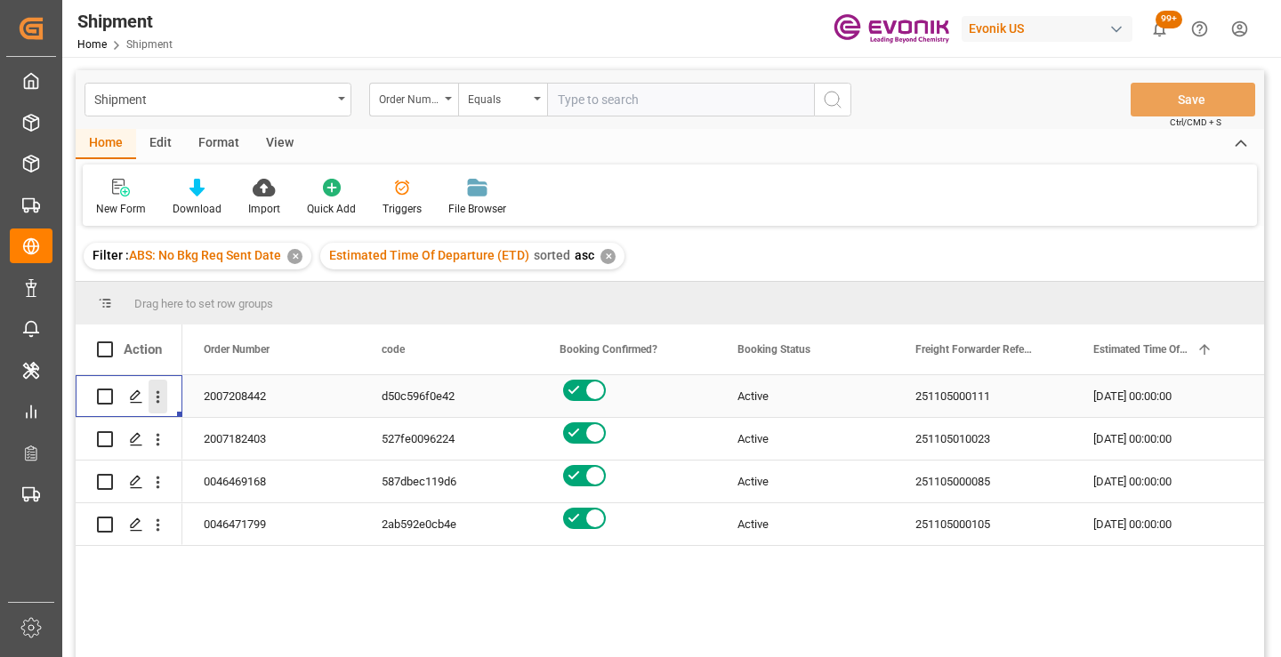
click at [159, 394] on icon "open menu" at bounding box center [158, 397] width 19 height 19
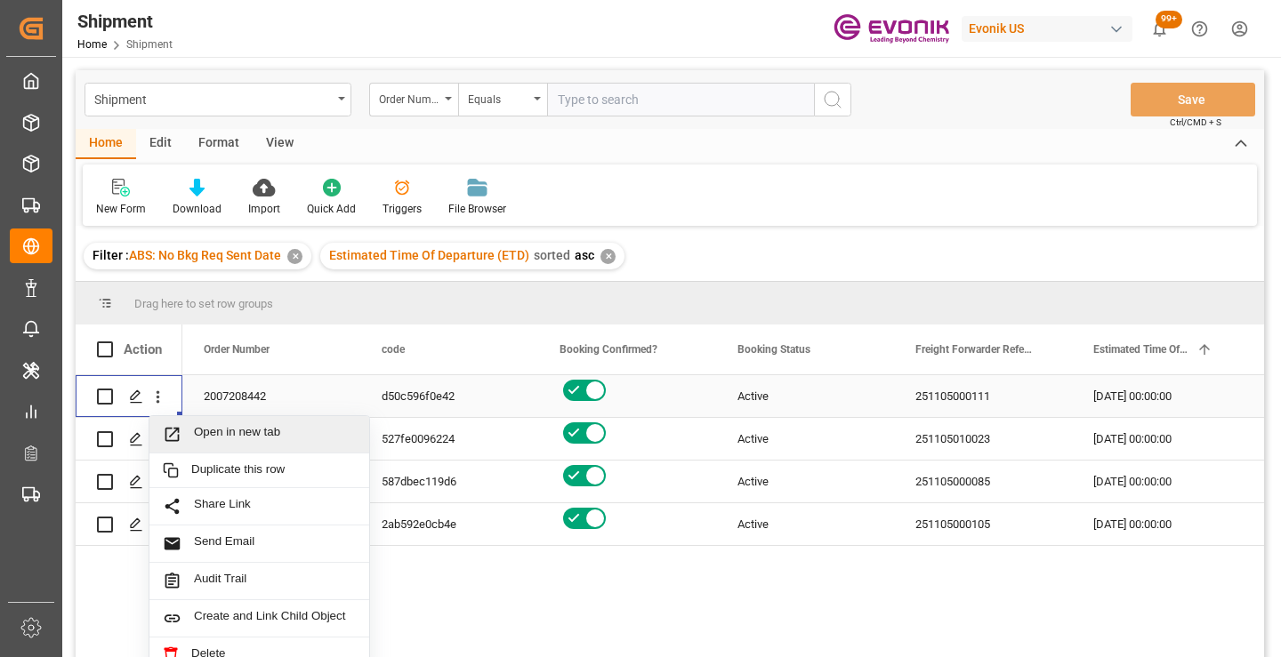
click at [224, 434] on span "Open in new tab" at bounding box center [275, 434] width 162 height 19
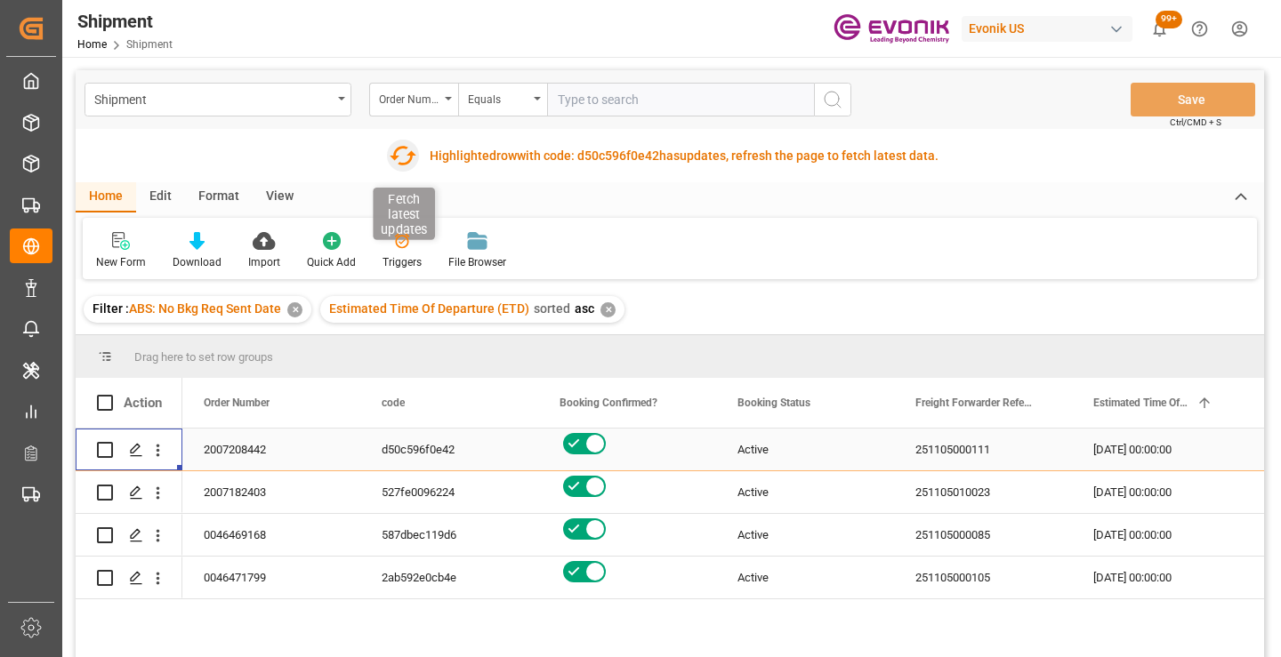
click at [399, 147] on icon "button" at bounding box center [403, 156] width 27 height 20
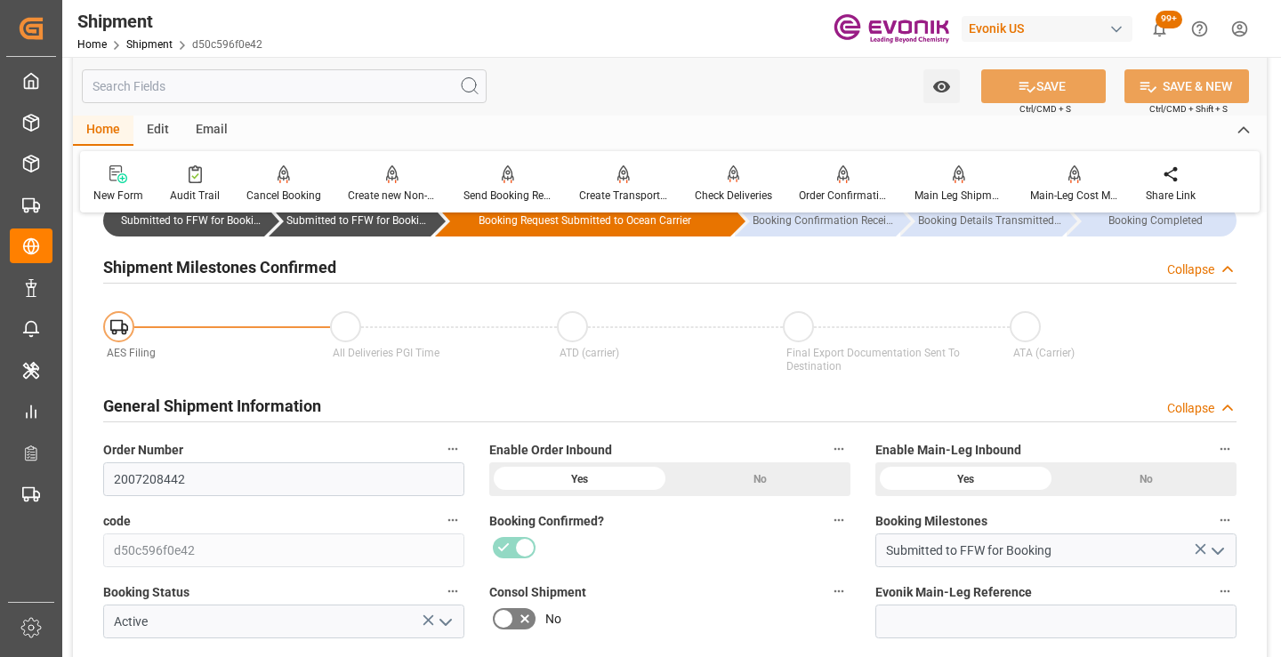
scroll to position [178, 0]
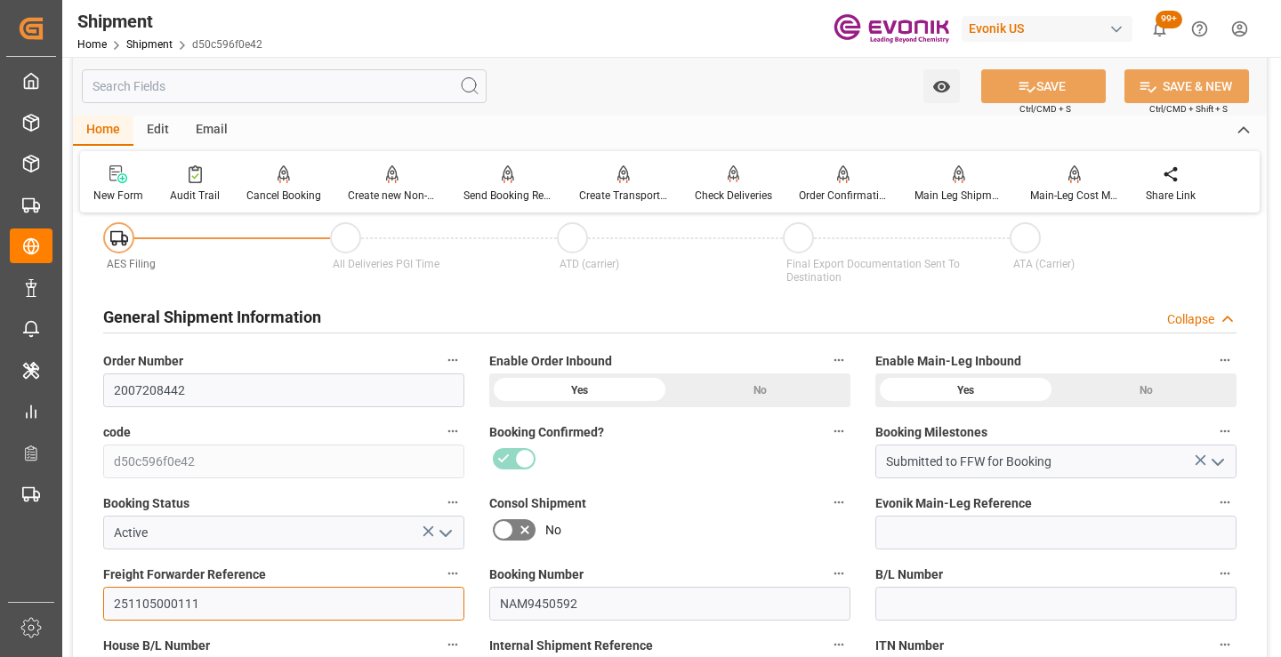
click at [158, 596] on input "251105000111" at bounding box center [283, 604] width 361 height 34
click at [336, 87] on input "text" at bounding box center [284, 86] width 405 height 34
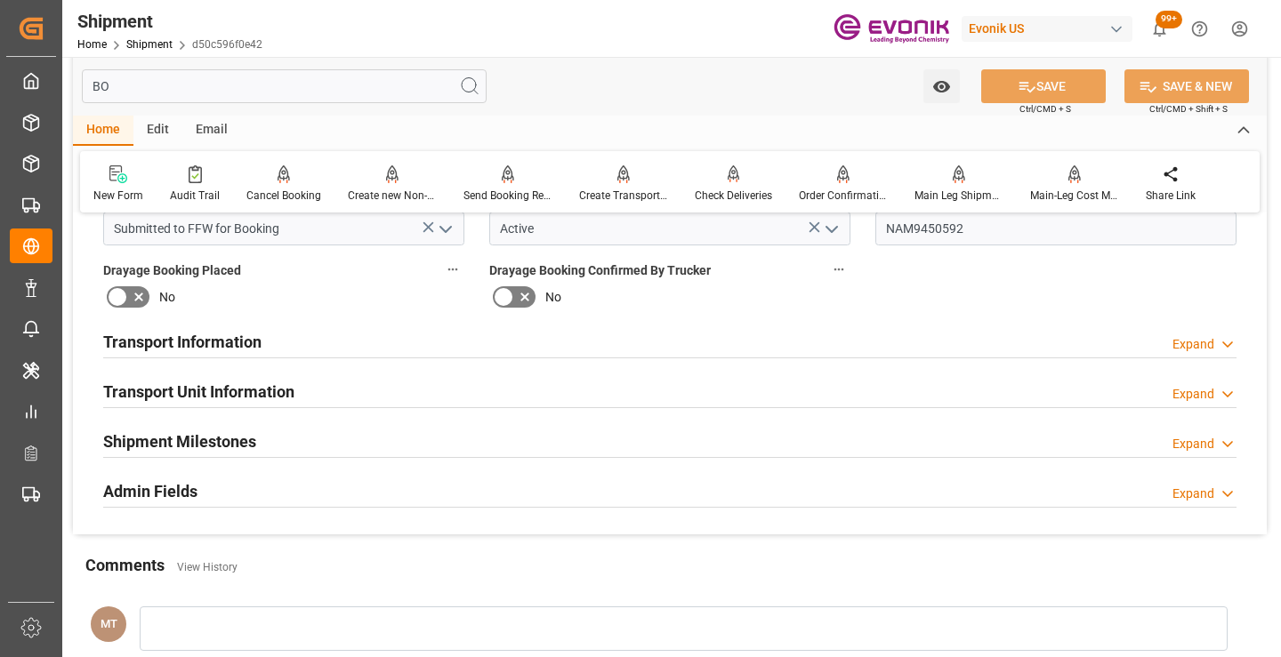
scroll to position [0, 0]
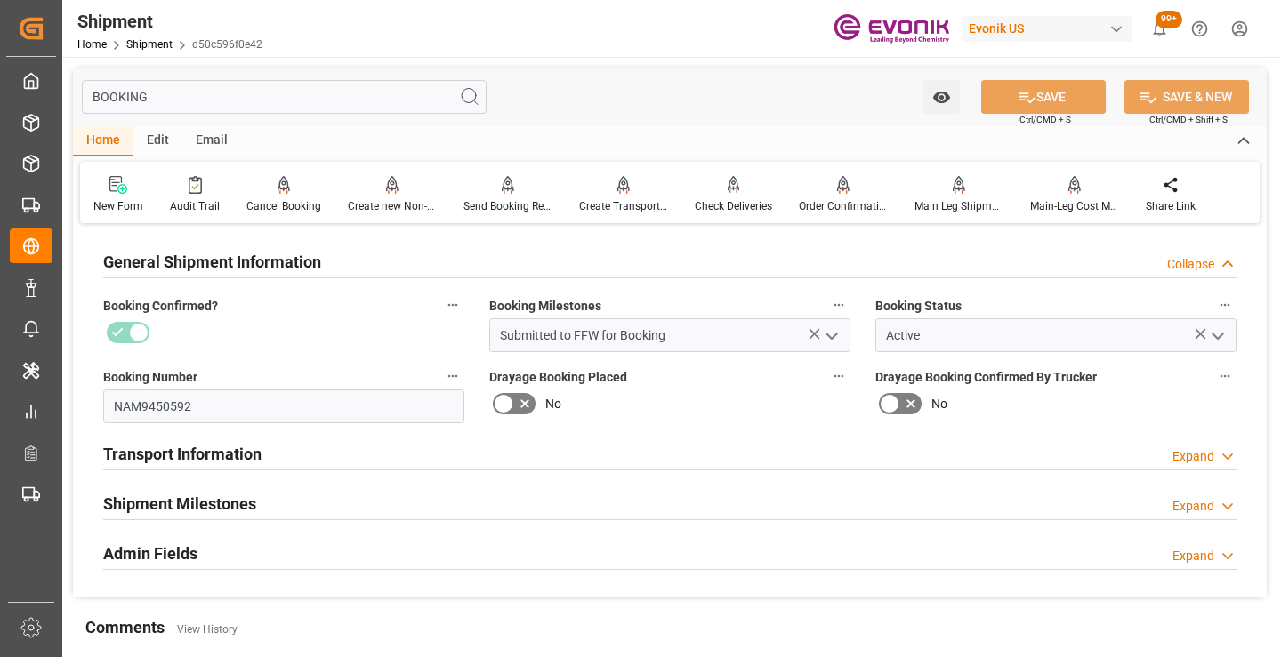
type input "BOOKING"
click at [228, 511] on h2 "Shipment Milestones" at bounding box center [179, 504] width 153 height 24
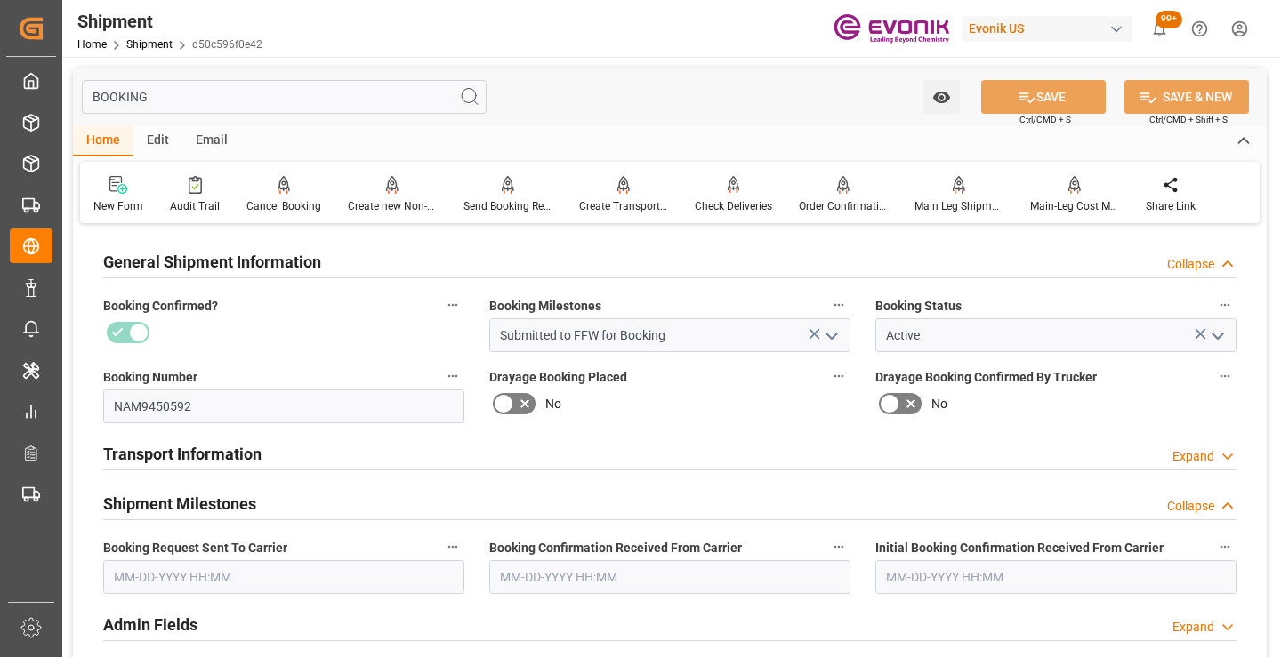
click at [218, 585] on input "text" at bounding box center [283, 578] width 361 height 34
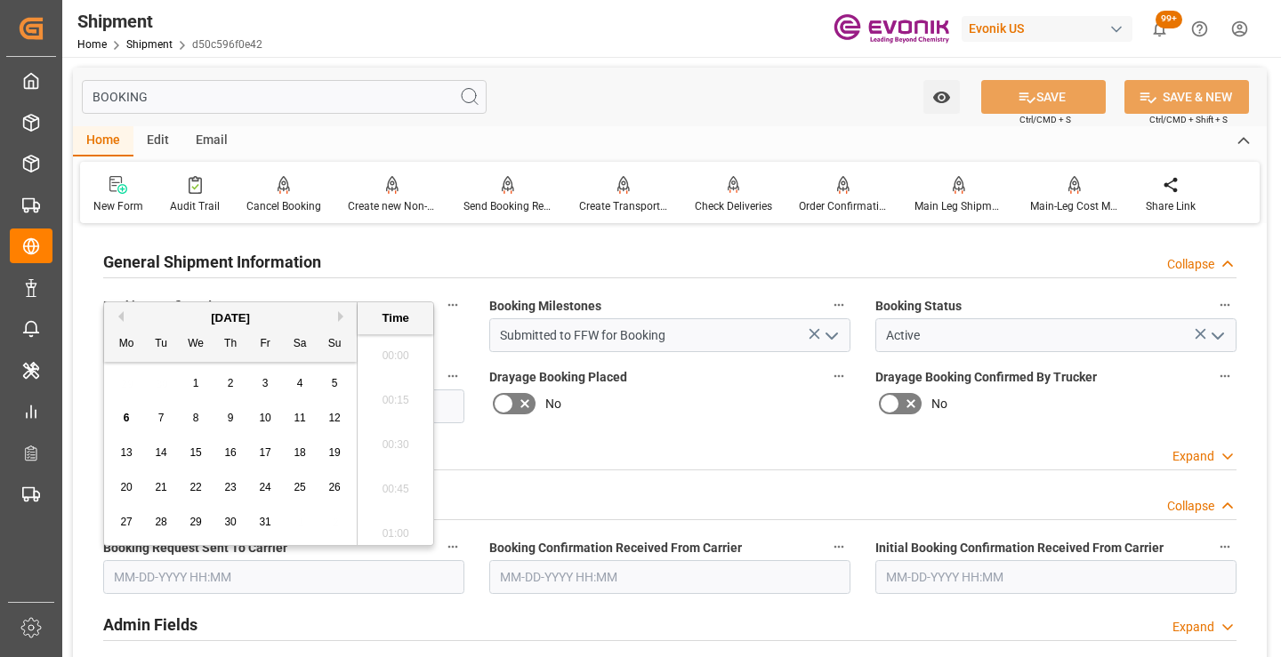
scroll to position [2853, 0]
click at [119, 413] on div "6" at bounding box center [127, 418] width 22 height 21
type input "[DATE] 00:00"
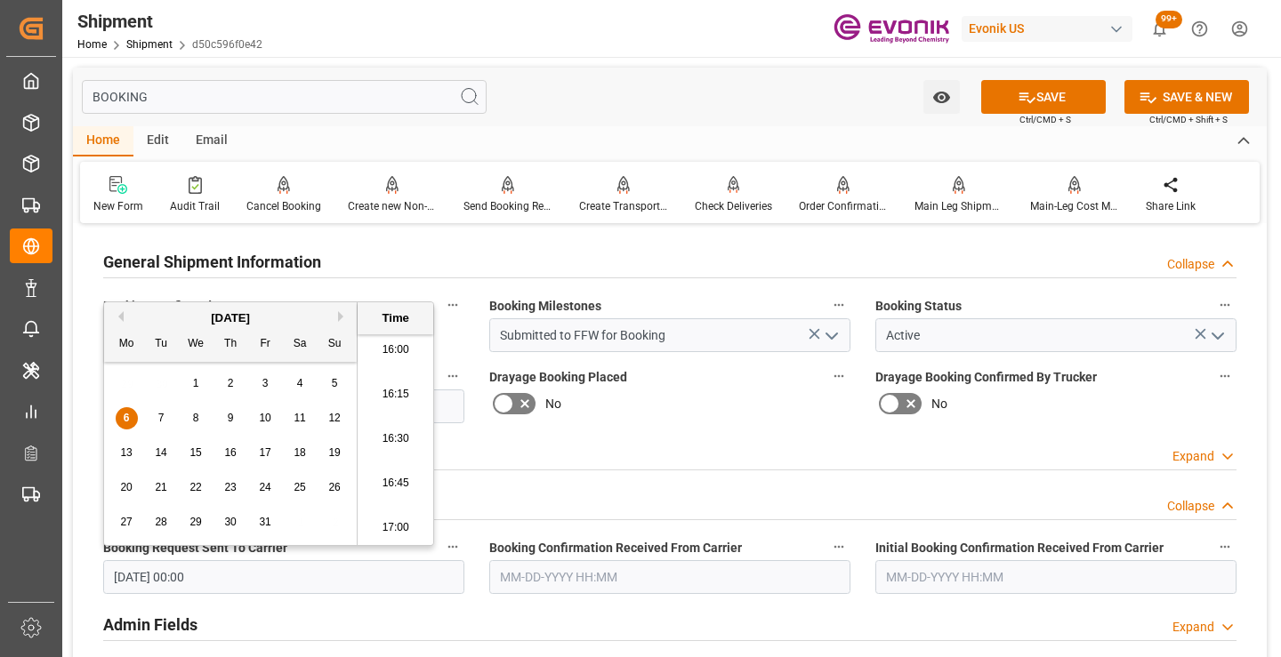
click at [588, 562] on input "text" at bounding box center [669, 578] width 361 height 34
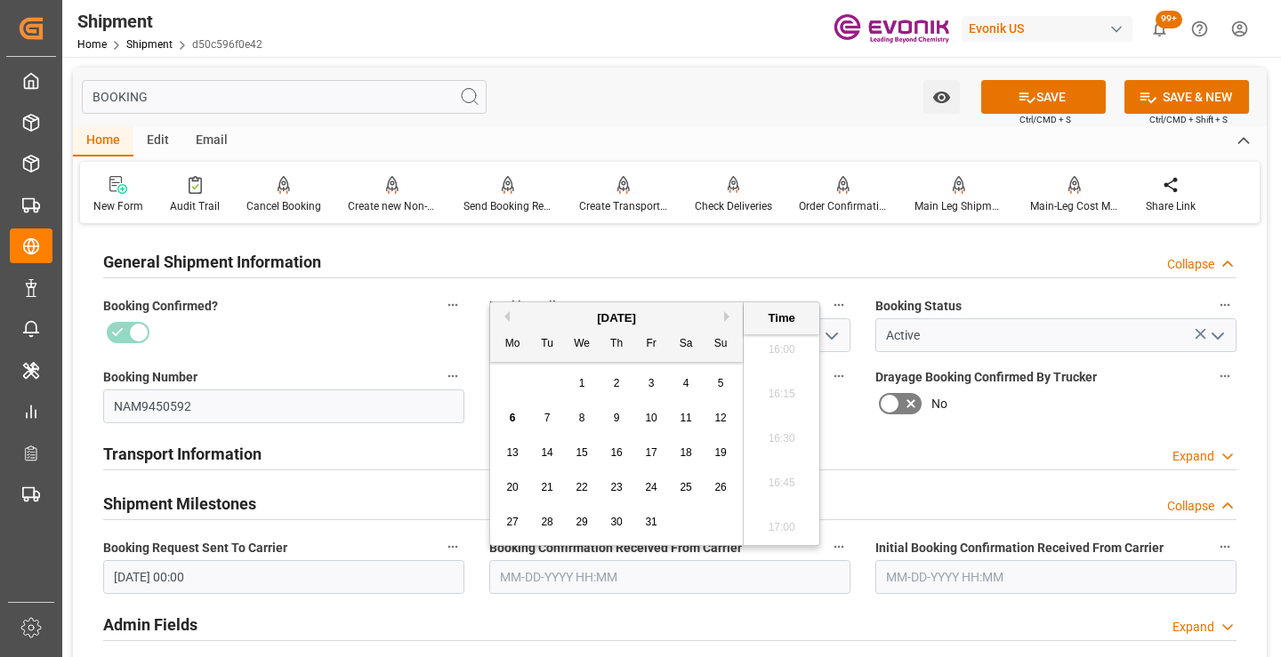
click at [513, 415] on span "6" at bounding box center [513, 418] width 6 height 12
type input "[DATE] 00:00"
click at [1013, 100] on button "SAVE" at bounding box center [1043, 97] width 125 height 34
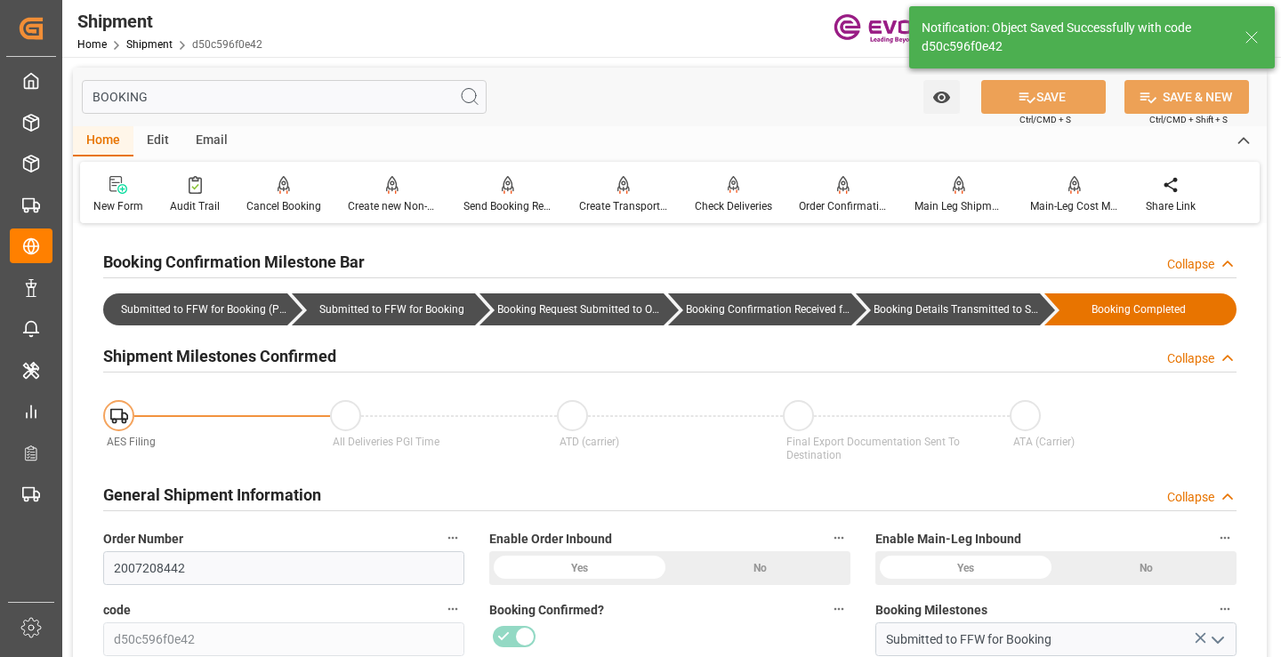
type input "Booking Details Transmitted to SAP"
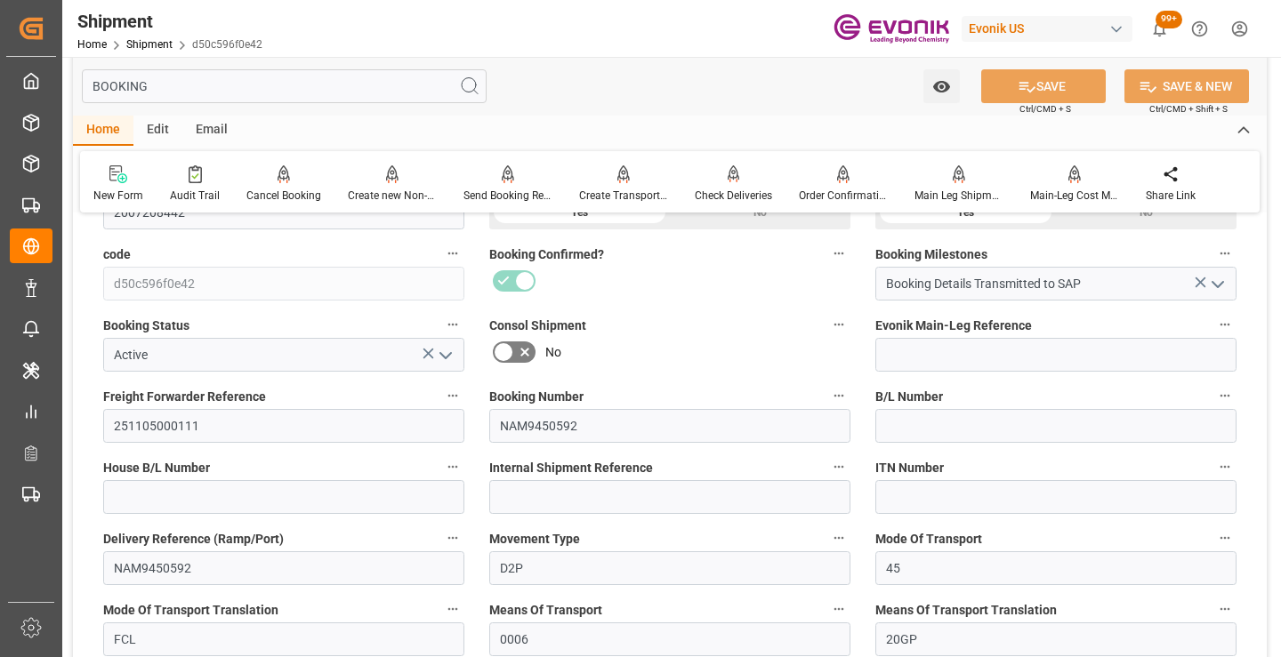
scroll to position [0, 0]
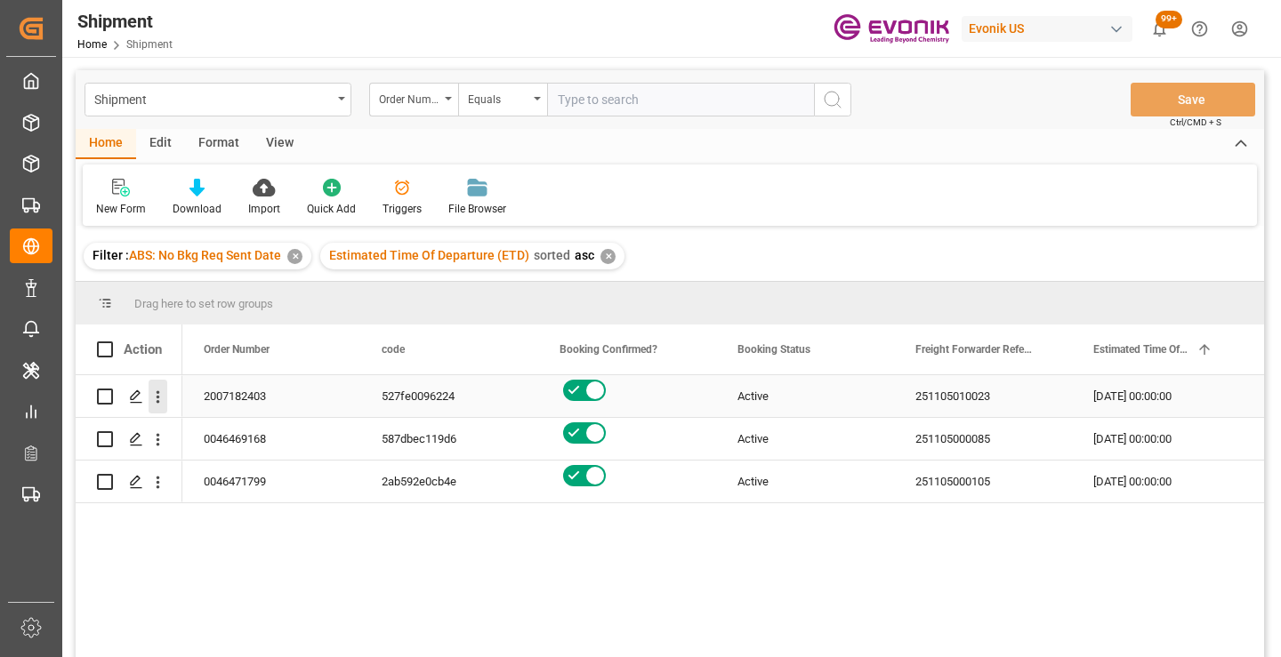
click at [155, 399] on icon "open menu" at bounding box center [158, 397] width 19 height 19
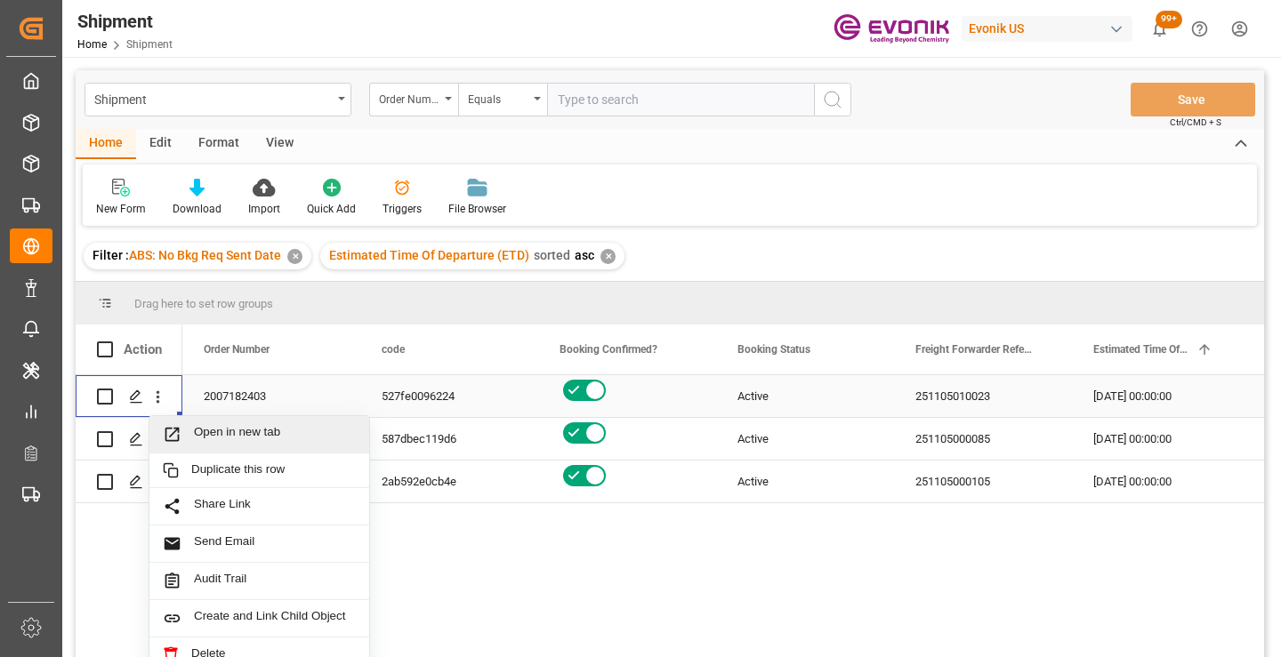
click at [254, 427] on span "Open in new tab" at bounding box center [275, 434] width 162 height 19
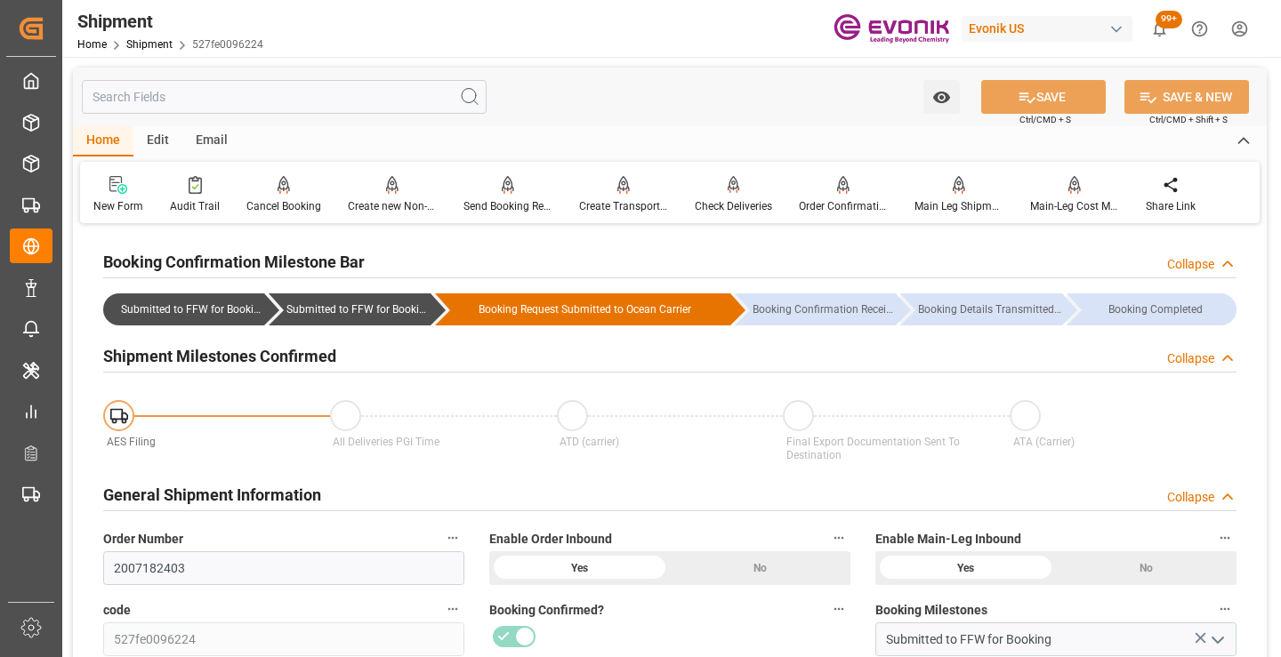
scroll to position [178, 0]
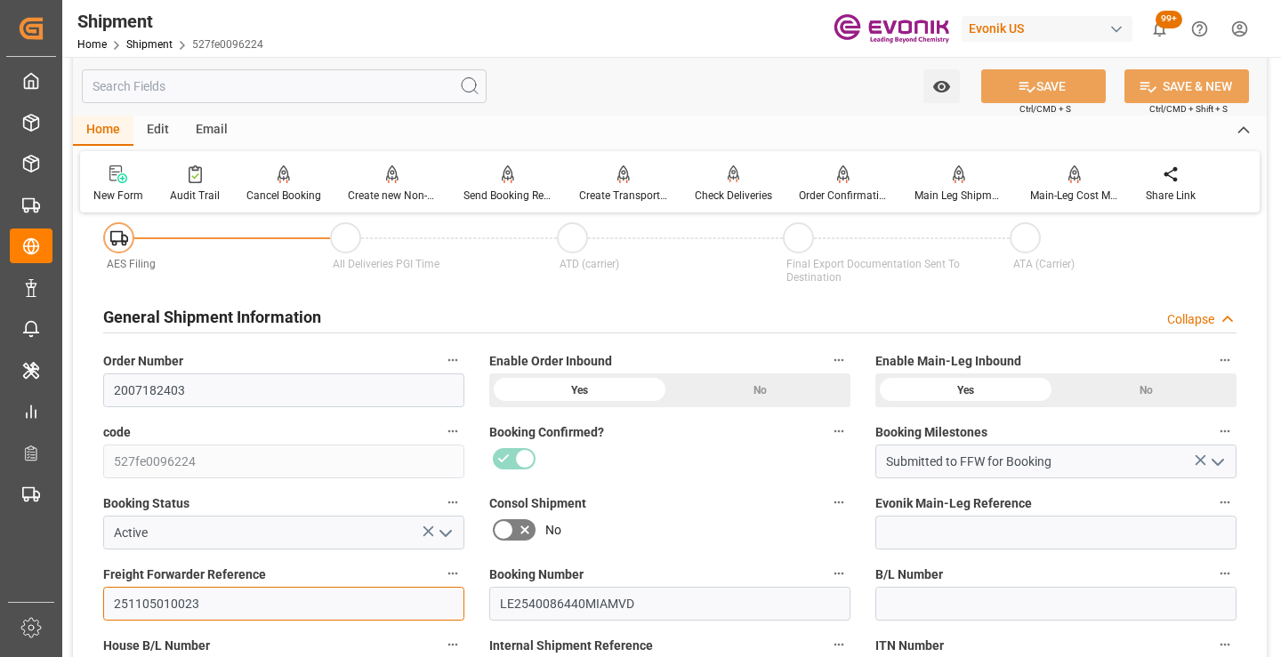
click at [153, 602] on input "251105010023" at bounding box center [283, 604] width 361 height 34
click at [296, 83] on input "text" at bounding box center [284, 86] width 405 height 34
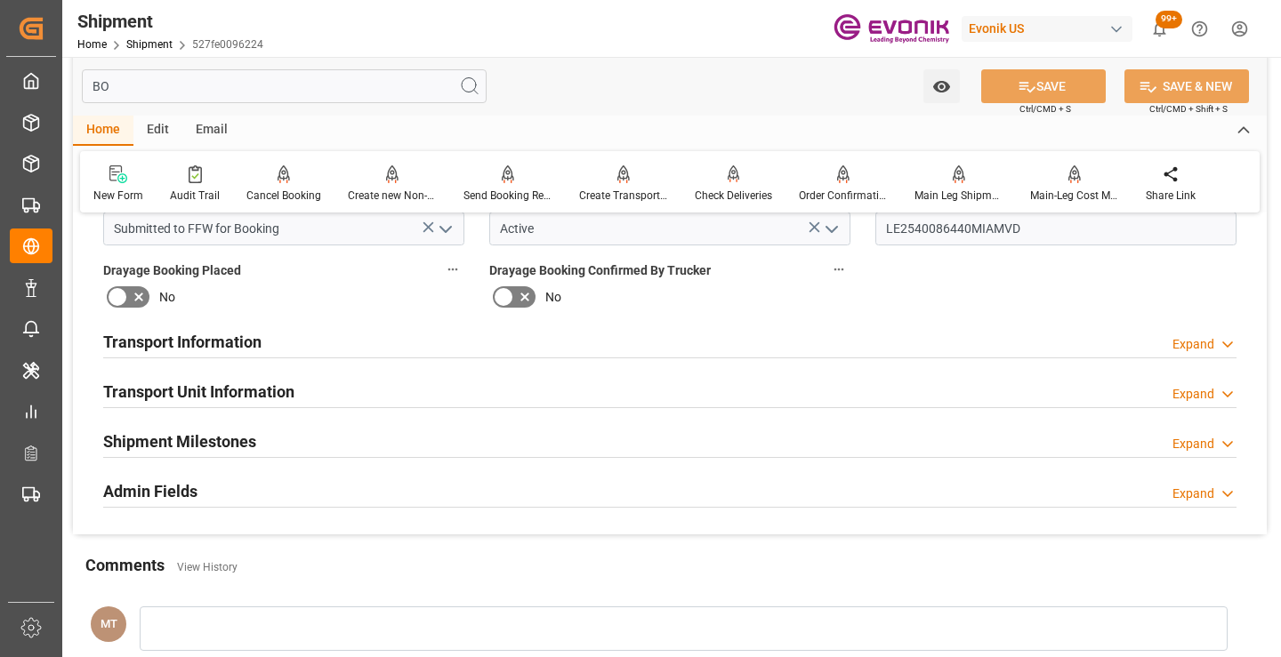
scroll to position [0, 0]
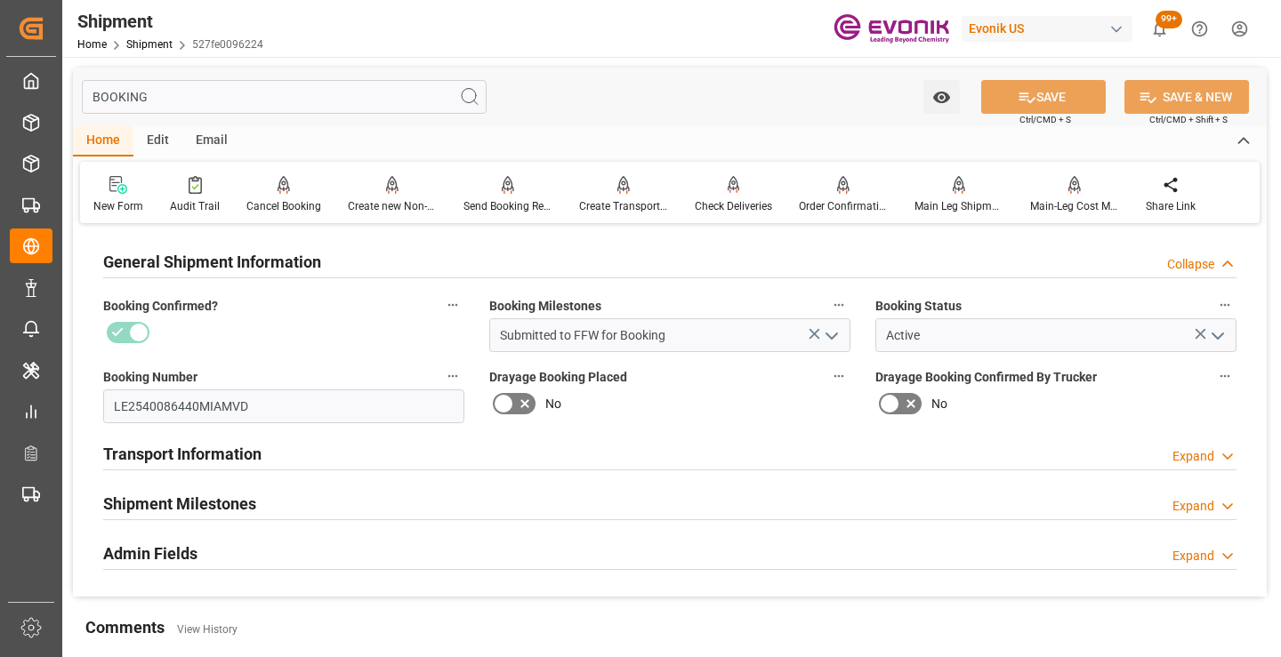
type input "BOOKING"
click at [230, 504] on h2 "Shipment Milestones" at bounding box center [179, 504] width 153 height 24
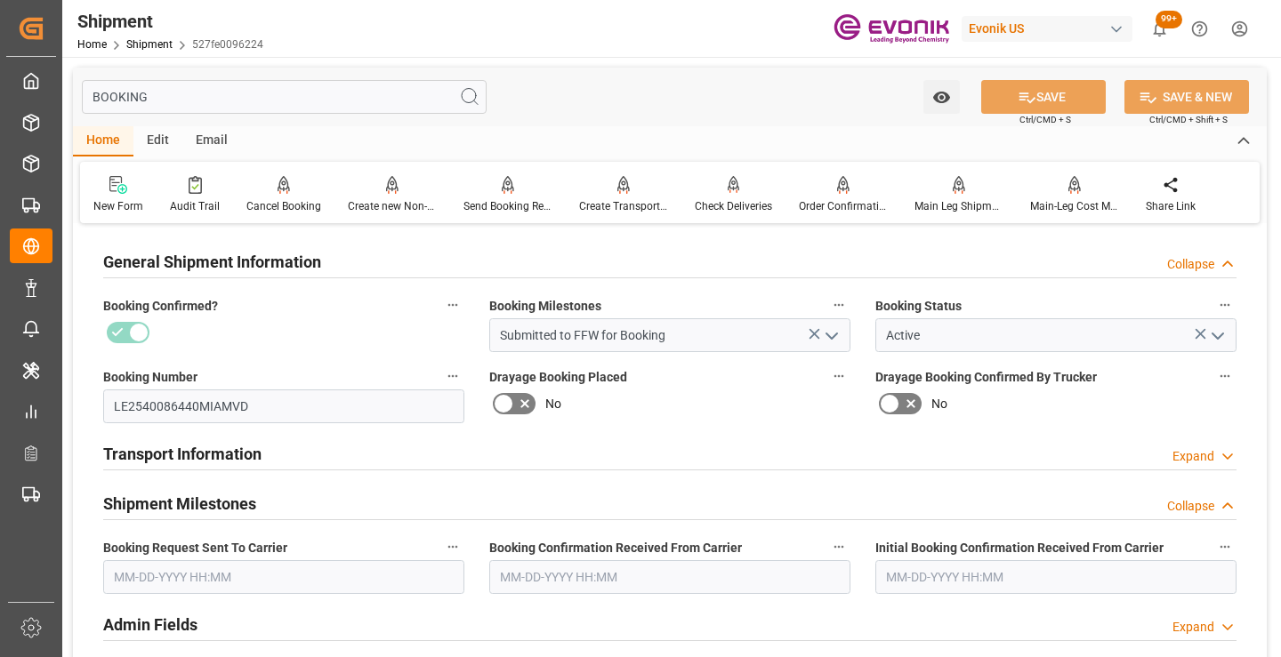
click at [214, 584] on input "text" at bounding box center [283, 578] width 361 height 34
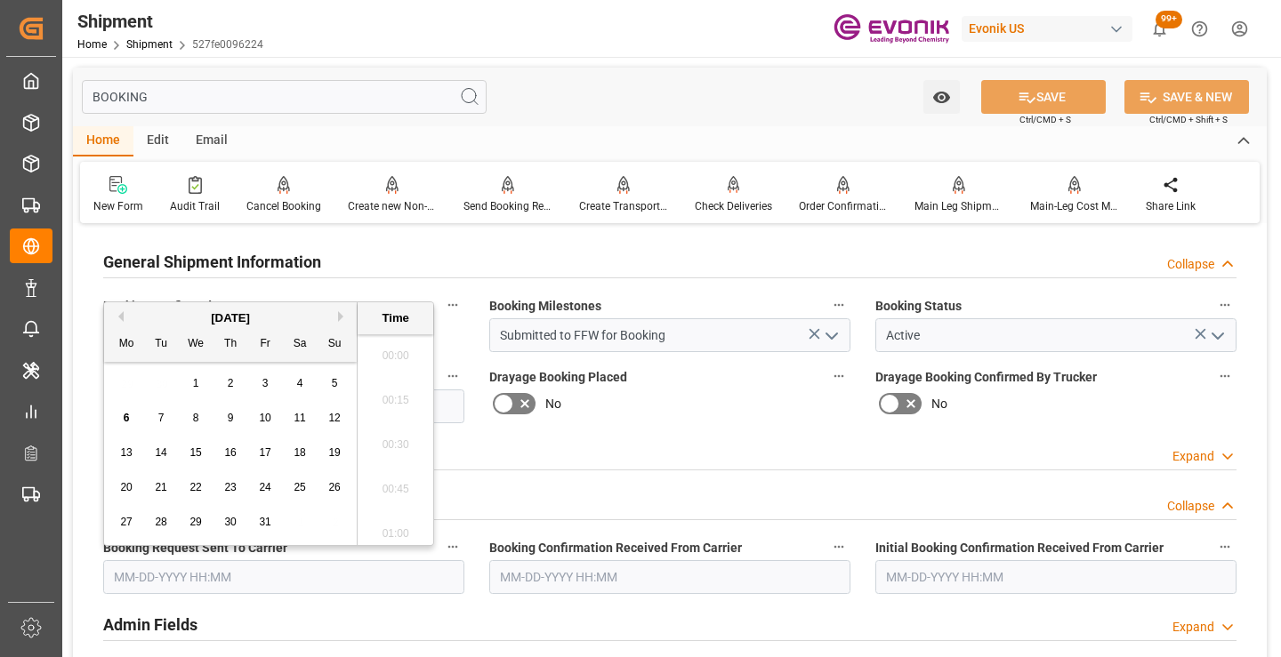
scroll to position [2853, 0]
click at [198, 382] on span "1" at bounding box center [196, 383] width 6 height 12
type input "10-01-2025 00:00"
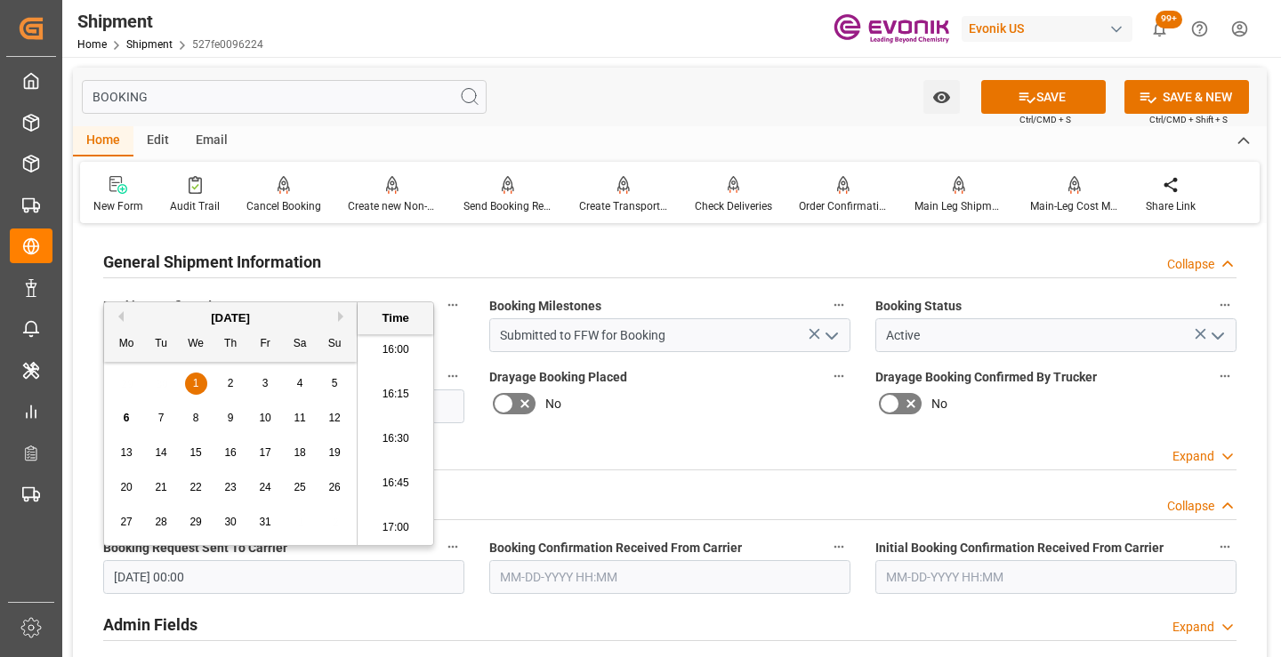
click at [596, 574] on input "text" at bounding box center [669, 578] width 361 height 34
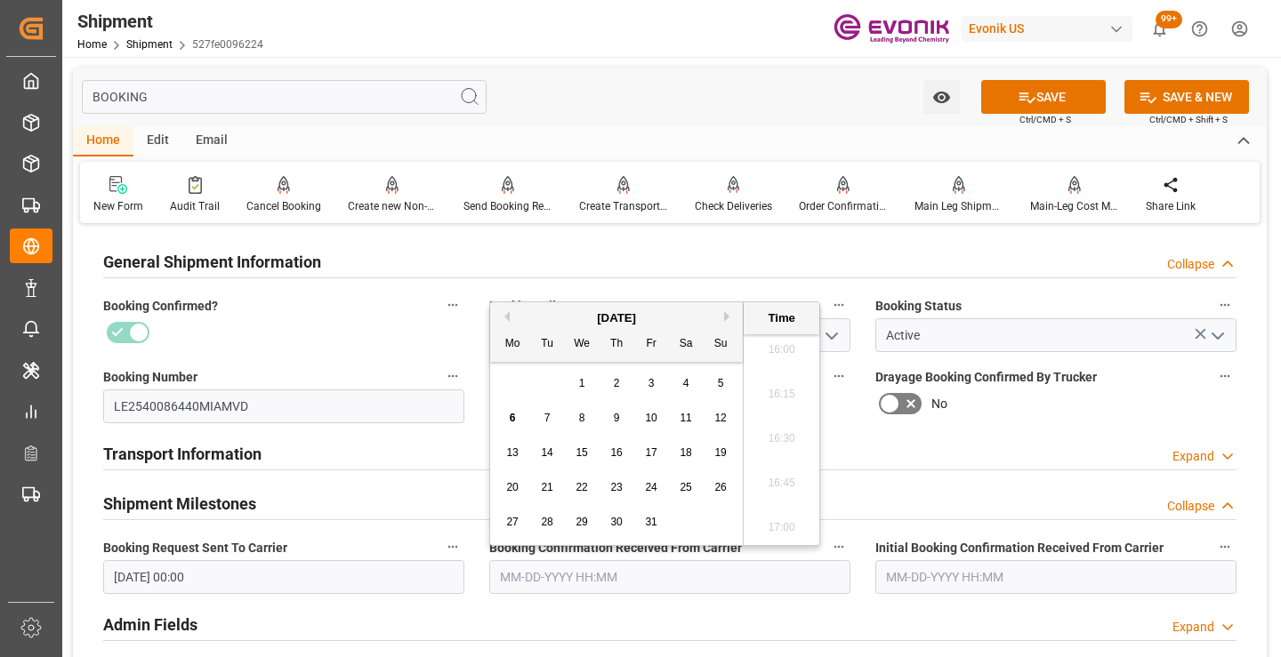
click at [652, 385] on span "3" at bounding box center [652, 383] width 6 height 12
type input "10-03-2025 00:00"
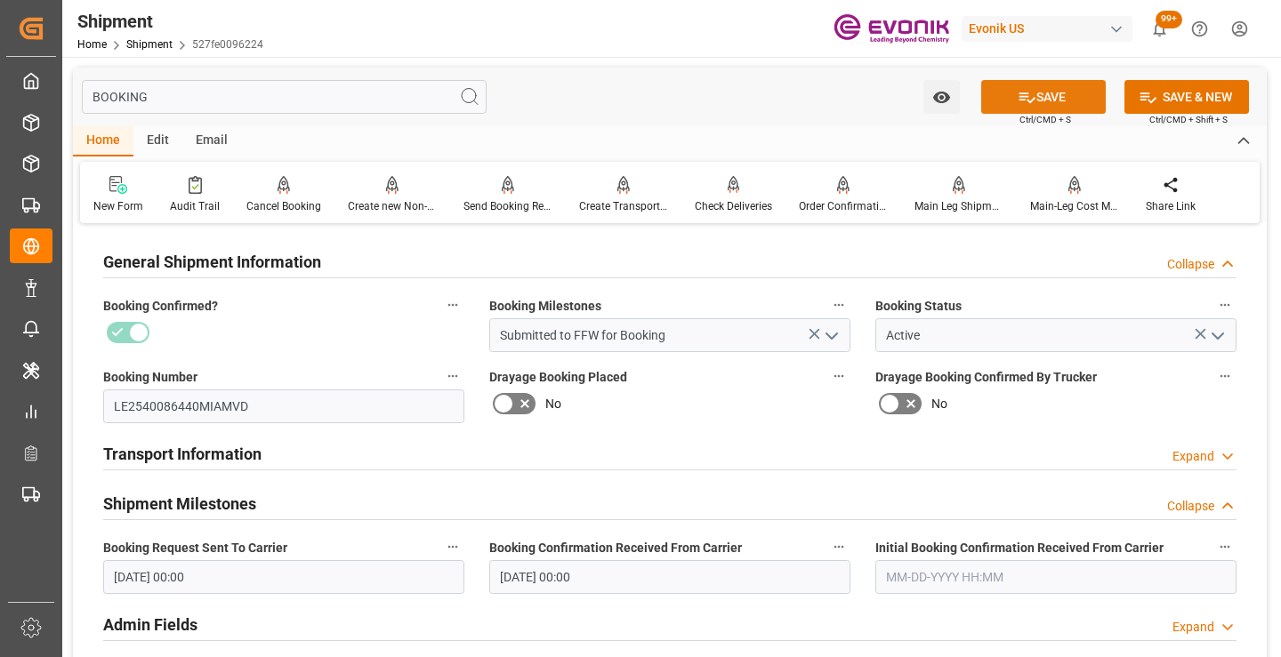
click at [1006, 96] on button "SAVE" at bounding box center [1043, 97] width 125 height 34
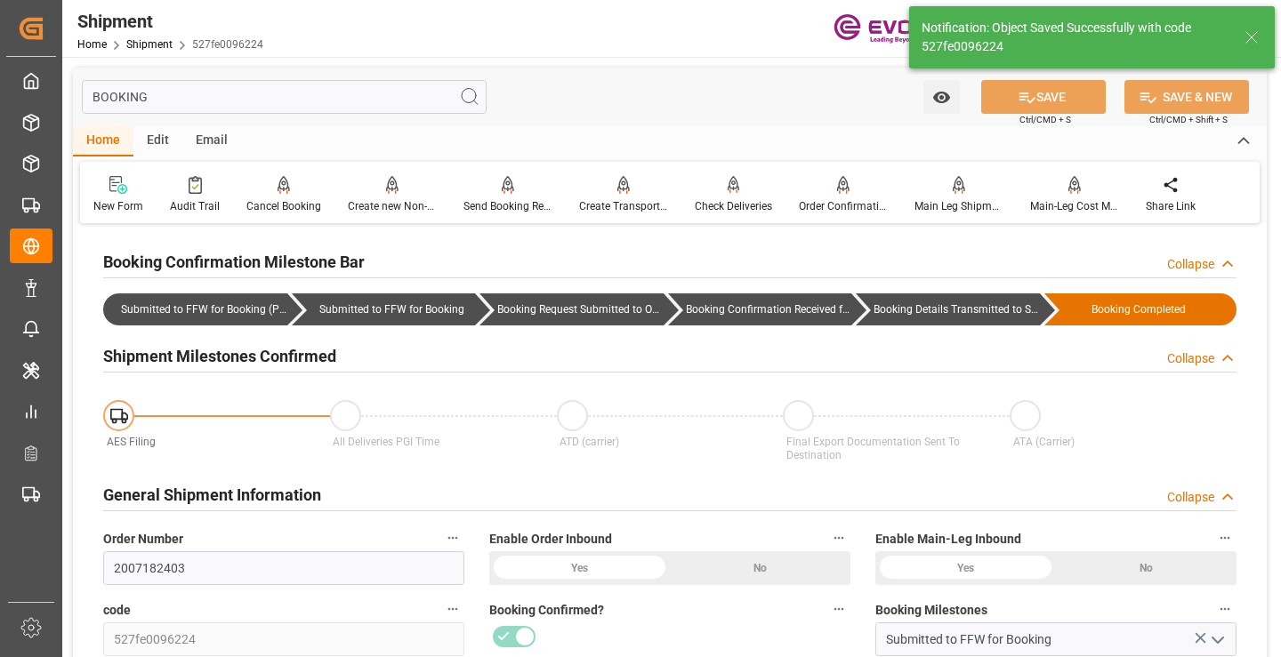
type input "Booking Details Transmitted to SAP"
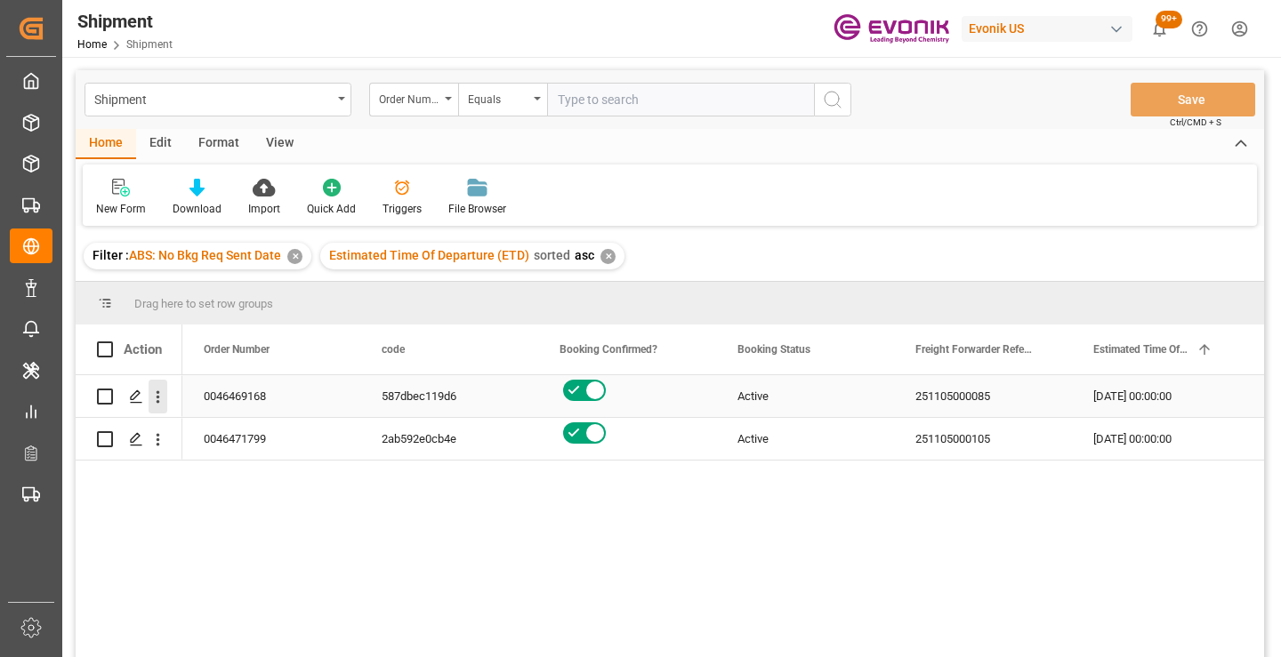
click at [160, 398] on icon "open menu" at bounding box center [158, 397] width 19 height 19
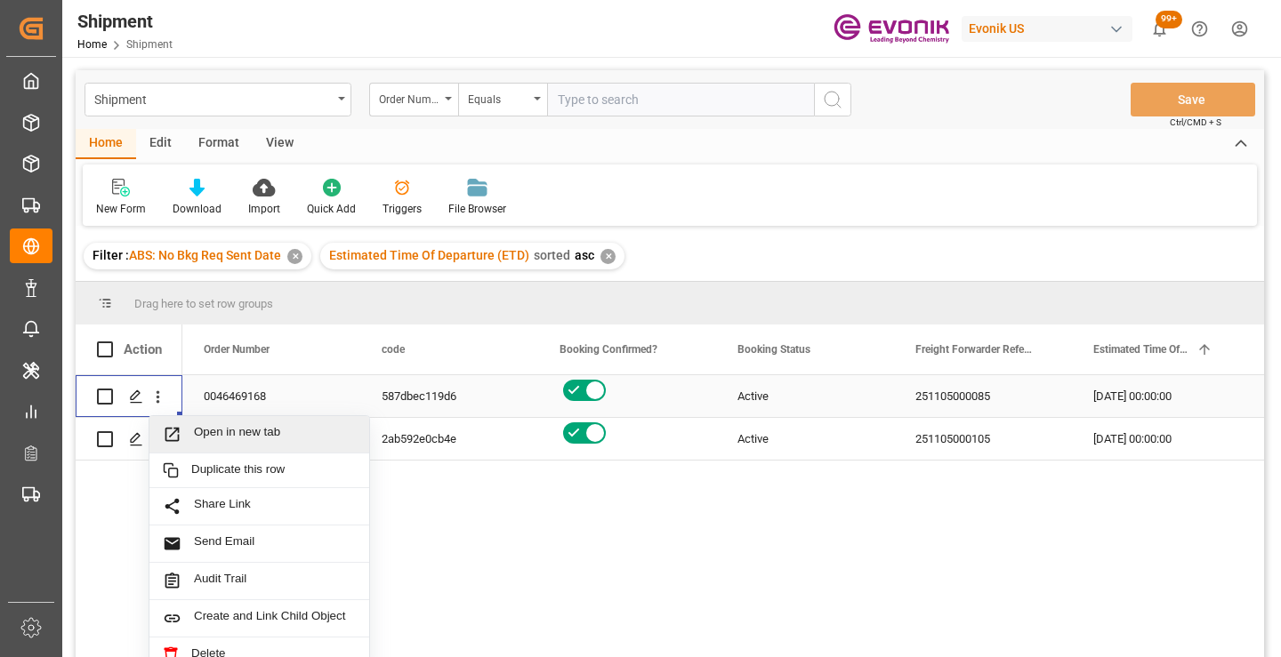
click at [261, 432] on span "Open in new tab" at bounding box center [275, 434] width 162 height 19
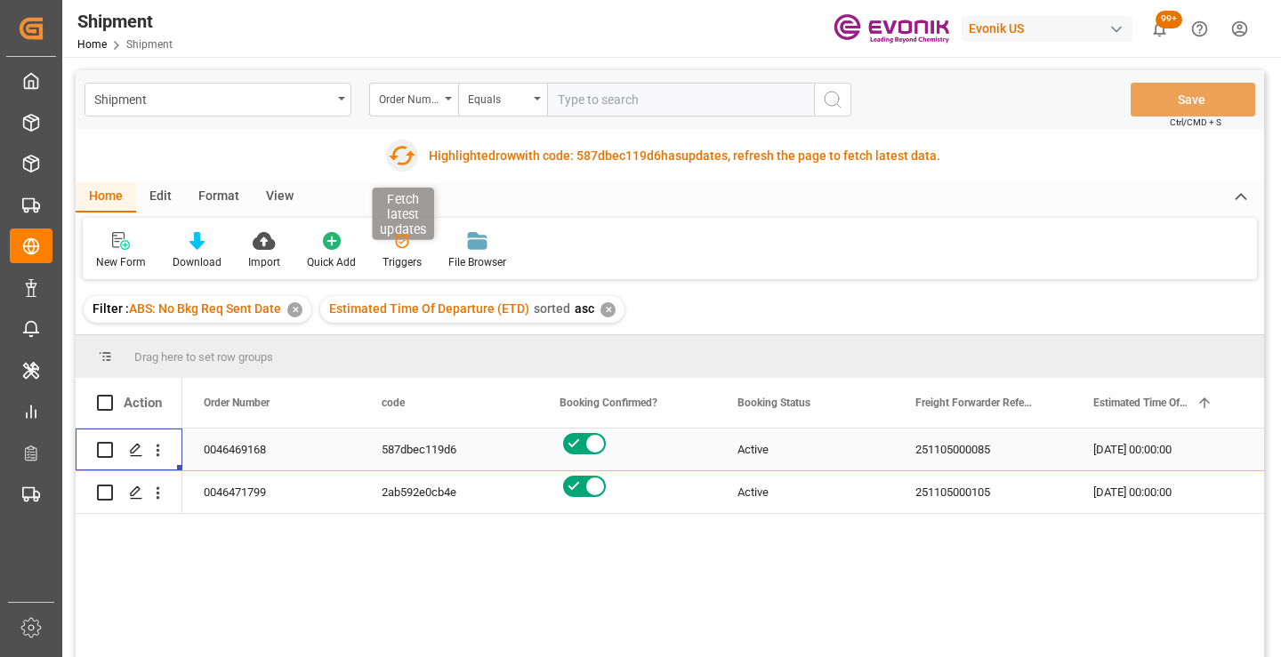
click at [394, 159] on icon "button" at bounding box center [401, 155] width 28 height 28
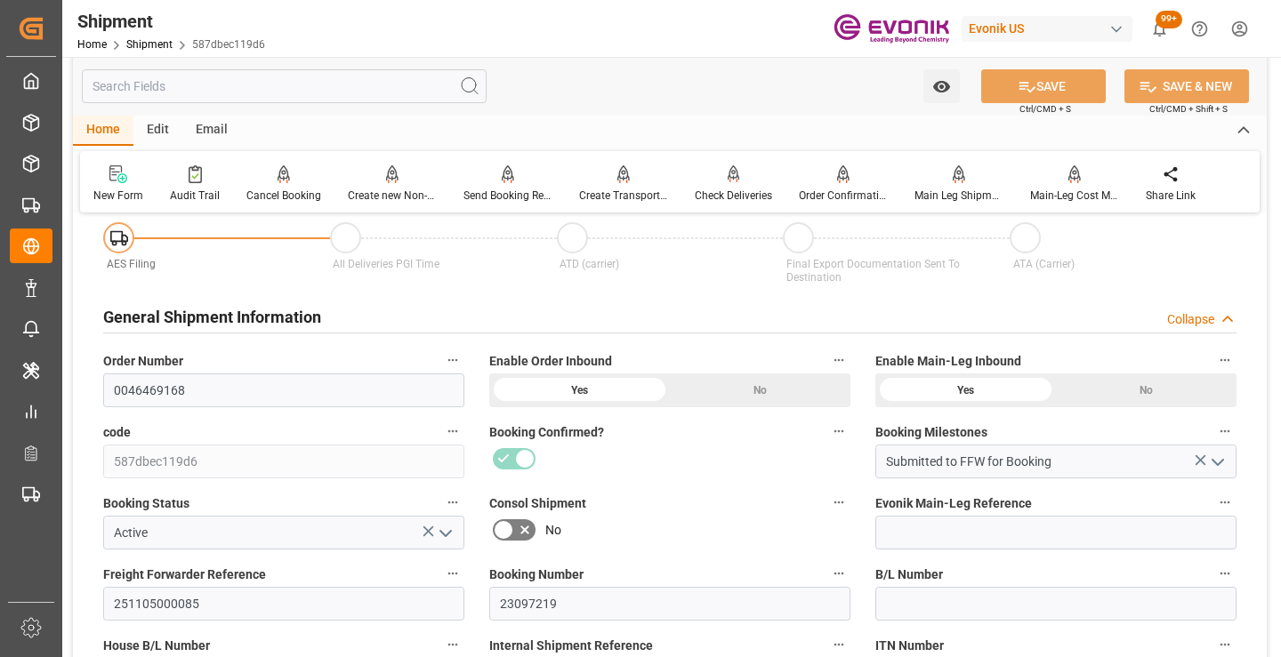
scroll to position [267, 0]
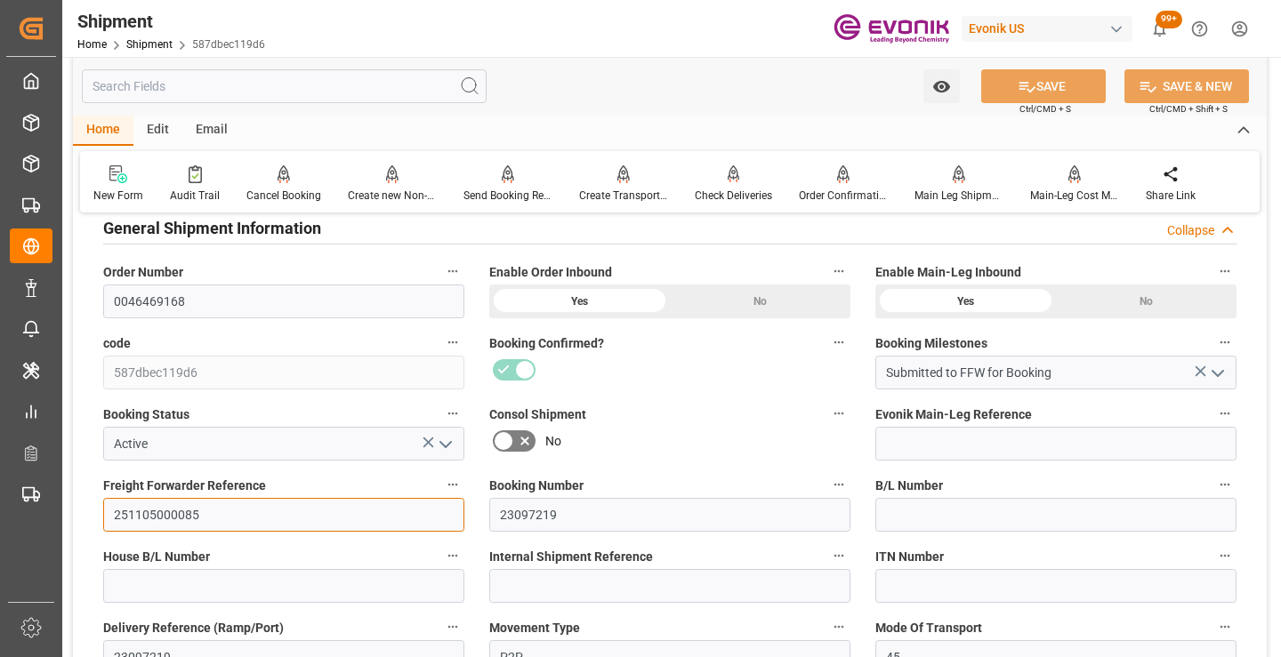
click at [175, 512] on input "251105000085" at bounding box center [283, 515] width 361 height 34
click at [267, 86] on input "text" at bounding box center [284, 86] width 405 height 34
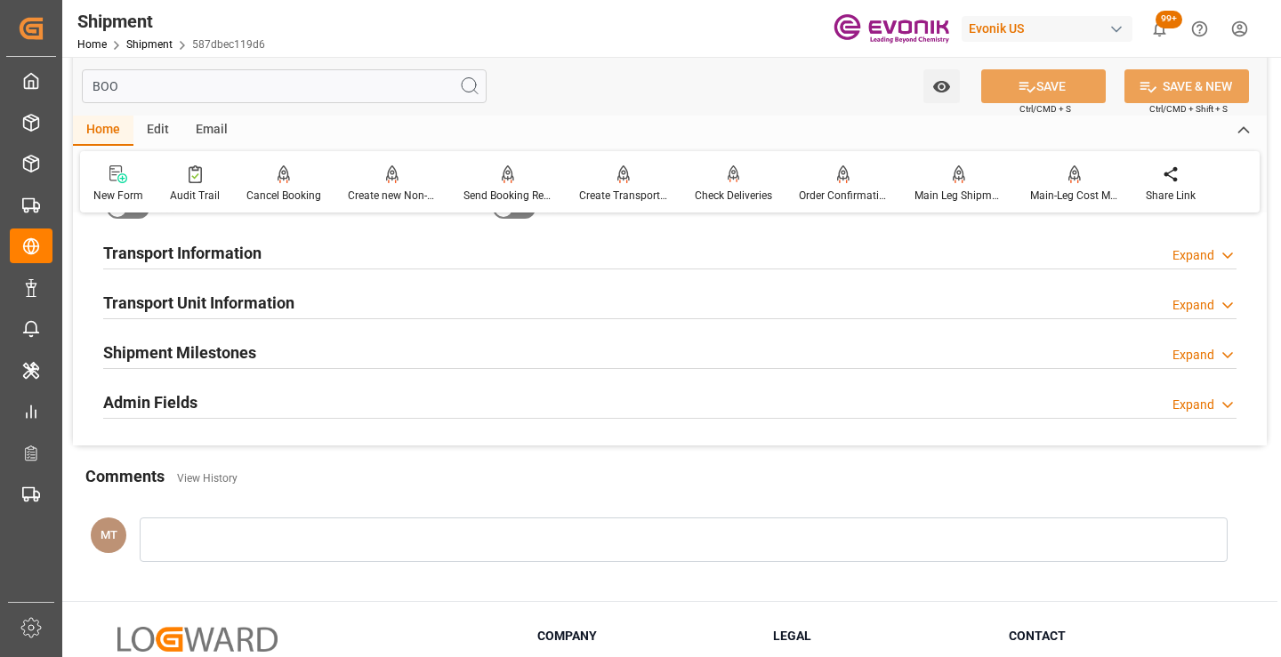
scroll to position [36, 0]
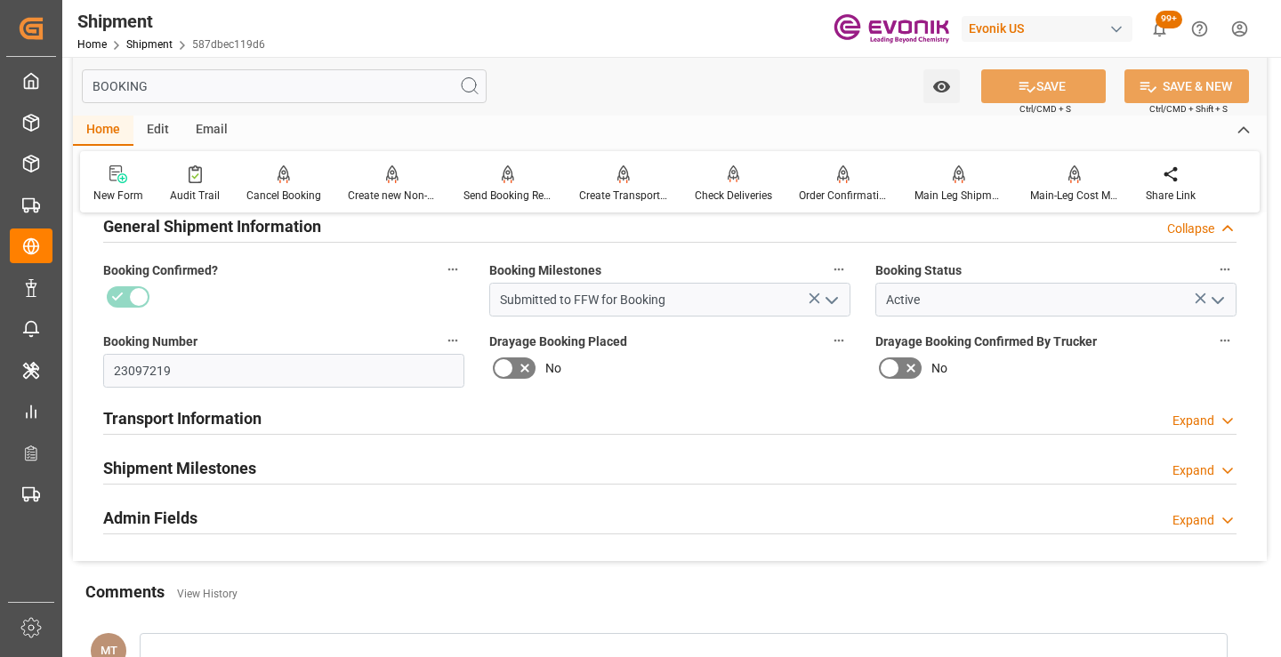
type input "BOOKING"
click at [229, 467] on h2 "Shipment Milestones" at bounding box center [179, 468] width 153 height 24
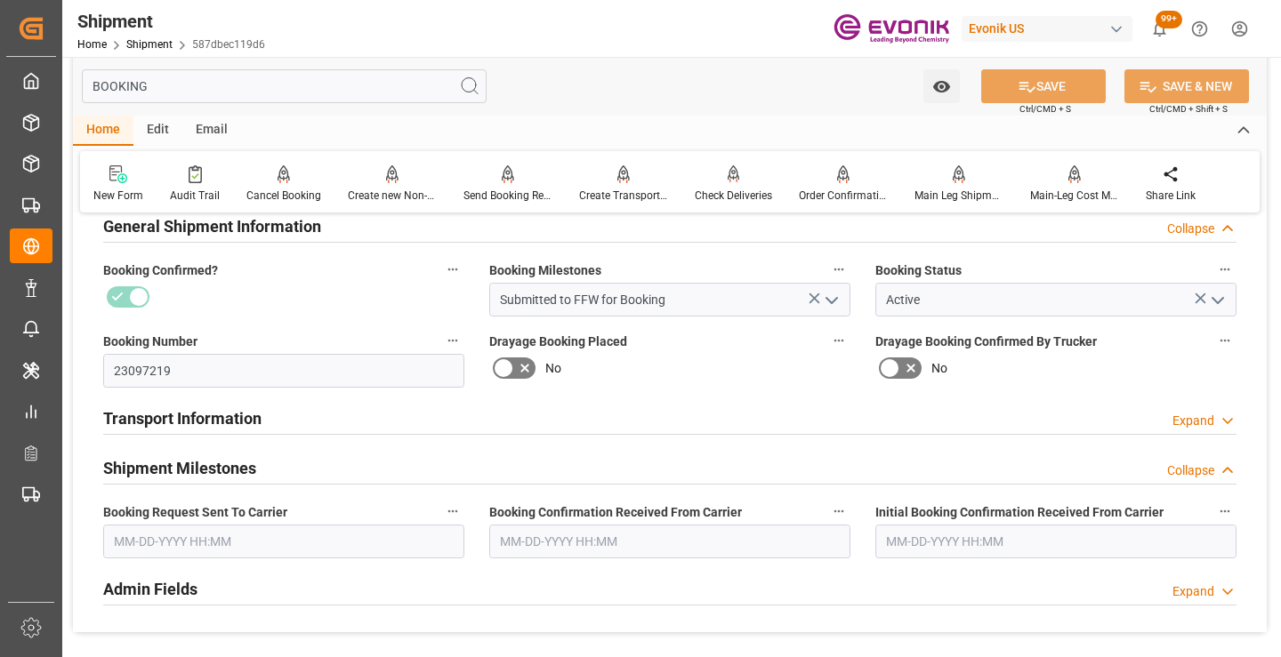
click at [232, 538] on input "text" at bounding box center [283, 542] width 361 height 34
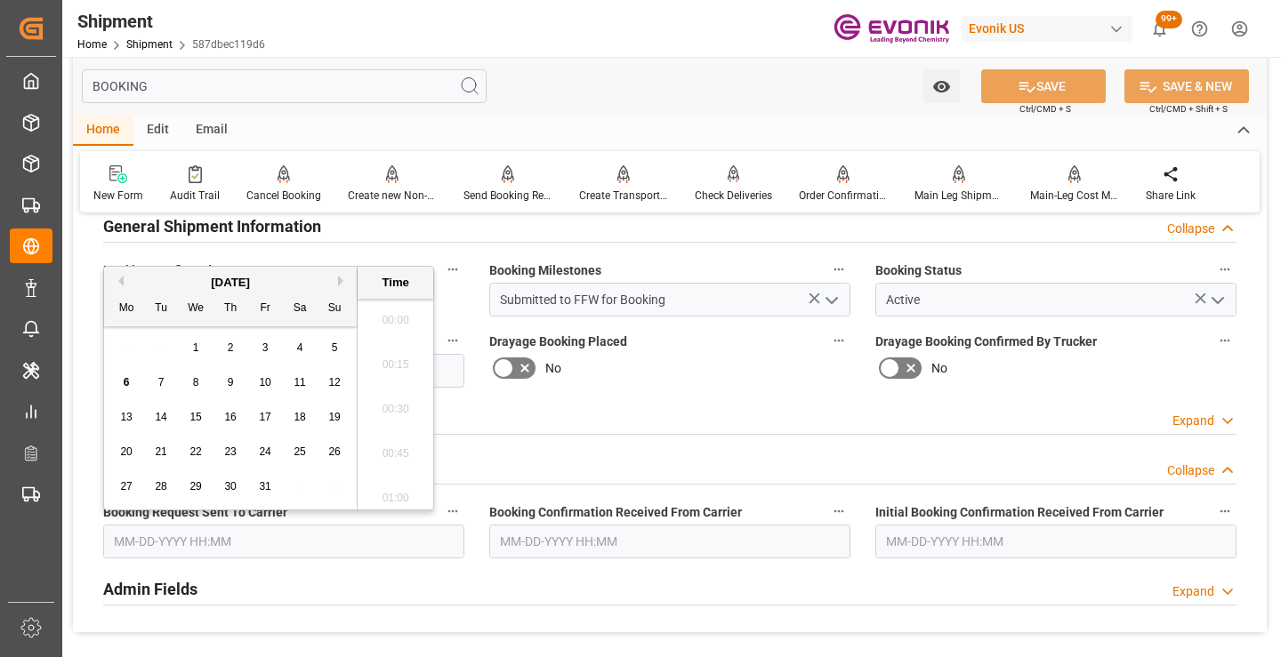
scroll to position [2853, 0]
click at [226, 347] on div "2" at bounding box center [231, 348] width 22 height 21
type input "[DATE] 00:00"
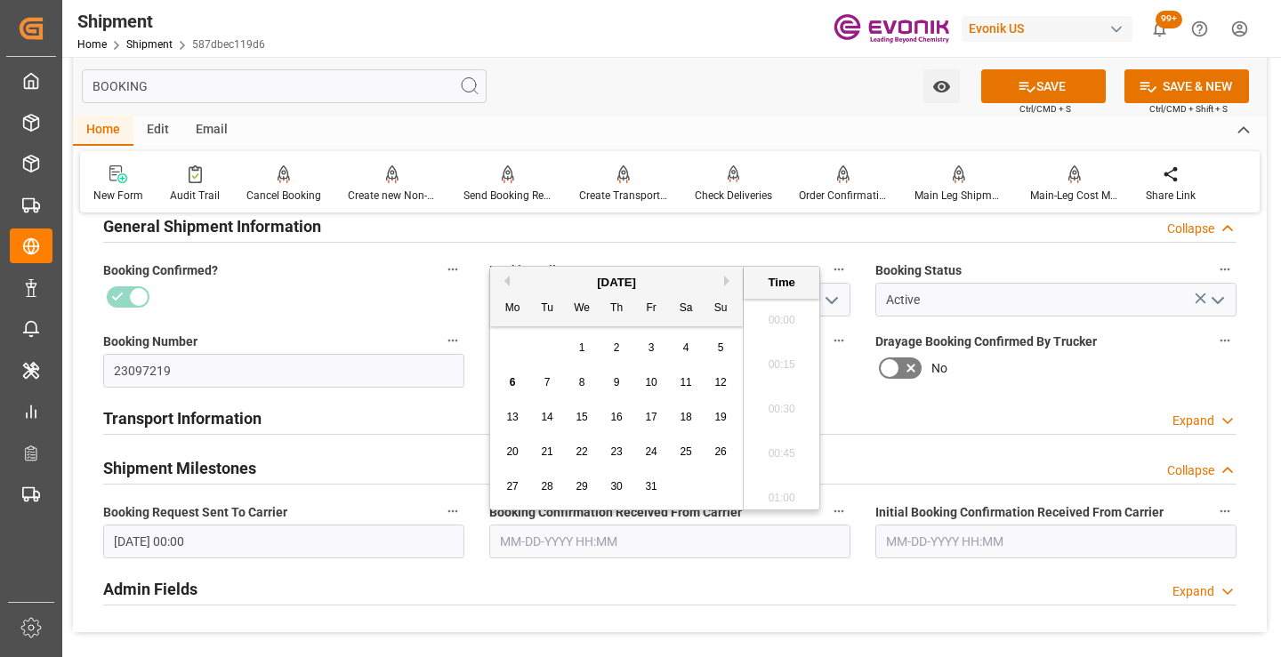
click at [528, 548] on input "text" at bounding box center [669, 542] width 361 height 34
click at [649, 346] on span "3" at bounding box center [652, 348] width 6 height 12
type input "[DATE] 00:00"
click at [1001, 87] on button "SAVE" at bounding box center [1043, 86] width 125 height 34
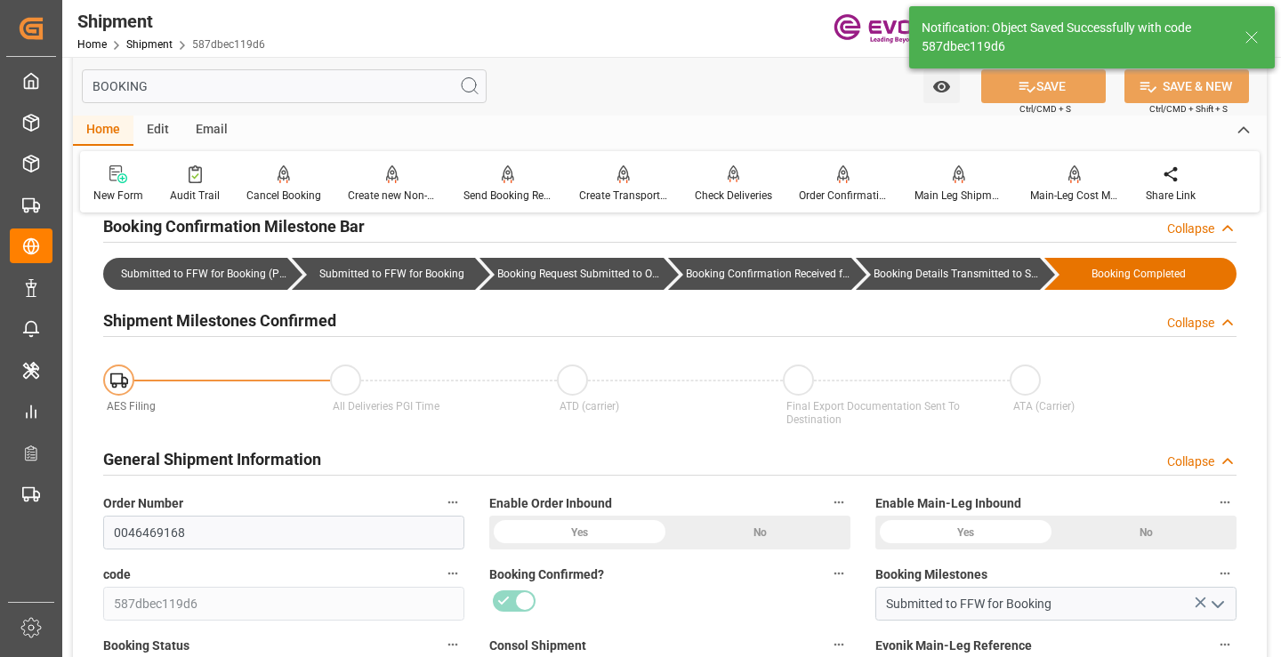
type input "Booking Details Transmitted to SAP"
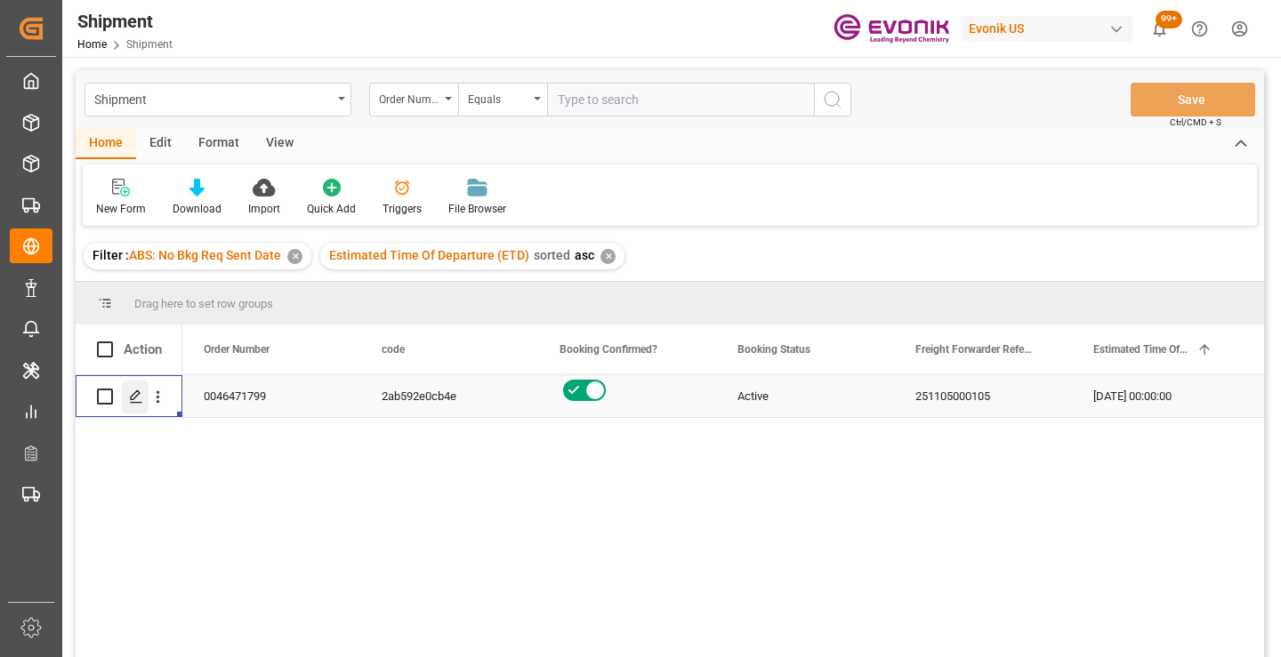
click at [139, 392] on polygon "Press SPACE to select this row." at bounding box center [135, 395] width 9 height 9
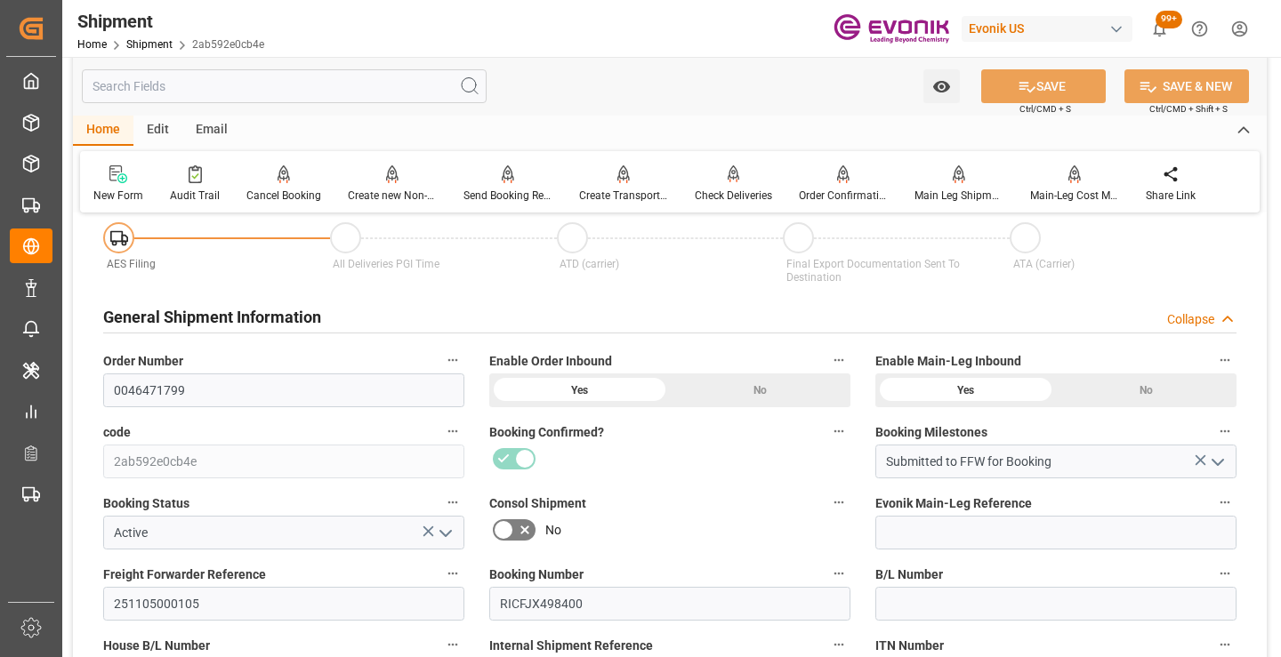
scroll to position [267, 0]
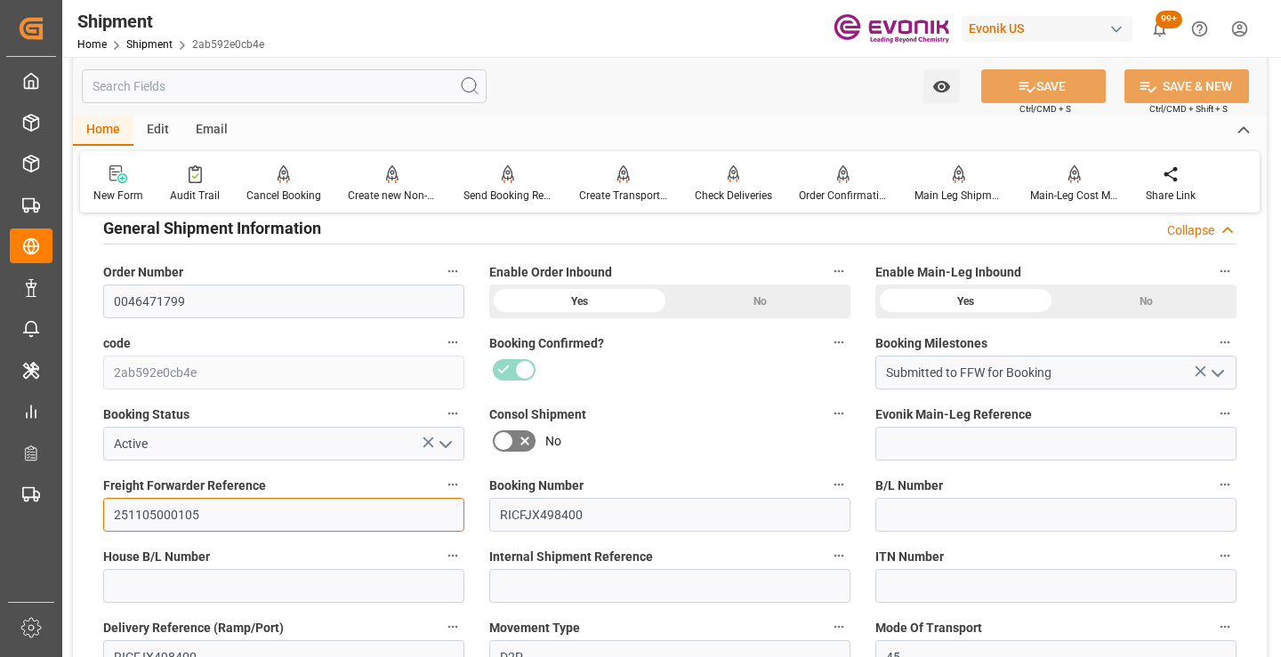
click at [173, 510] on input "251105000105" at bounding box center [283, 515] width 361 height 34
click at [277, 85] on input "text" at bounding box center [284, 86] width 405 height 34
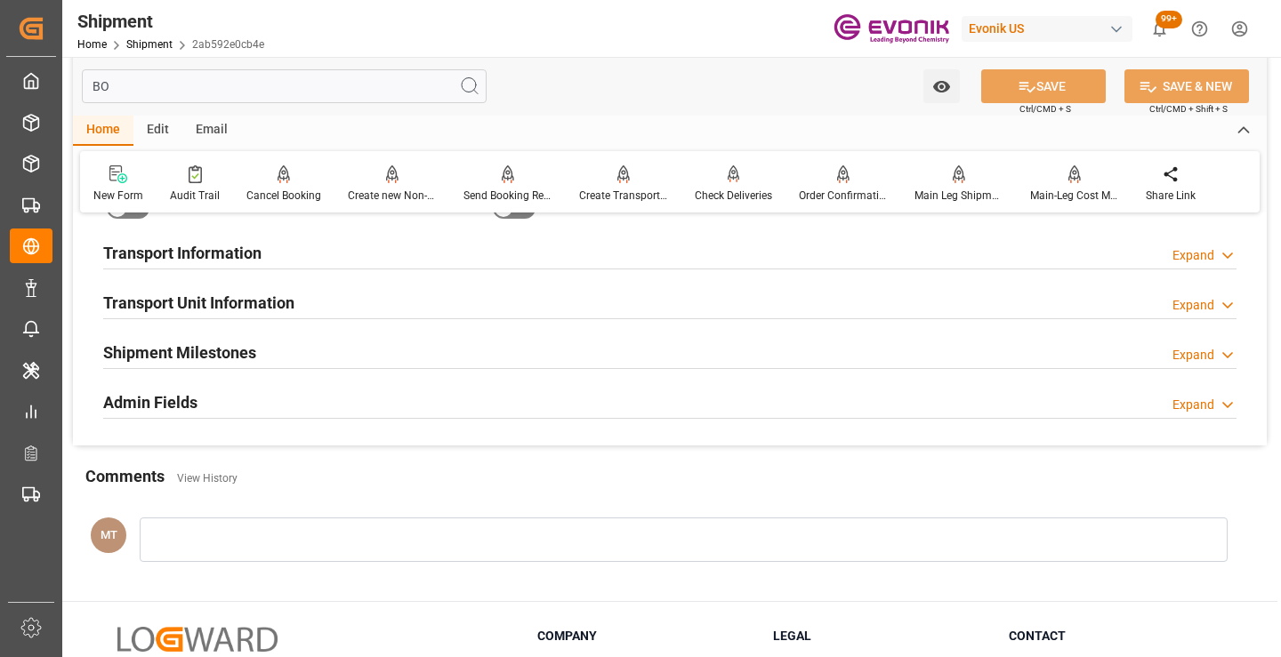
scroll to position [36, 0]
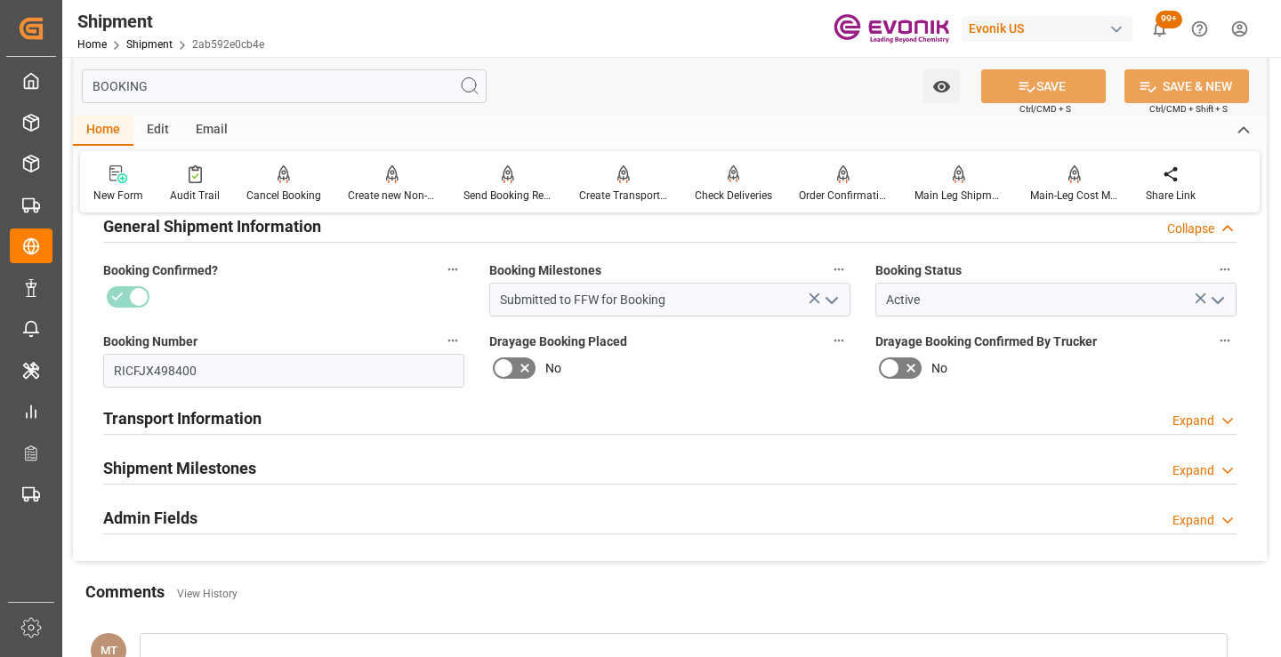
type input "BOOKING"
click at [248, 472] on h2 "Shipment Milestones" at bounding box center [179, 468] width 153 height 24
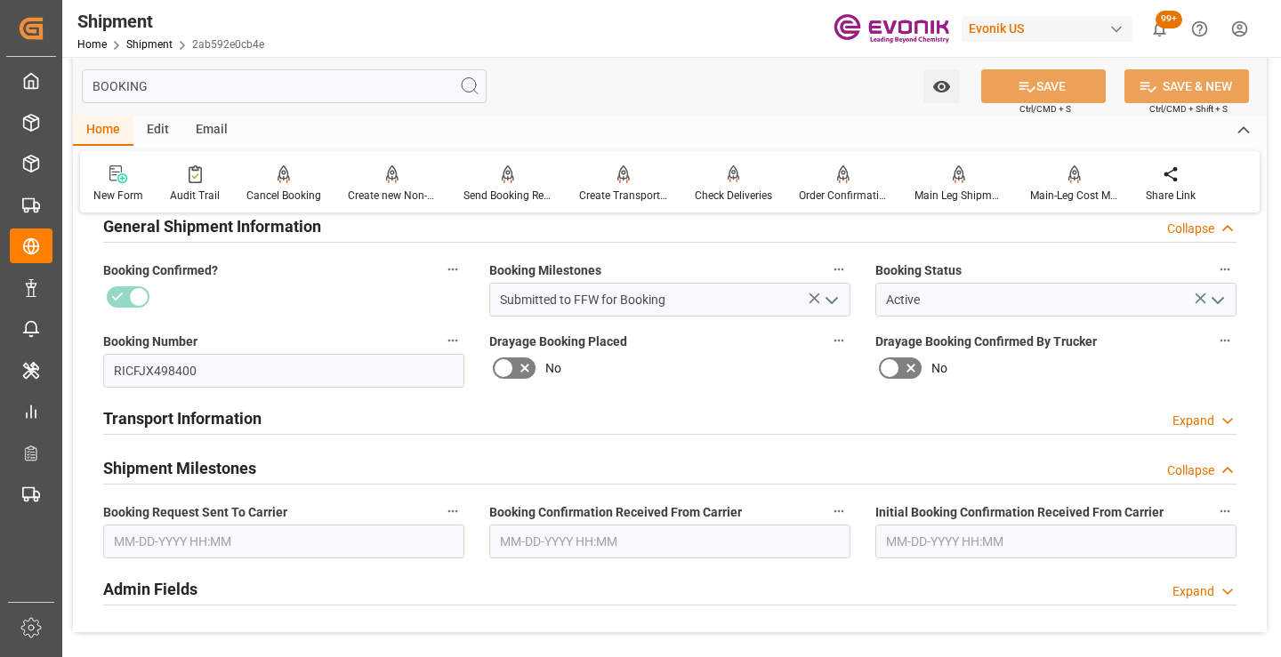
click at [294, 538] on input "text" at bounding box center [283, 542] width 361 height 34
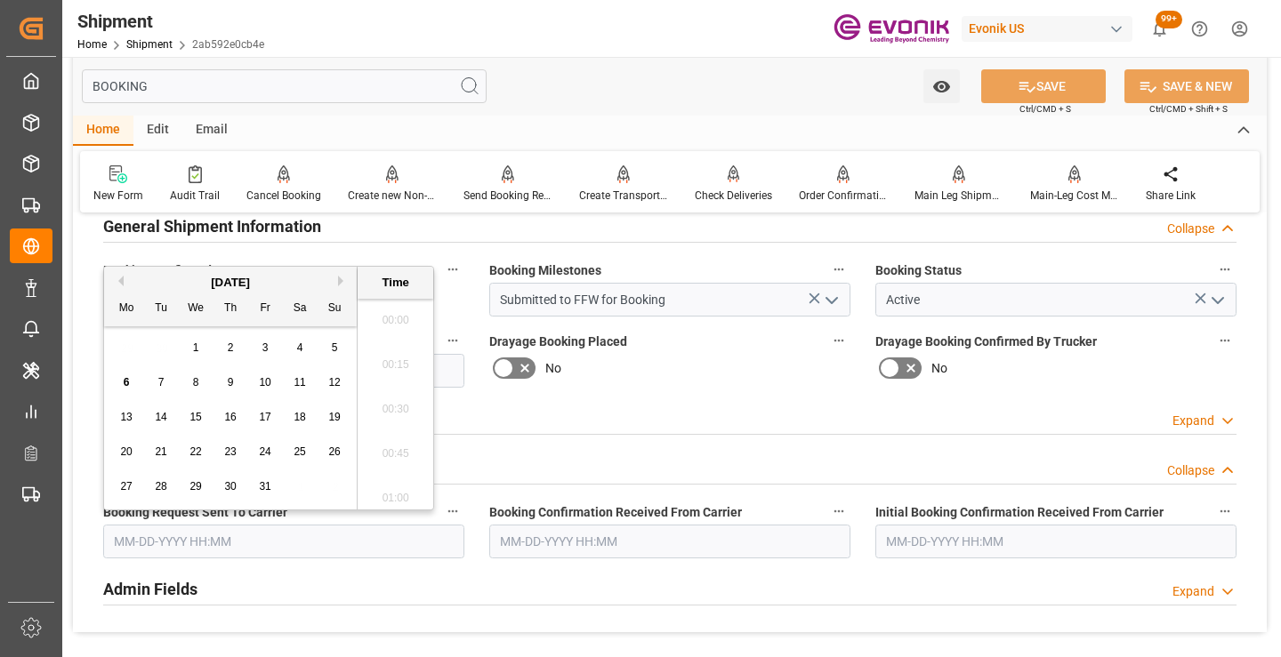
scroll to position [2853, 0]
drag, startPoint x: 119, startPoint y: 379, endPoint x: 129, endPoint y: 379, distance: 9.8
click at [119, 379] on div "6" at bounding box center [127, 383] width 22 height 21
type input "[DATE] 00:00"
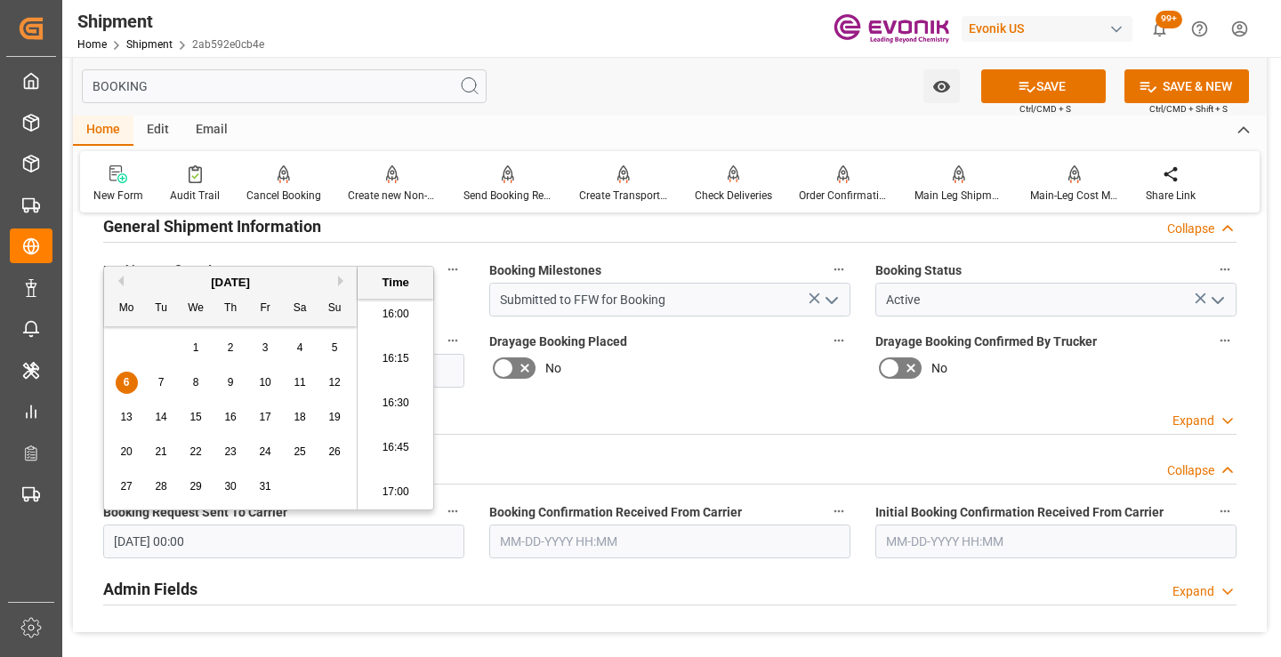
click at [617, 536] on input "text" at bounding box center [669, 542] width 361 height 34
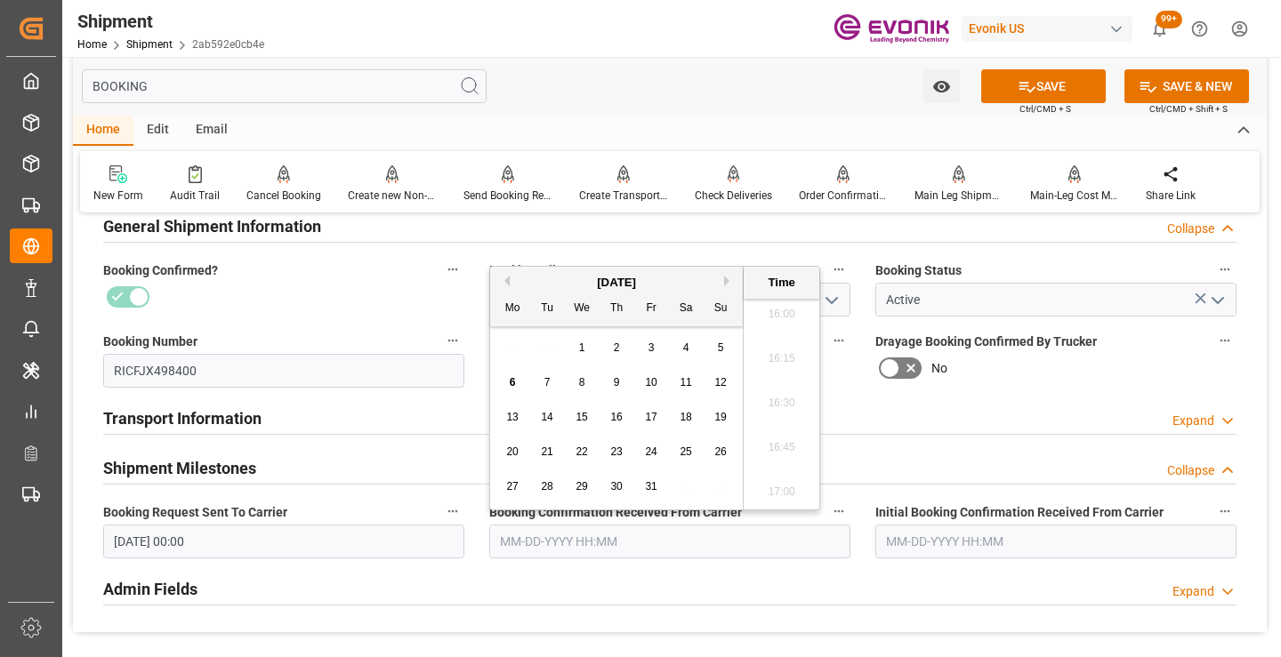
click at [511, 385] on span "6" at bounding box center [513, 382] width 6 height 12
type input "[DATE] 00:00"
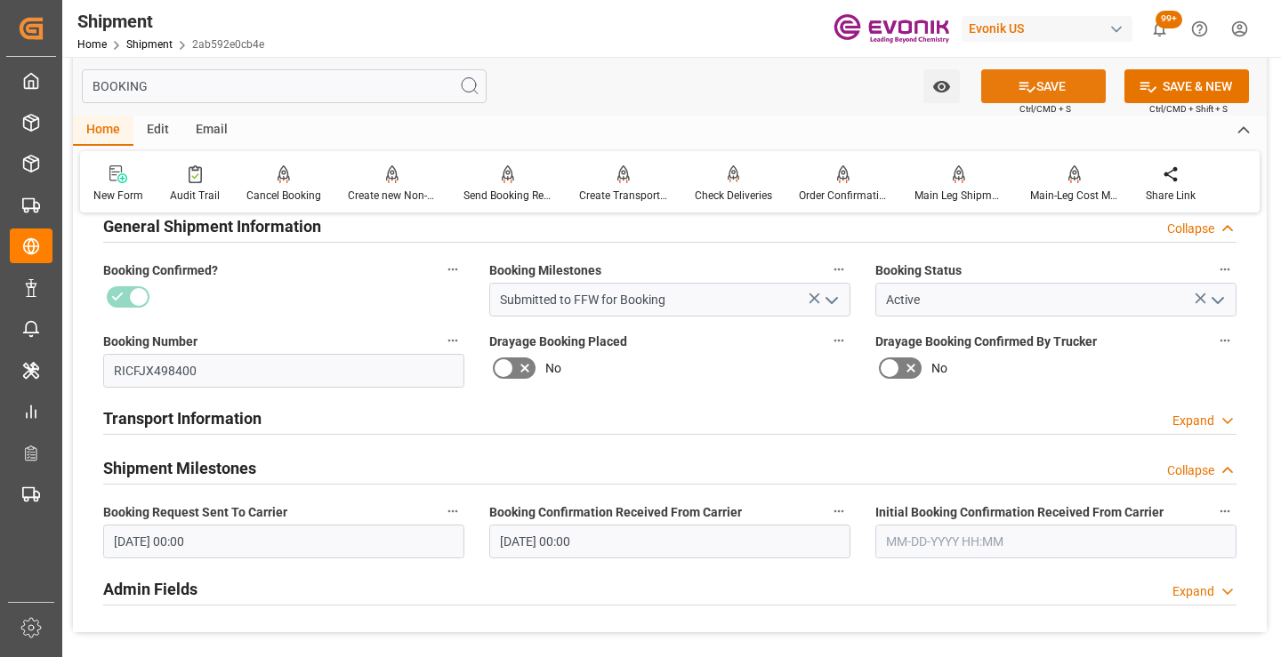
click at [1008, 96] on button "SAVE" at bounding box center [1043, 86] width 125 height 34
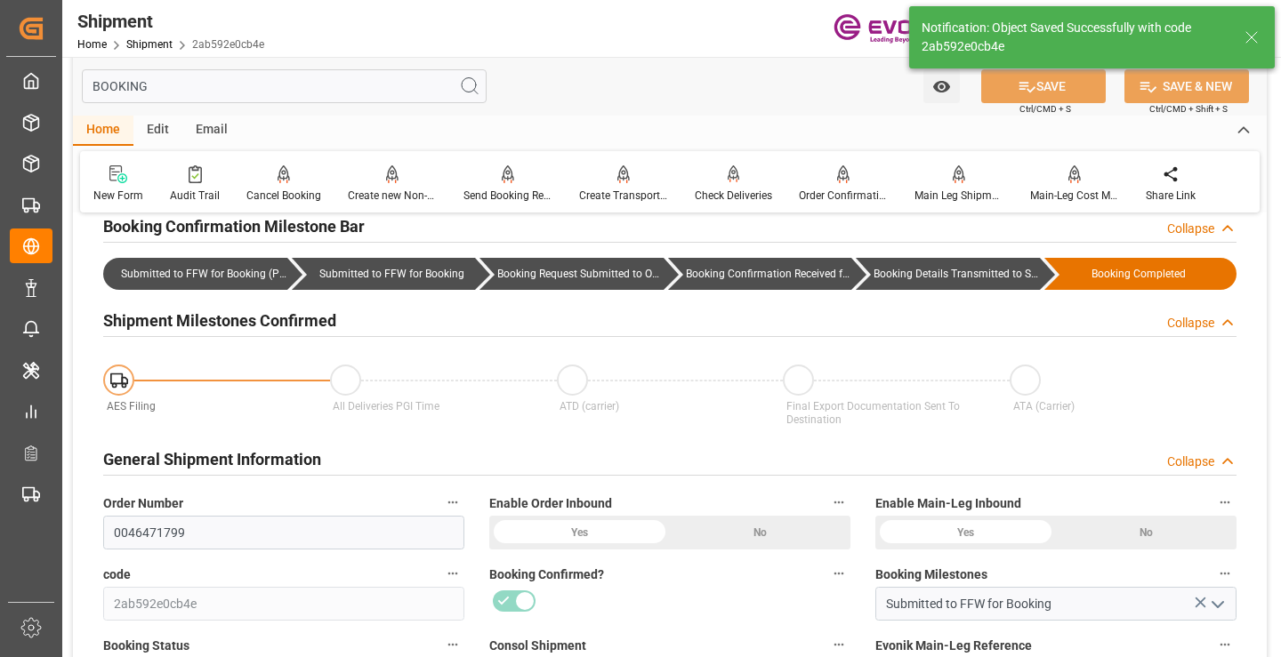
type input "Booking Details Transmitted to SAP"
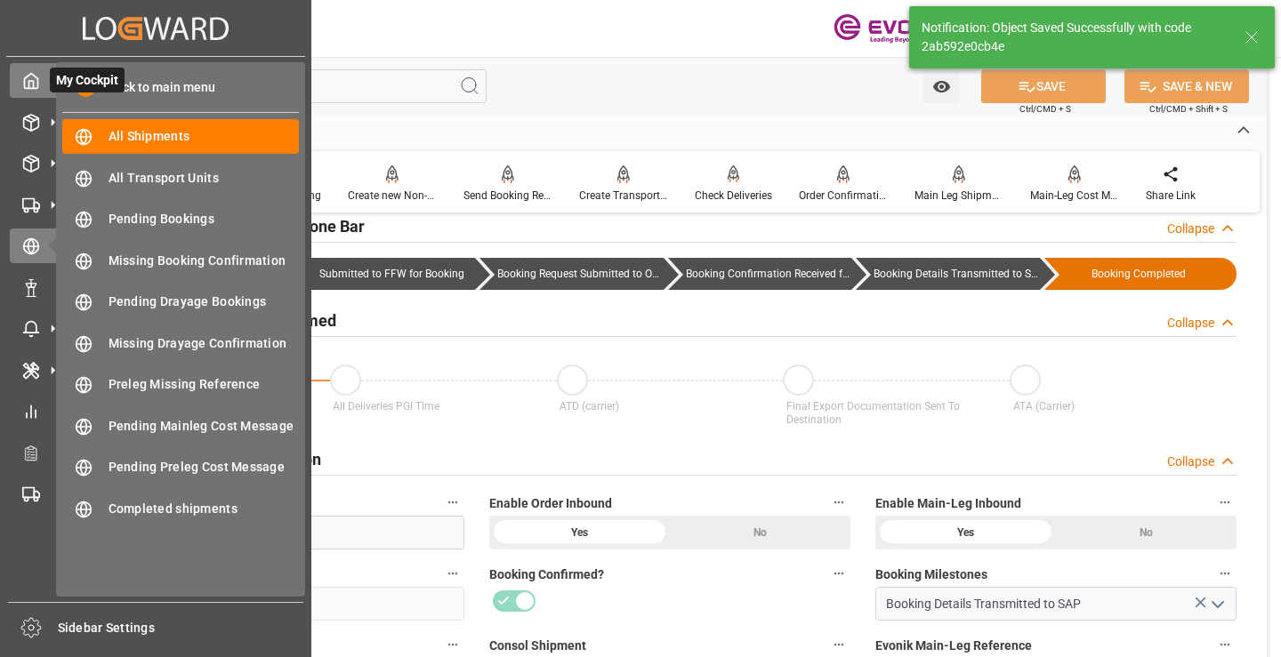
click at [37, 83] on icon at bounding box center [31, 81] width 13 height 15
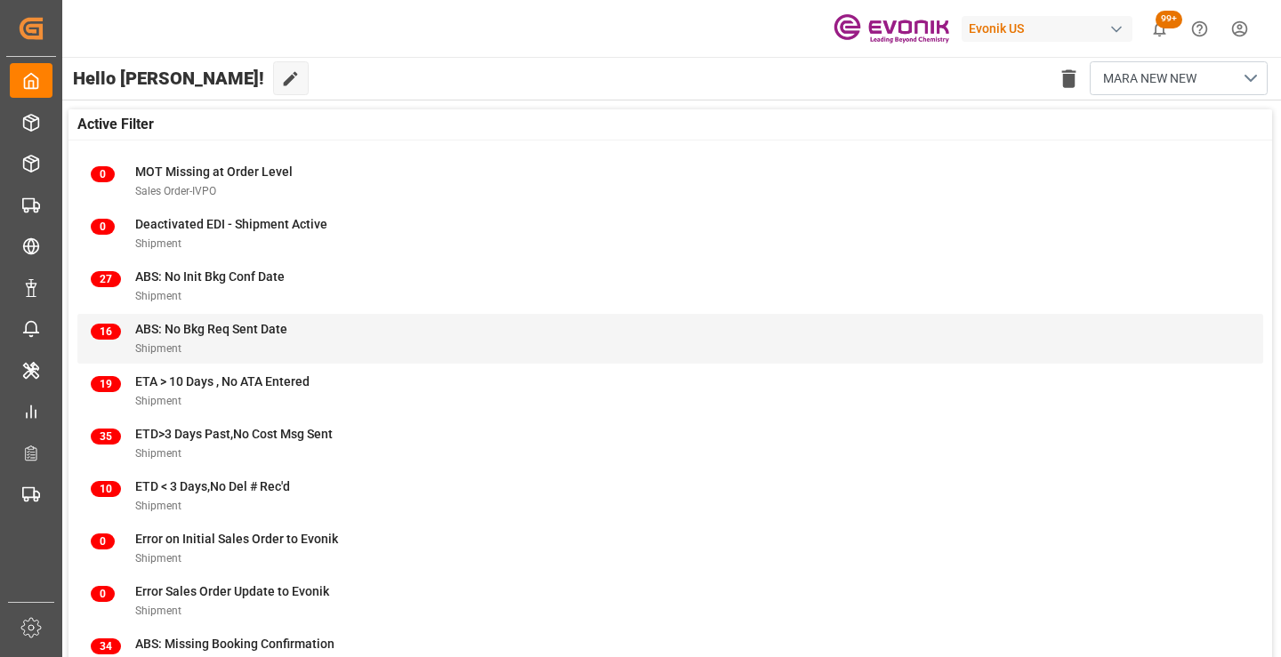
click at [194, 336] on span "ABS: No Bkg Req Sent Date" at bounding box center [211, 329] width 152 height 14
